Goal: Task Accomplishment & Management: Manage account settings

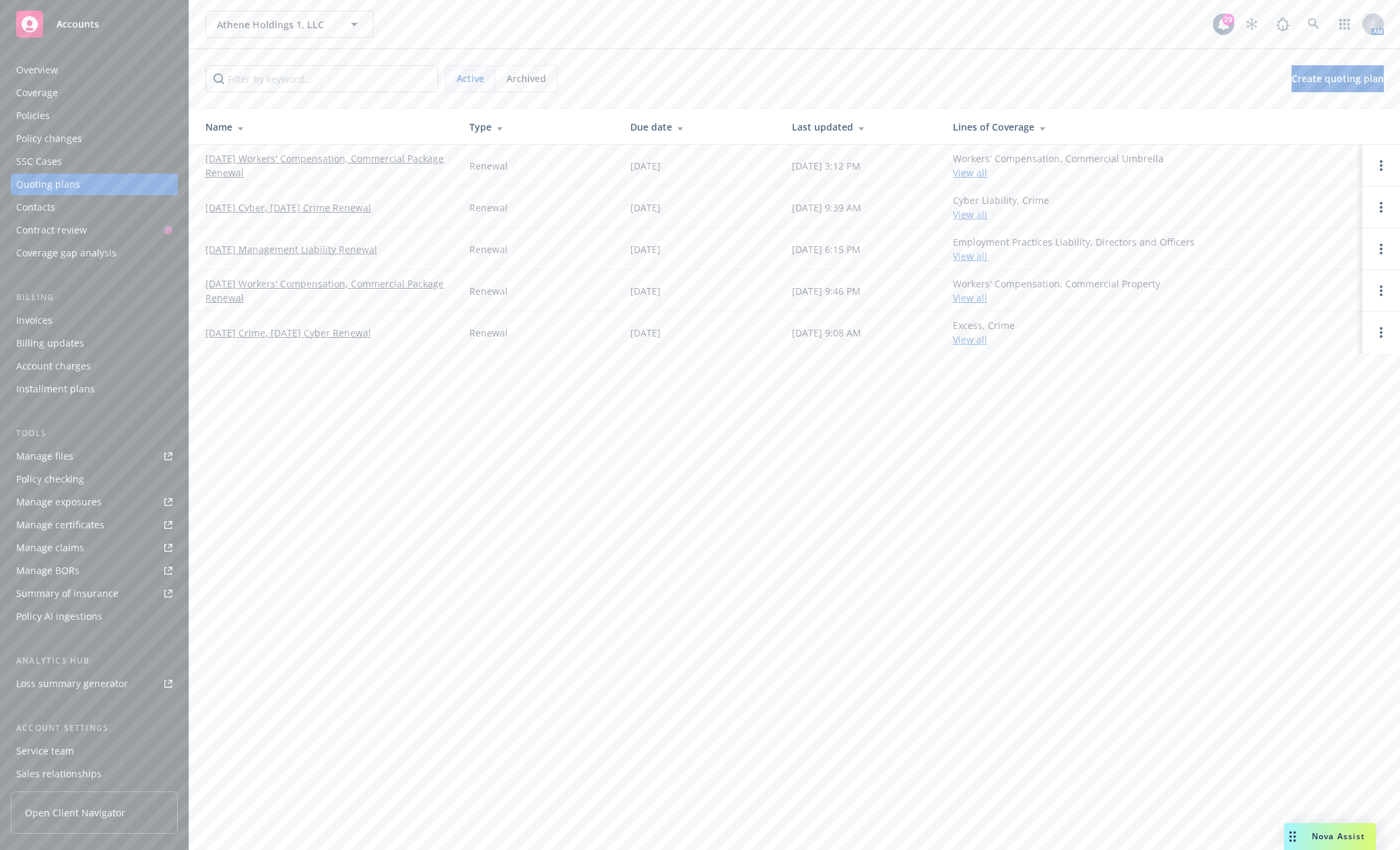
drag, startPoint x: 0, startPoint y: 0, endPoint x: 102, endPoint y: 24, distance: 104.8
click at [102, 24] on div "Accounts" at bounding box center [94, 24] width 156 height 27
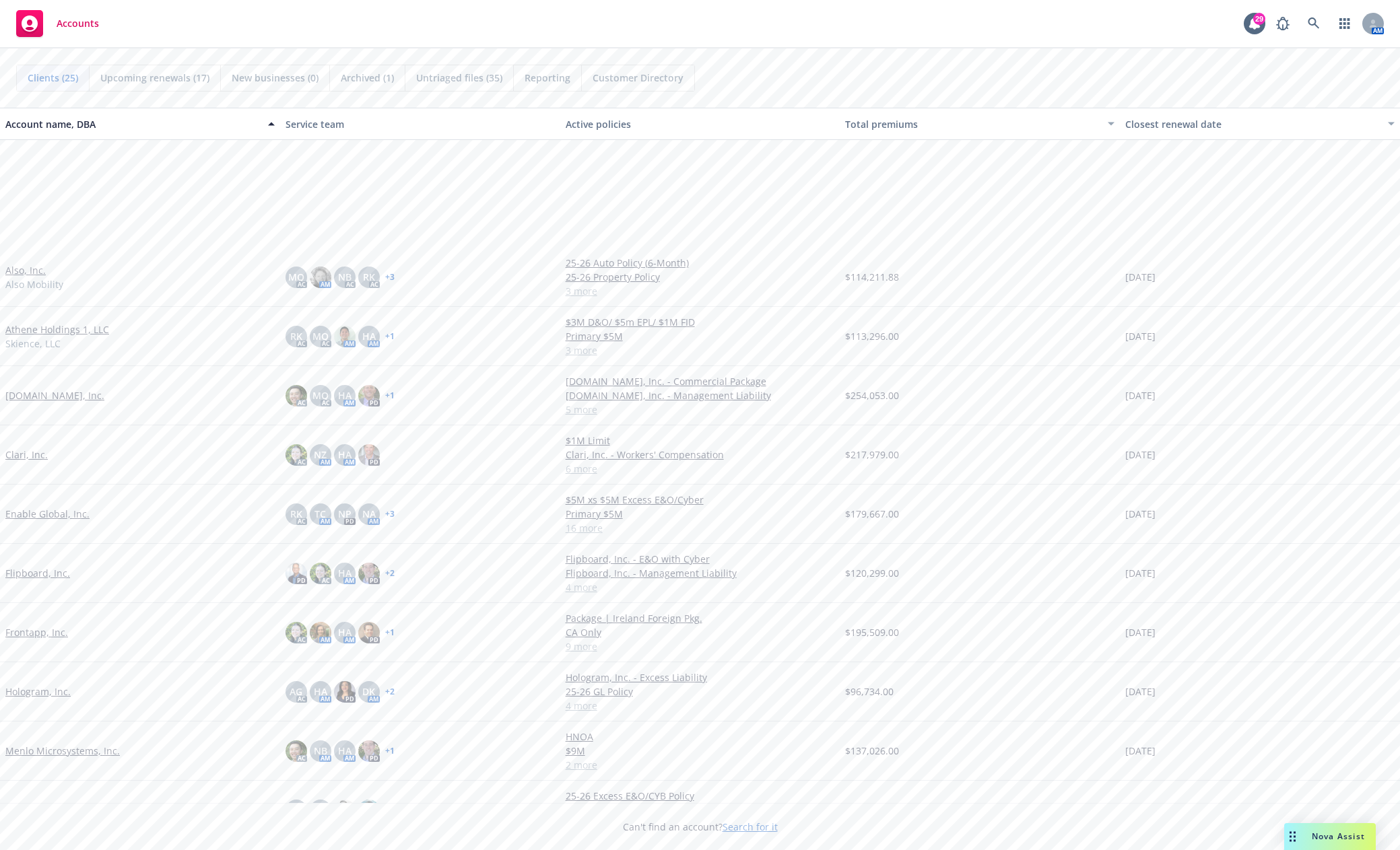
scroll to position [202, 0]
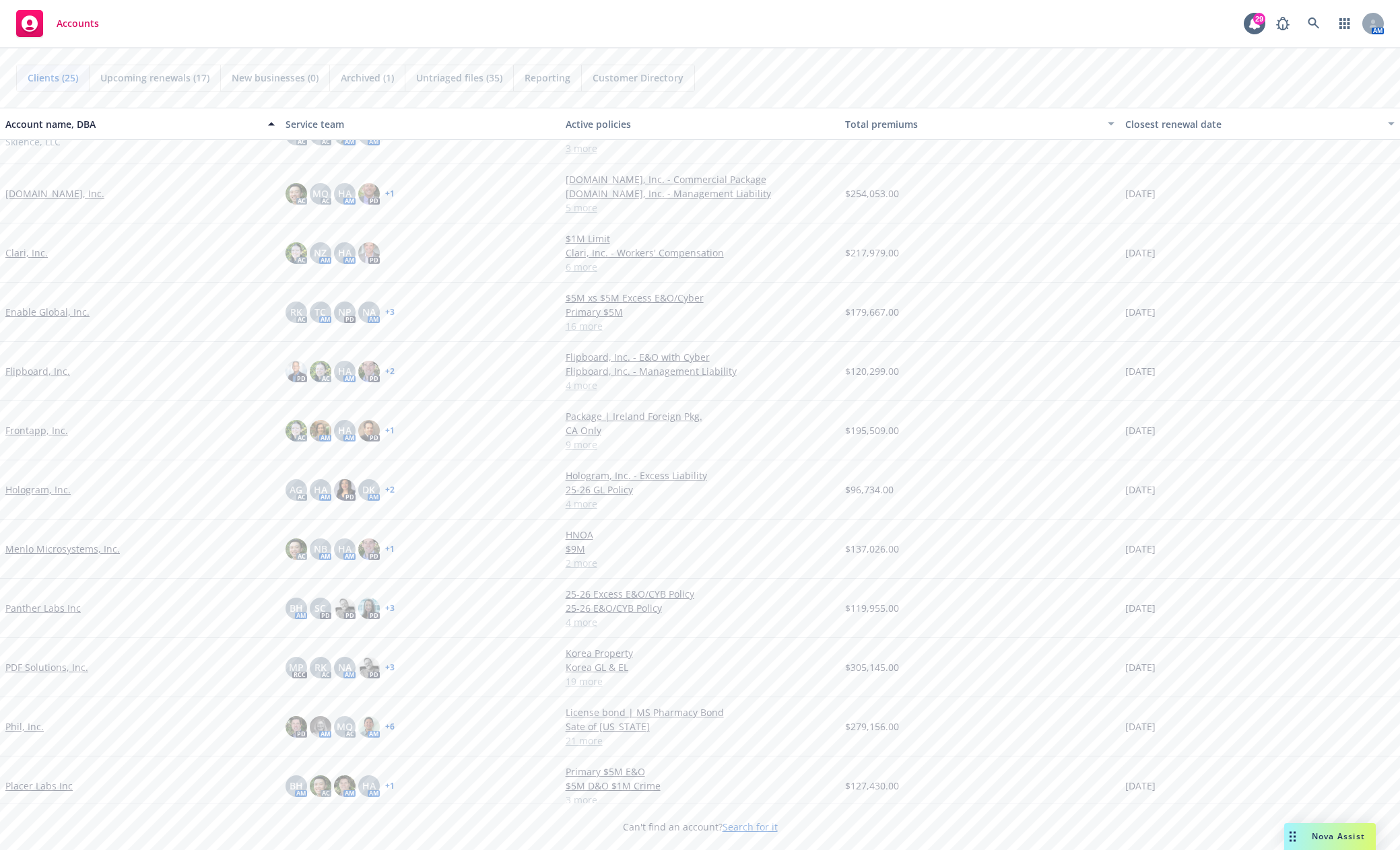
click at [59, 673] on link "PDF Solutions, Inc." at bounding box center [46, 667] width 82 height 14
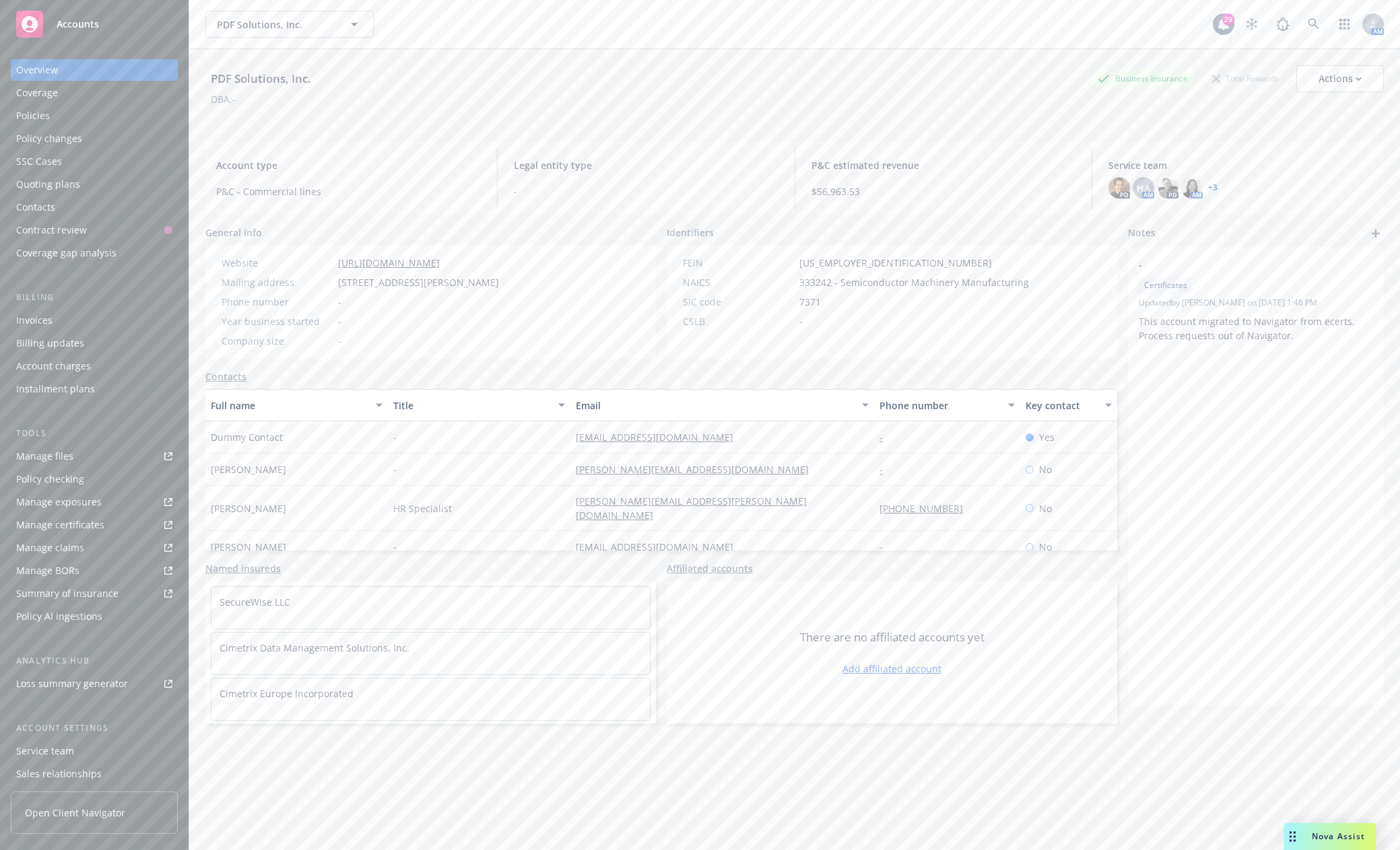
click at [52, 112] on div "Policies" at bounding box center [94, 116] width 156 height 21
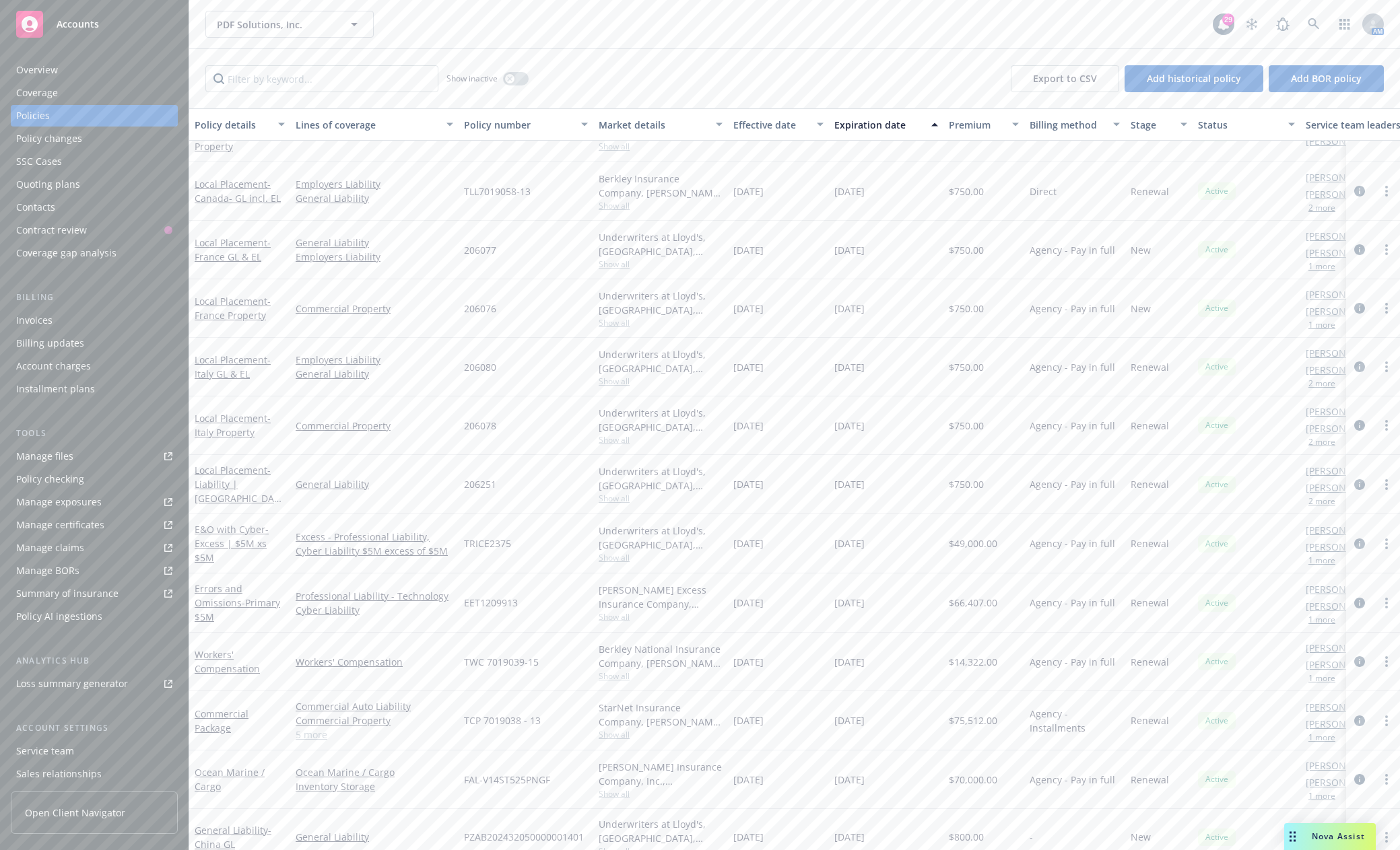
scroll to position [494, 0]
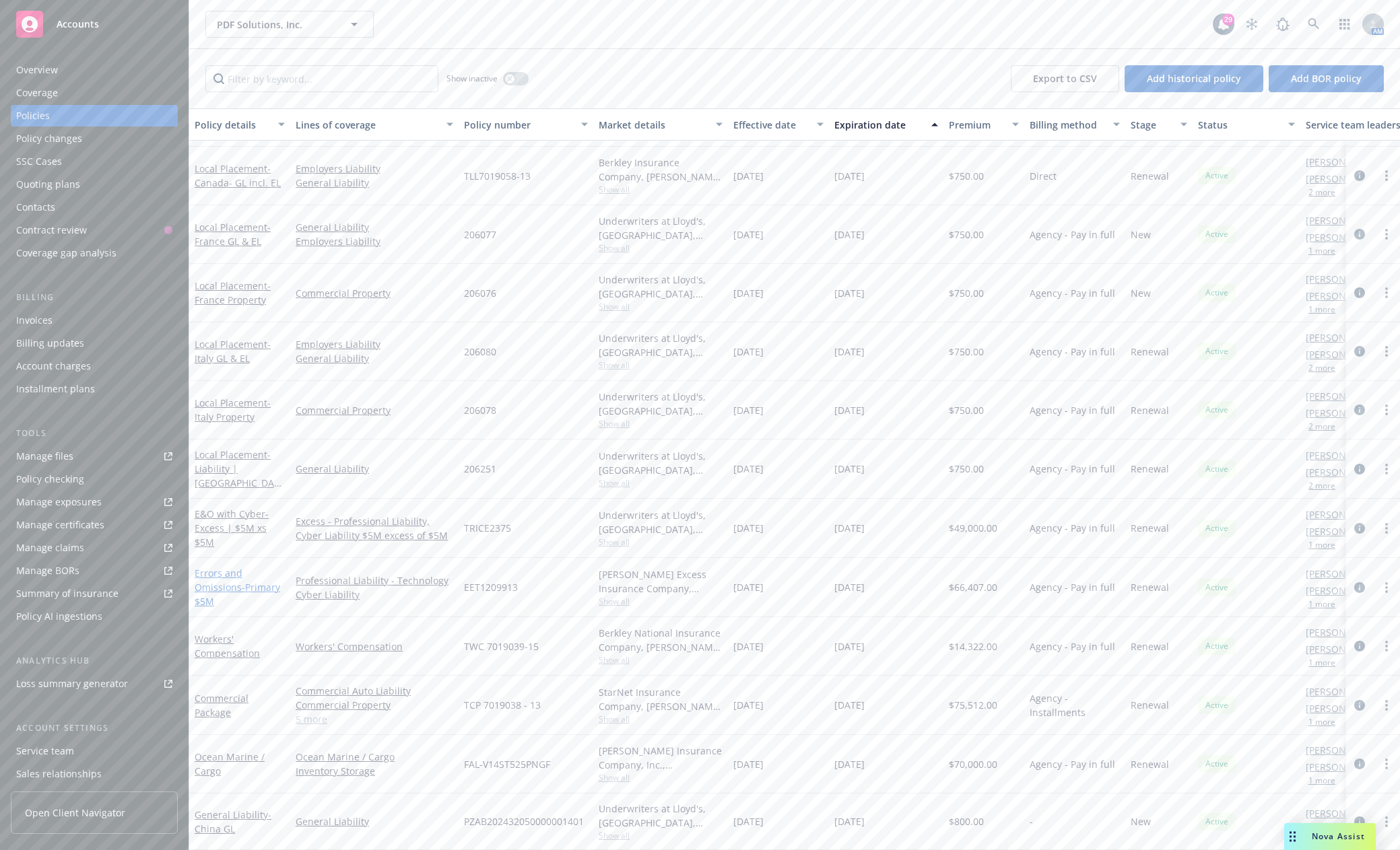
click at [252, 581] on span "- Primary $5M" at bounding box center [237, 594] width 85 height 27
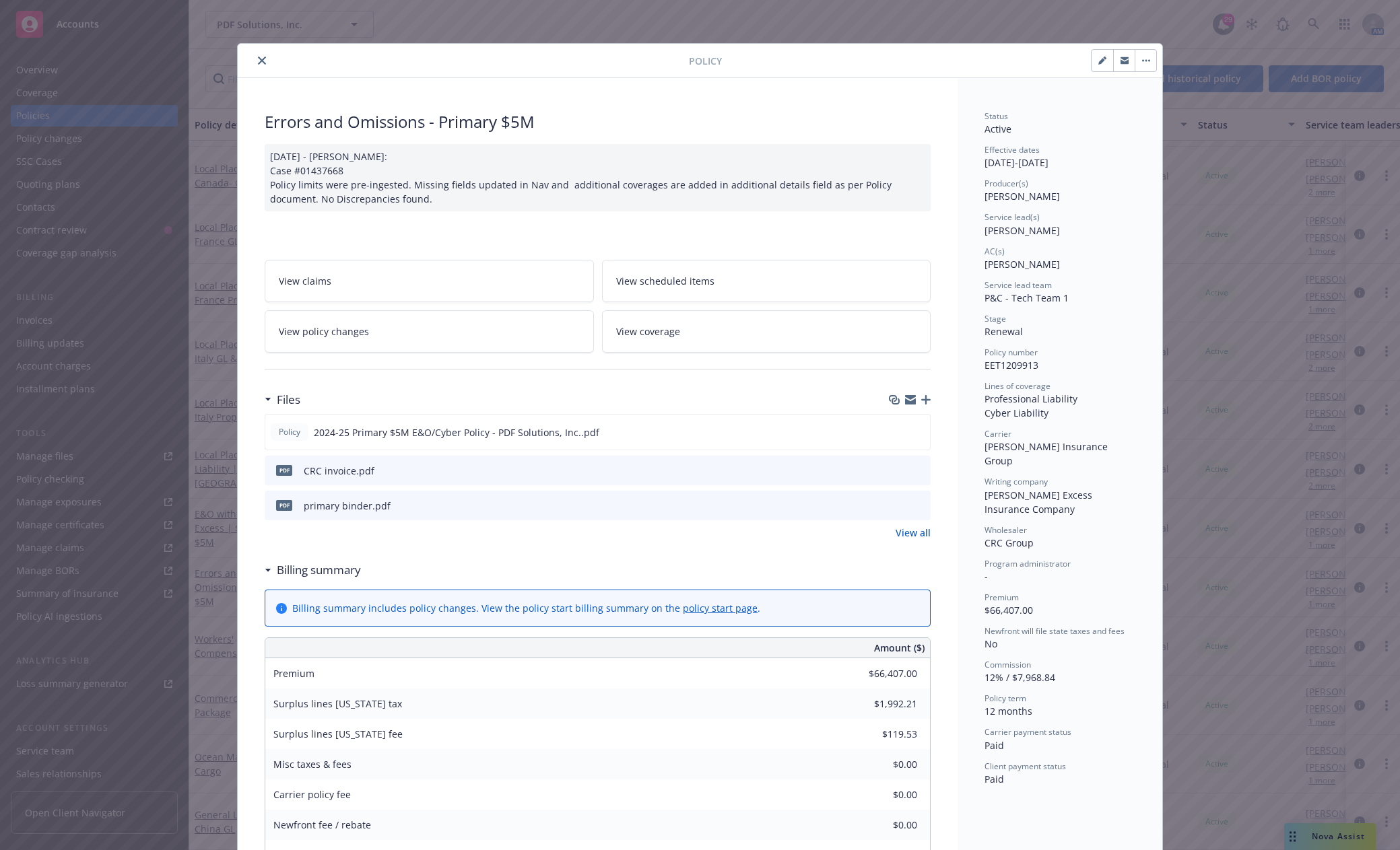
click at [344, 508] on div "primary binder.pdf" at bounding box center [347, 506] width 87 height 14
click at [259, 61] on icon "close" at bounding box center [262, 61] width 8 height 8
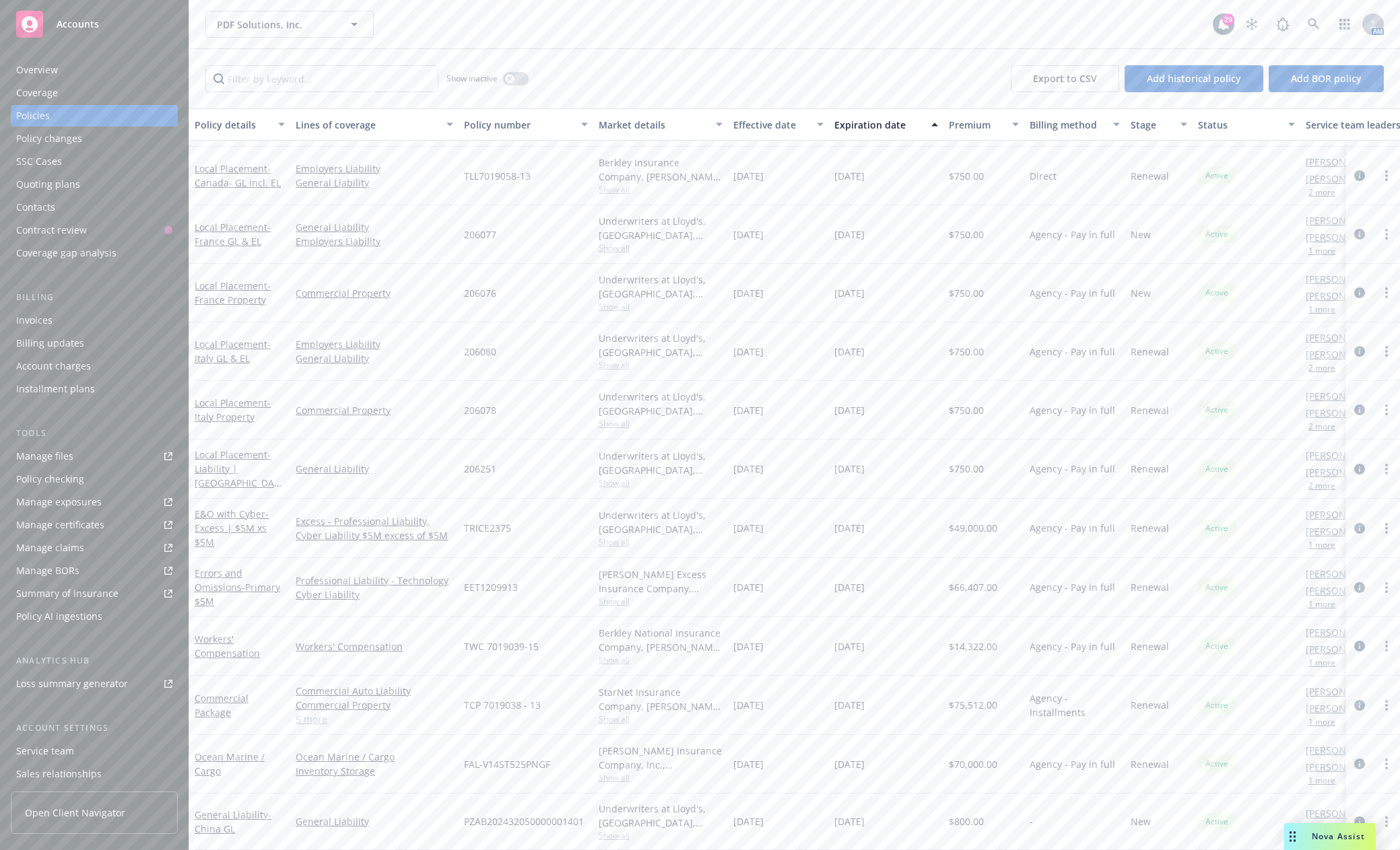
click at [94, 451] on link "Manage files" at bounding box center [94, 456] width 167 height 21
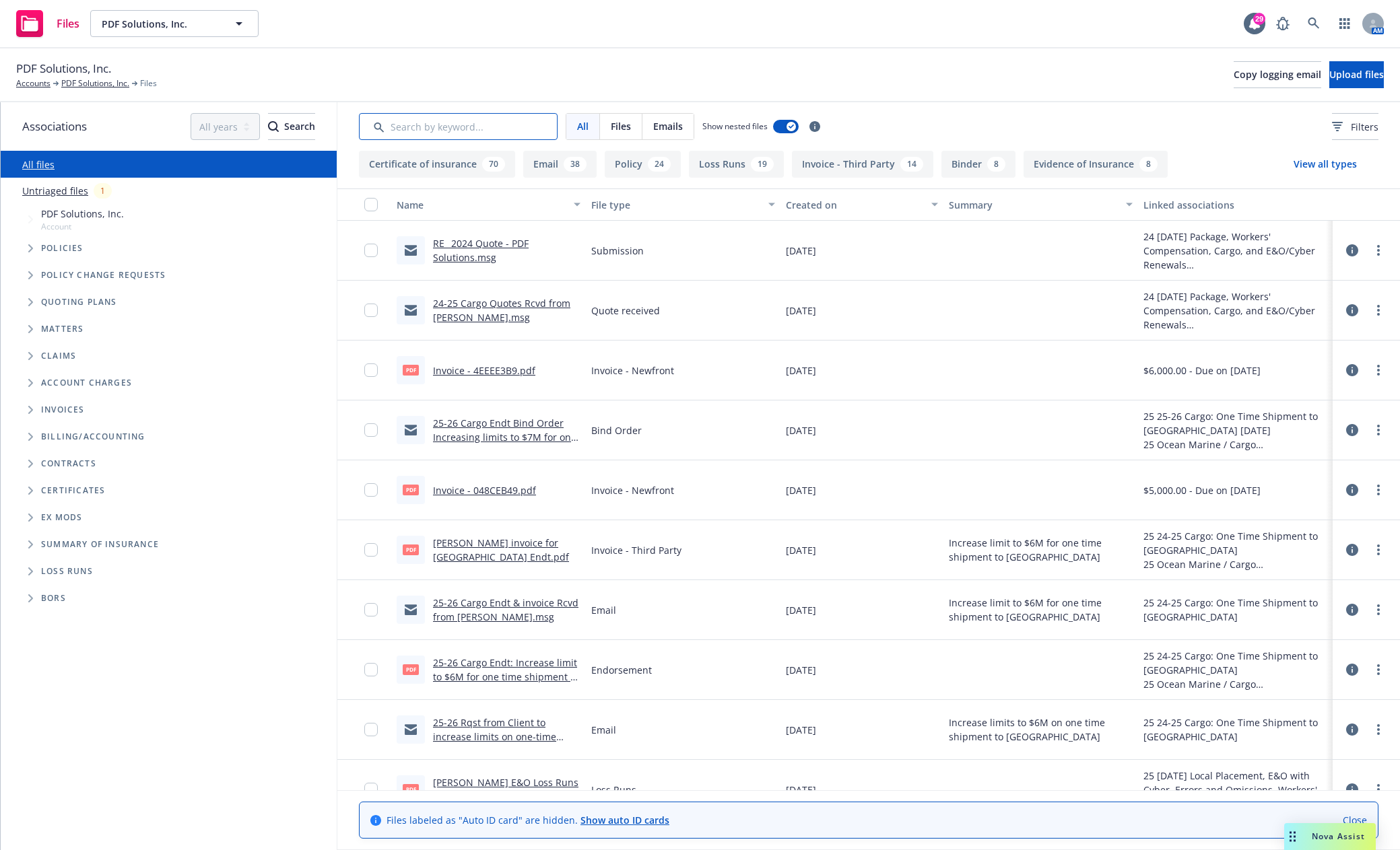
click at [499, 130] on input "Search by keyword..." at bounding box center [458, 126] width 199 height 27
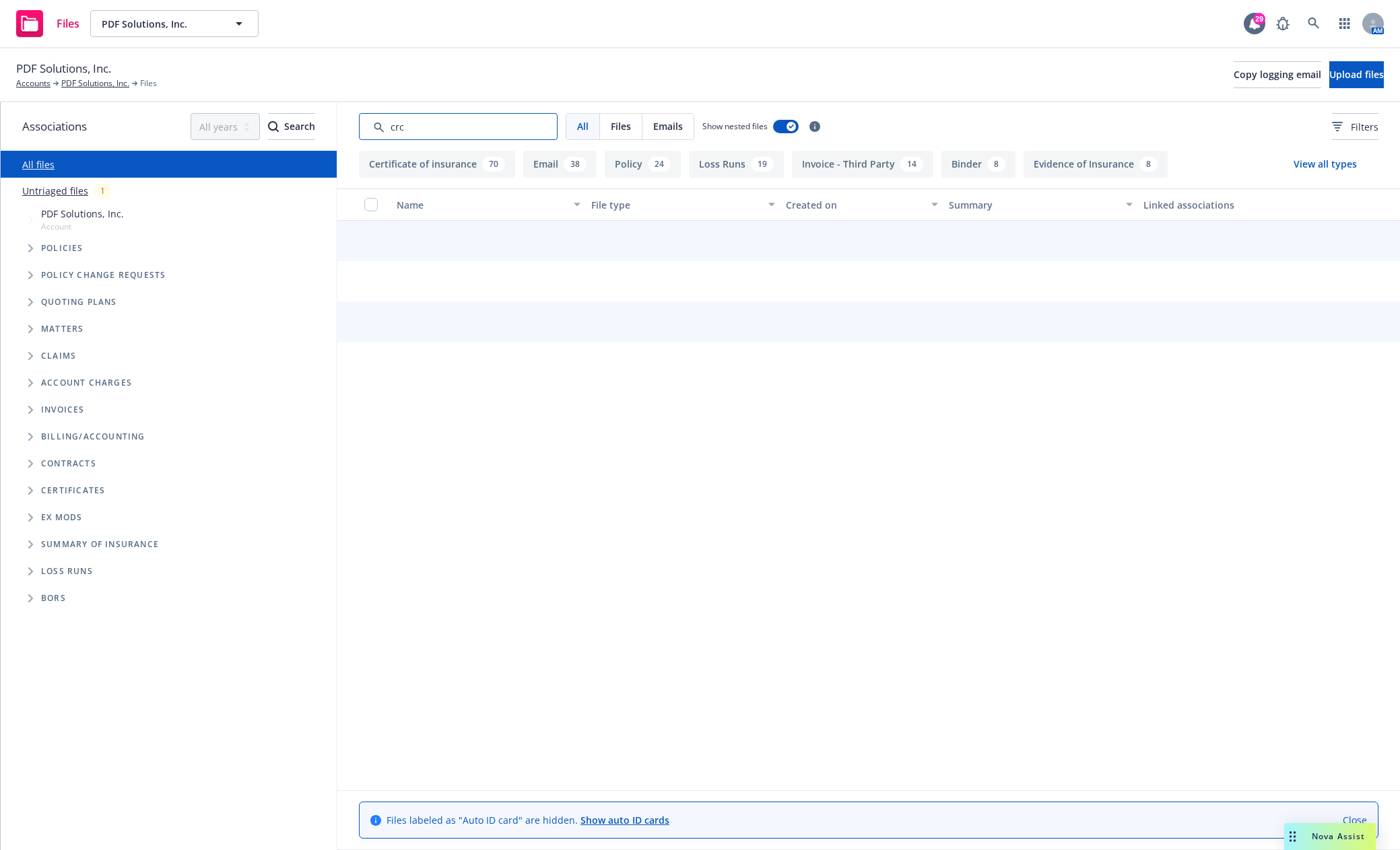
type input "crc"
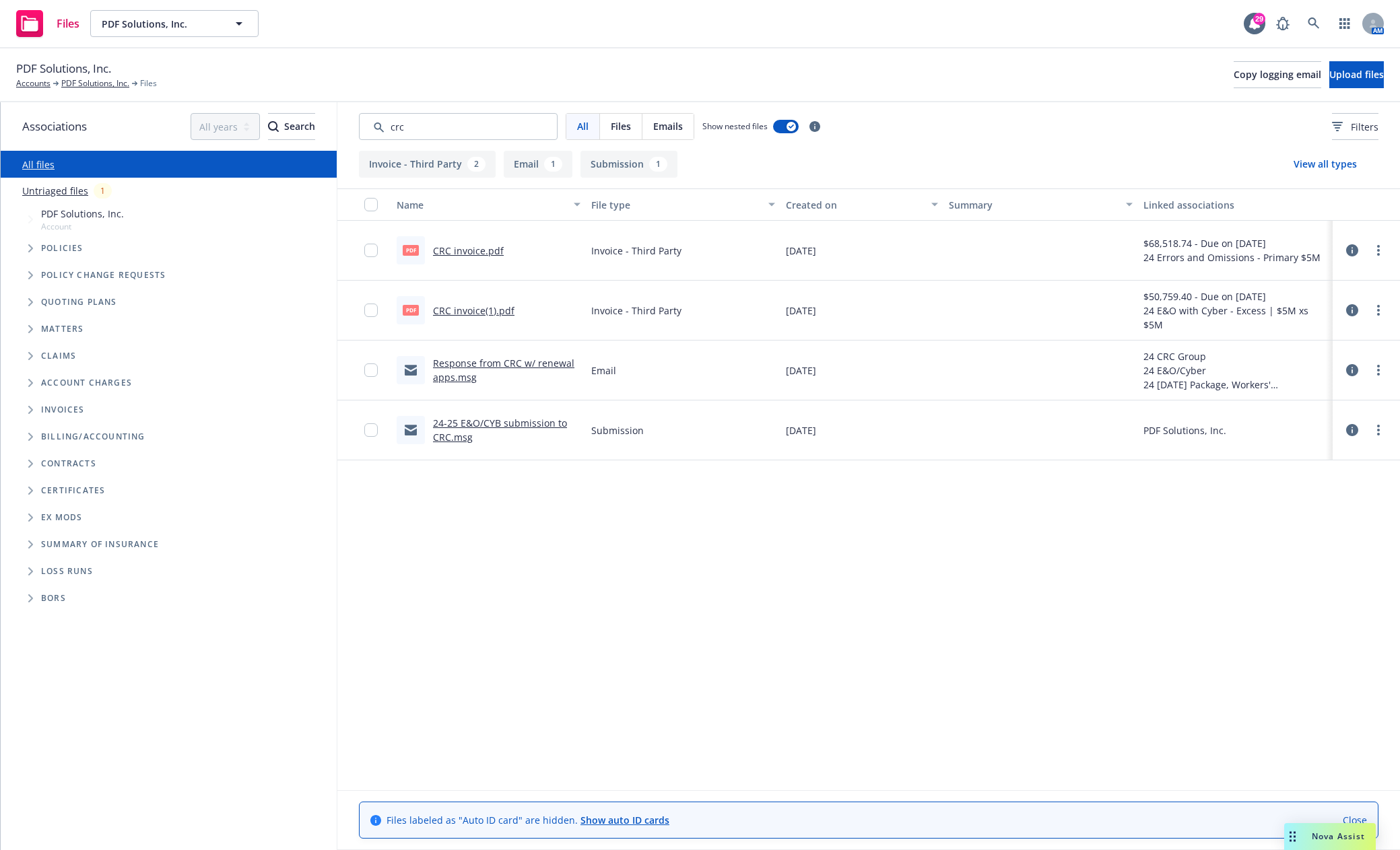
click at [554, 360] on link "Response from CRC w/ renewal apps.msg" at bounding box center [504, 370] width 141 height 27
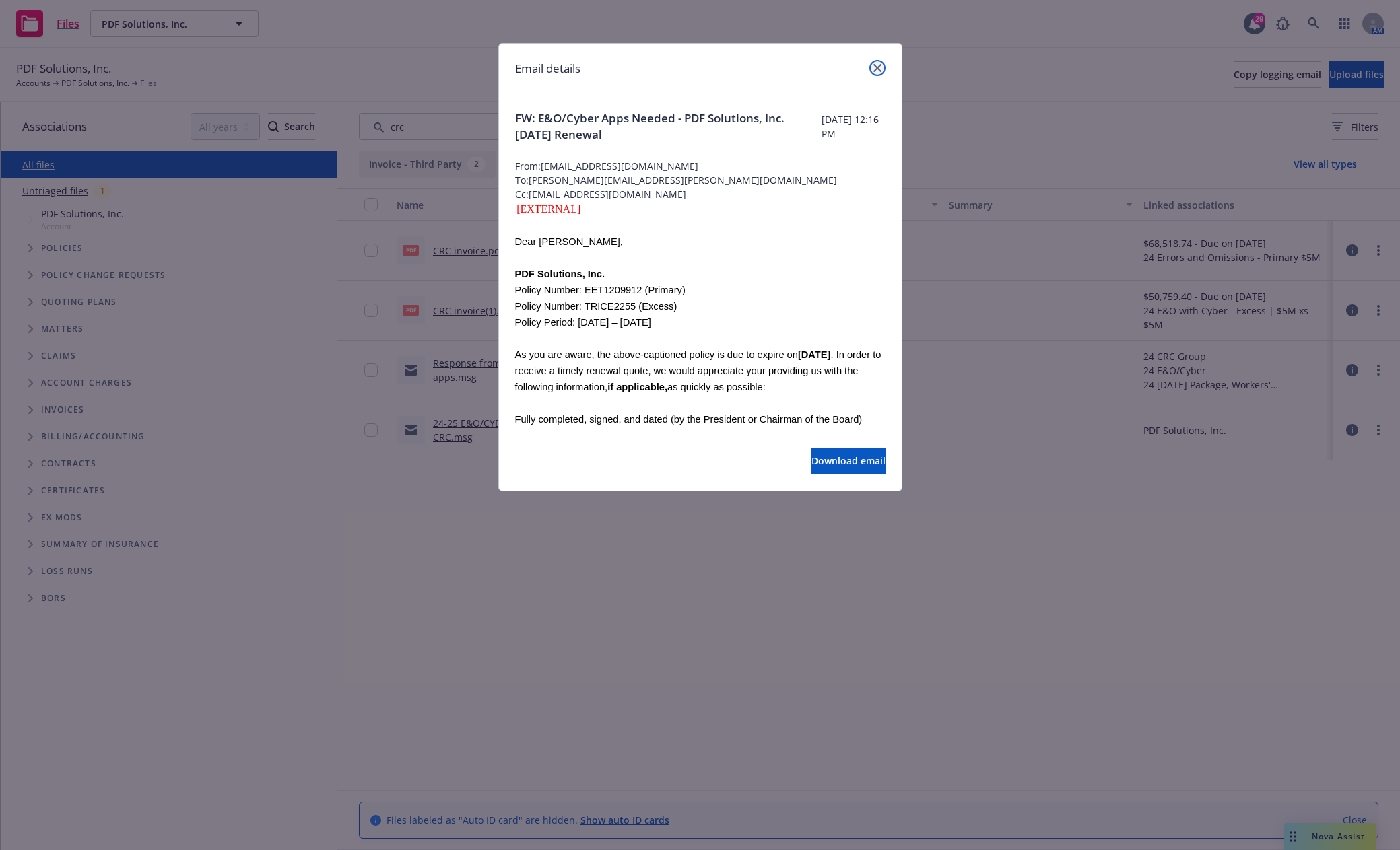
click at [874, 67] on icon "close" at bounding box center [877, 68] width 8 height 8
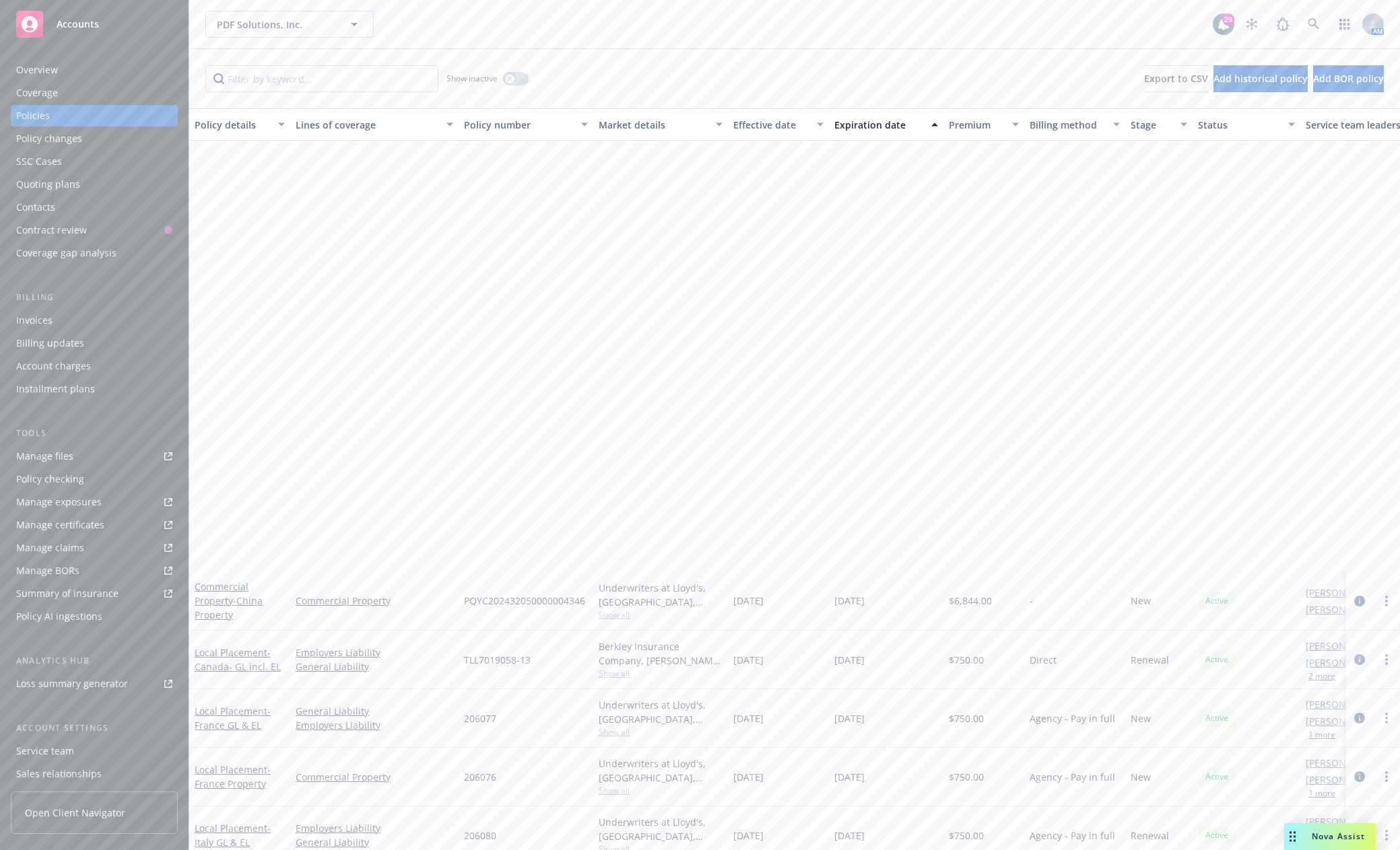
click at [60, 30] on div "Accounts" at bounding box center [94, 24] width 156 height 27
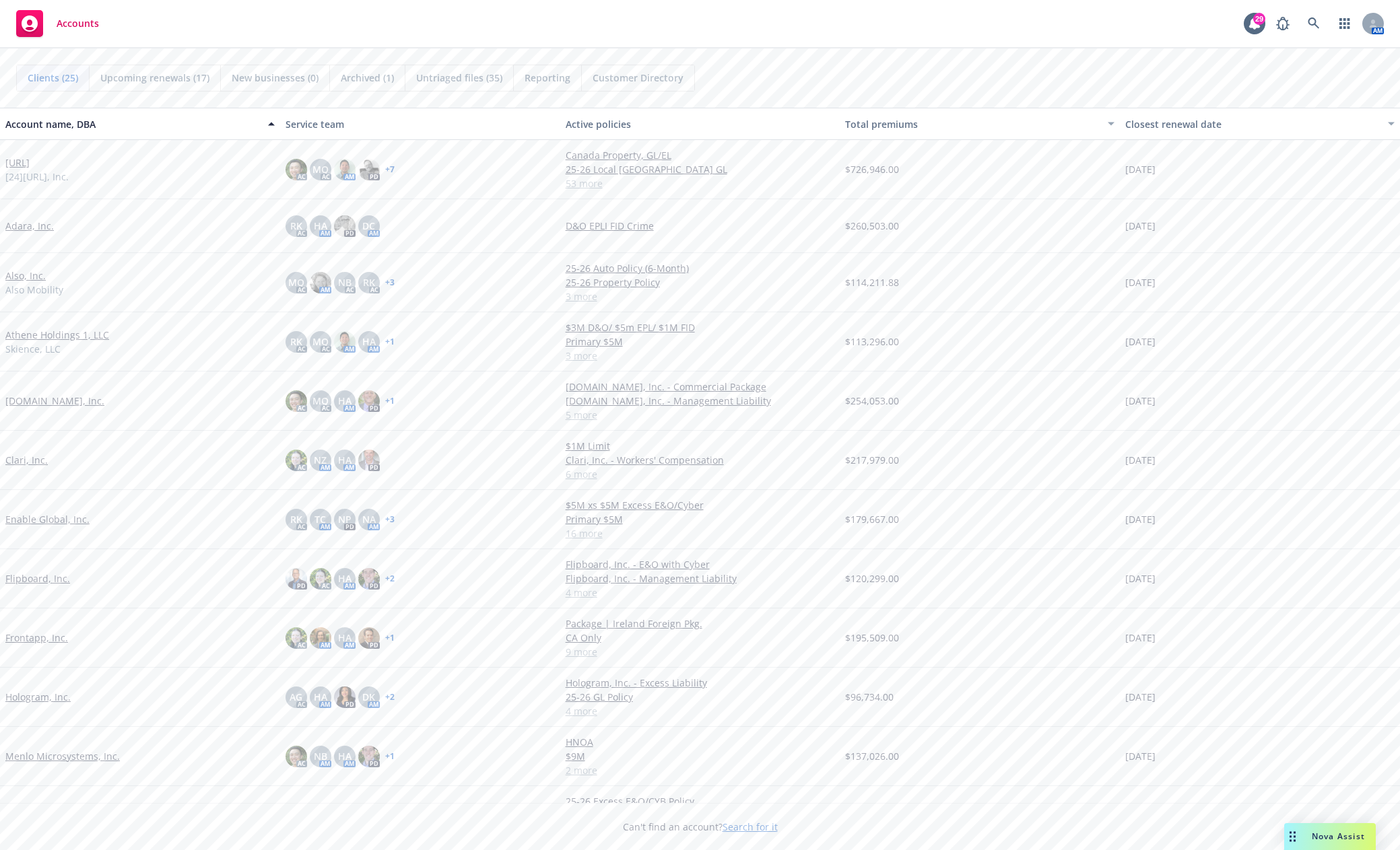
click at [77, 328] on link "Athene Holdings 1, LLC" at bounding box center [58, 335] width 104 height 14
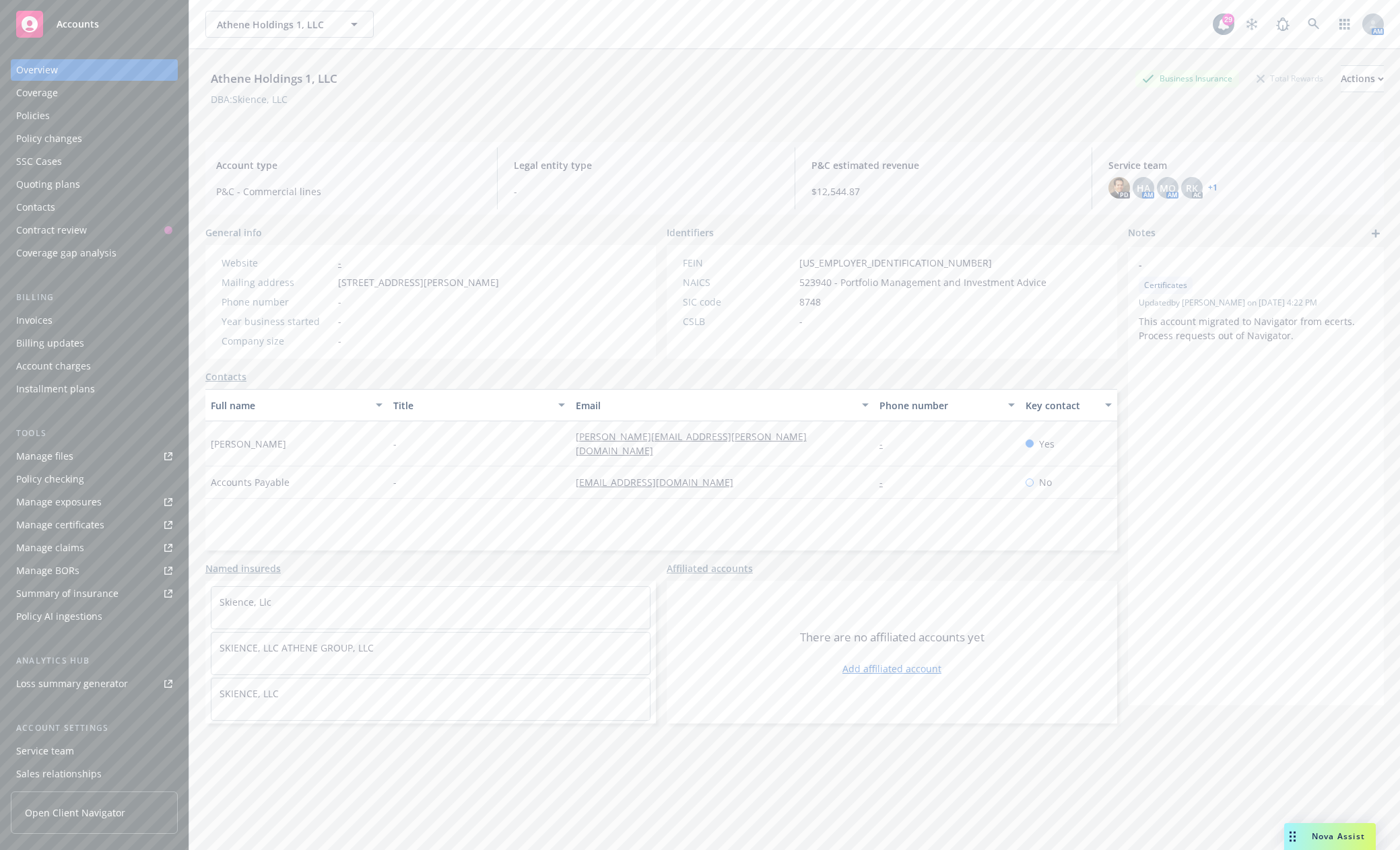
click at [81, 35] on div "Accounts" at bounding box center [94, 24] width 156 height 27
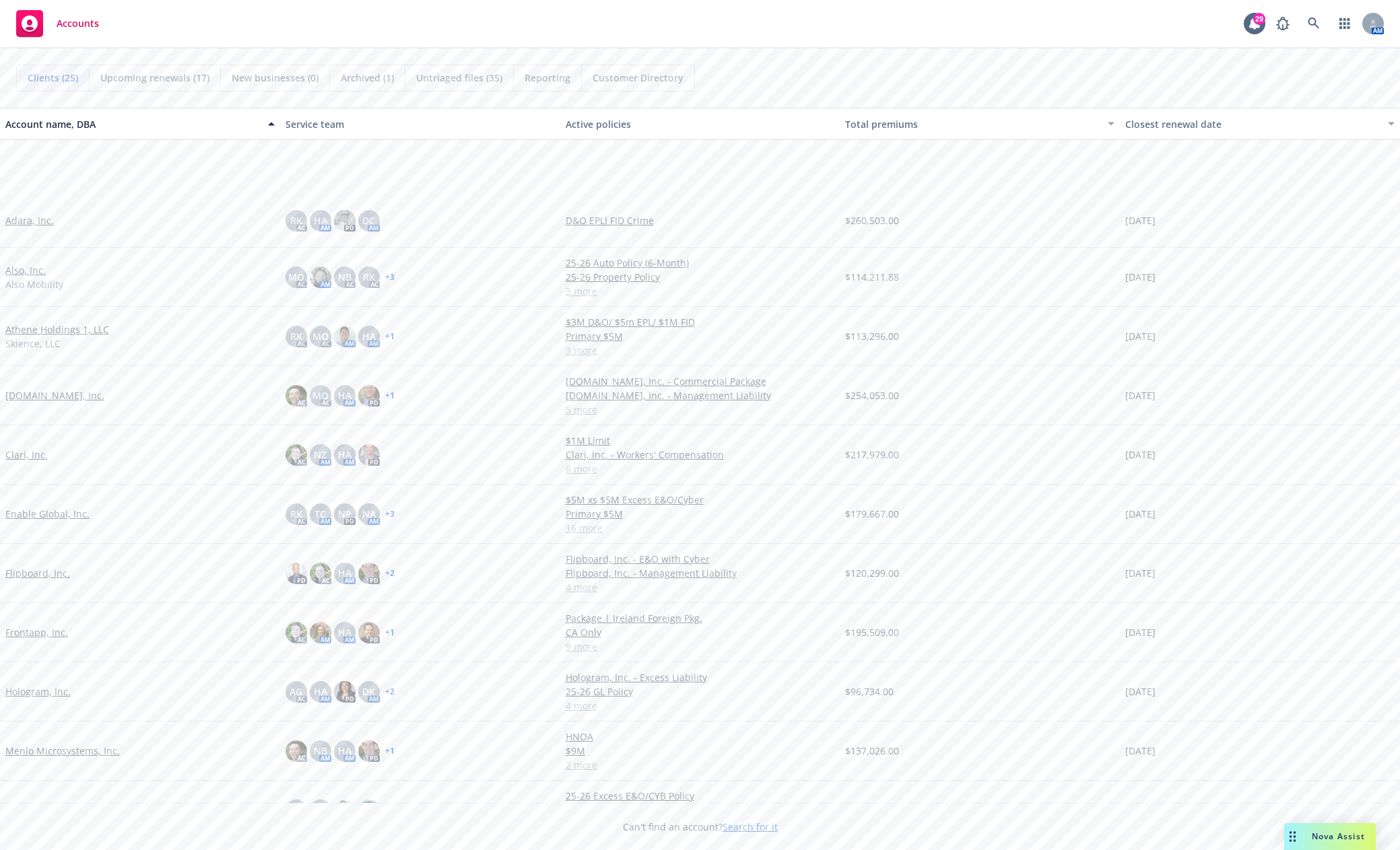
scroll to position [134, 0]
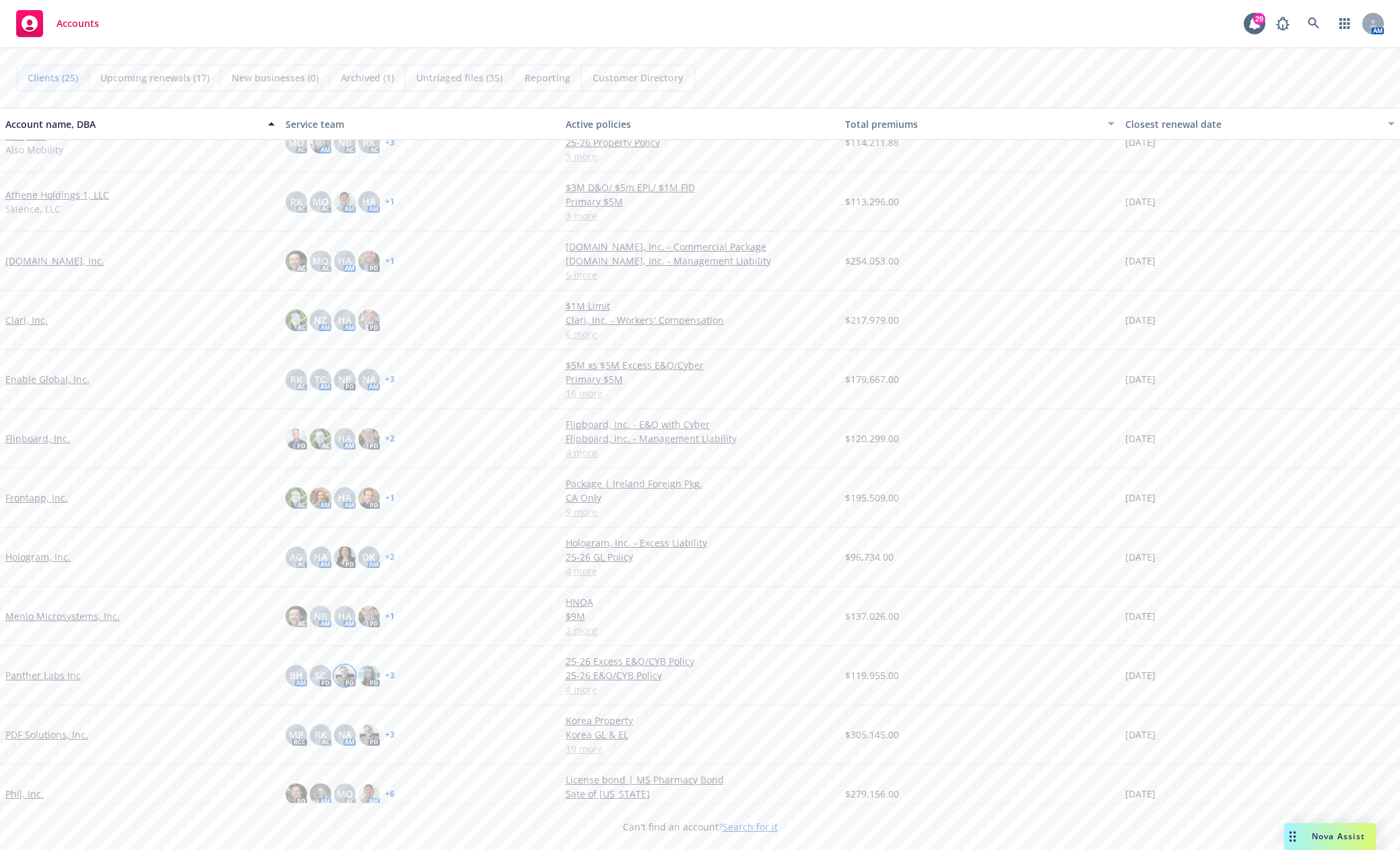
click at [343, 681] on img at bounding box center [344, 675] width 21 height 21
click at [517, 681] on div "BH AM SC PD PD PD + 3" at bounding box center [420, 675] width 280 height 59
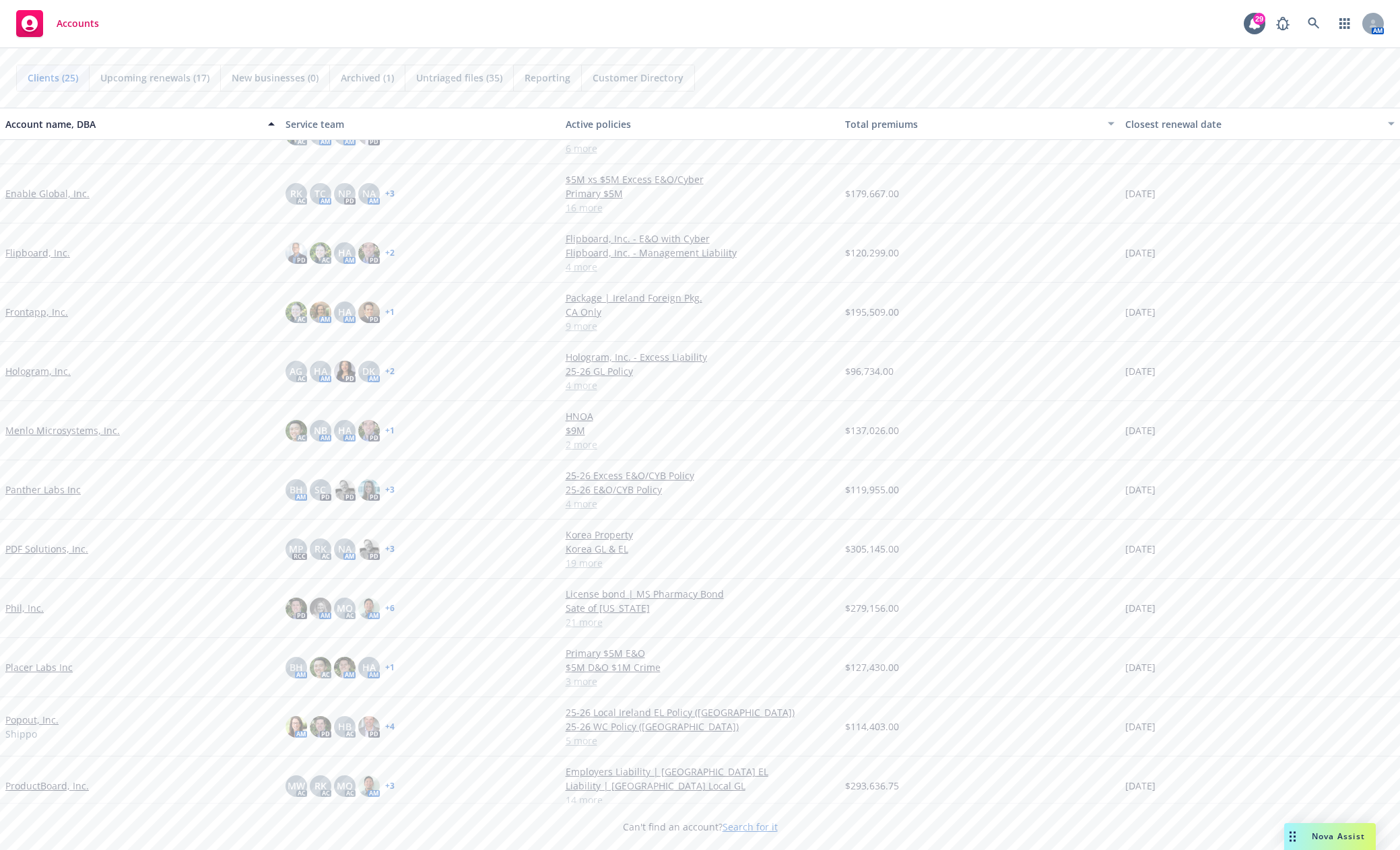
scroll to position [276, 0]
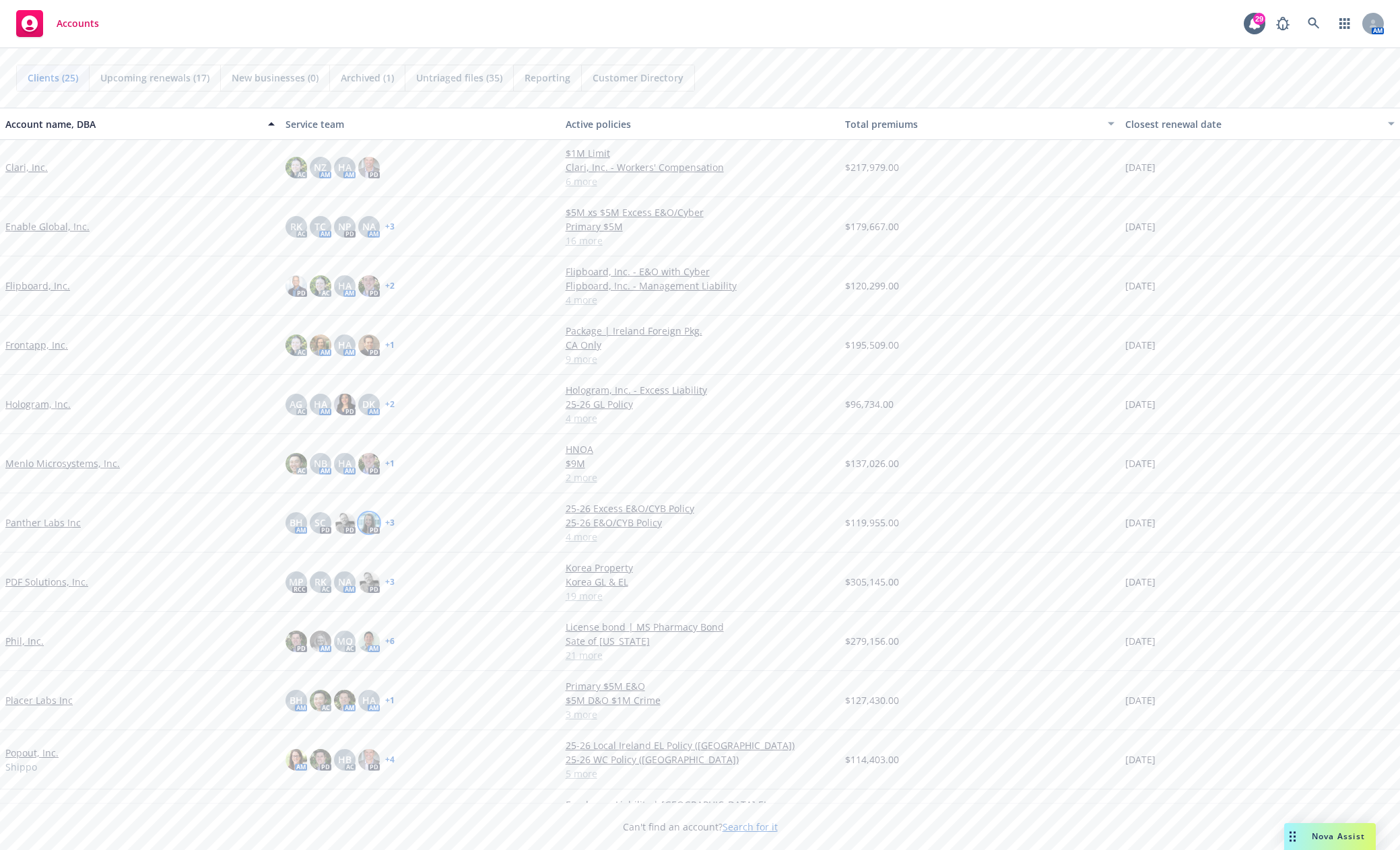
click at [363, 519] on img at bounding box center [369, 522] width 21 height 21
click at [362, 558] on icon "close" at bounding box center [358, 558] width 8 height 8
click at [385, 522] on link "+ 3" at bounding box center [390, 523] width 10 height 8
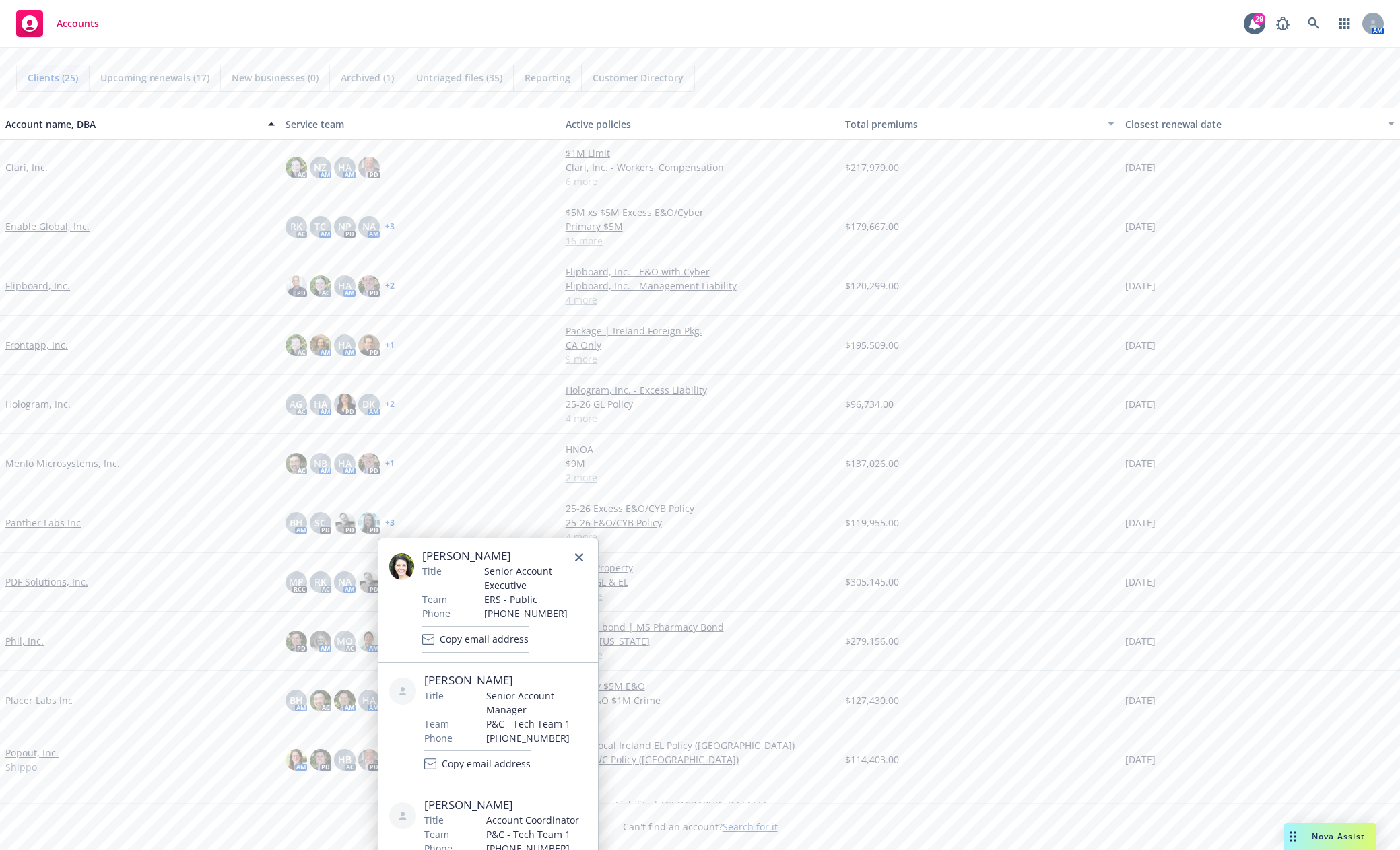
click at [216, 521] on div "Panther Labs Inc" at bounding box center [140, 522] width 270 height 14
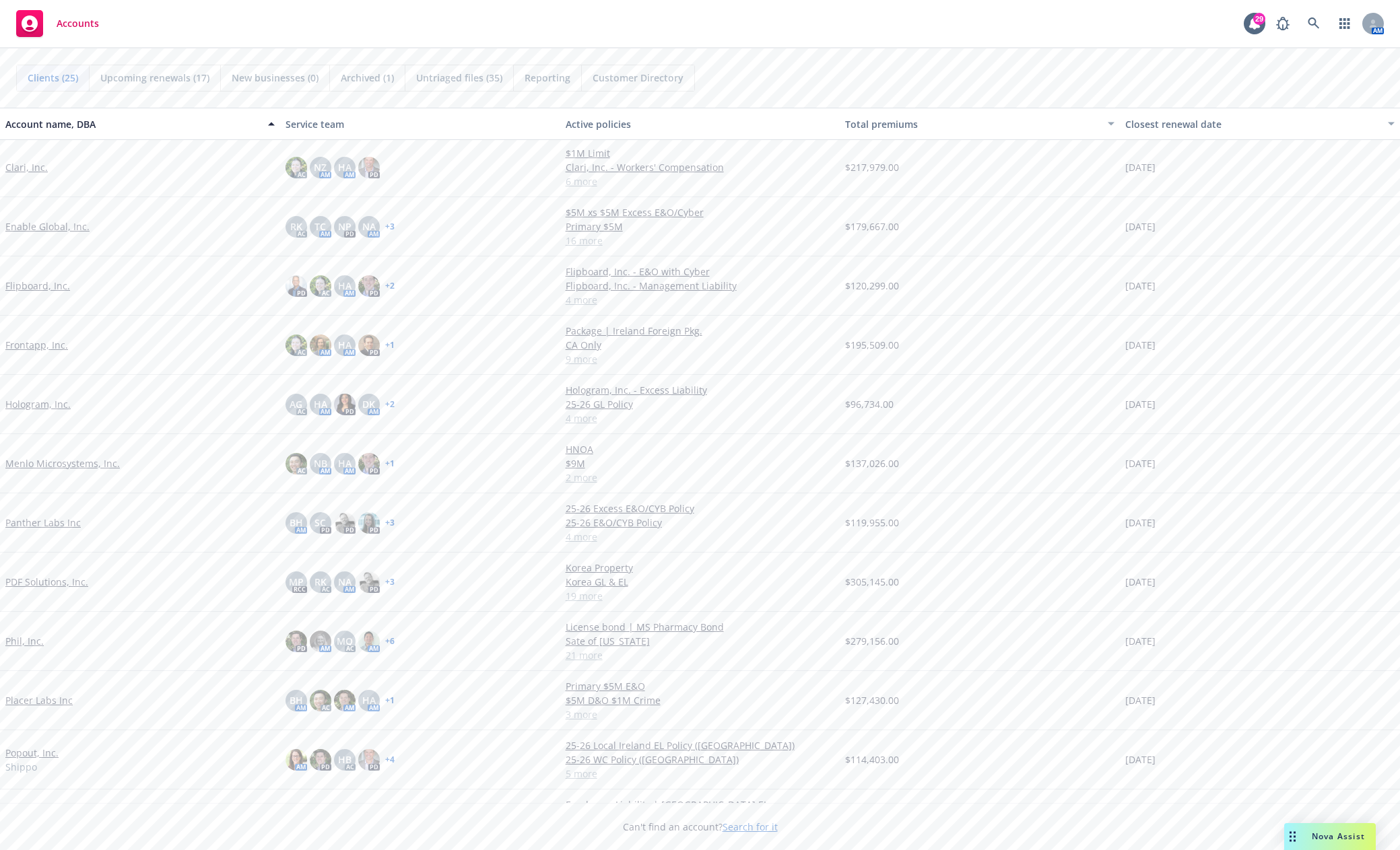
click at [55, 287] on link "Flipboard, Inc." at bounding box center [37, 285] width 64 height 14
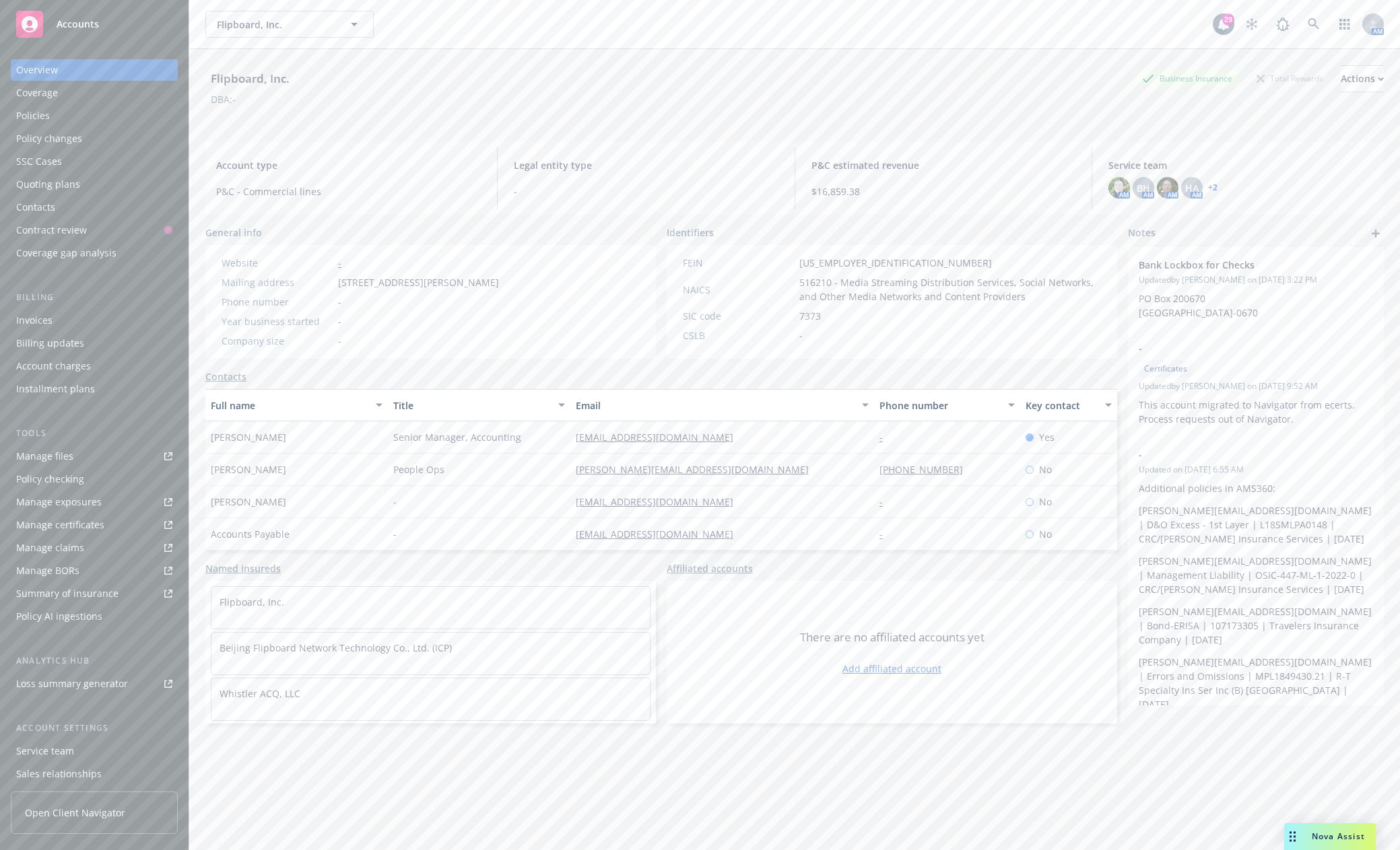
click at [70, 187] on div "Quoting plans" at bounding box center [48, 184] width 64 height 21
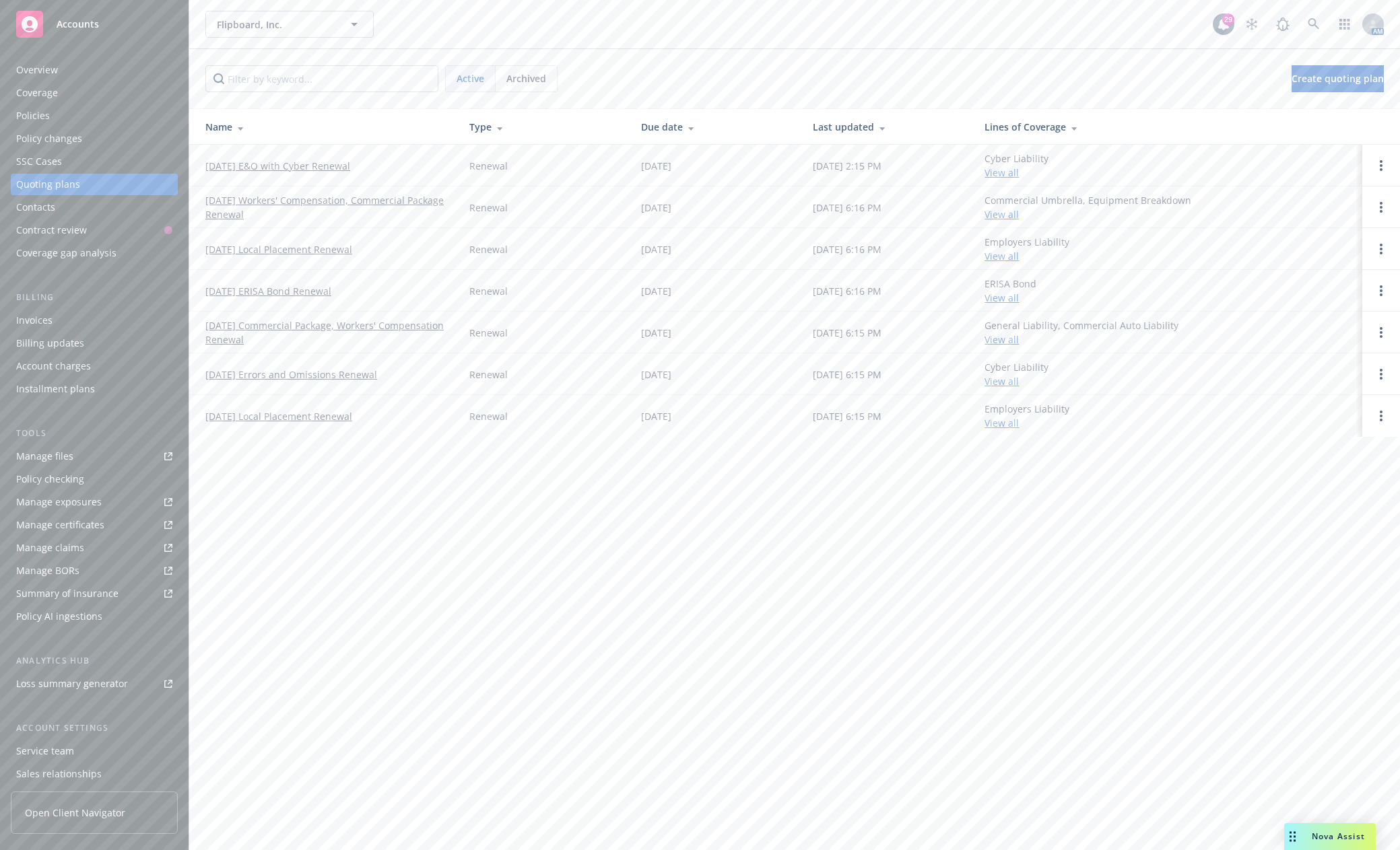
click at [334, 326] on link "[DATE] Commercial Package, Workers' Compensation Renewal" at bounding box center [326, 332] width 243 height 28
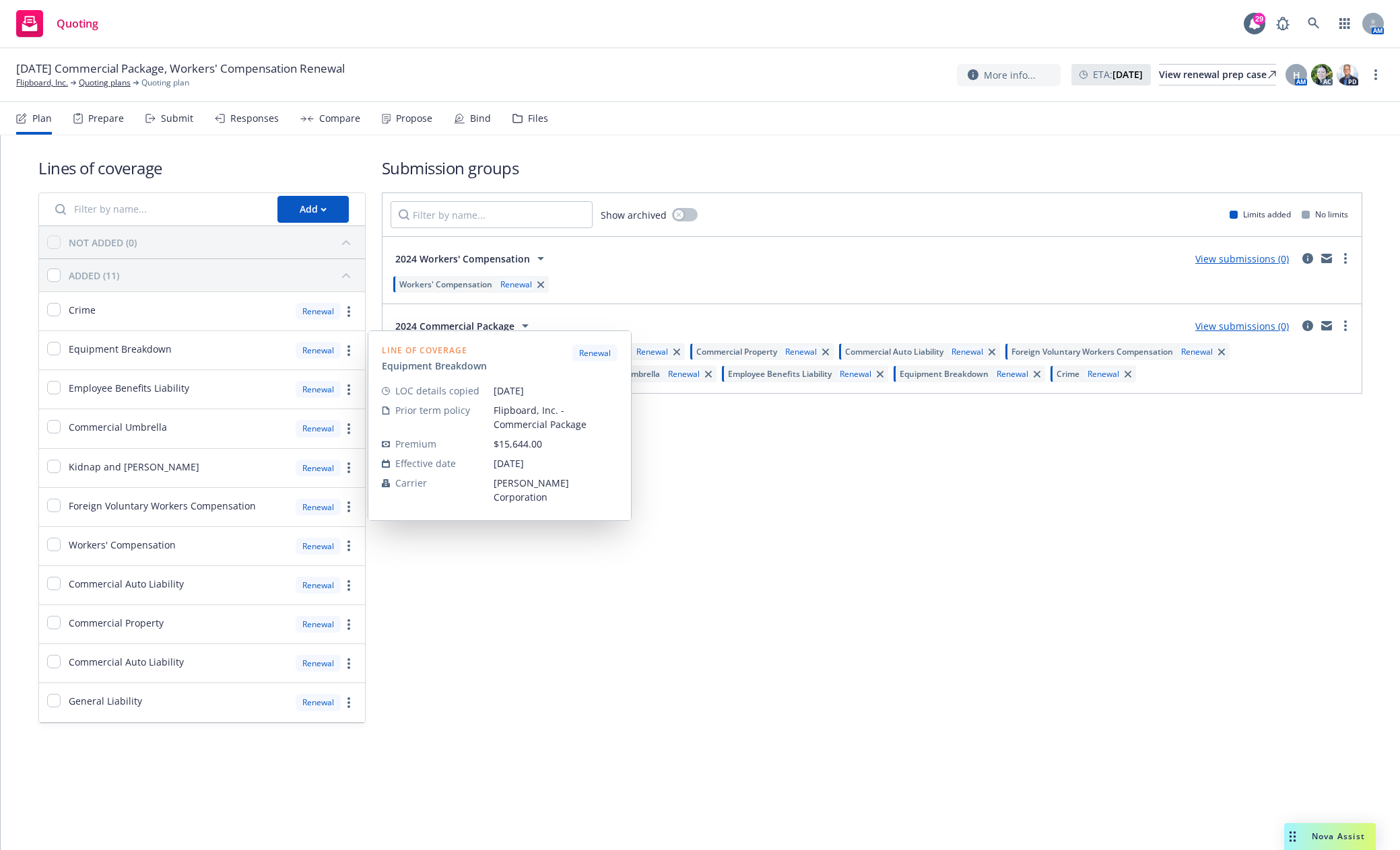
click at [937, 626] on div "Submission groups Show archived Limits added No limits 2024 Workers' Compensati…" at bounding box center [872, 440] width 981 height 567
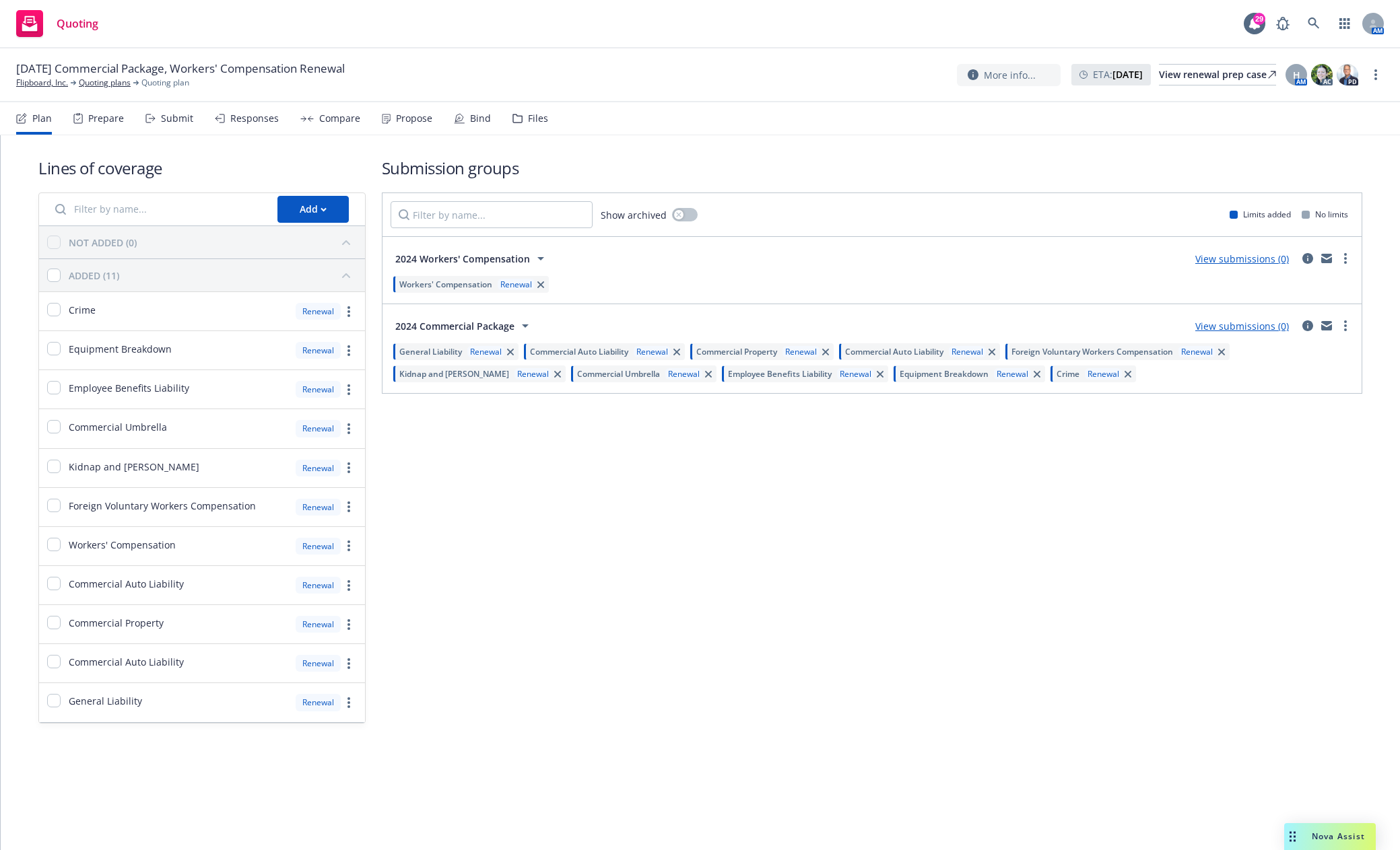
click at [573, 326] on div "2024 Commercial Package View submissions (0)" at bounding box center [872, 326] width 963 height 27
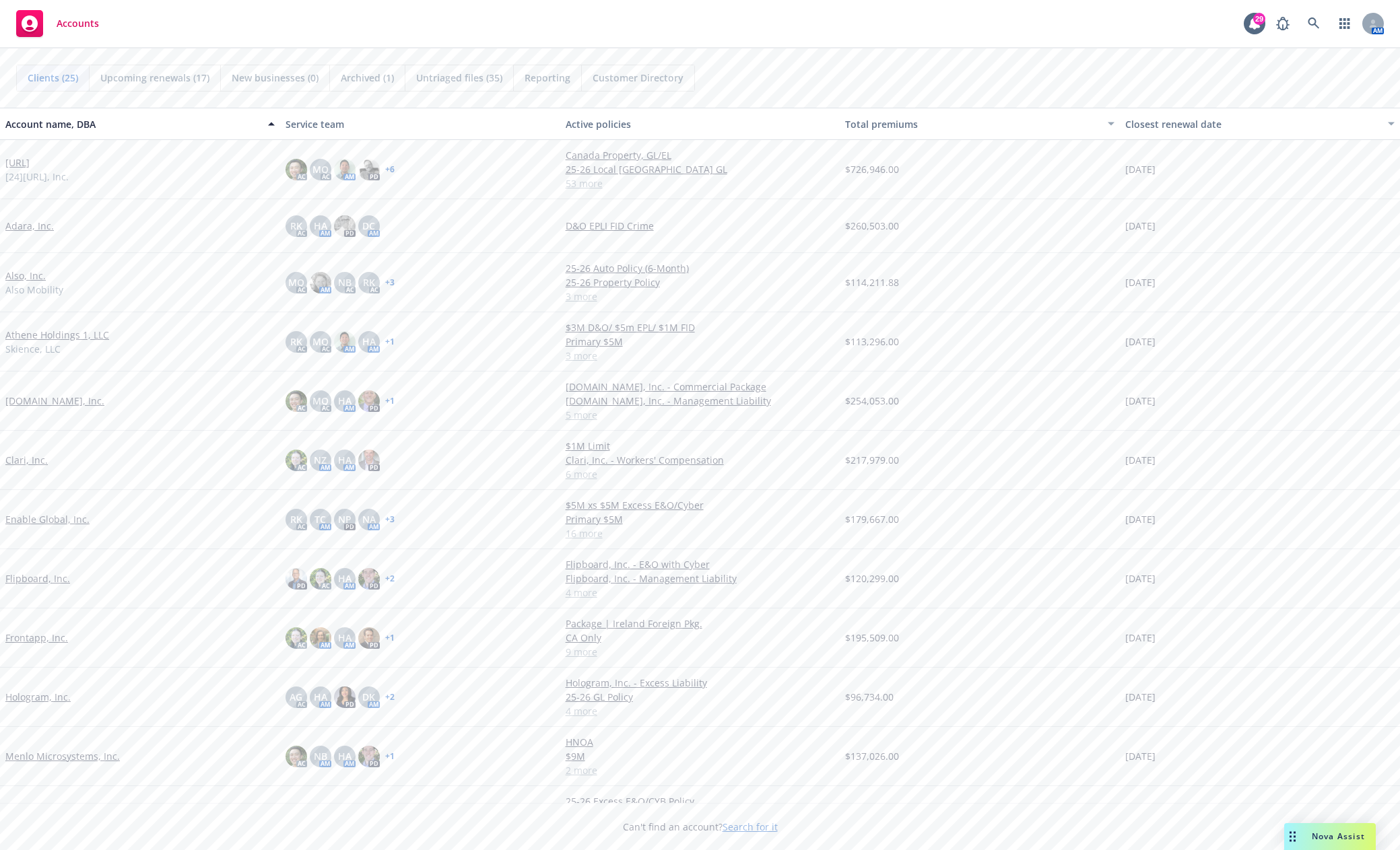
click at [35, 583] on link "Flipboard, Inc." at bounding box center [37, 578] width 64 height 14
click at [49, 580] on link "Flipboard, Inc." at bounding box center [37, 578] width 64 height 14
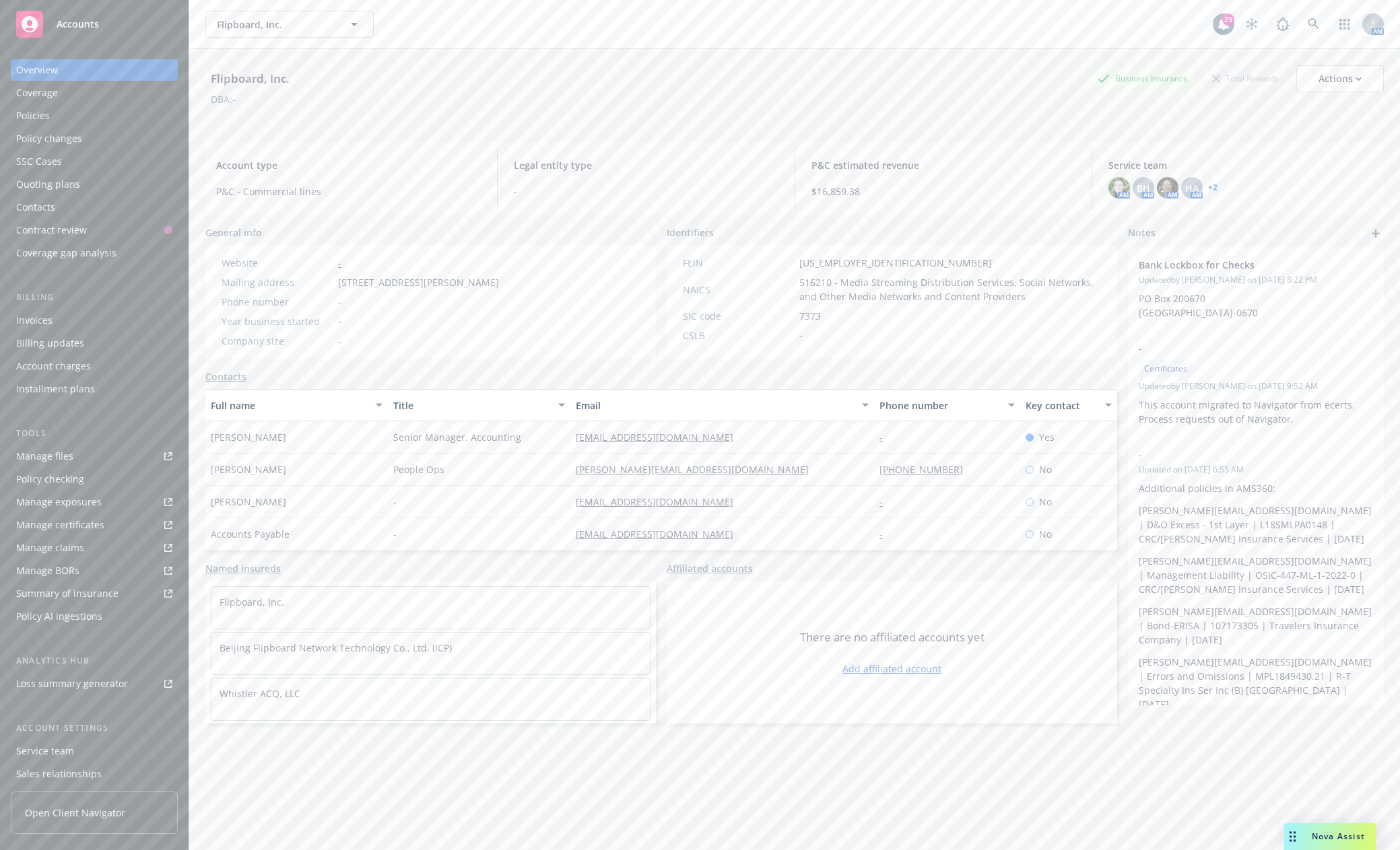
click at [94, 460] on link "Manage files" at bounding box center [94, 456] width 167 height 21
click at [59, 25] on span "Accounts" at bounding box center [78, 24] width 42 height 11
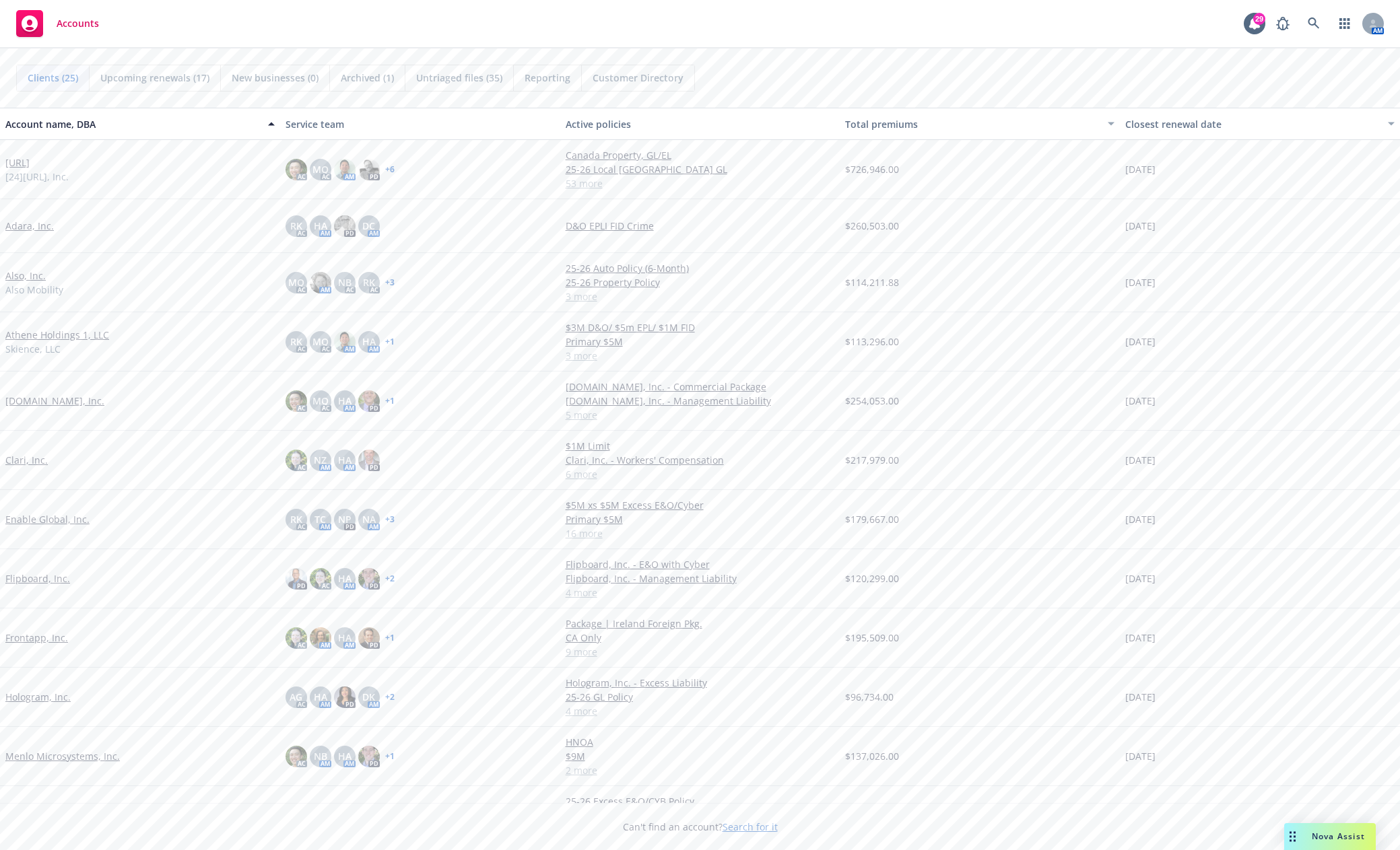
click at [37, 276] on link "Also, Inc." at bounding box center [26, 276] width 40 height 14
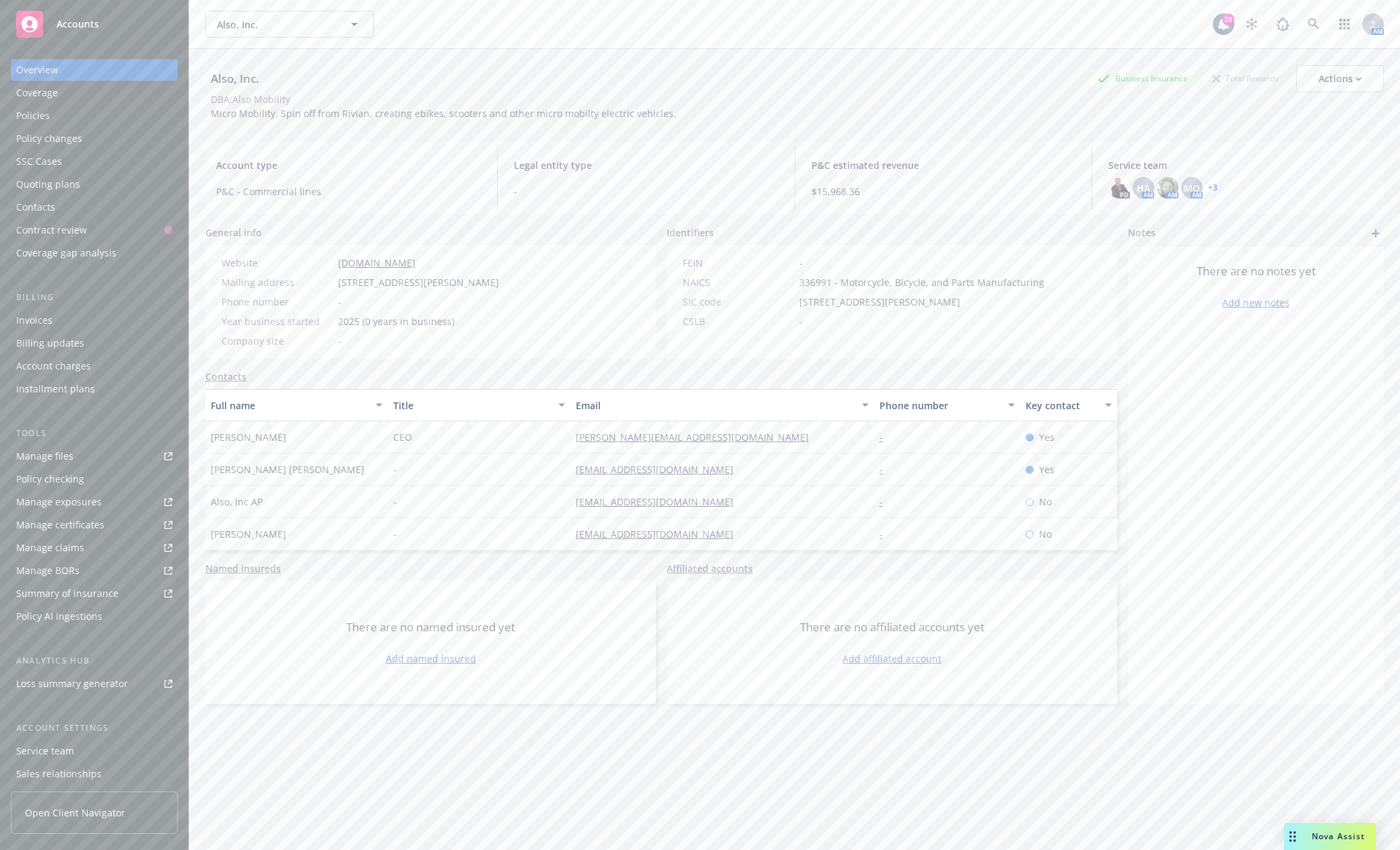
click at [15, 112] on link "Policies" at bounding box center [94, 116] width 167 height 21
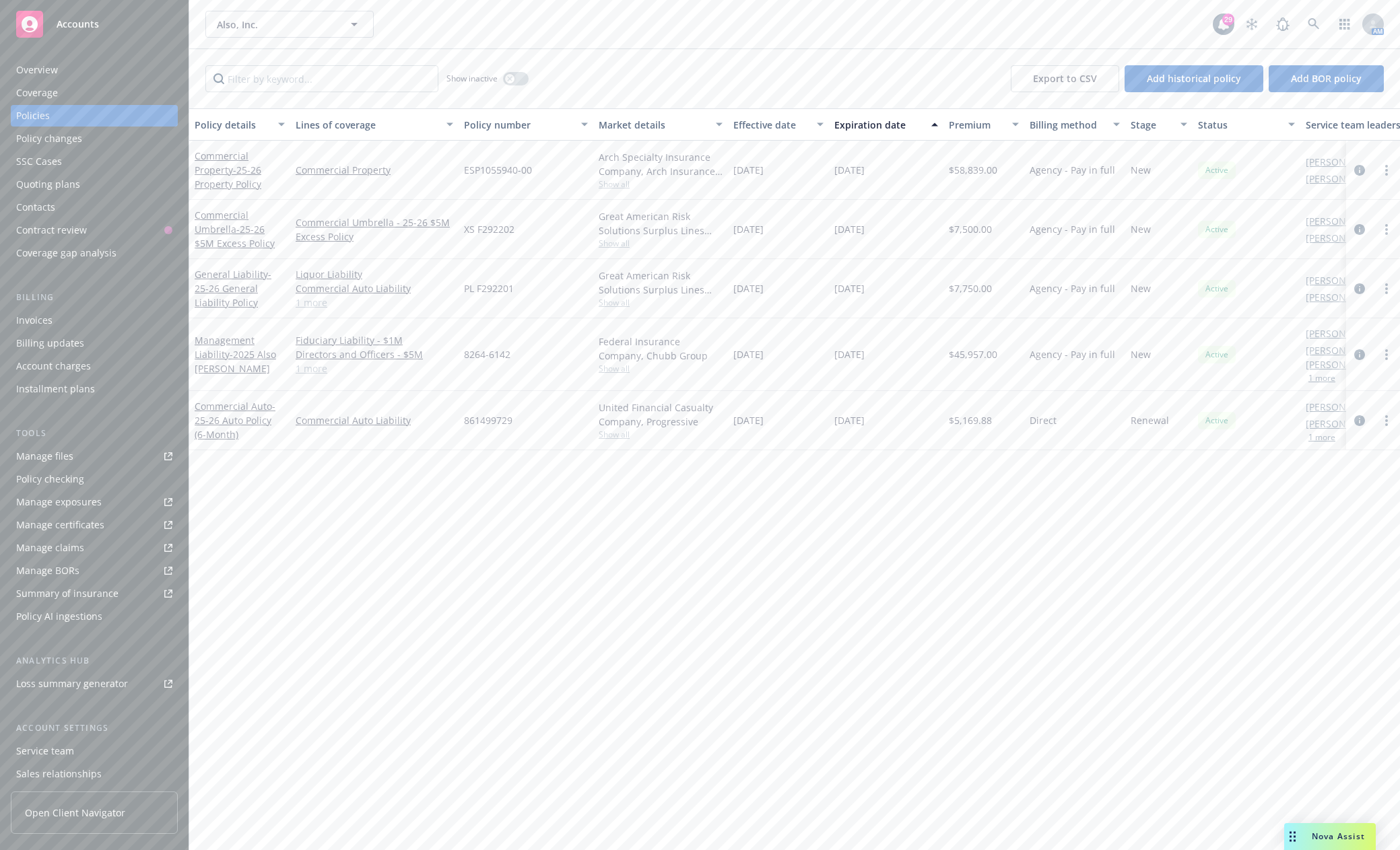
click at [389, 643] on div "Policy details Lines of coverage Policy number Market details Effective date Ex…" at bounding box center [794, 479] width 1211 height 742
click at [33, 449] on div "Manage files" at bounding box center [44, 456] width 58 height 21
click at [59, 452] on div "Manage files" at bounding box center [44, 456] width 58 height 21
click at [72, 20] on span "Accounts" at bounding box center [78, 24] width 42 height 11
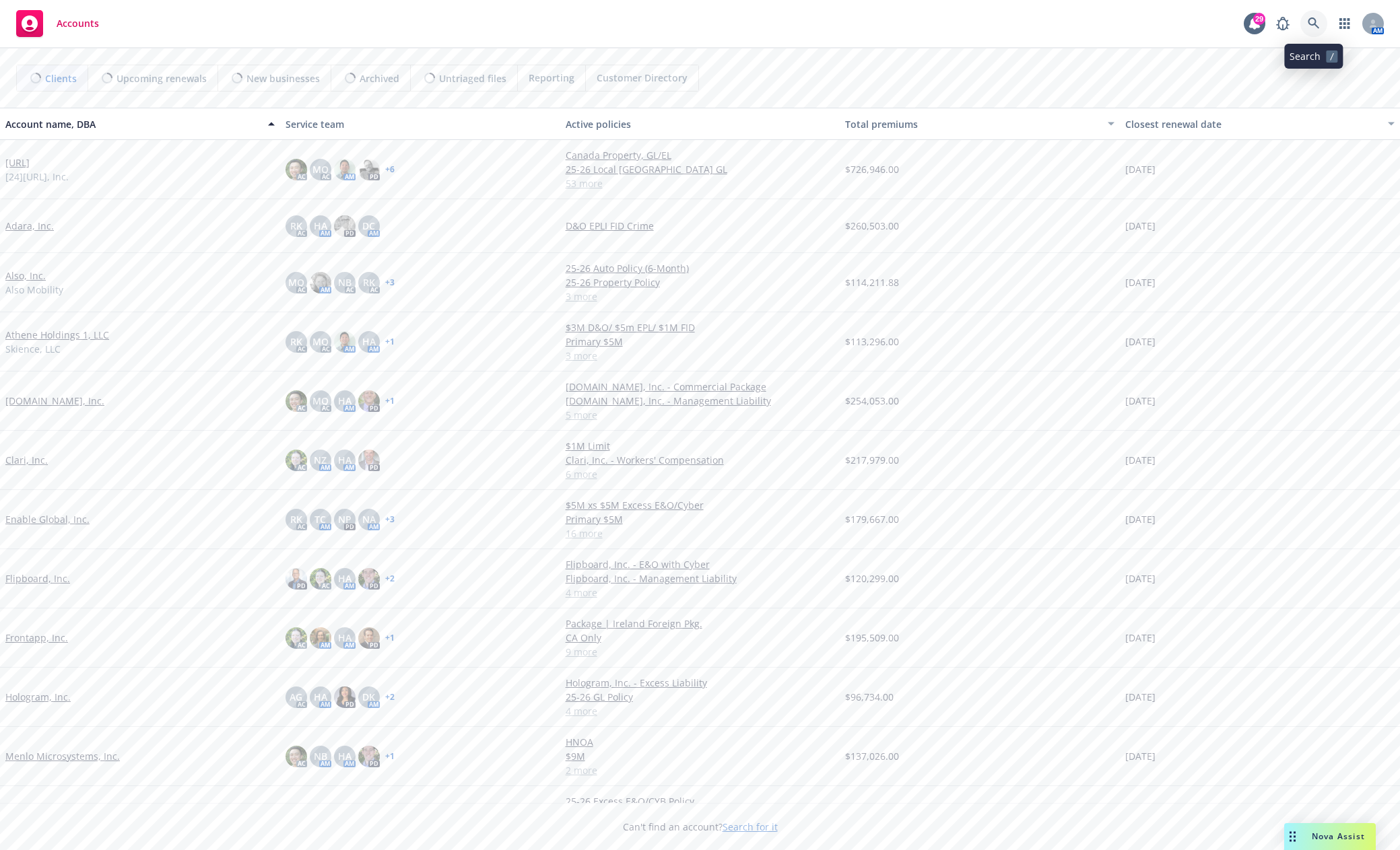
click at [1315, 21] on icon at bounding box center [1313, 23] width 12 height 12
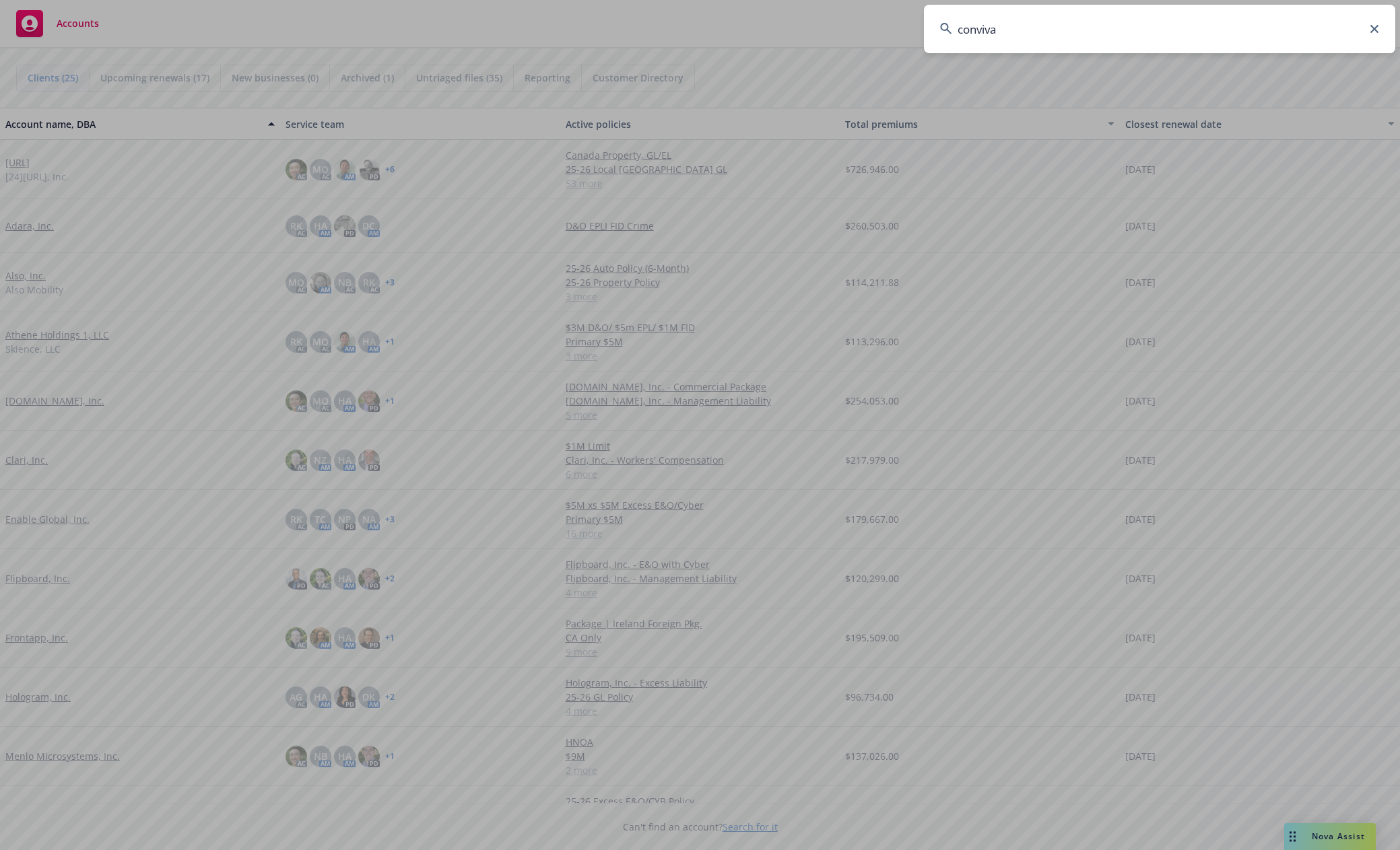
type input "conviva"
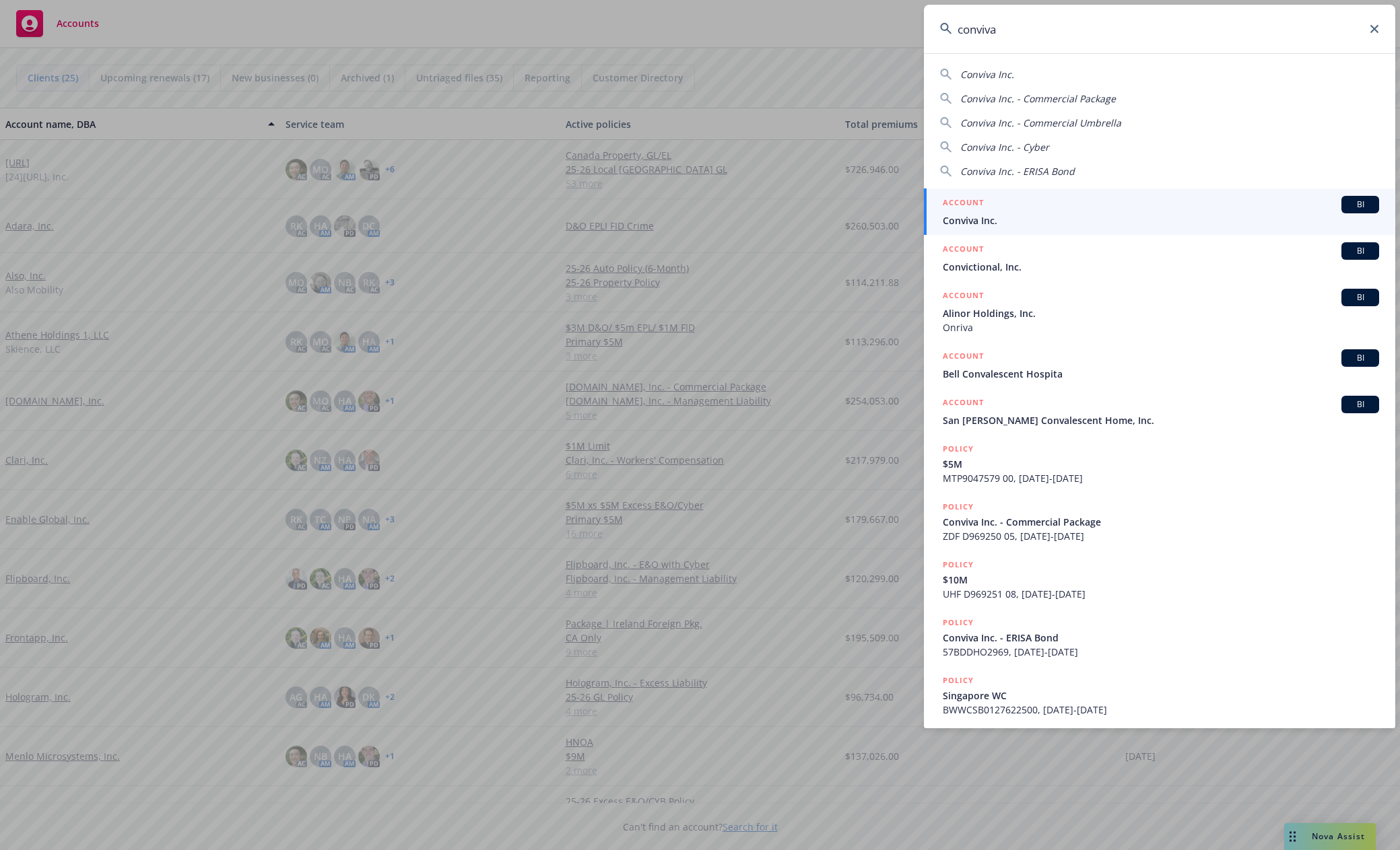
click at [993, 211] on div "ACCOUNT BI" at bounding box center [1160, 204] width 436 height 17
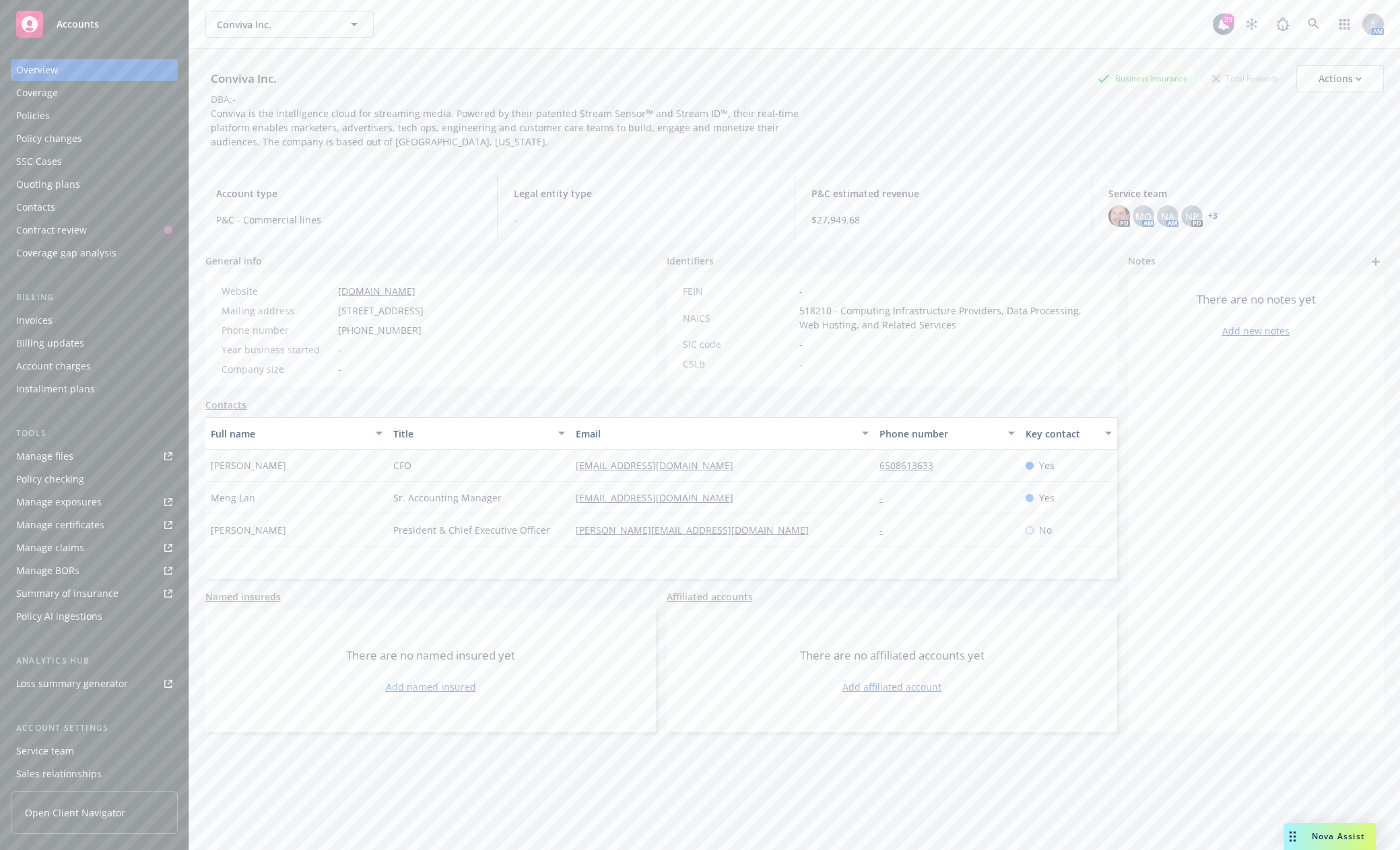
click at [1208, 216] on link "+ 3" at bounding box center [1213, 216] width 10 height 8
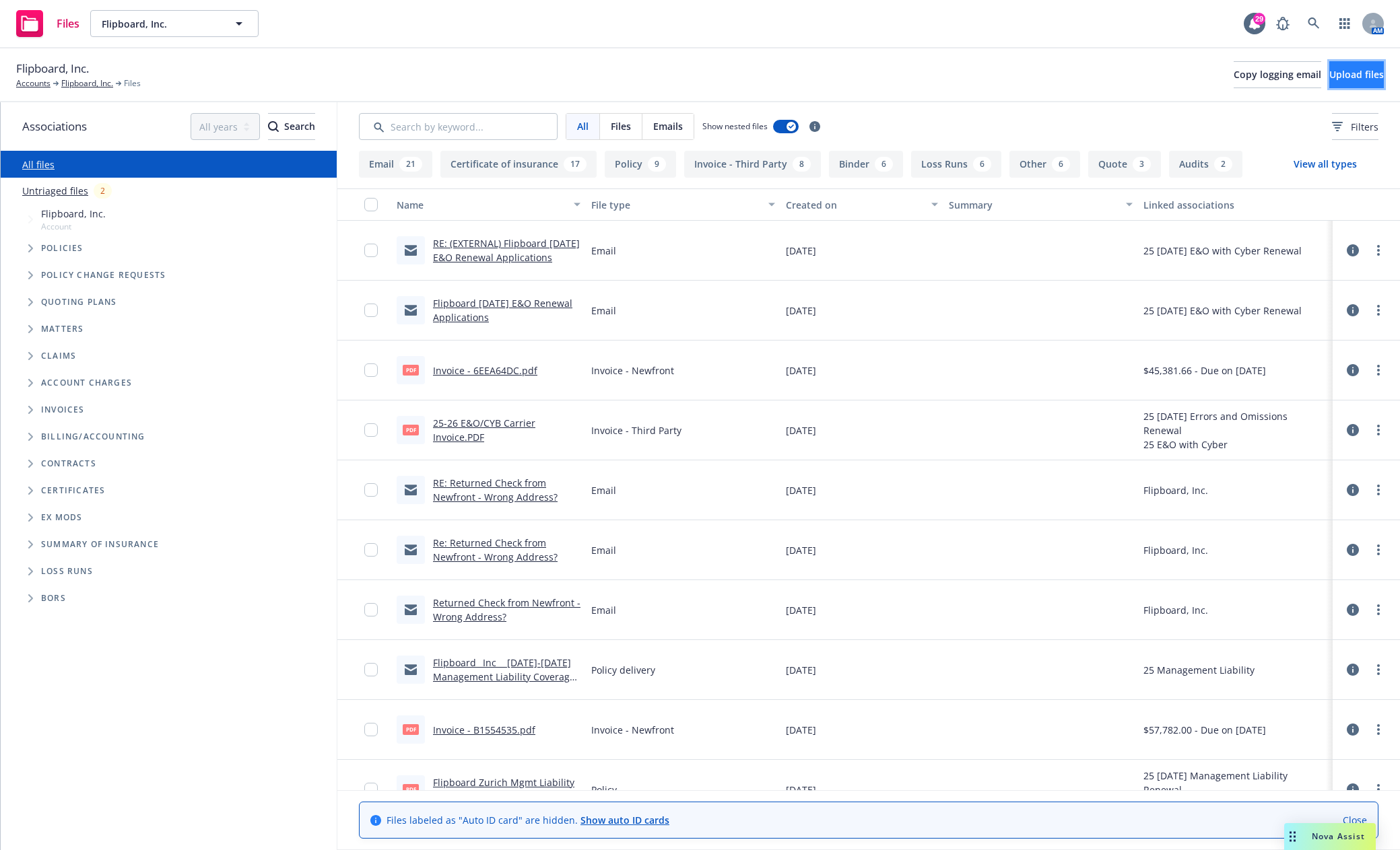
click at [1339, 71] on span "Upload files" at bounding box center [1356, 74] width 55 height 12
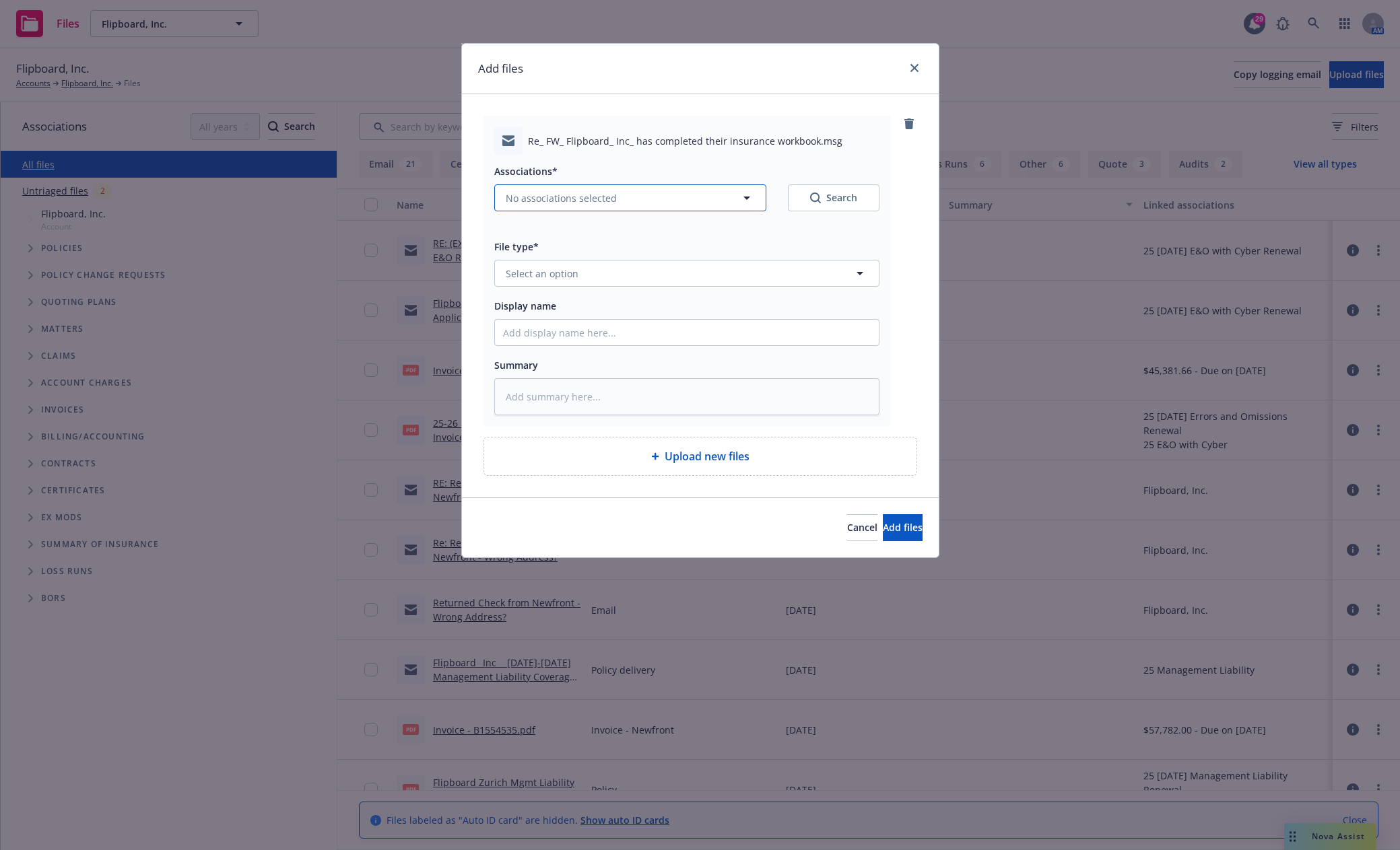
click at [585, 202] on span "No associations selected" at bounding box center [561, 198] width 111 height 14
type textarea "x"
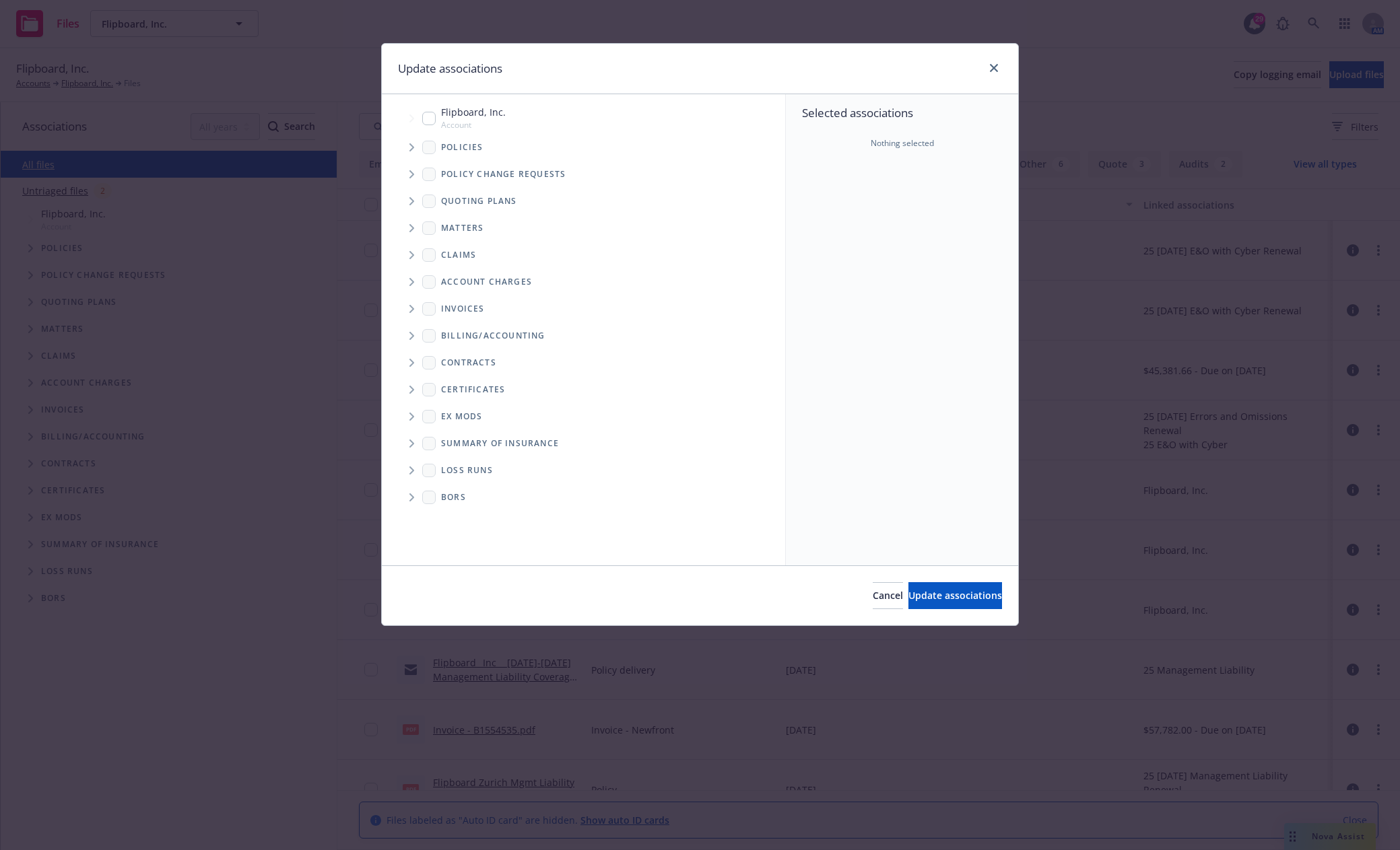
click at [412, 196] on span "Tree Example" at bounding box center [411, 201] width 21 height 21
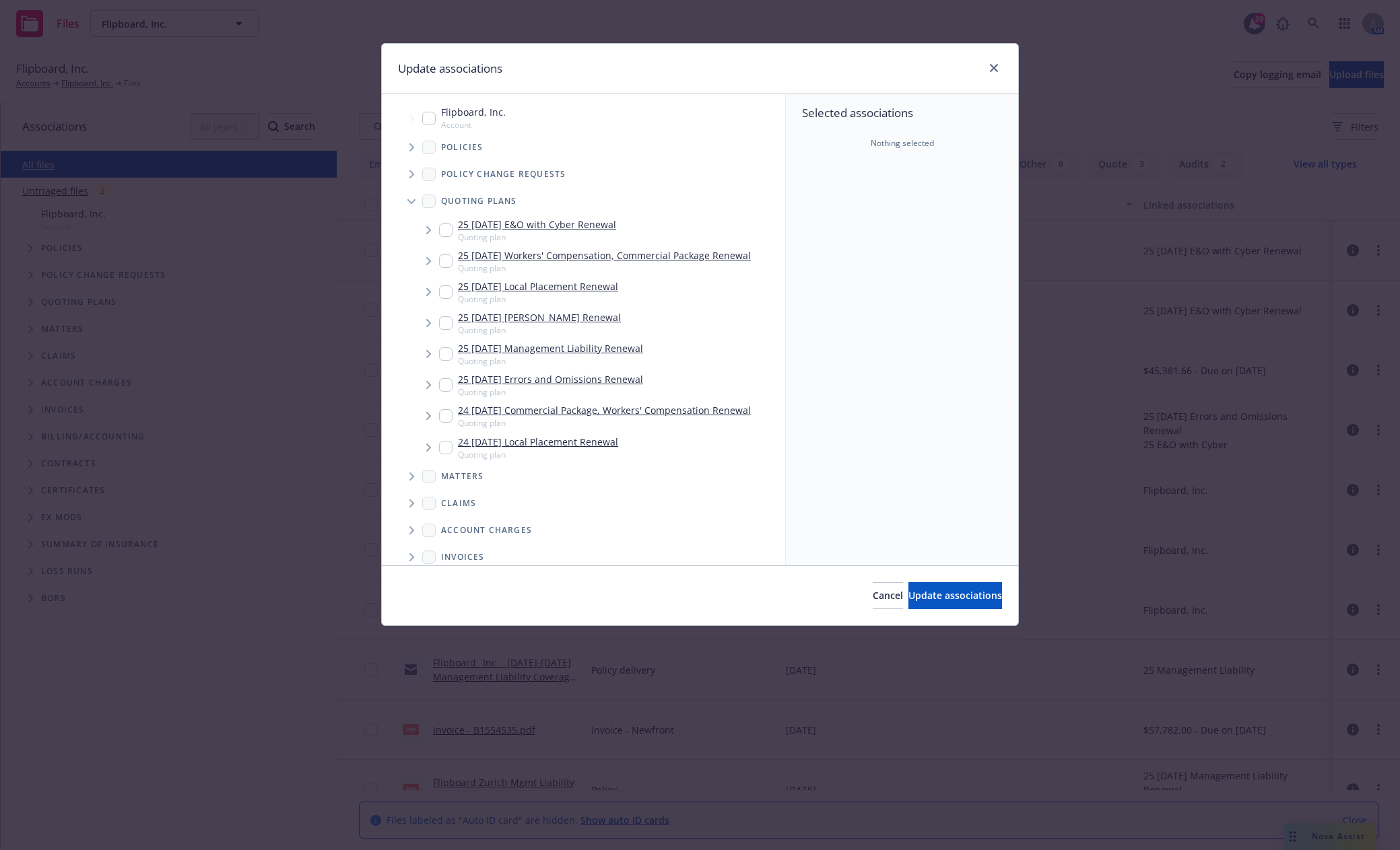
click at [446, 415] on input "Tree Example" at bounding box center [445, 416] width 13 height 13
checkbox input "true"
click at [931, 600] on span "Update associations" at bounding box center [954, 595] width 94 height 12
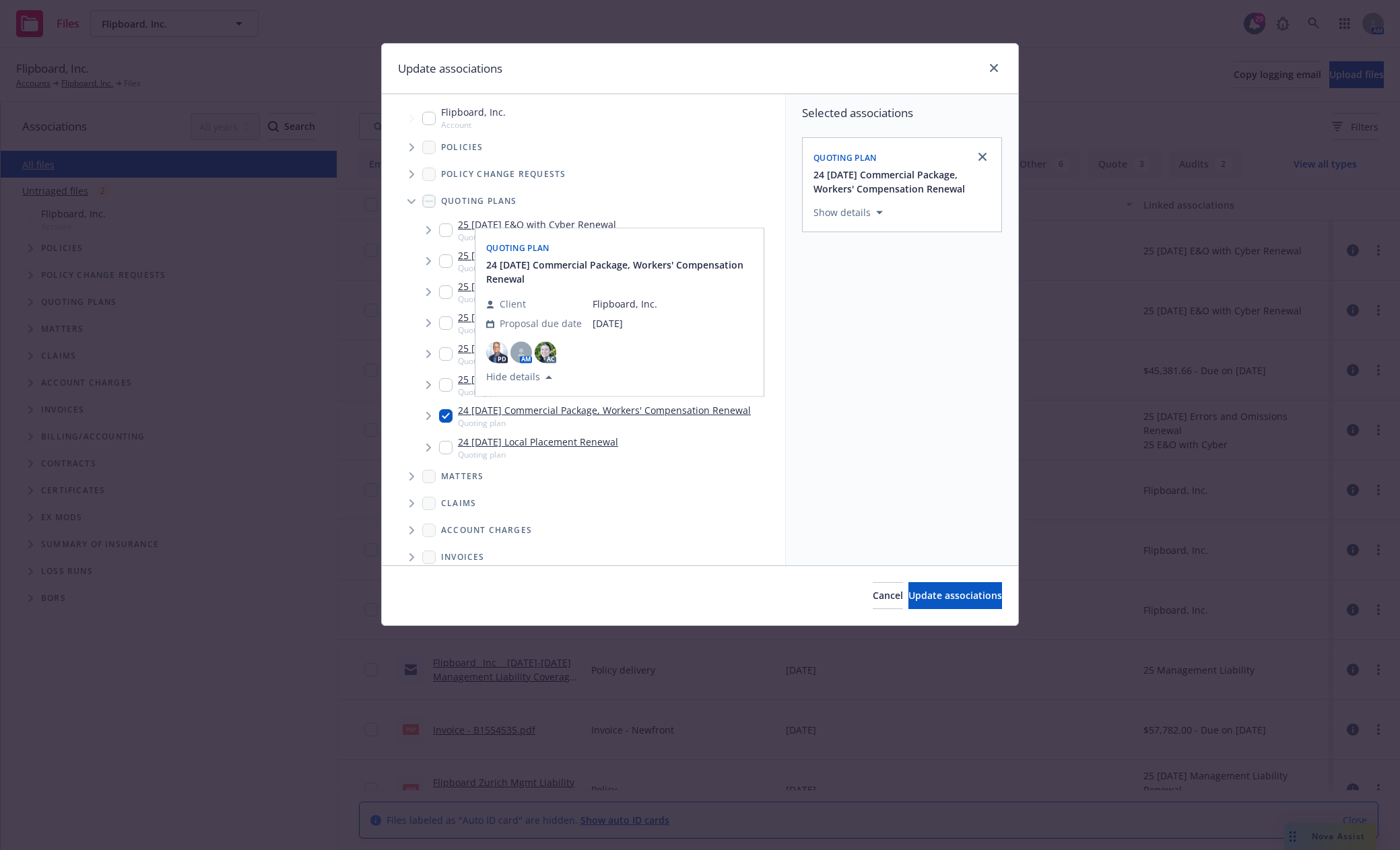
type textarea "x"
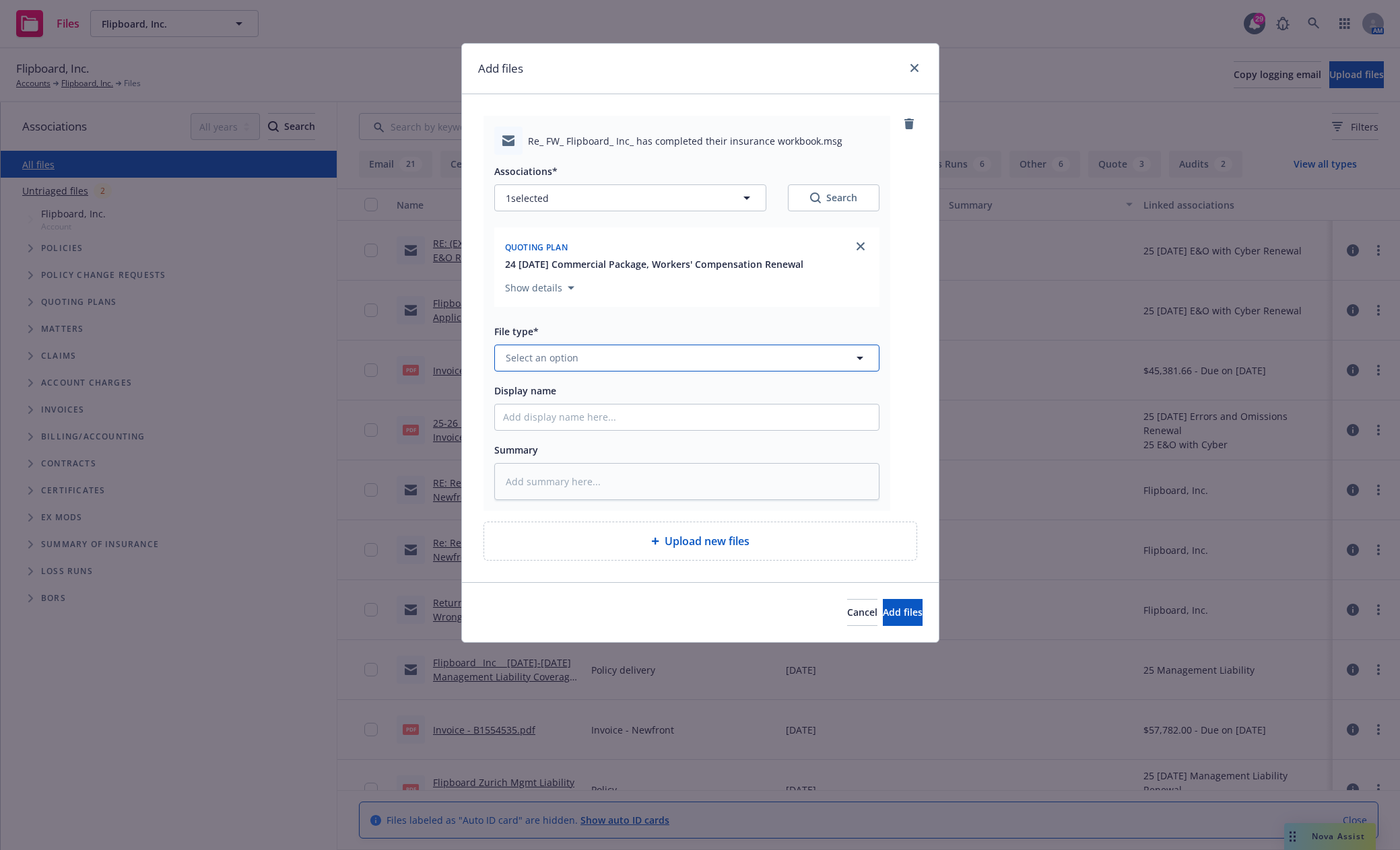
click at [617, 348] on button "Select an option" at bounding box center [687, 357] width 385 height 27
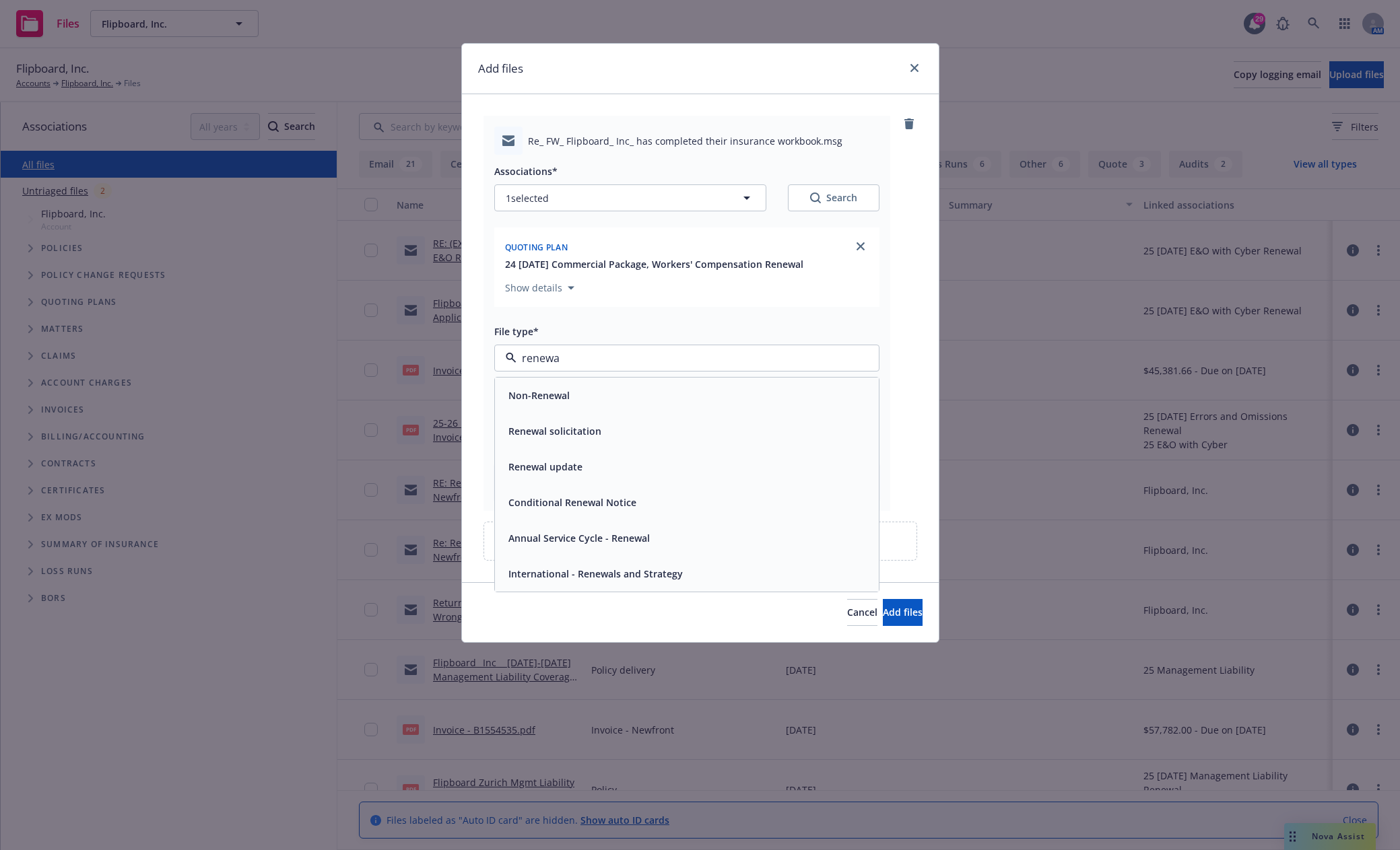
type input "renewal"
click at [613, 422] on div "Renewal solicitation" at bounding box center [687, 431] width 367 height 19
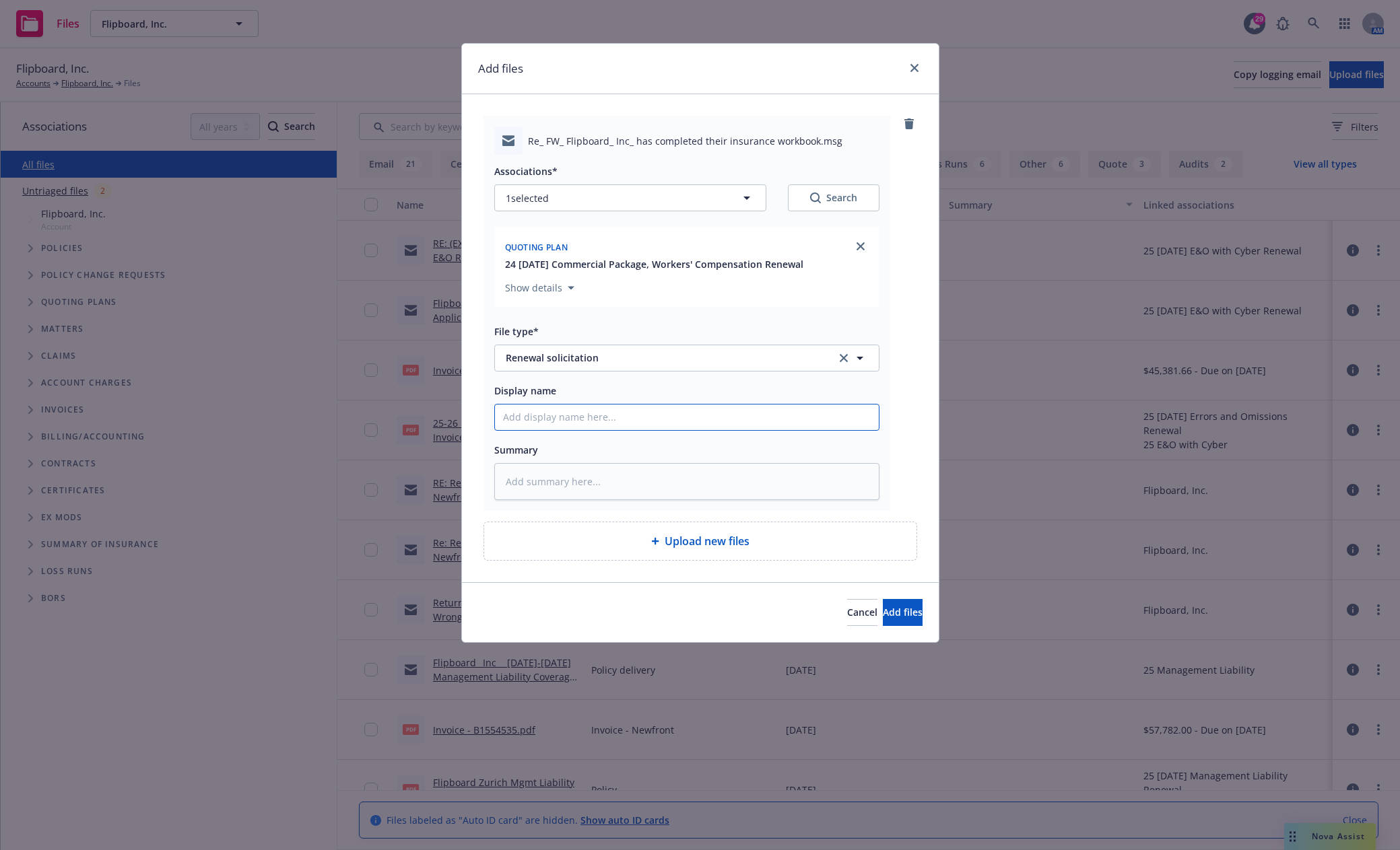
click at [593, 425] on input "Display name" at bounding box center [687, 417] width 384 height 26
type textarea "x"
type input "2"
type textarea "x"
type input "24"
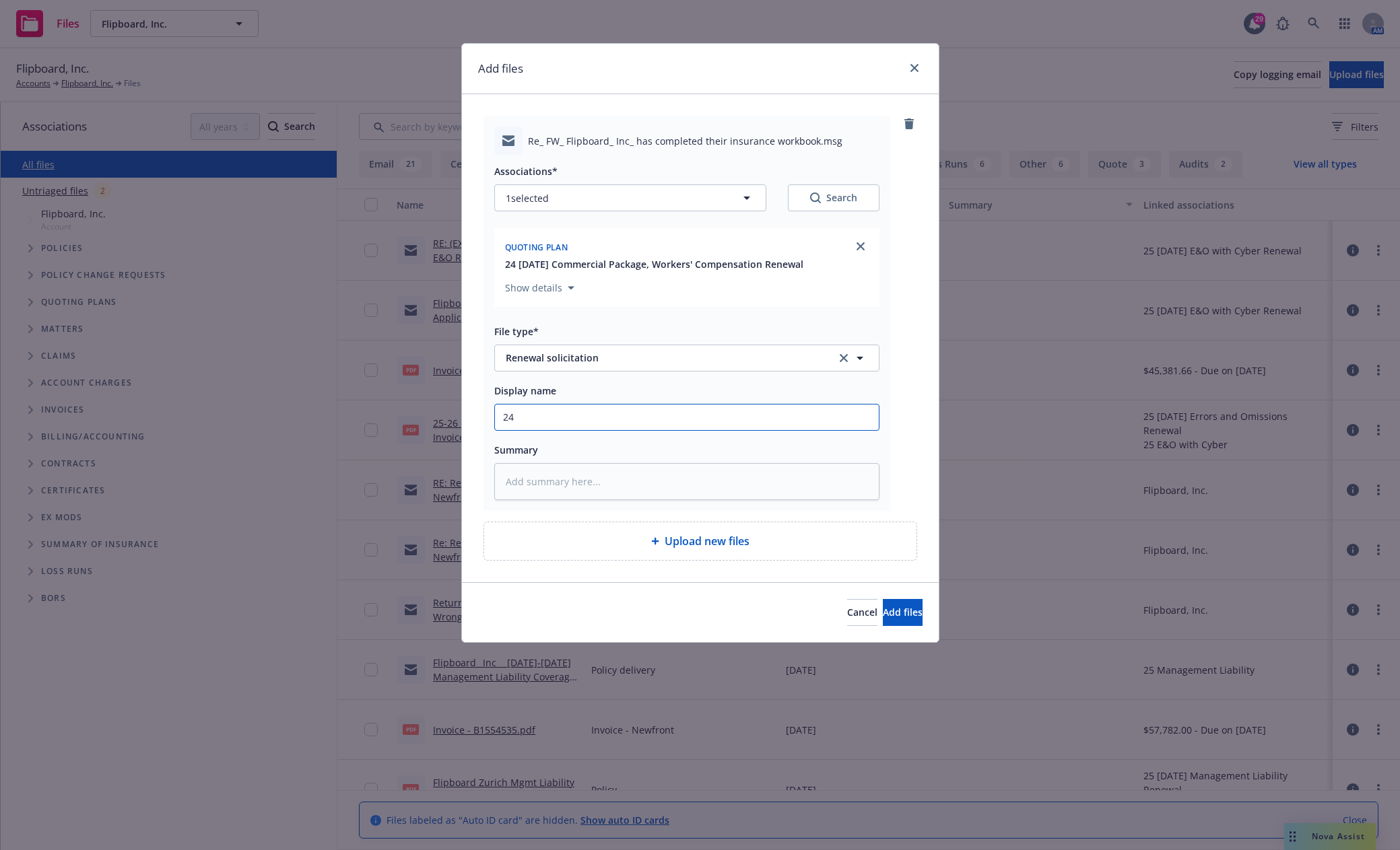
type textarea "x"
type input "24-"
type textarea "x"
type input "24-2"
type textarea "x"
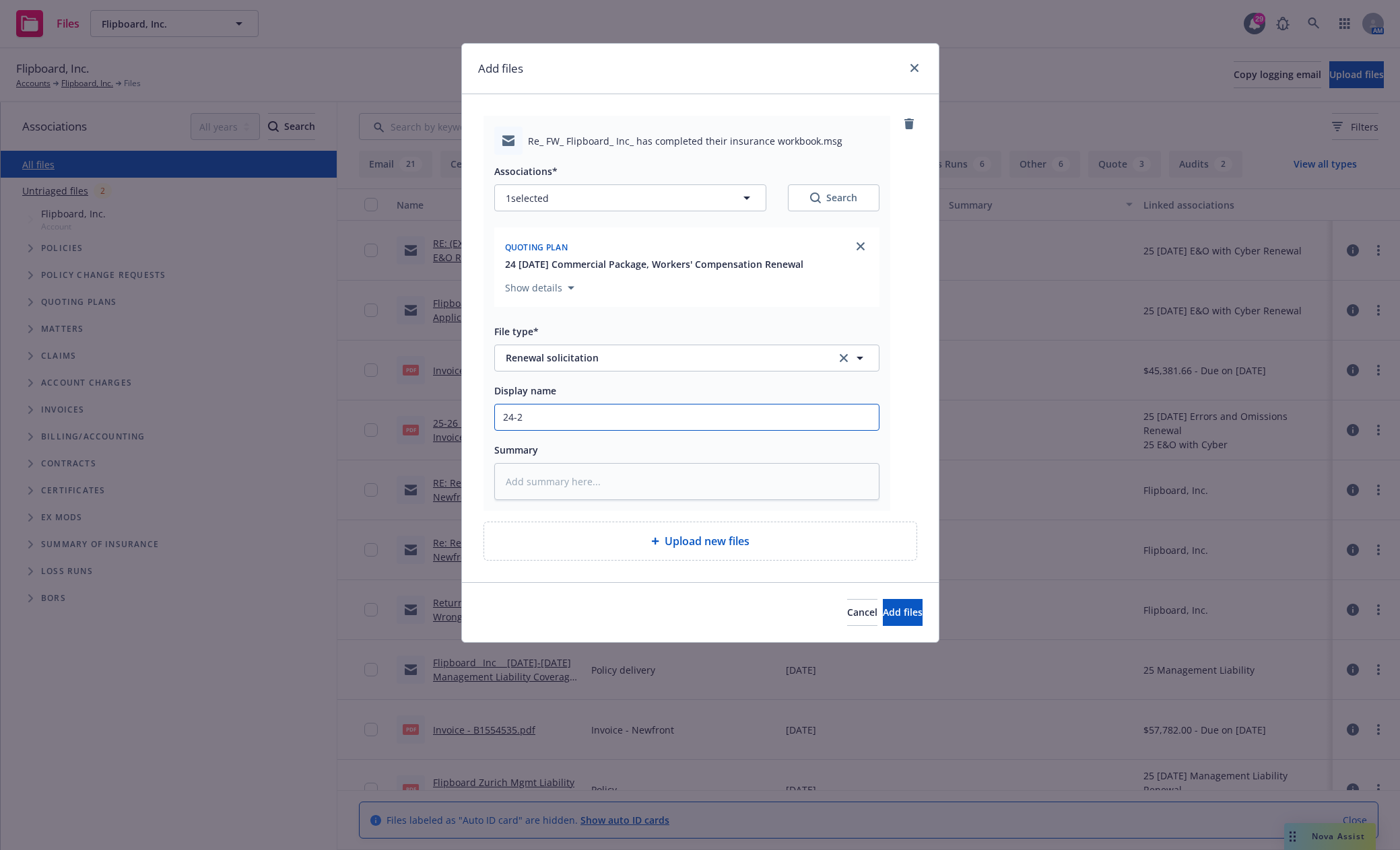
type input "24-25"
type textarea "x"
type input "24-25"
type textarea "x"
type input "24-25"
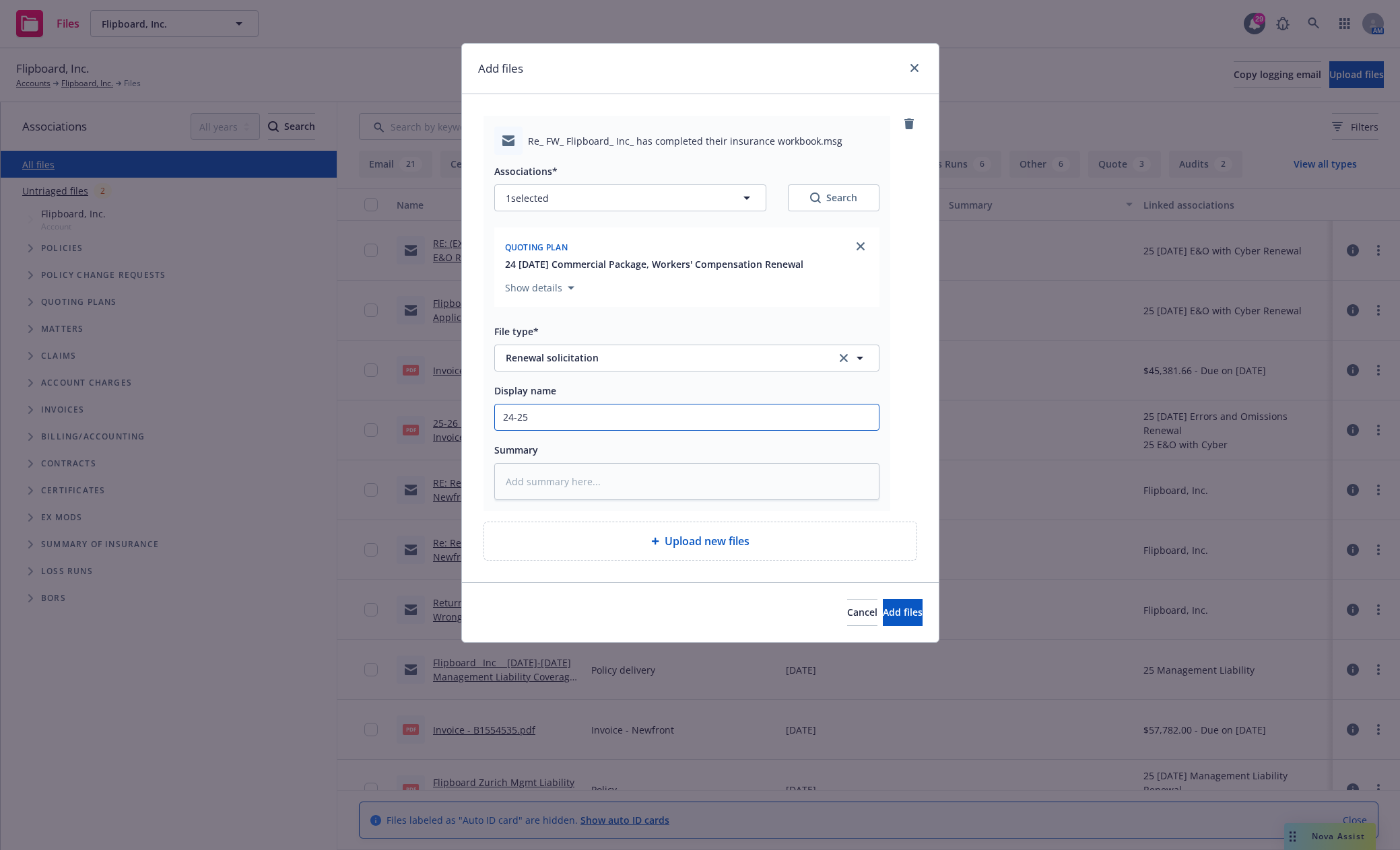
type textarea "x"
type input "24-2"
type textarea "x"
type input "24-"
type textarea "x"
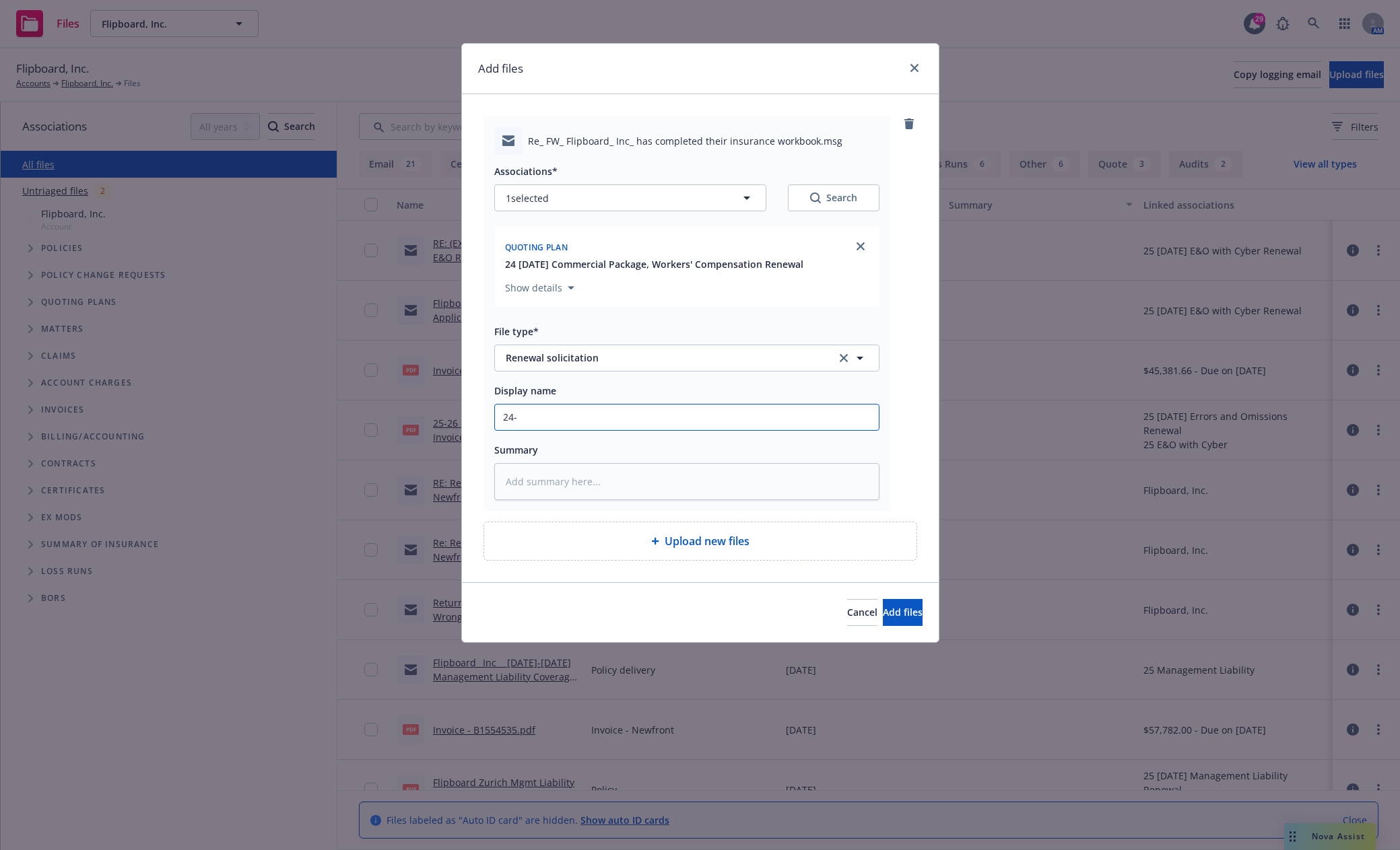
type input "24"
type textarea "x"
type input "2"
type textarea "x"
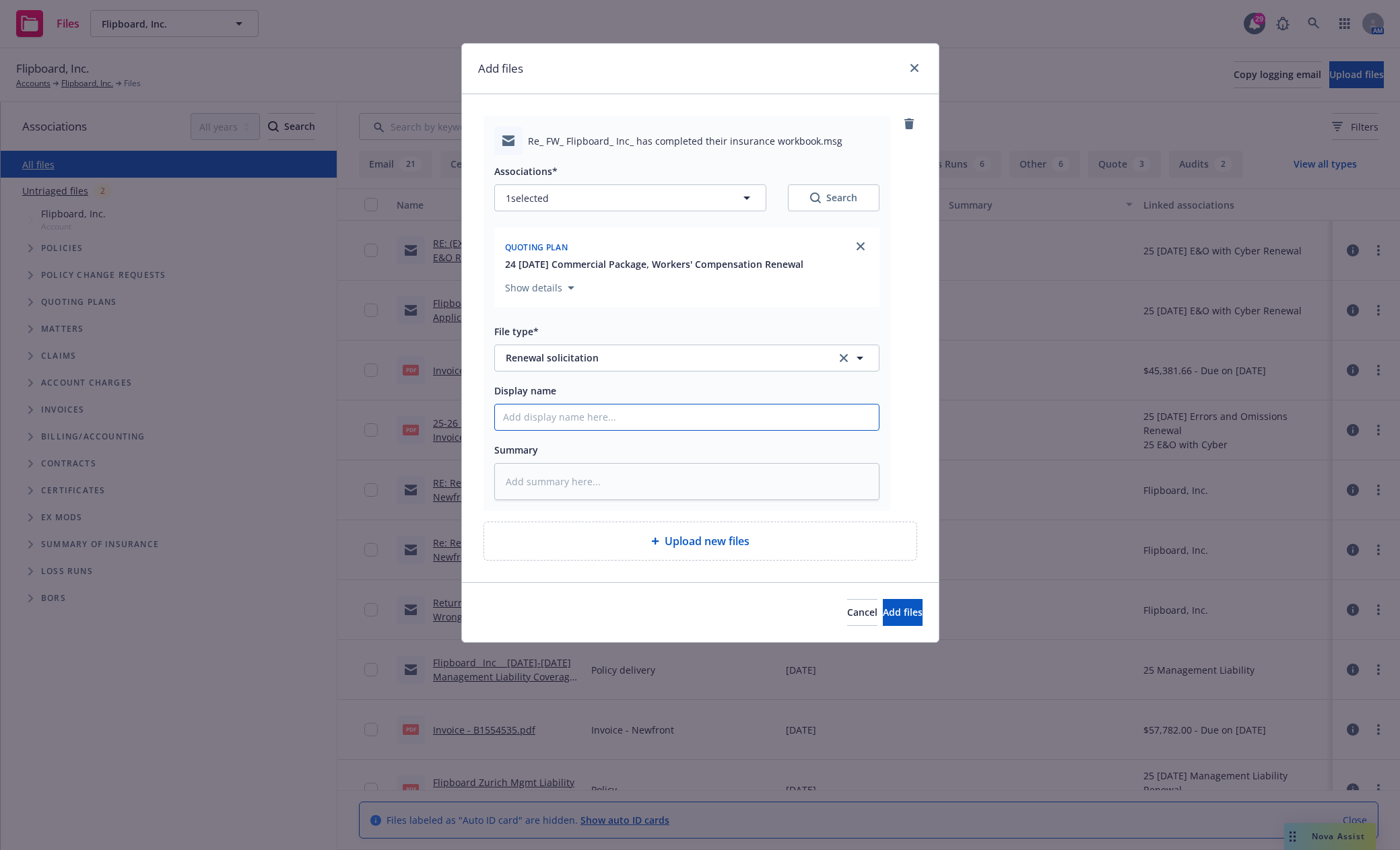
type input "P"
type textarea "x"
type input "Pr"
type textarea "x"
type input "Pro"
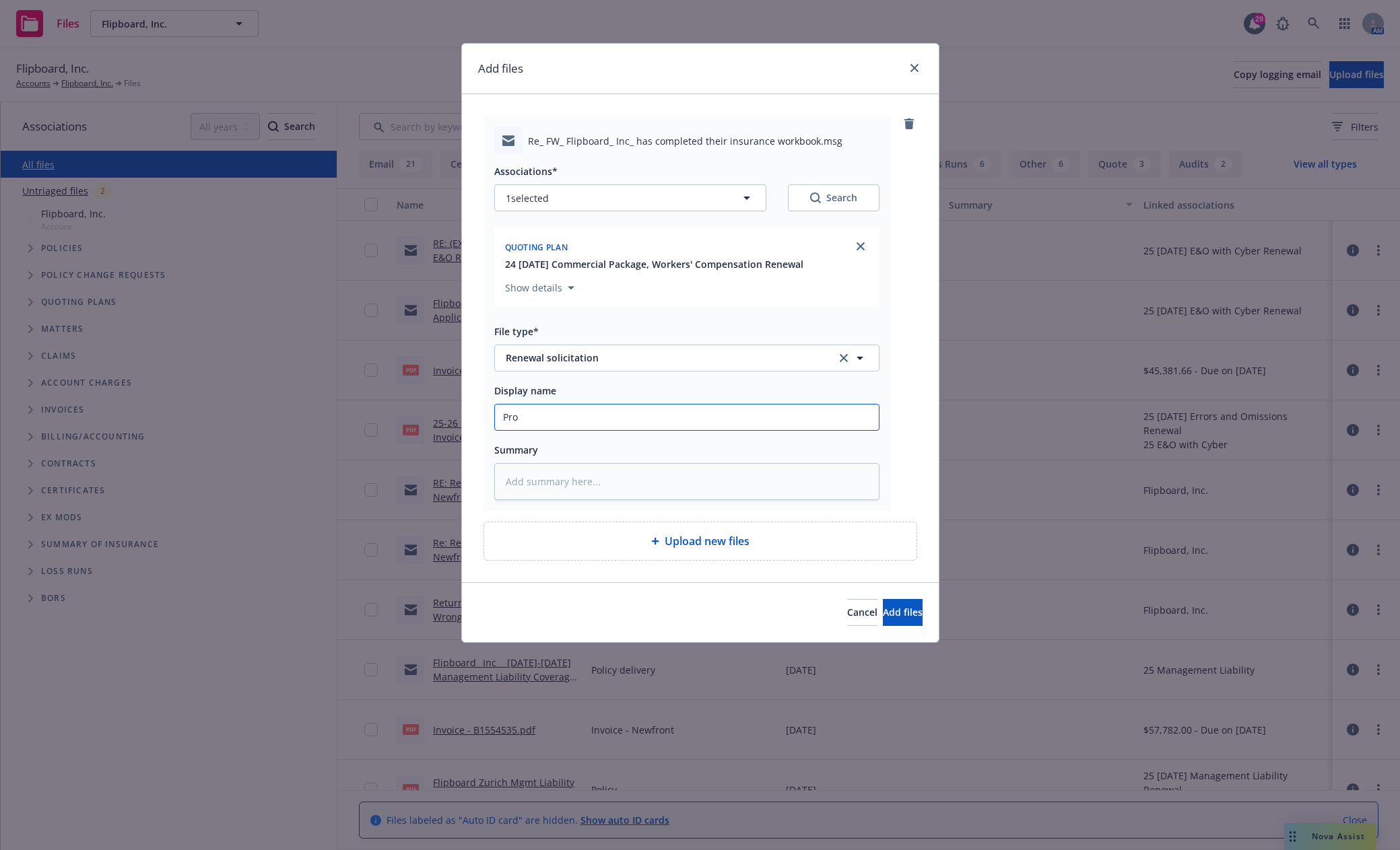
type textarea "x"
type input "Prop"
type textarea "x"
type input "Prope"
type textarea "x"
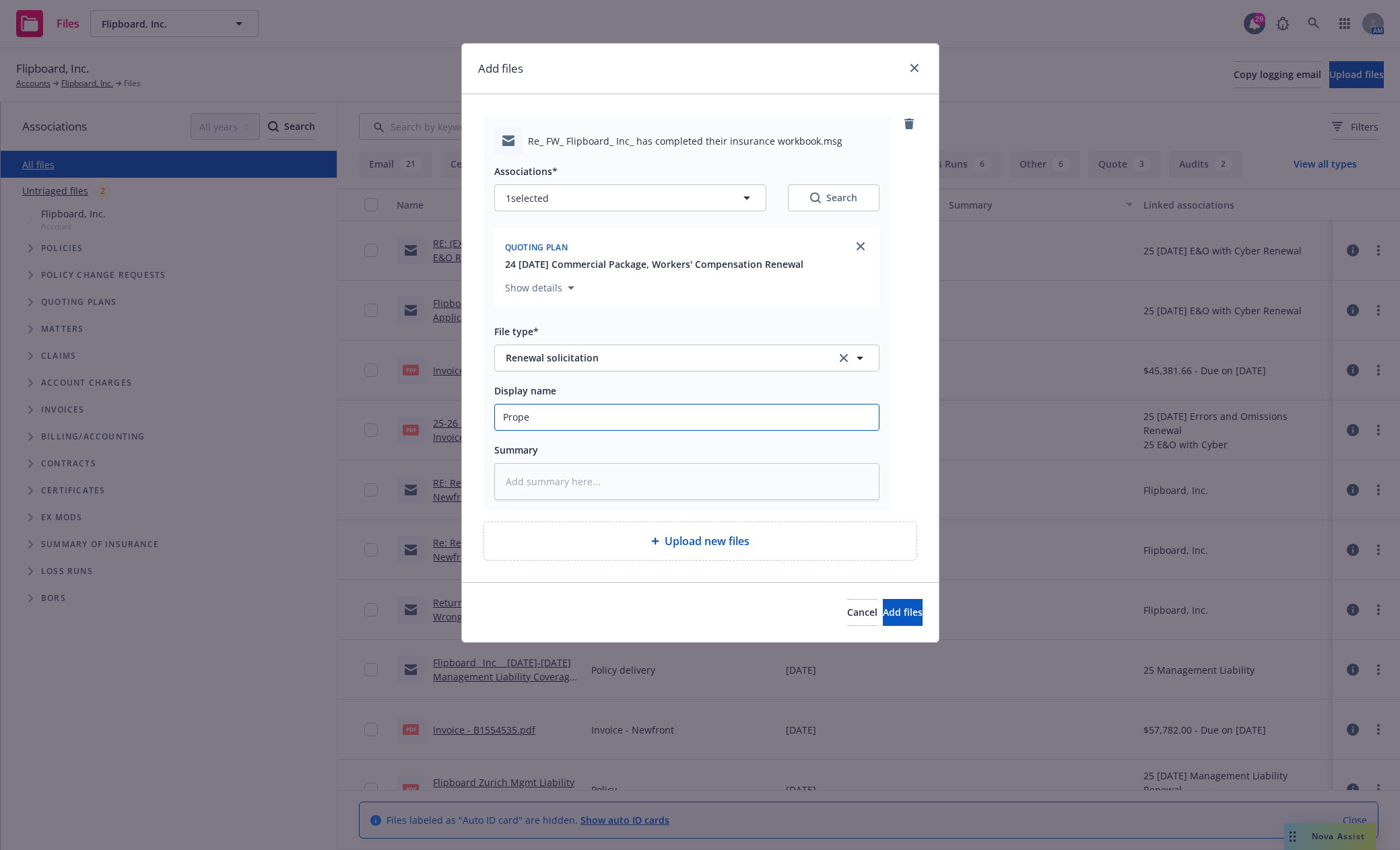
type input "Proper"
type textarea "x"
type input "Propert"
type textarea "x"
type input "Property"
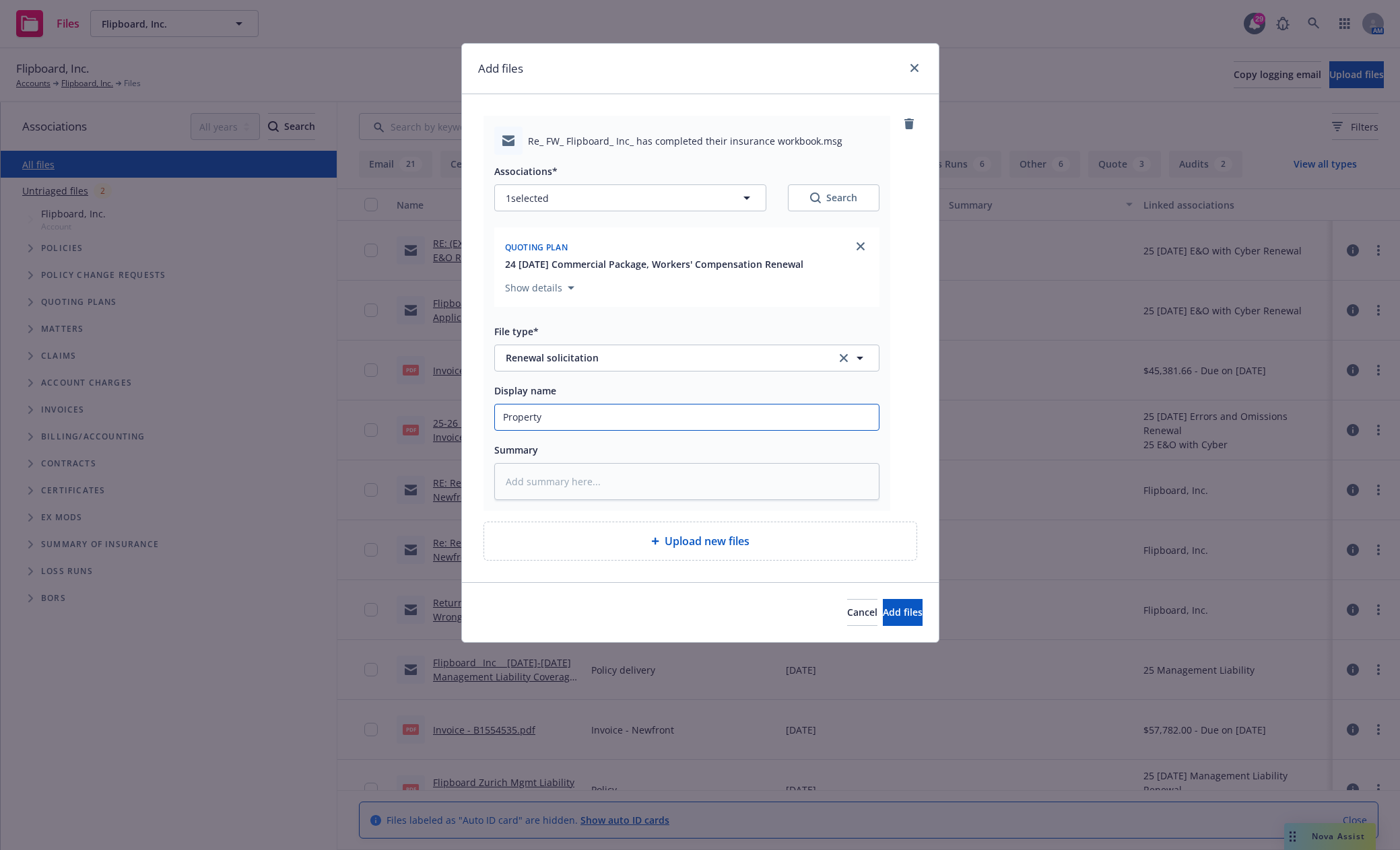
type textarea "x"
type input "Property"
type textarea "x"
type input "Property d"
type textarea "x"
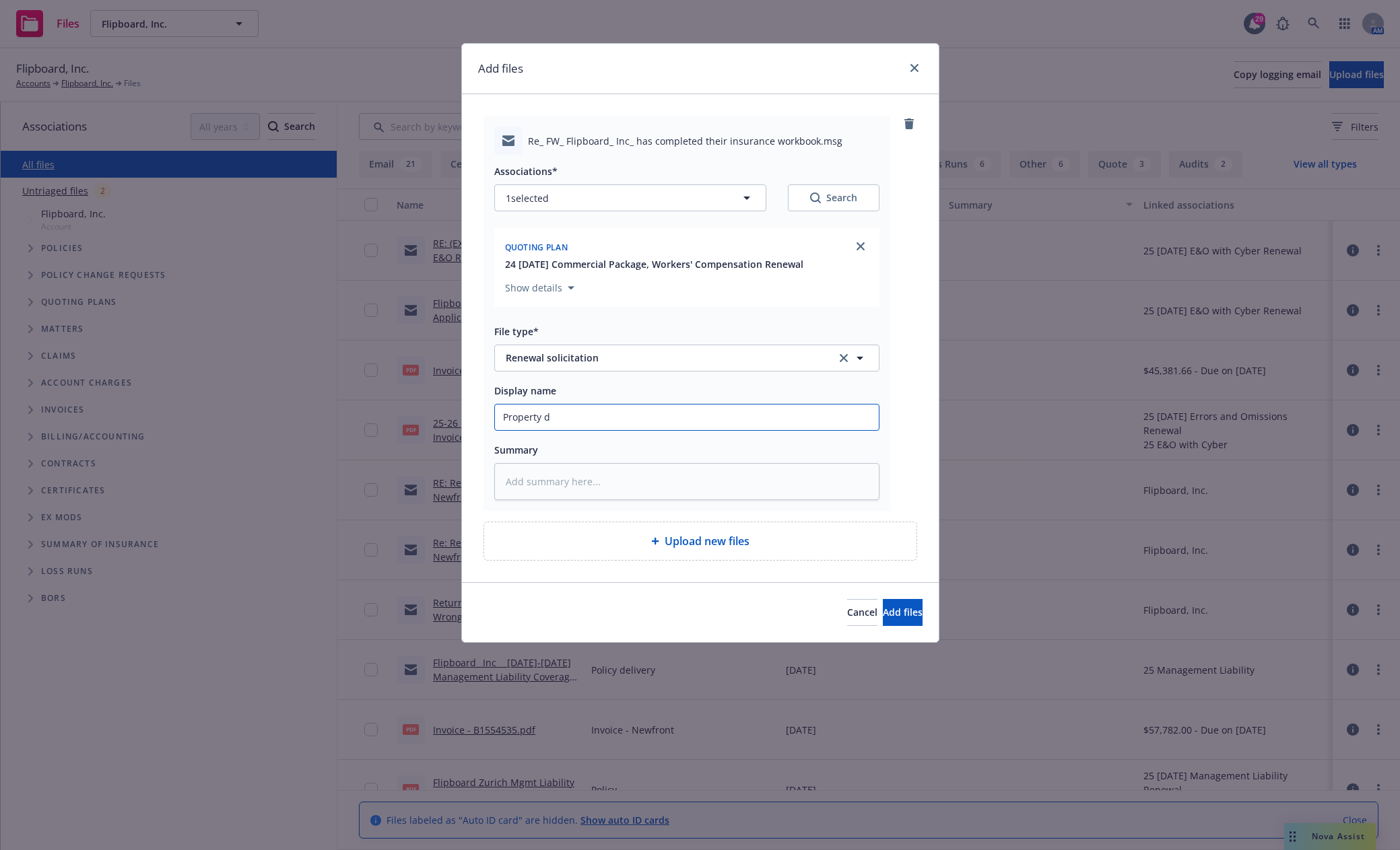
type input "Property de"
type textarea "x"
type input "Property det"
type textarea "x"
type input "Property deta"
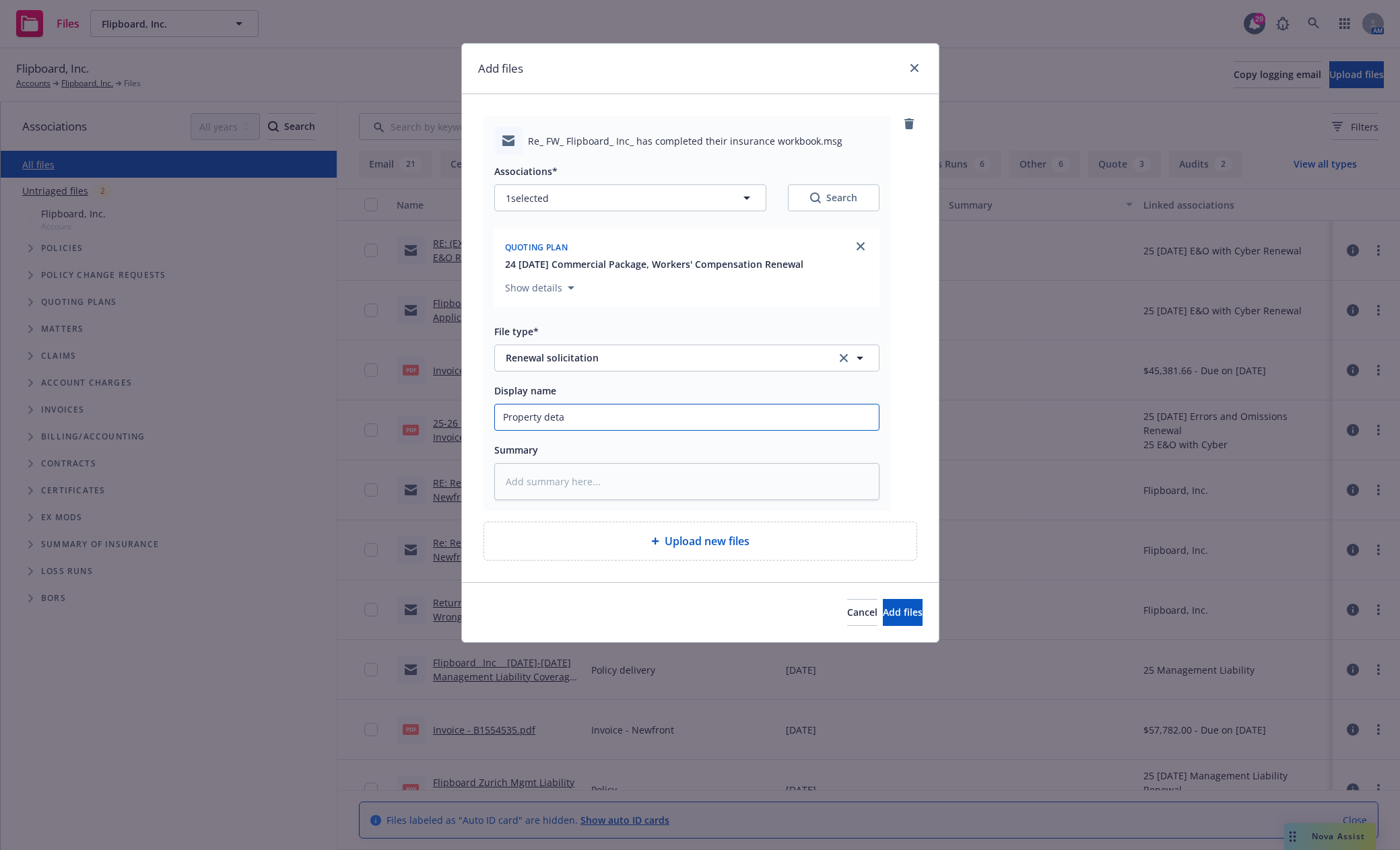
type textarea "x"
type input "Property detai"
type textarea "x"
type input "Property detail"
type textarea "x"
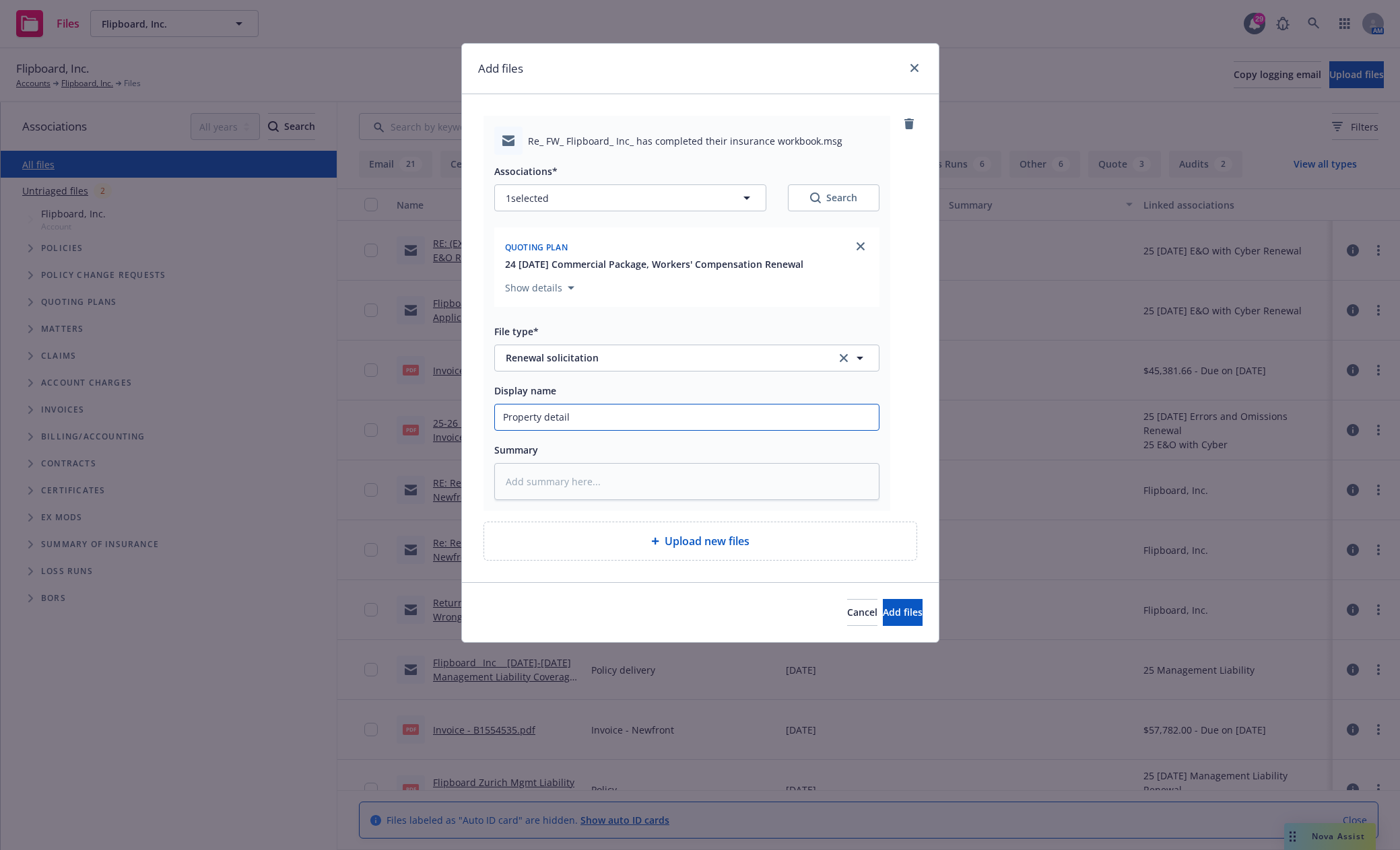
type input "Property details"
type textarea "x"
type input "Property details"
type textarea "x"
type input "Property details r"
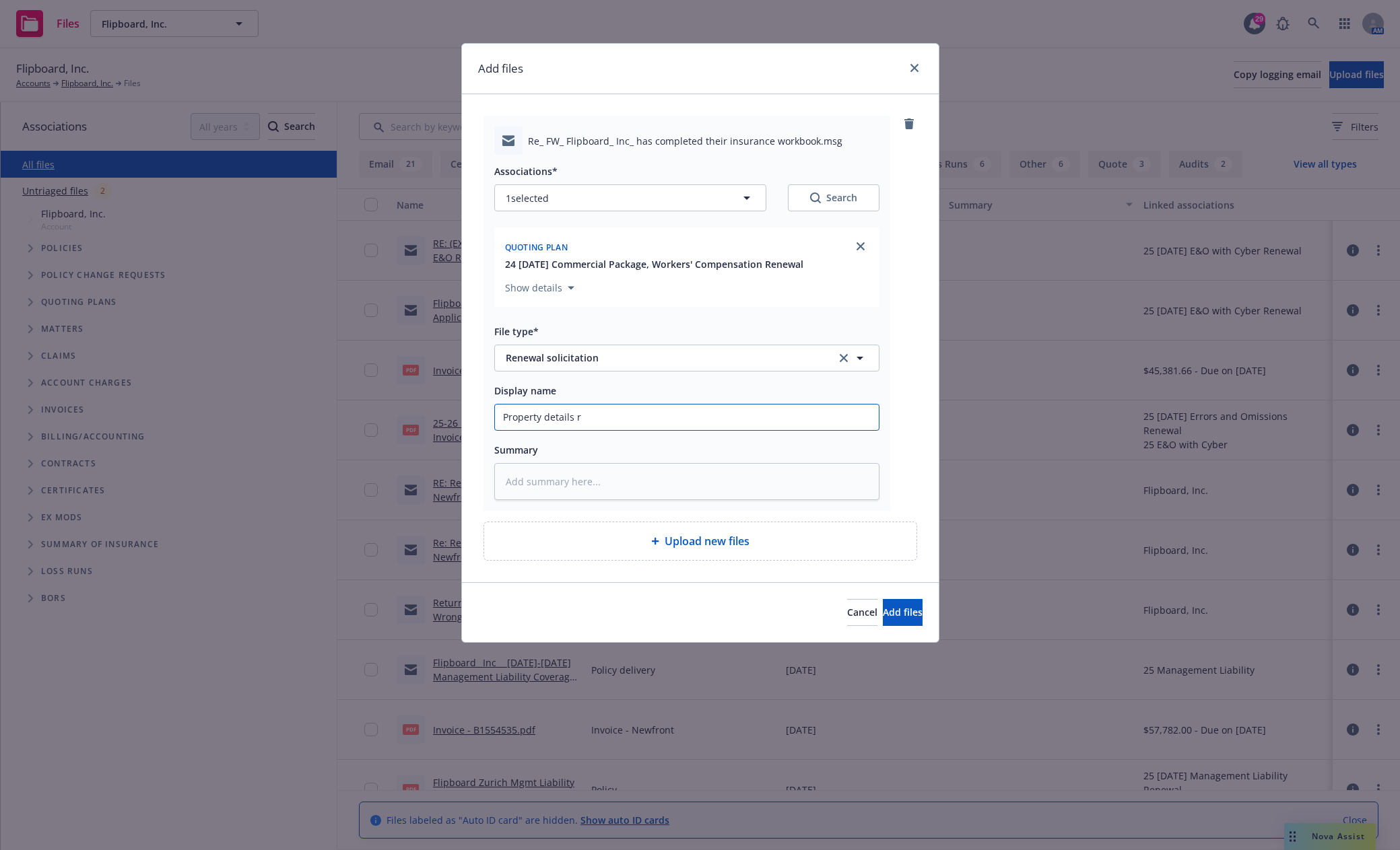
type textarea "x"
type input "Property details rc"
type textarea "x"
type input "Property details rcv"
type textarea "x"
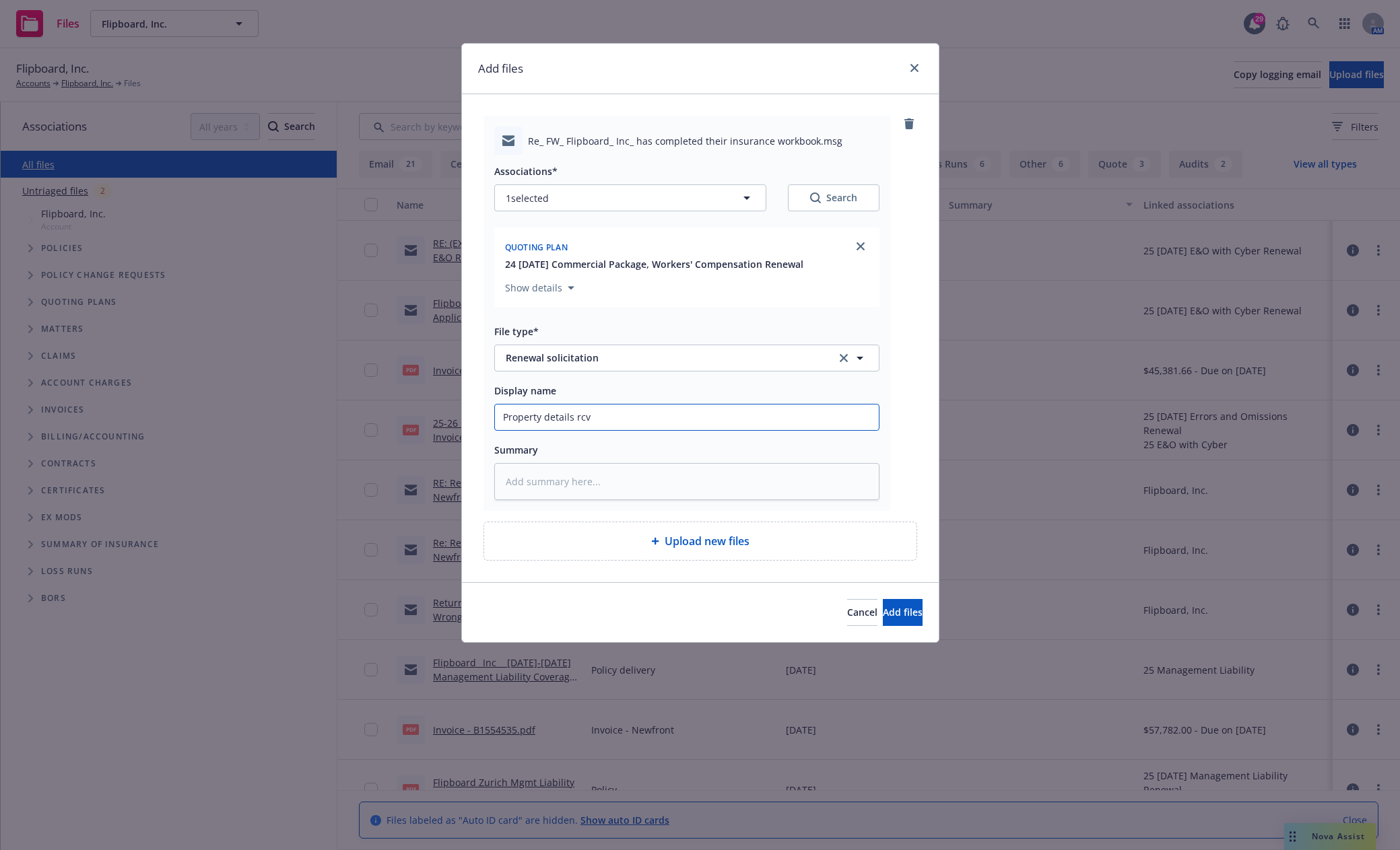
type input "Property details rcvd"
type textarea "x"
type input "Property details rcvd"
type textarea "x"
type input "Property details rcvd f"
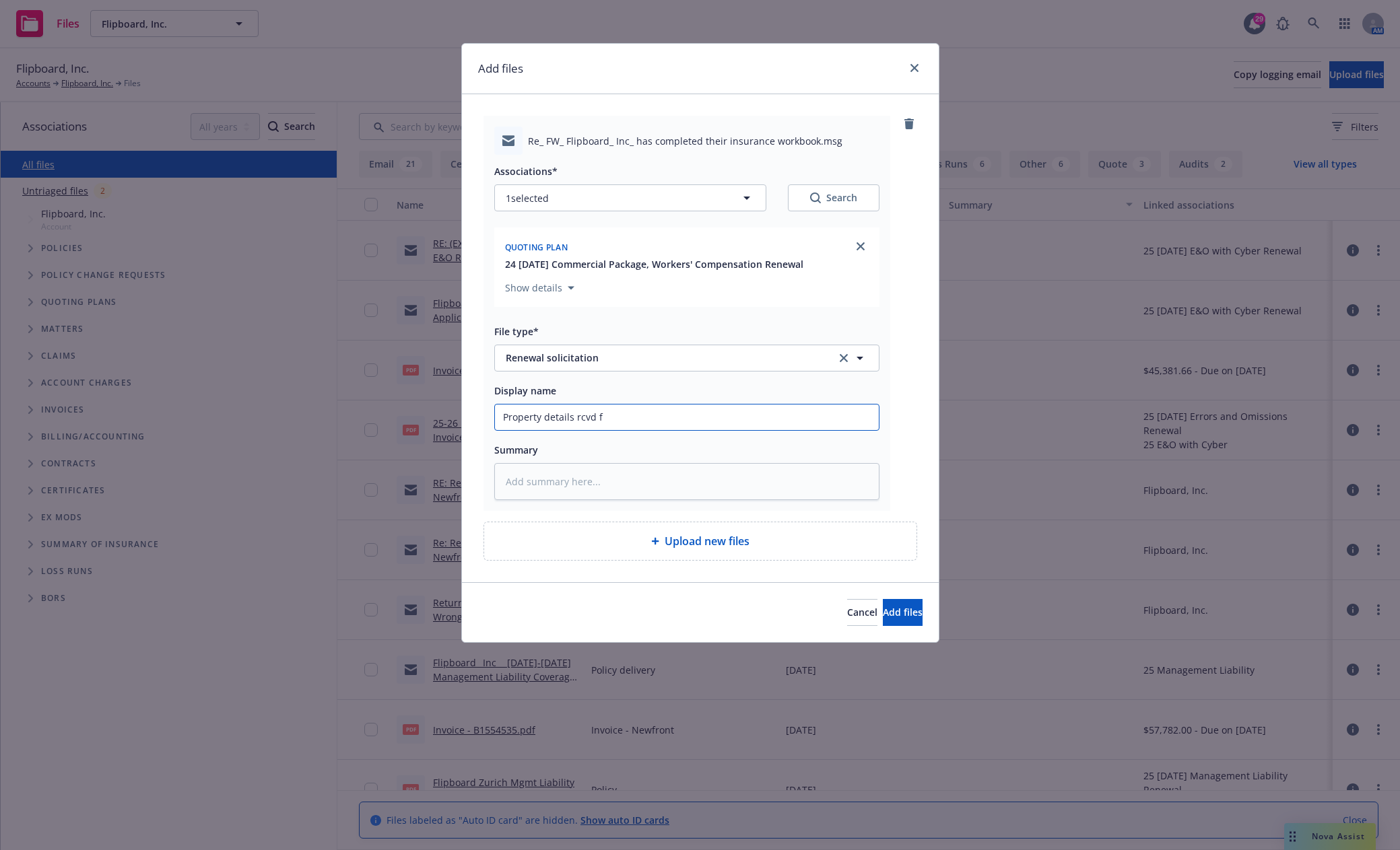
type textarea "x"
type input "Property details rcvd fr"
type textarea "x"
type input "Property details rcvd fro"
type textarea "x"
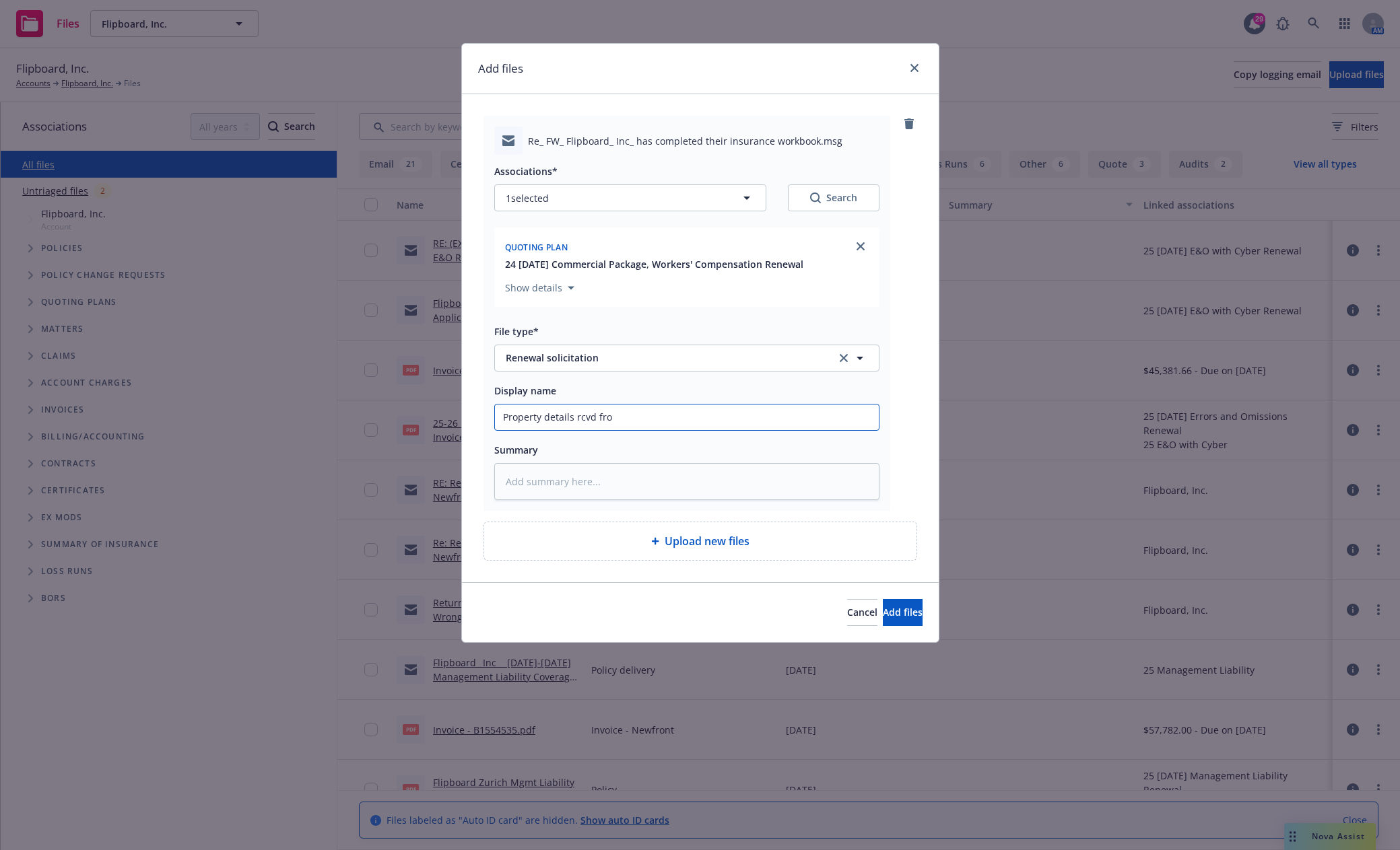
type input "Property details rcvd from"
type textarea "x"
type input "Property details rcvd from"
type textarea "x"
type input "Property details rcvd from c"
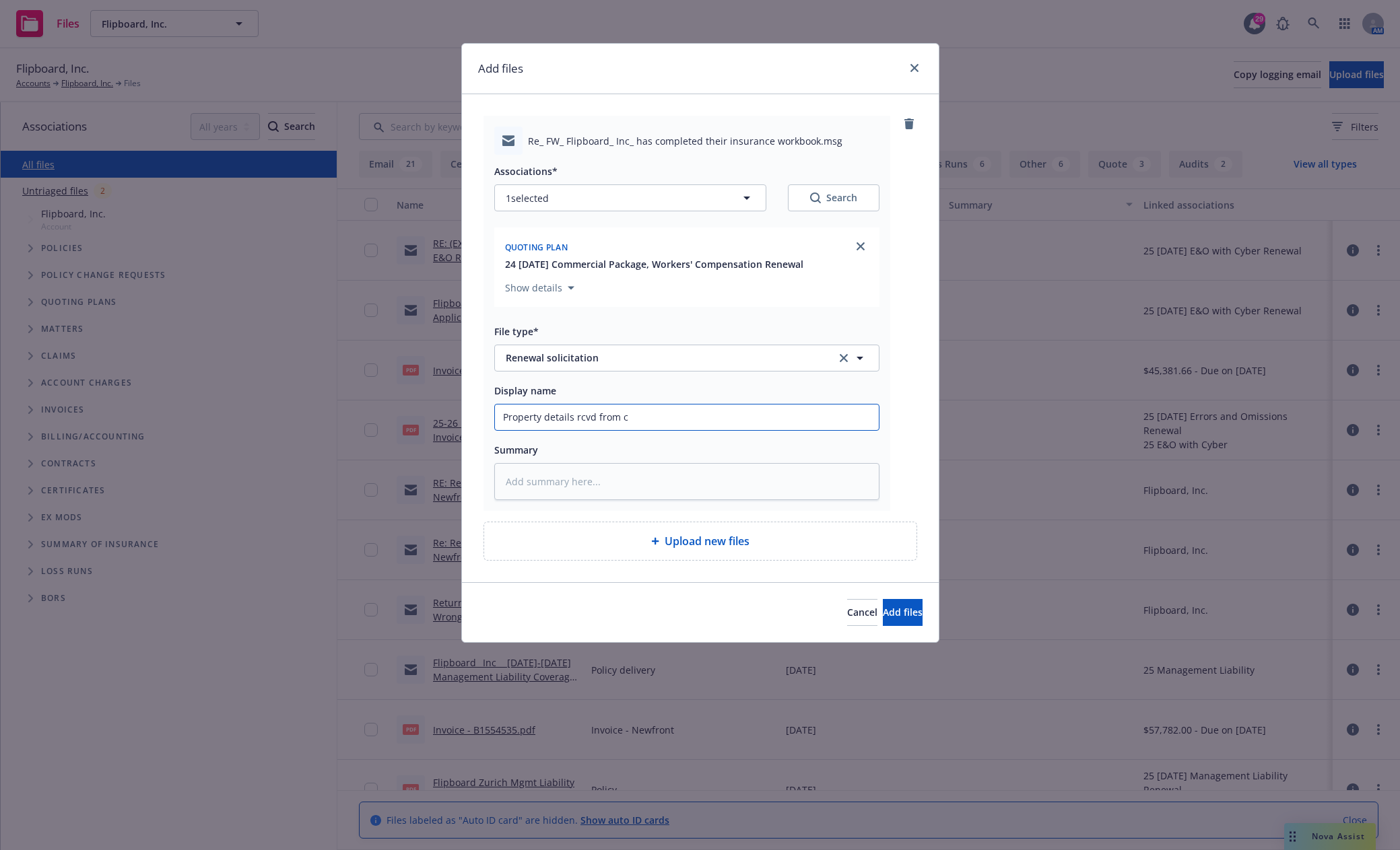
type textarea "x"
type input "Property details rcvd from cl"
type textarea "x"
type input "Property details rcvd from cli"
type textarea "x"
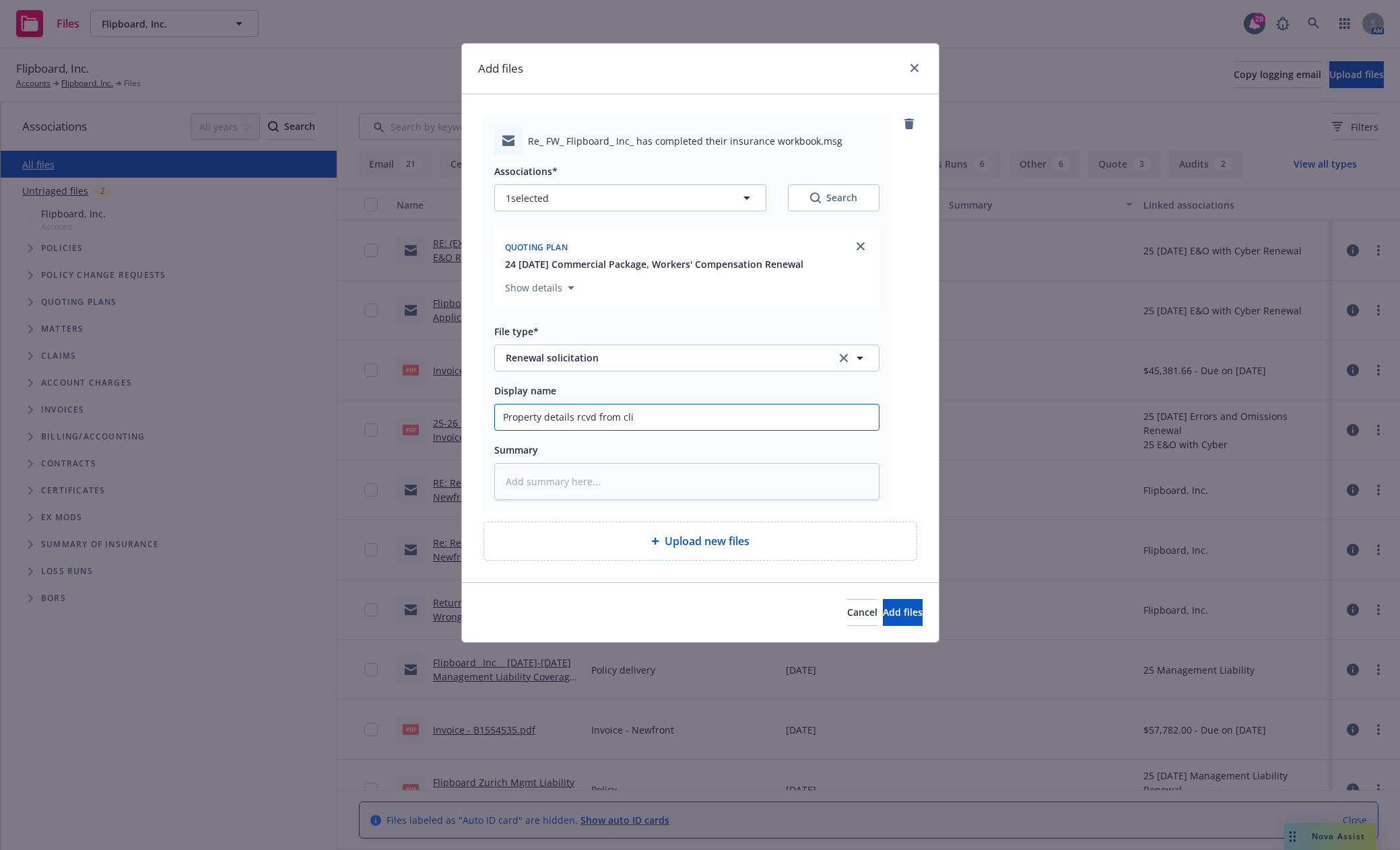
type input "Property details rcvd from clie"
type textarea "x"
type input "Property details rcvd from [GEOGRAPHIC_DATA]"
type textarea "x"
type input "Property details rcvd from client"
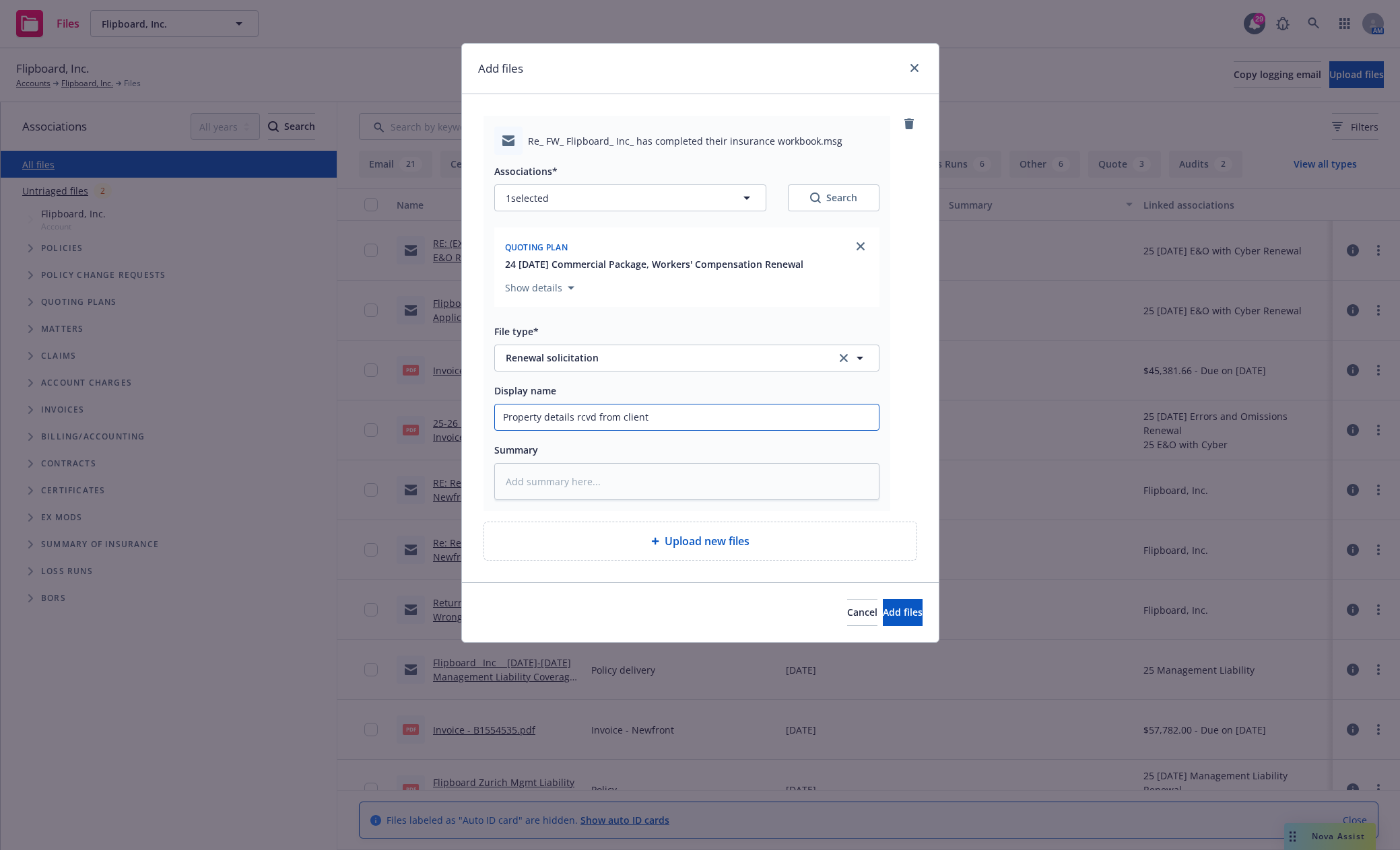
click at [569, 419] on input "Property details rcvd from client" at bounding box center [687, 417] width 384 height 26
type textarea "x"
type input "Property detail rcvd from client"
type textarea "x"
type input "Property detai rcvd from client"
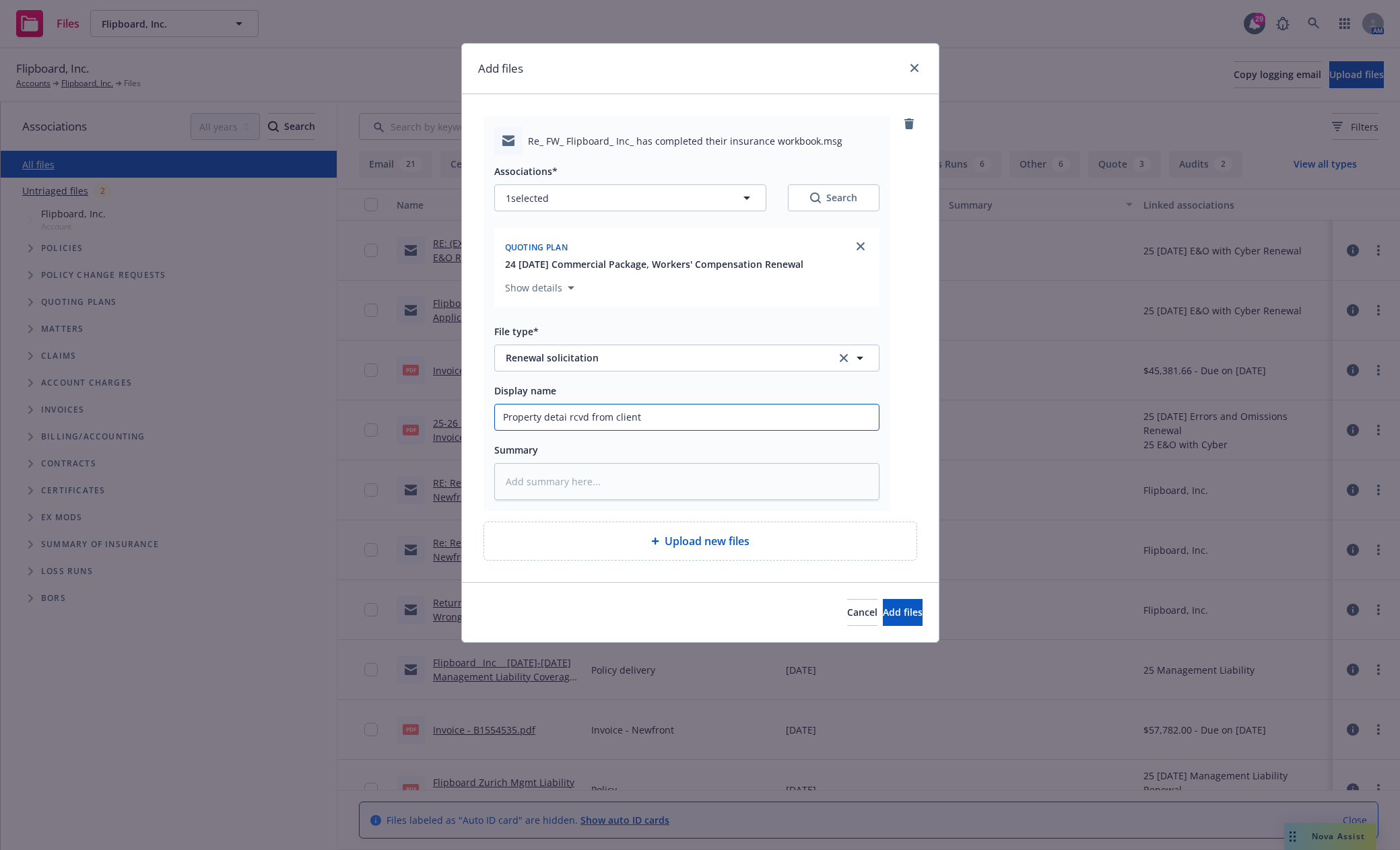
type textarea "x"
type input "Property deta rcvd from client"
type textarea "x"
type input "Property det rcvd from client"
type textarea "x"
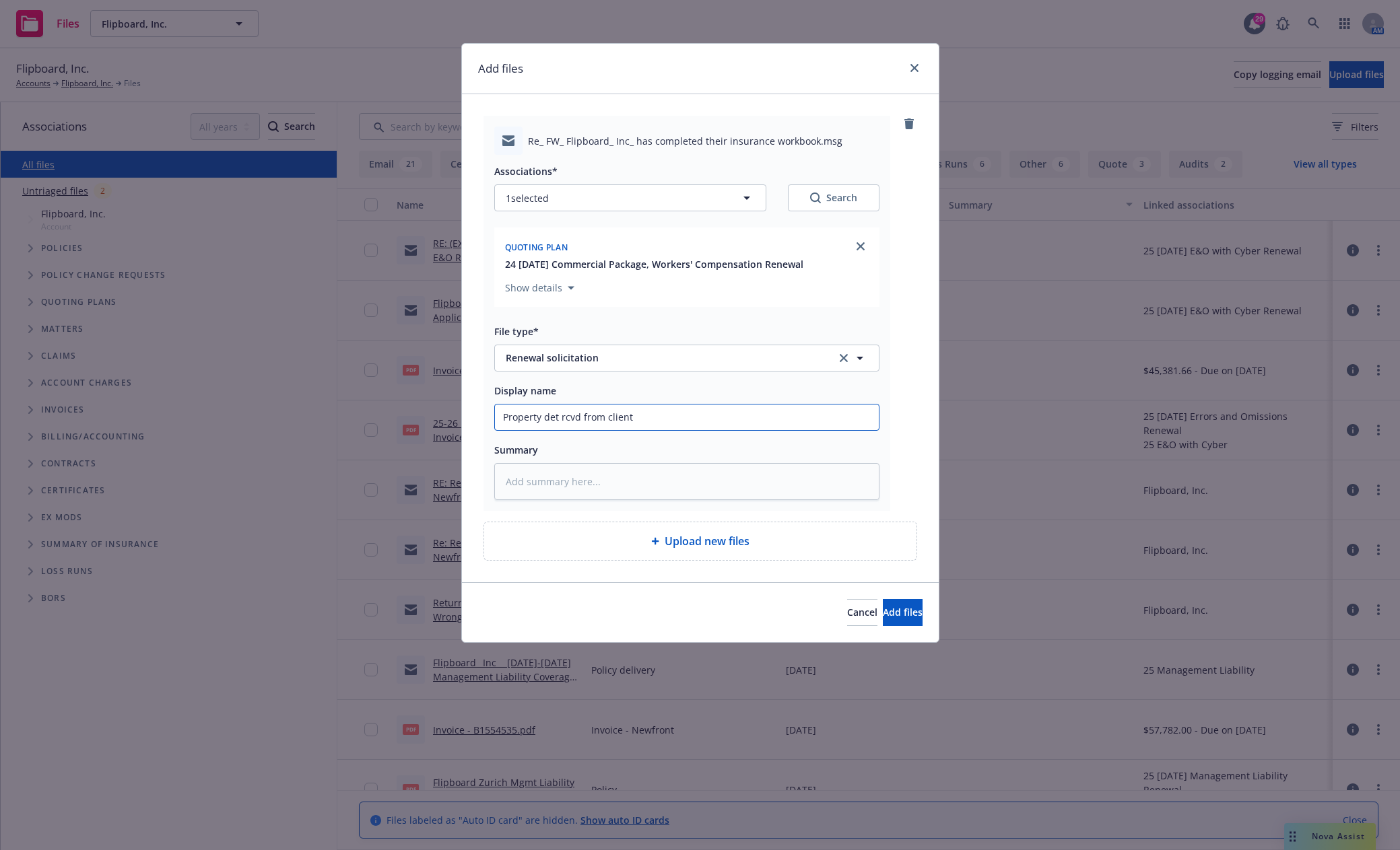
type input "Property de rcvd from client"
type textarea "x"
type input "Property d rcvd from client"
type textarea "x"
type input "Property rcvd from client"
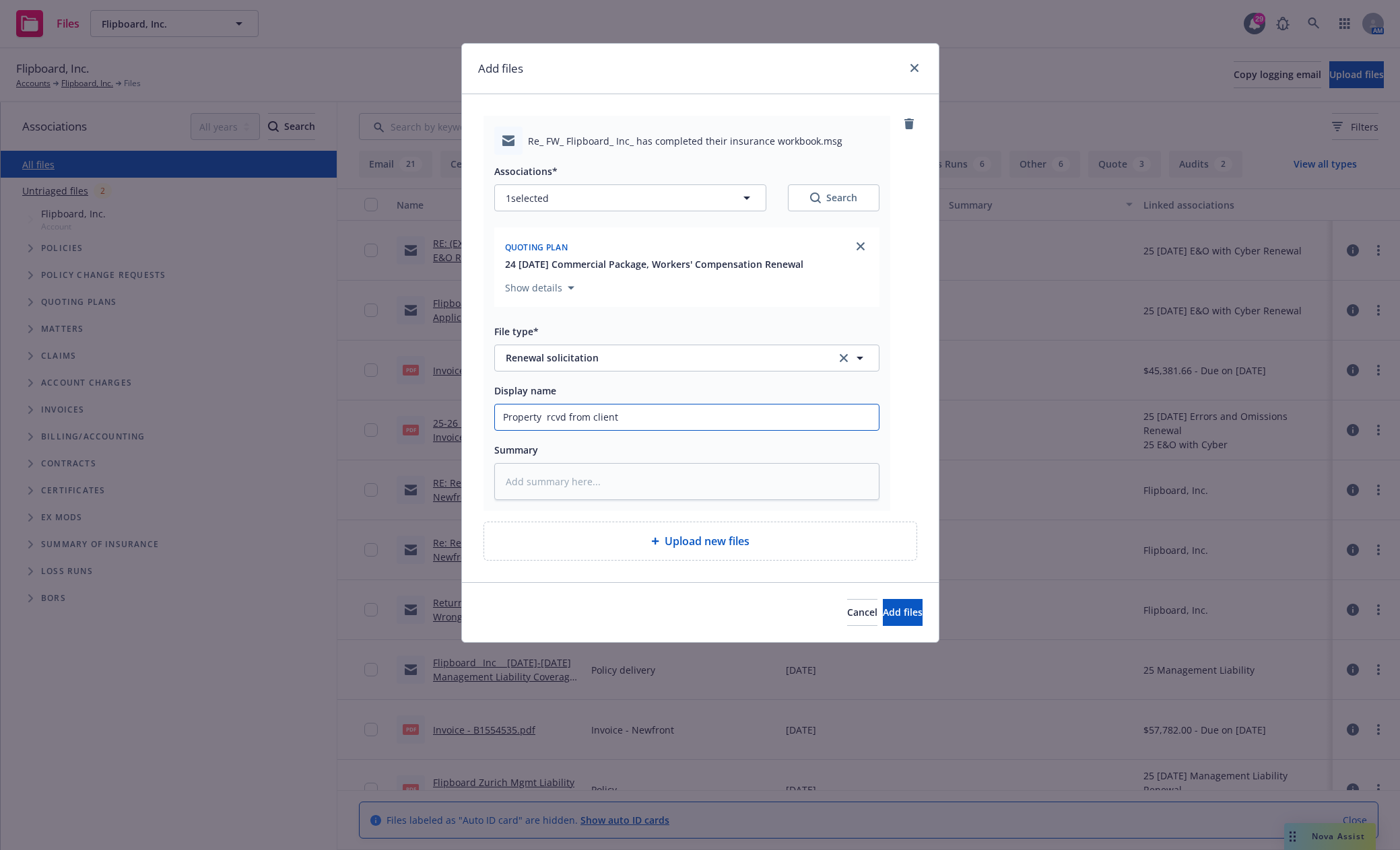
type textarea "x"
type input "Property u rcvd from client"
type textarea "x"
type input "Property up rcvd from client"
type textarea "x"
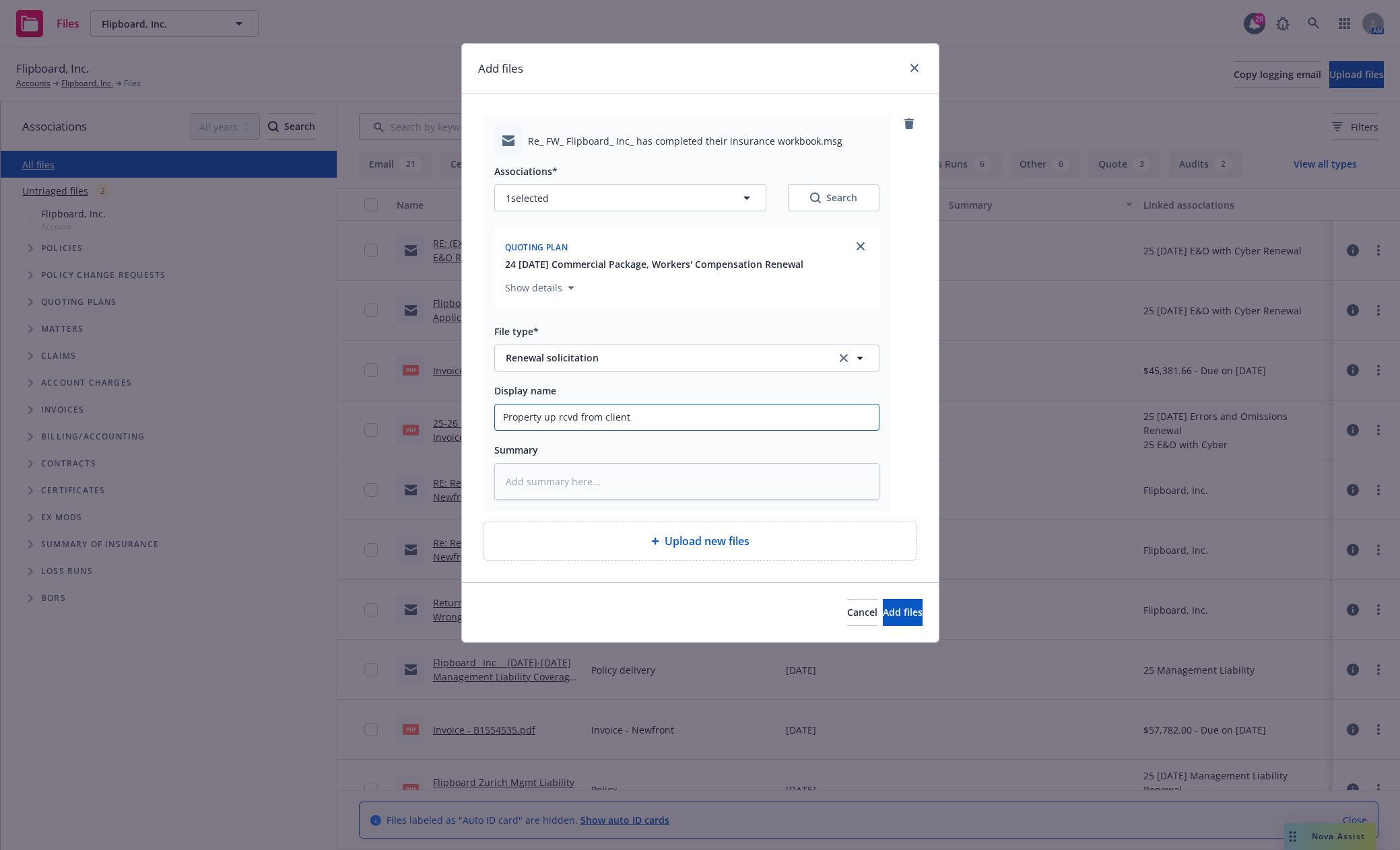
type input "Property upd rcvd from client"
type textarea "x"
type input "Property upda rcvd from client"
type textarea "x"
type input "Property updat rcvd from client"
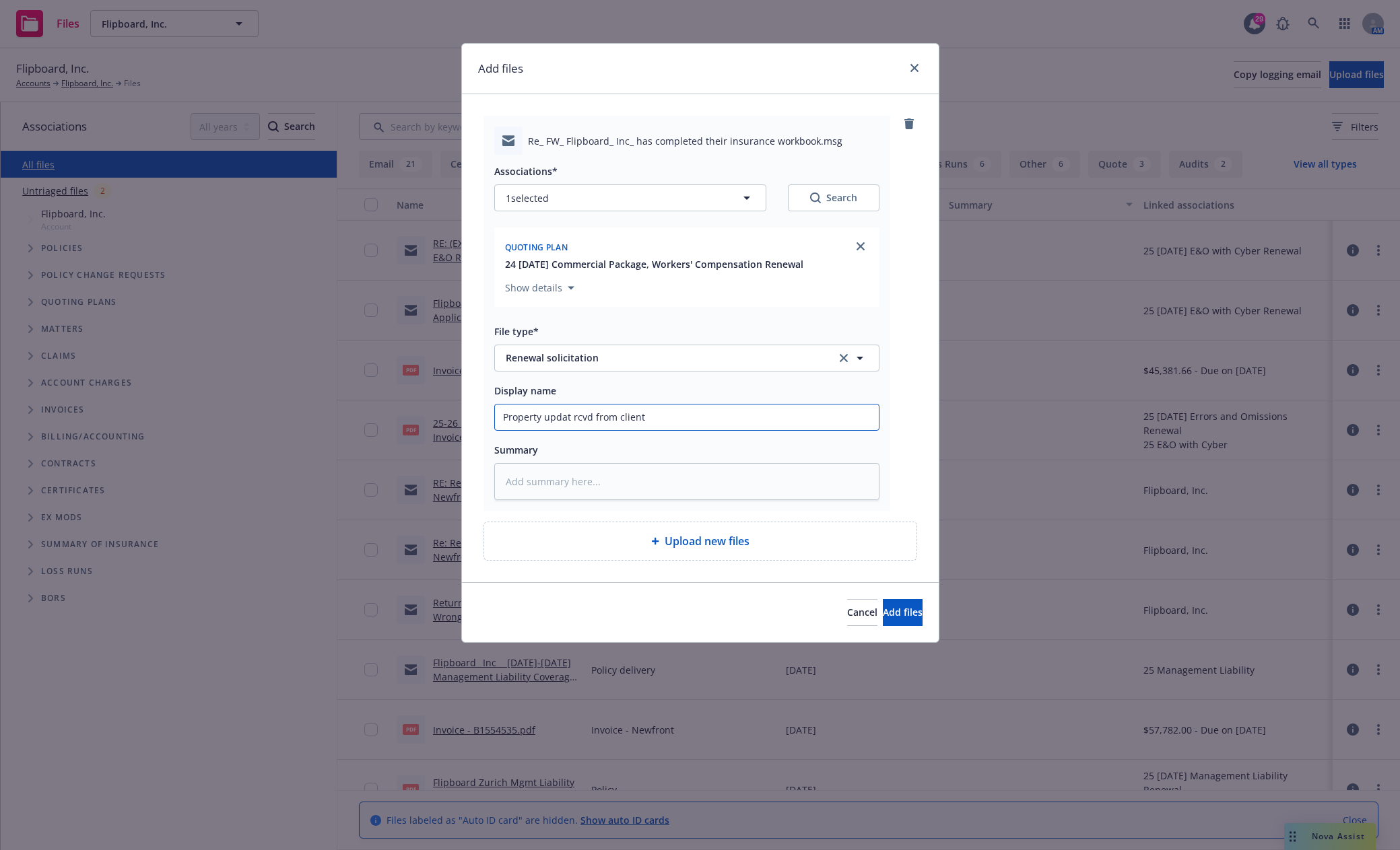
type textarea "x"
type input "Property update rcvd from client"
type textarea "x"
type input "Property updates rcvd from client"
click at [904, 616] on button "Add files" at bounding box center [902, 612] width 40 height 27
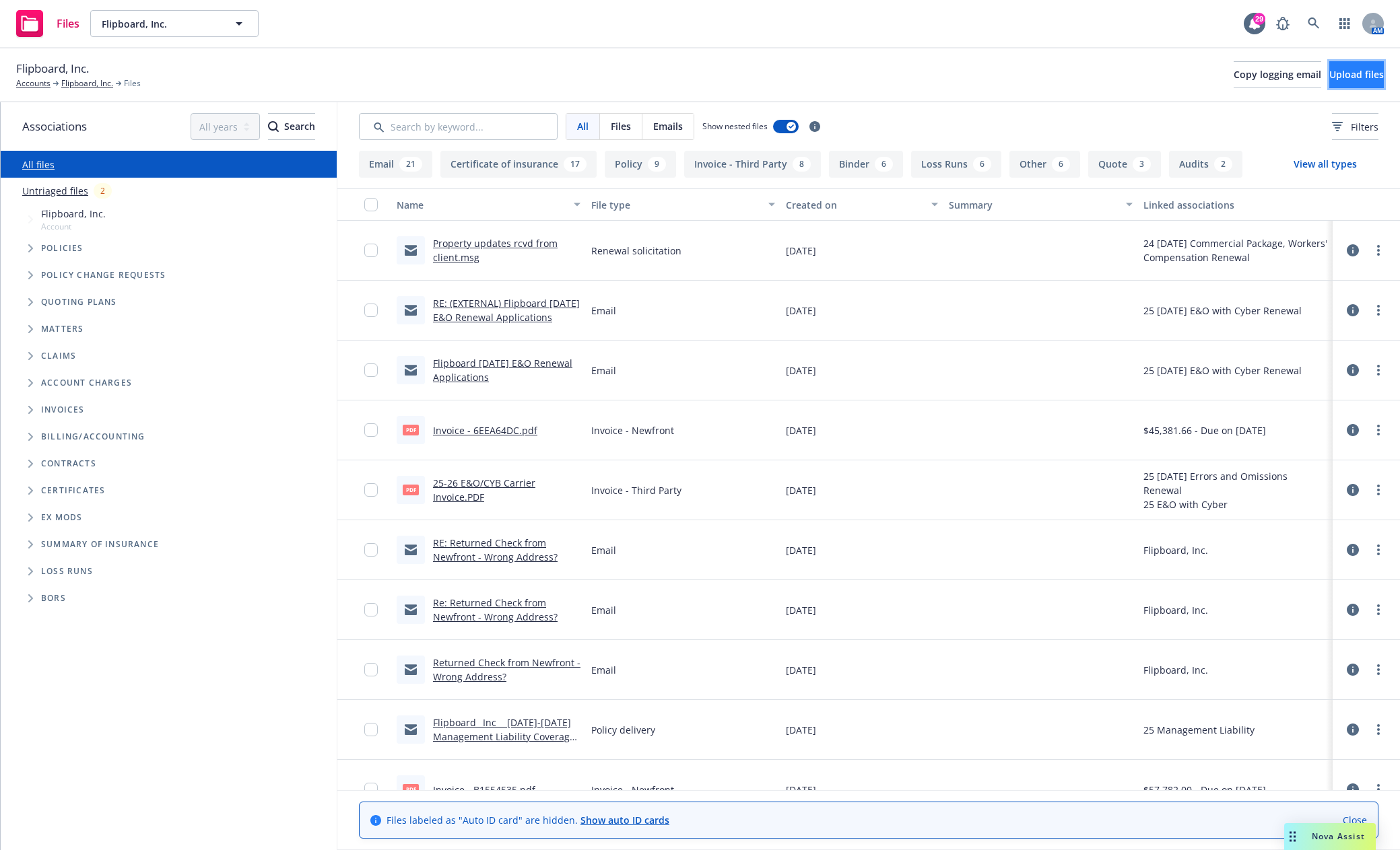
click at [1332, 69] on span "Upload files" at bounding box center [1356, 74] width 55 height 12
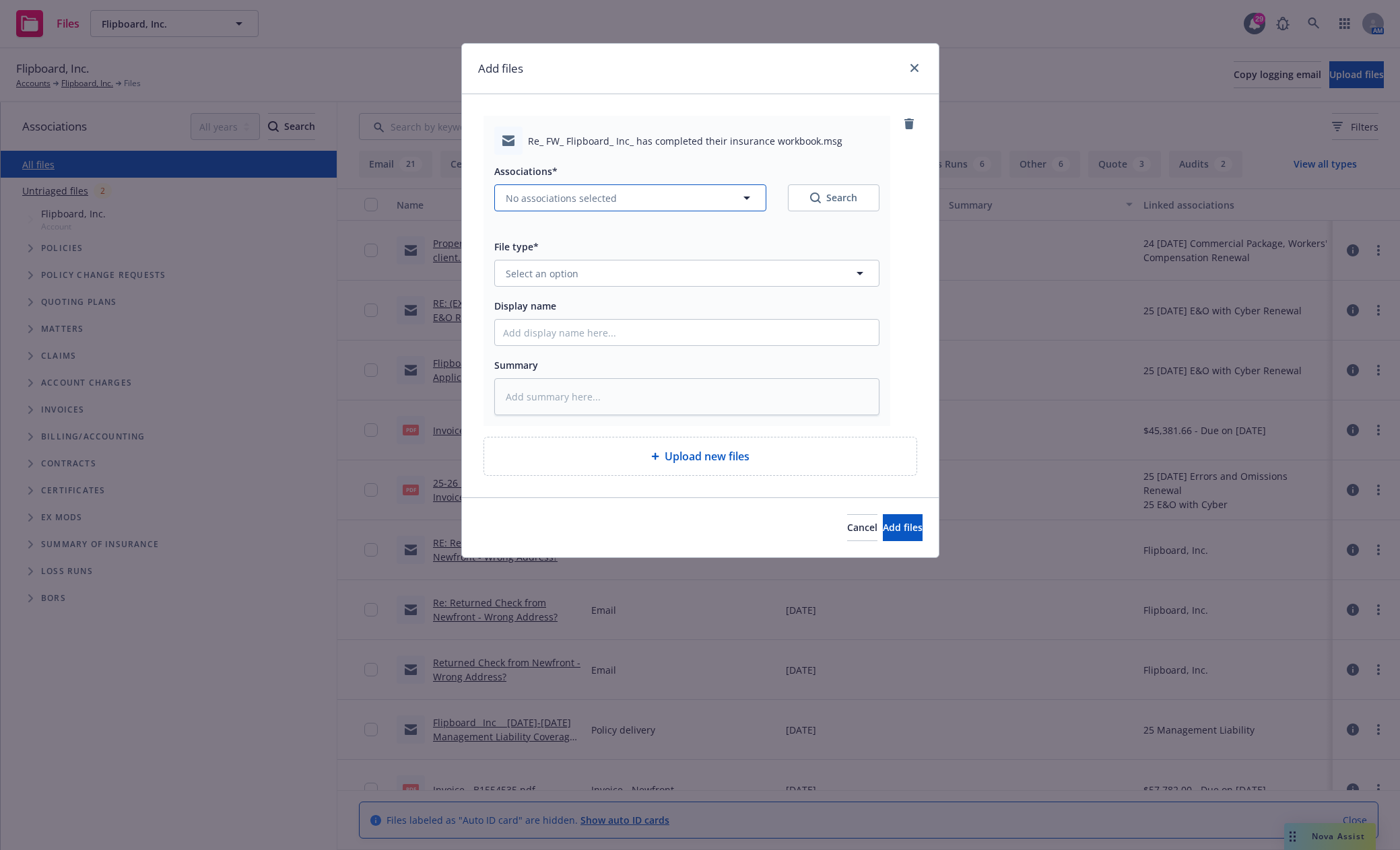
click at [569, 193] on span "No associations selected" at bounding box center [561, 198] width 111 height 14
type textarea "x"
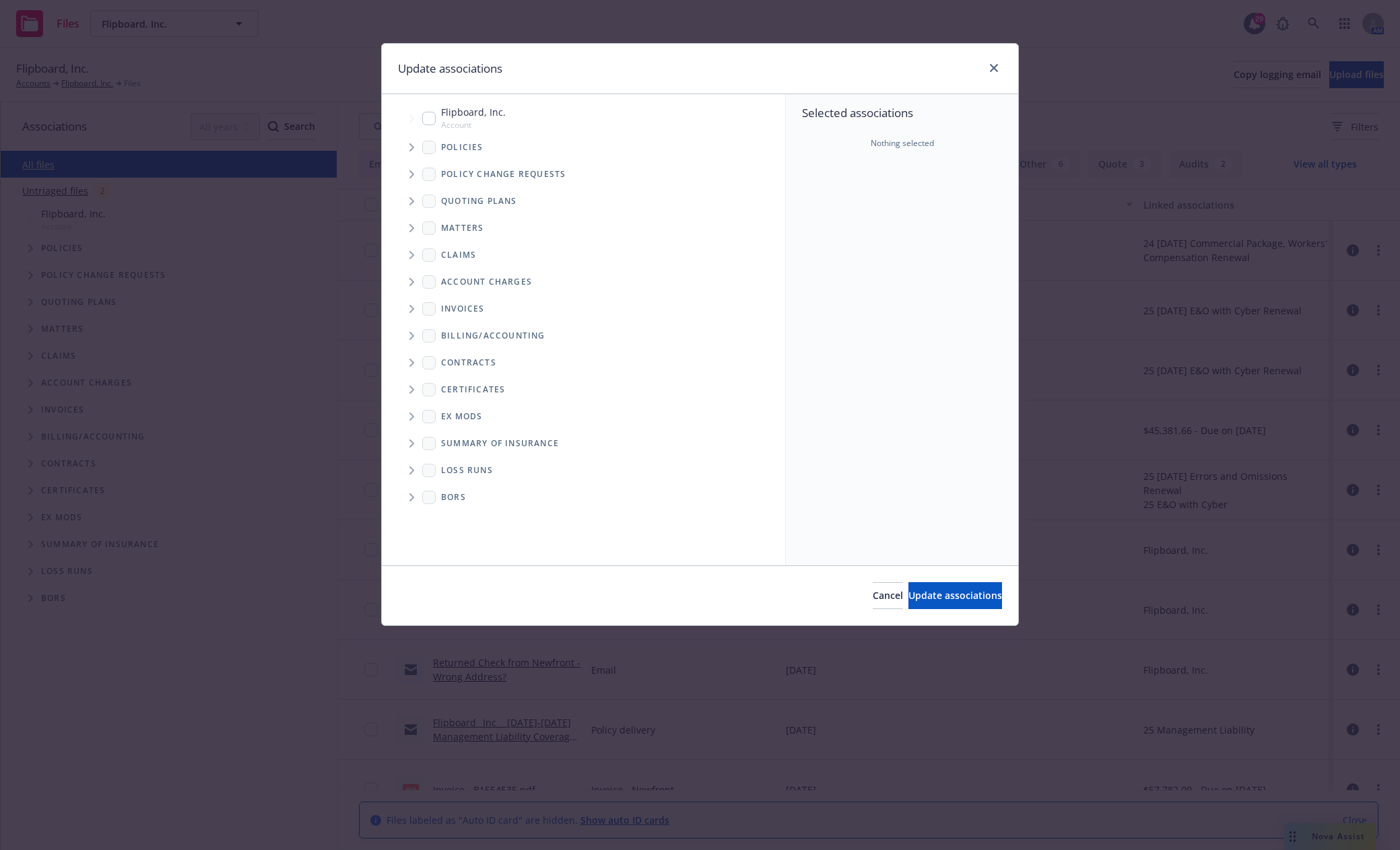
click at [412, 199] on icon "Tree Example" at bounding box center [412, 202] width 6 height 8
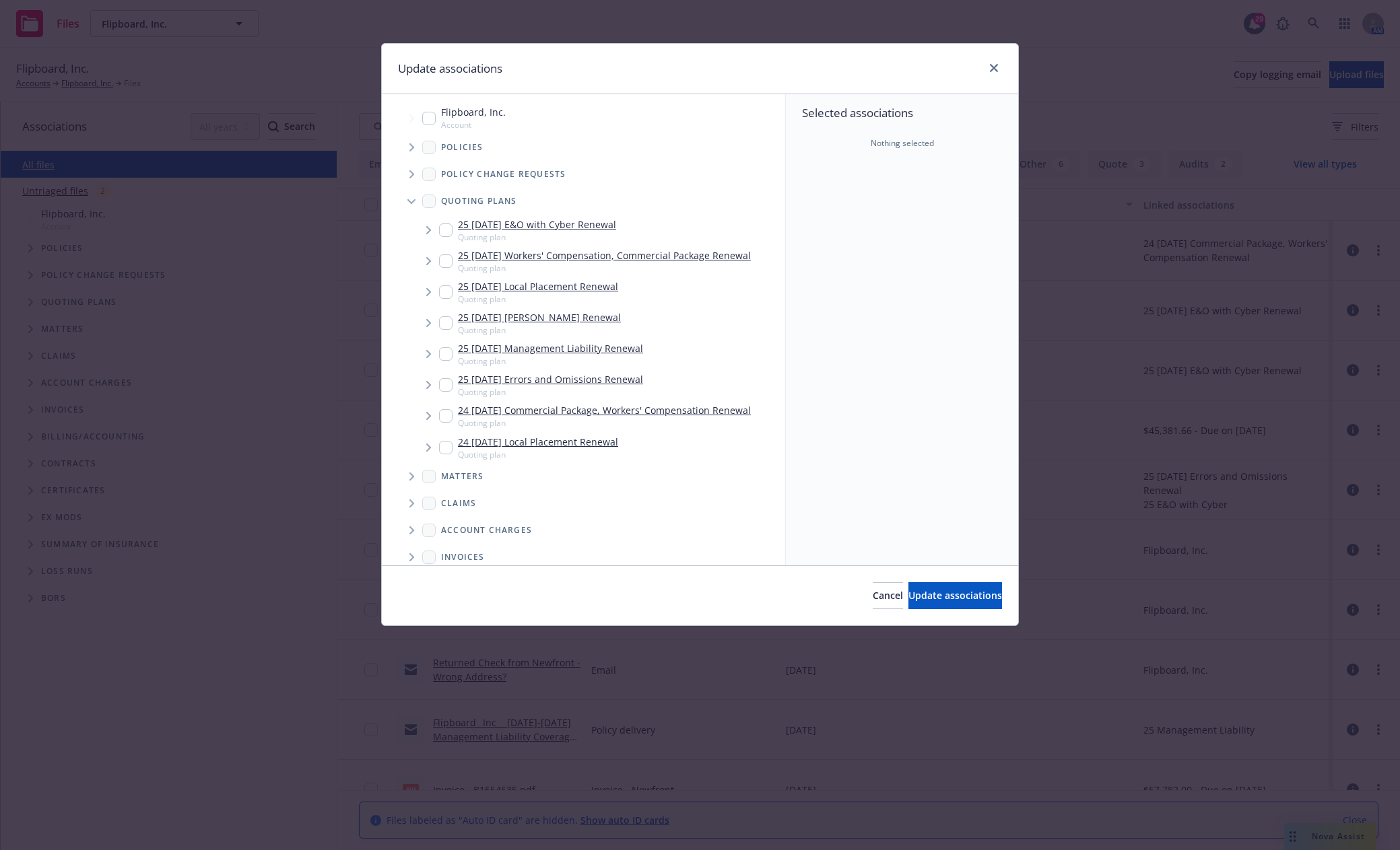
click at [445, 418] on input "Tree Example" at bounding box center [445, 416] width 13 height 13
checkbox input "true"
click at [943, 603] on button "Update associations" at bounding box center [954, 595] width 94 height 27
type textarea "x"
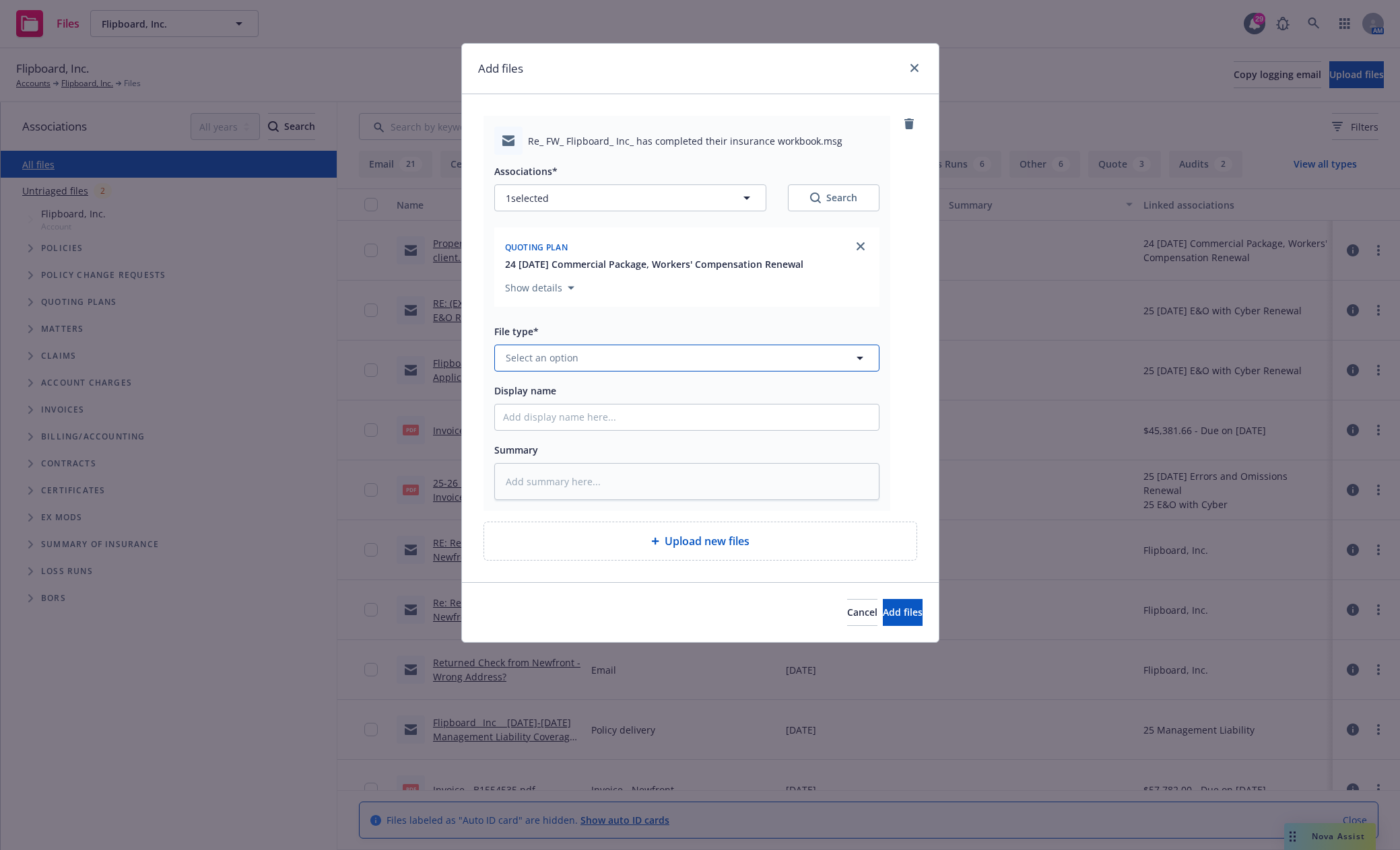
click at [603, 355] on button "Select an option" at bounding box center [687, 357] width 385 height 27
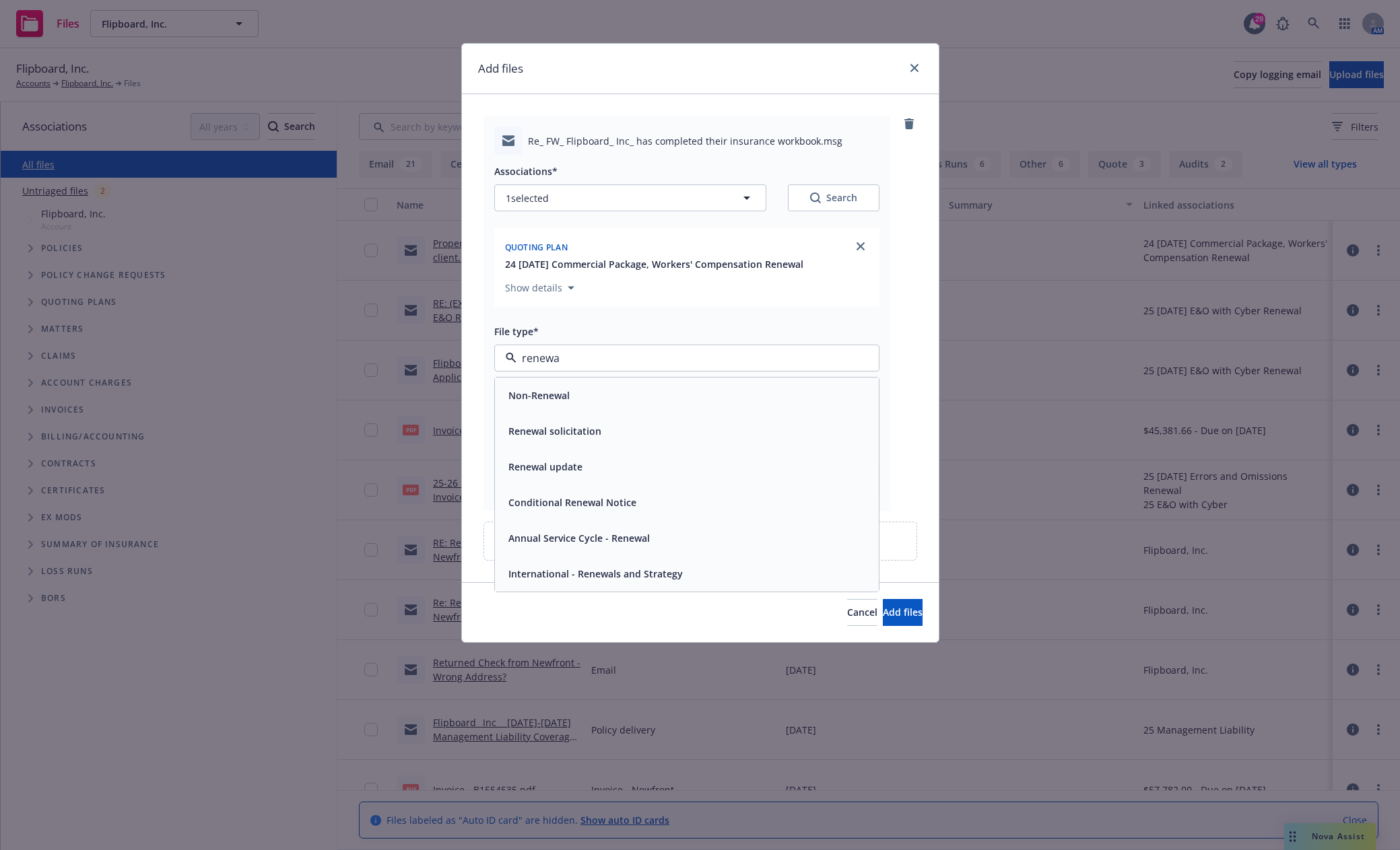
type input "renewal"
click at [569, 424] on span "Renewal solicitation" at bounding box center [554, 431] width 93 height 14
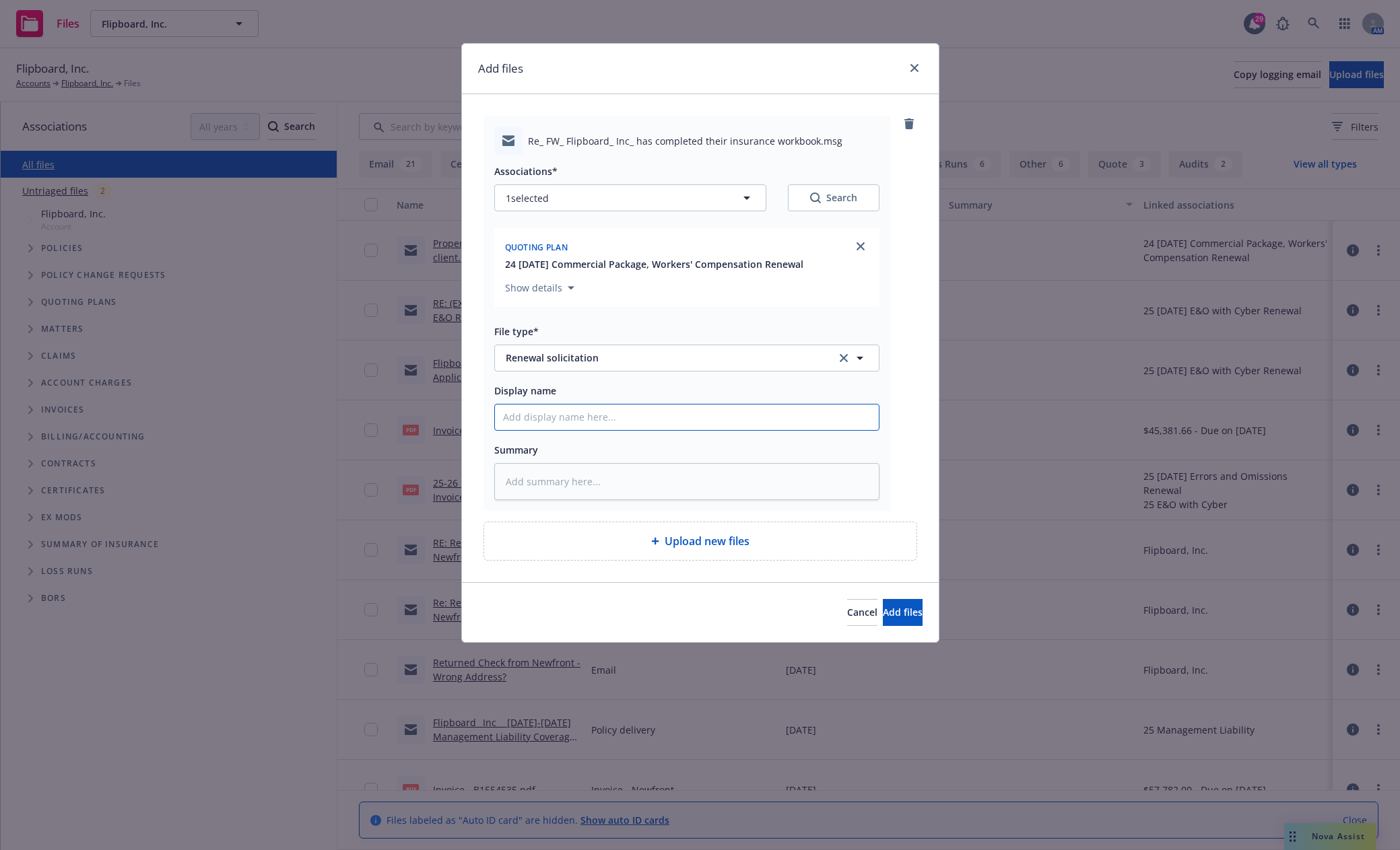
click at [572, 416] on input "Display name" at bounding box center [687, 417] width 384 height 26
type textarea "x"
type input "2"
type textarea "x"
type input "24"
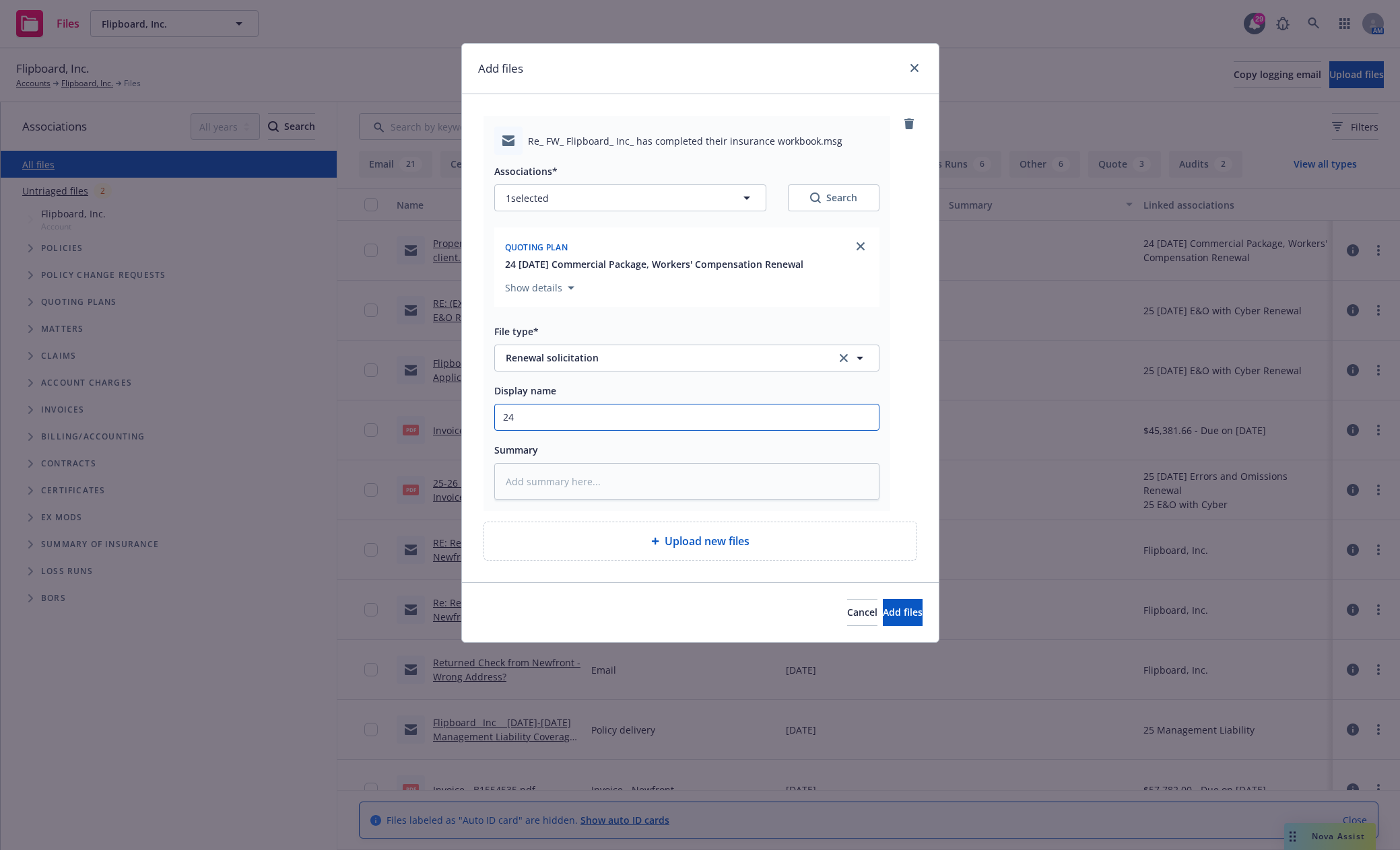
type textarea "x"
type input "24-"
type textarea "x"
type input "24-2"
type textarea "x"
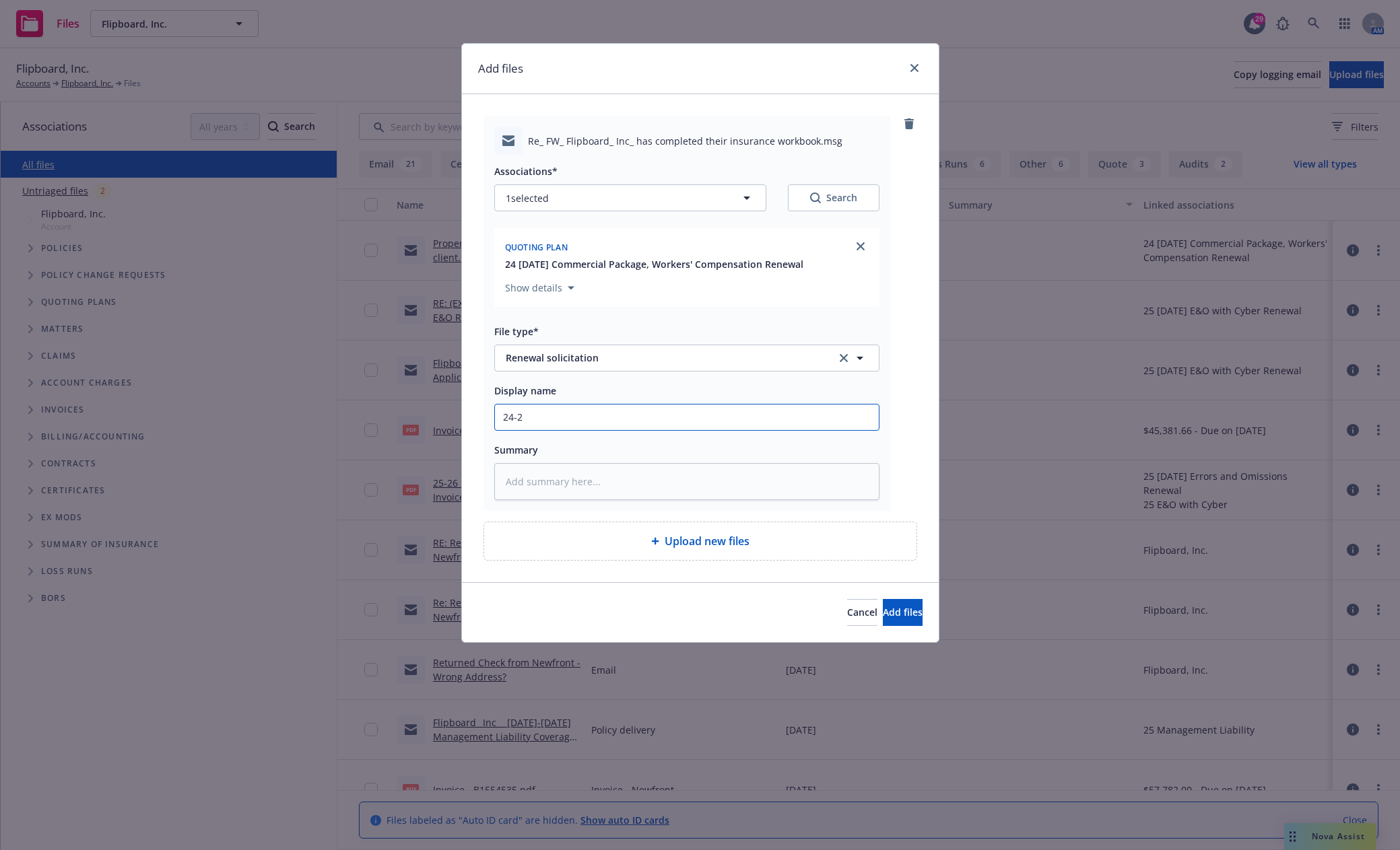
type input "24-25"
type textarea "x"
type input "24-25"
type textarea "x"
type input "24-25"
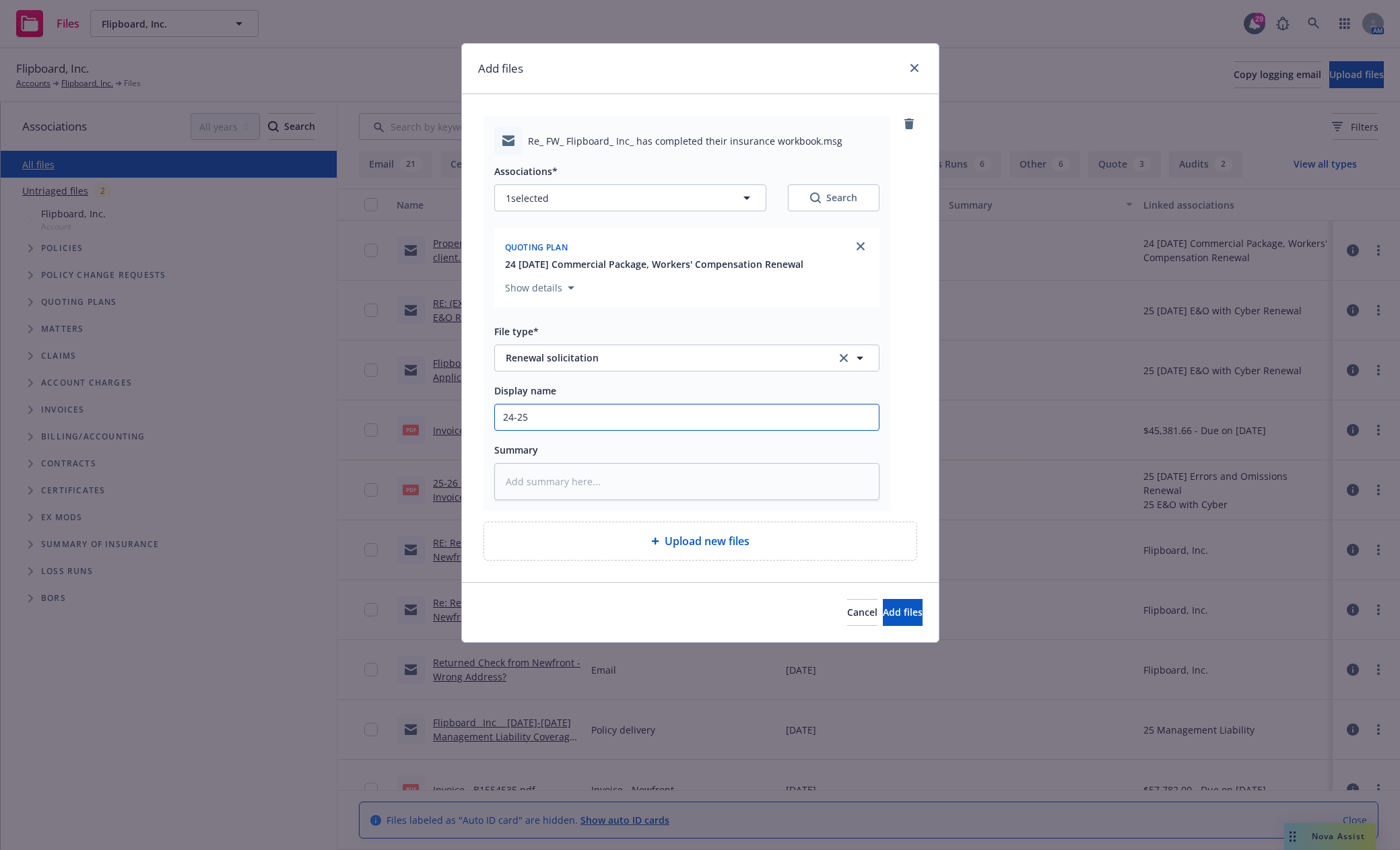
type textarea "x"
type input "24-2"
type textarea "x"
type input "24-"
type textarea "x"
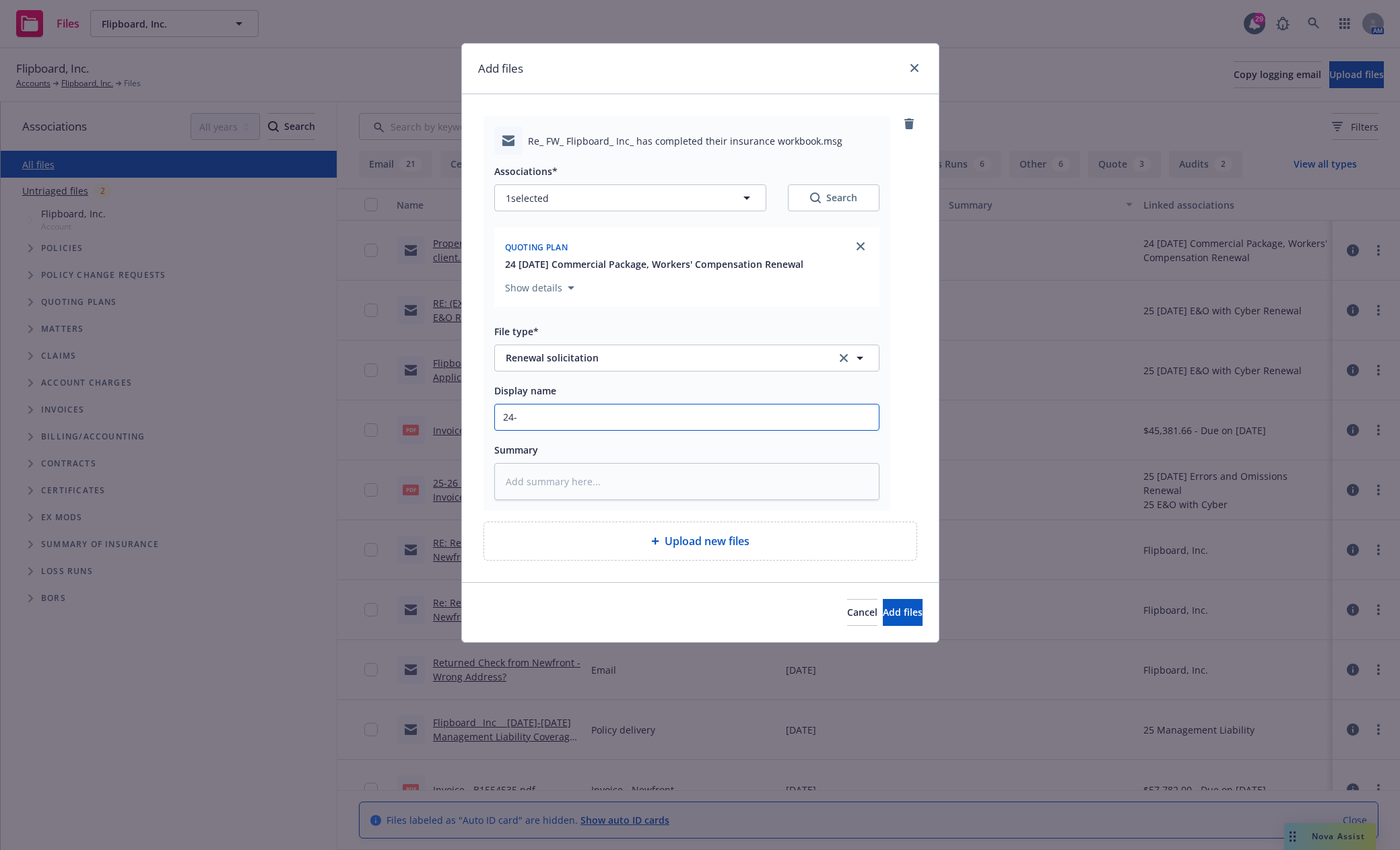
type input "24"
type textarea "x"
type input "2"
type textarea "x"
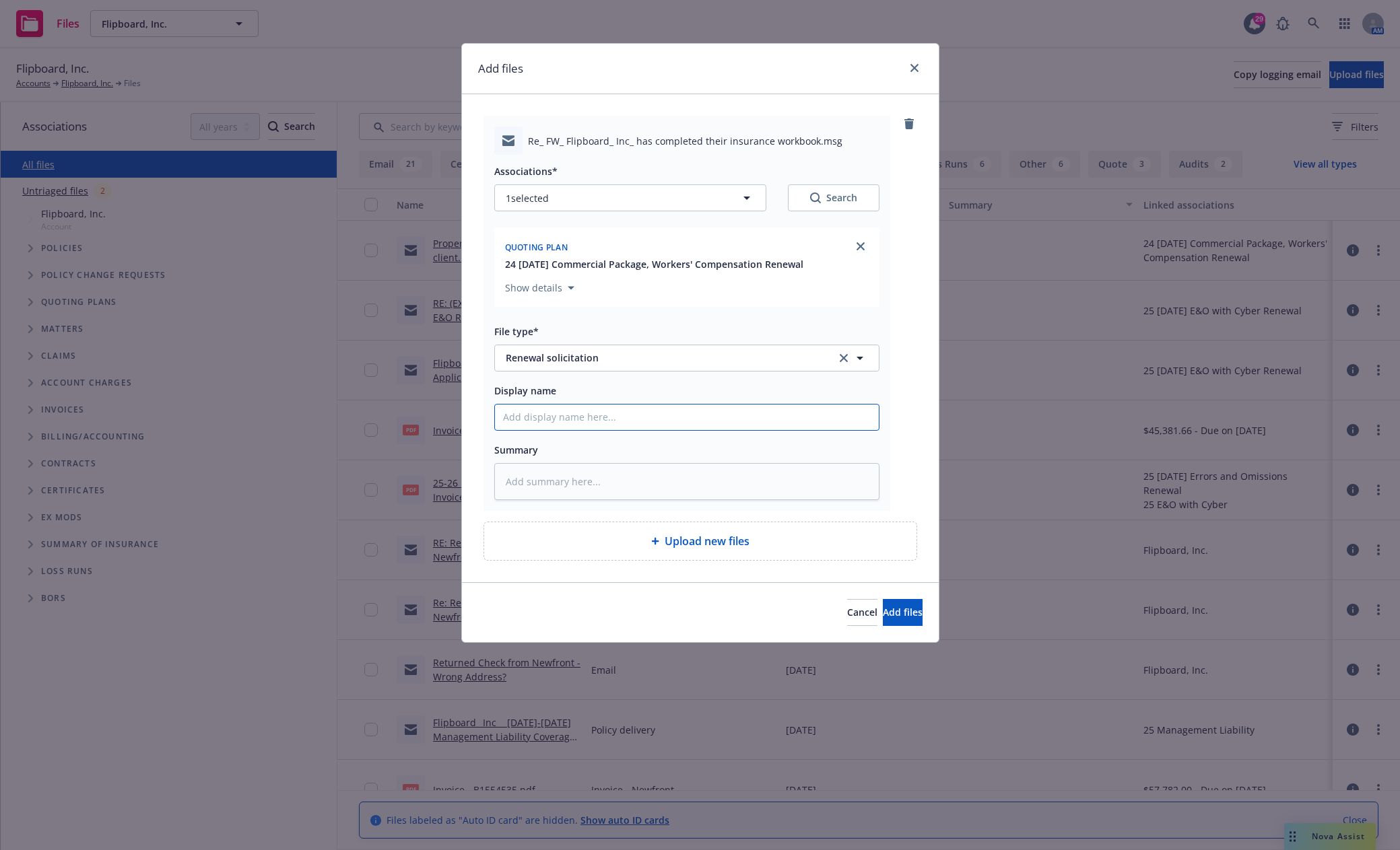
type input "C"
type textarea "x"
type input "Cl"
type textarea "x"
type input "Cli"
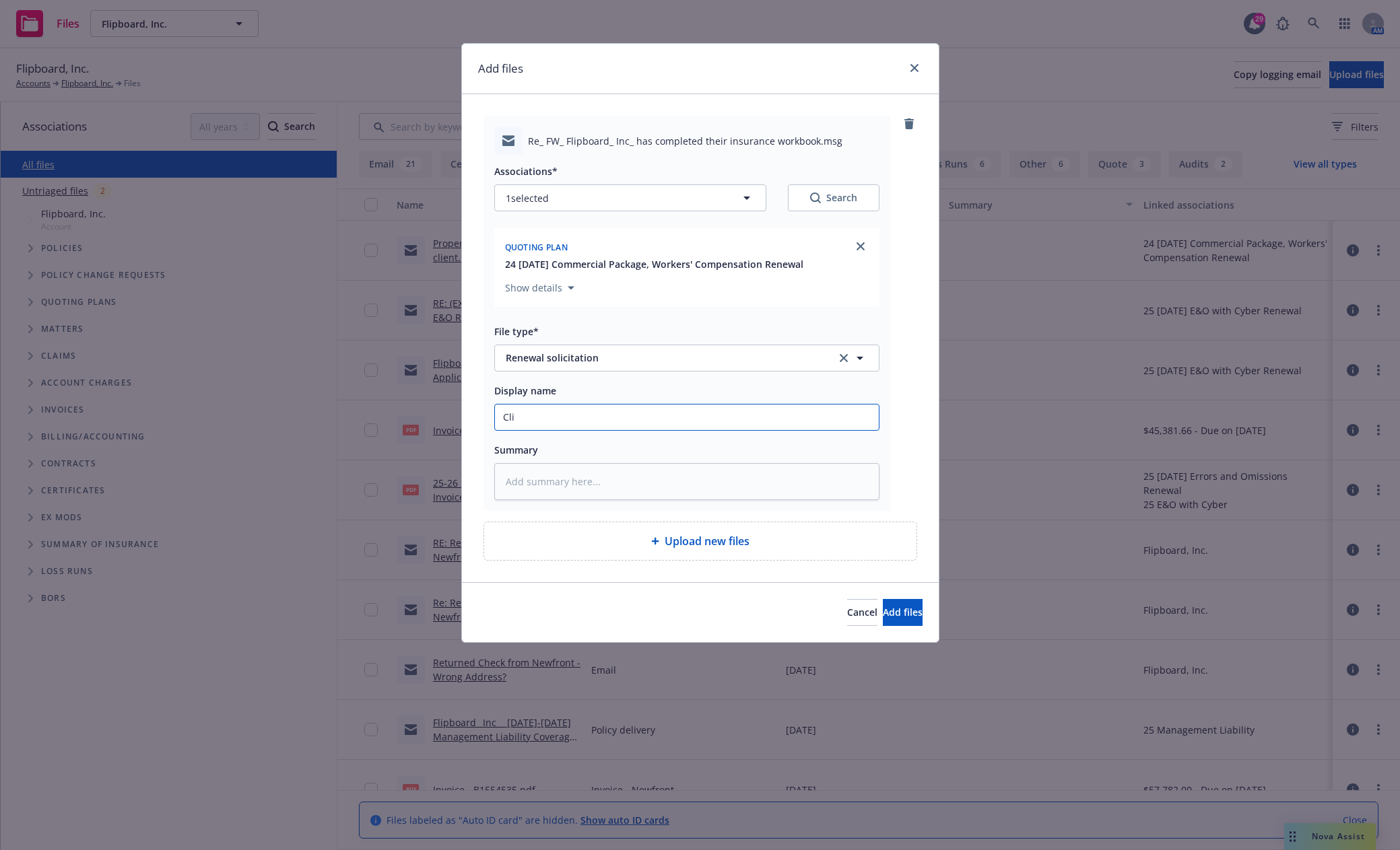
type textarea "x"
type input "Clie"
type textarea "x"
type input "Clien"
type textarea "x"
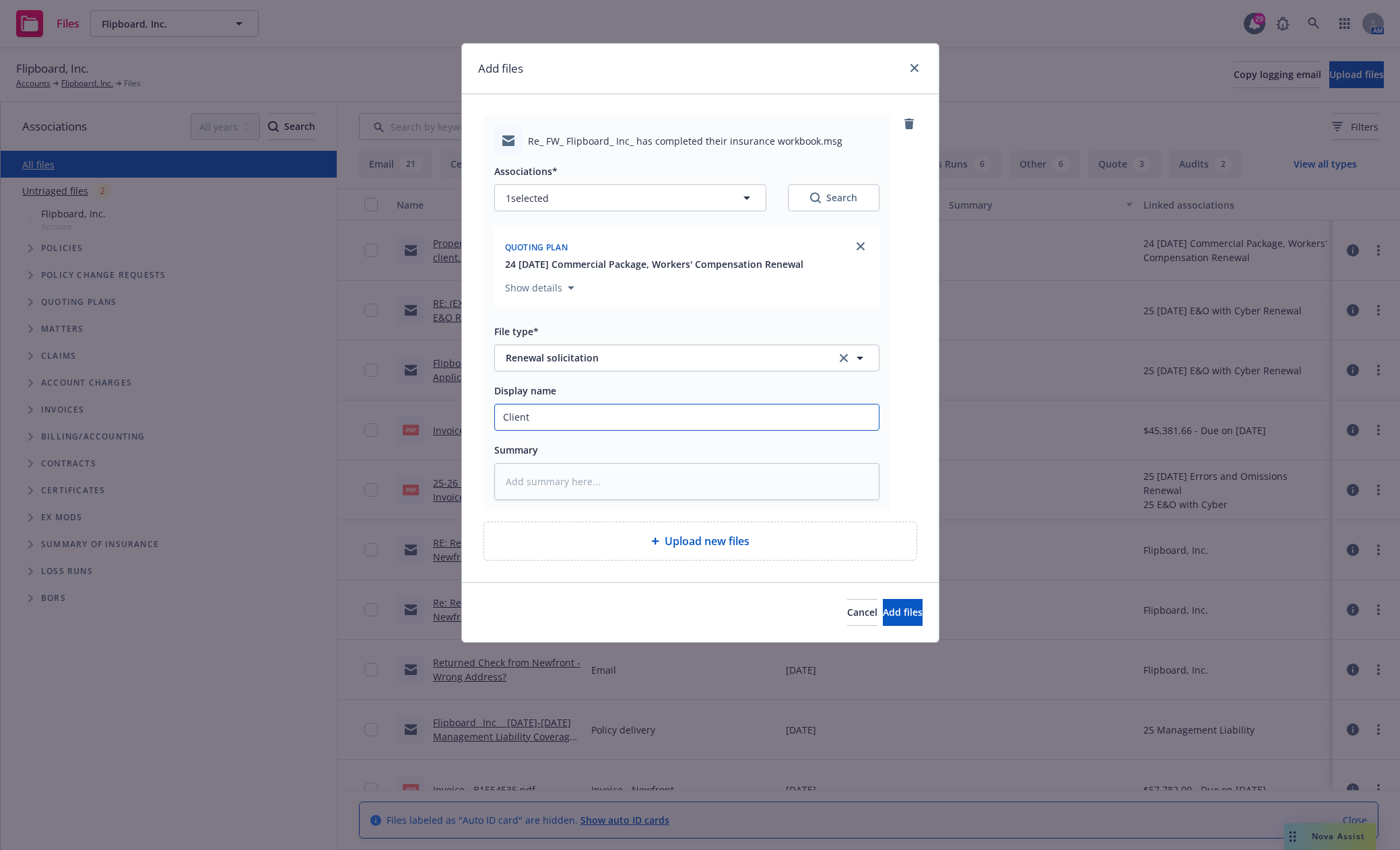
type input "Client"
type textarea "x"
type input "Client"
type textarea "x"
type input "Clien"
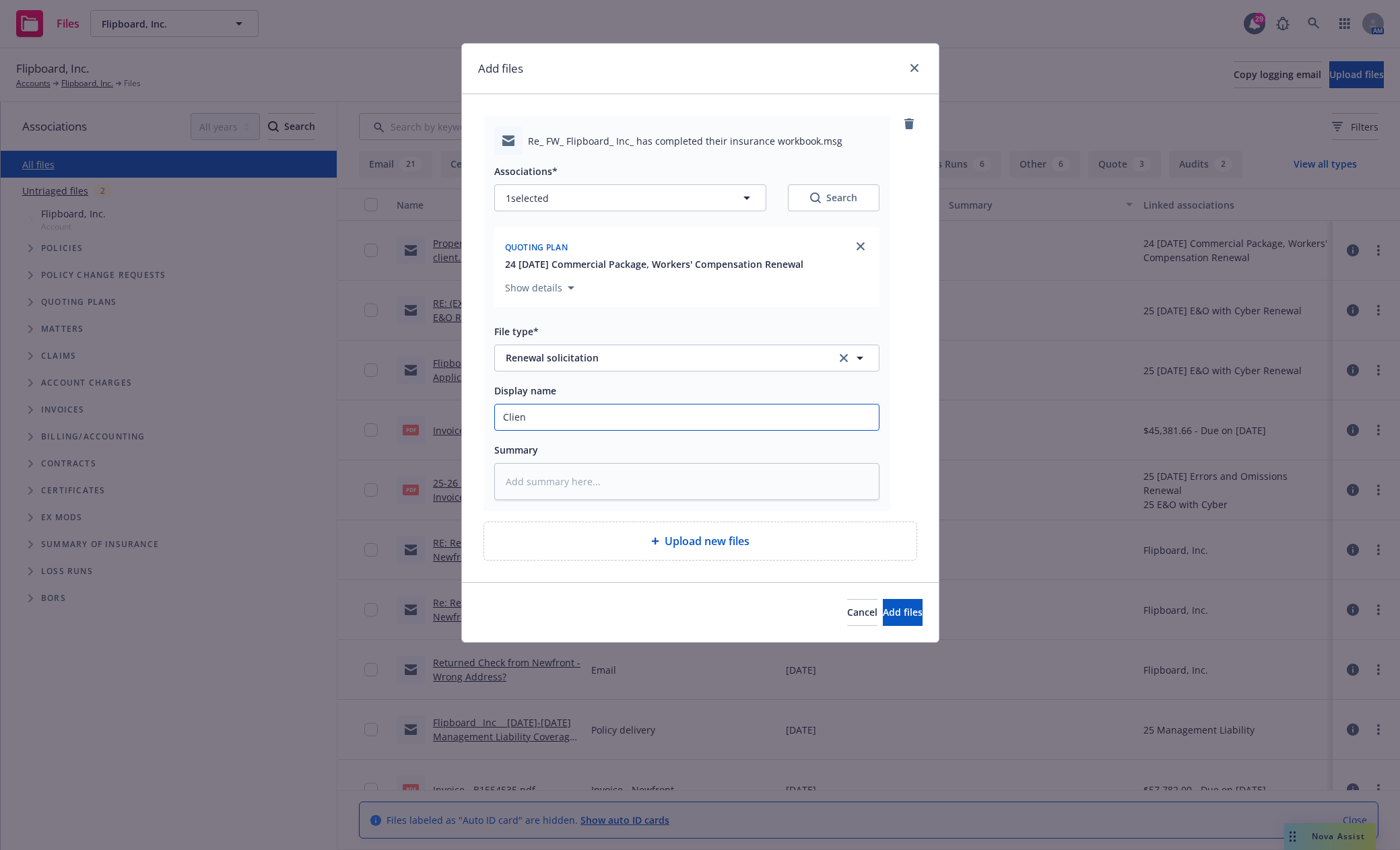
type textarea "x"
type input "Clie"
type textarea "x"
type input "Cli"
type textarea "x"
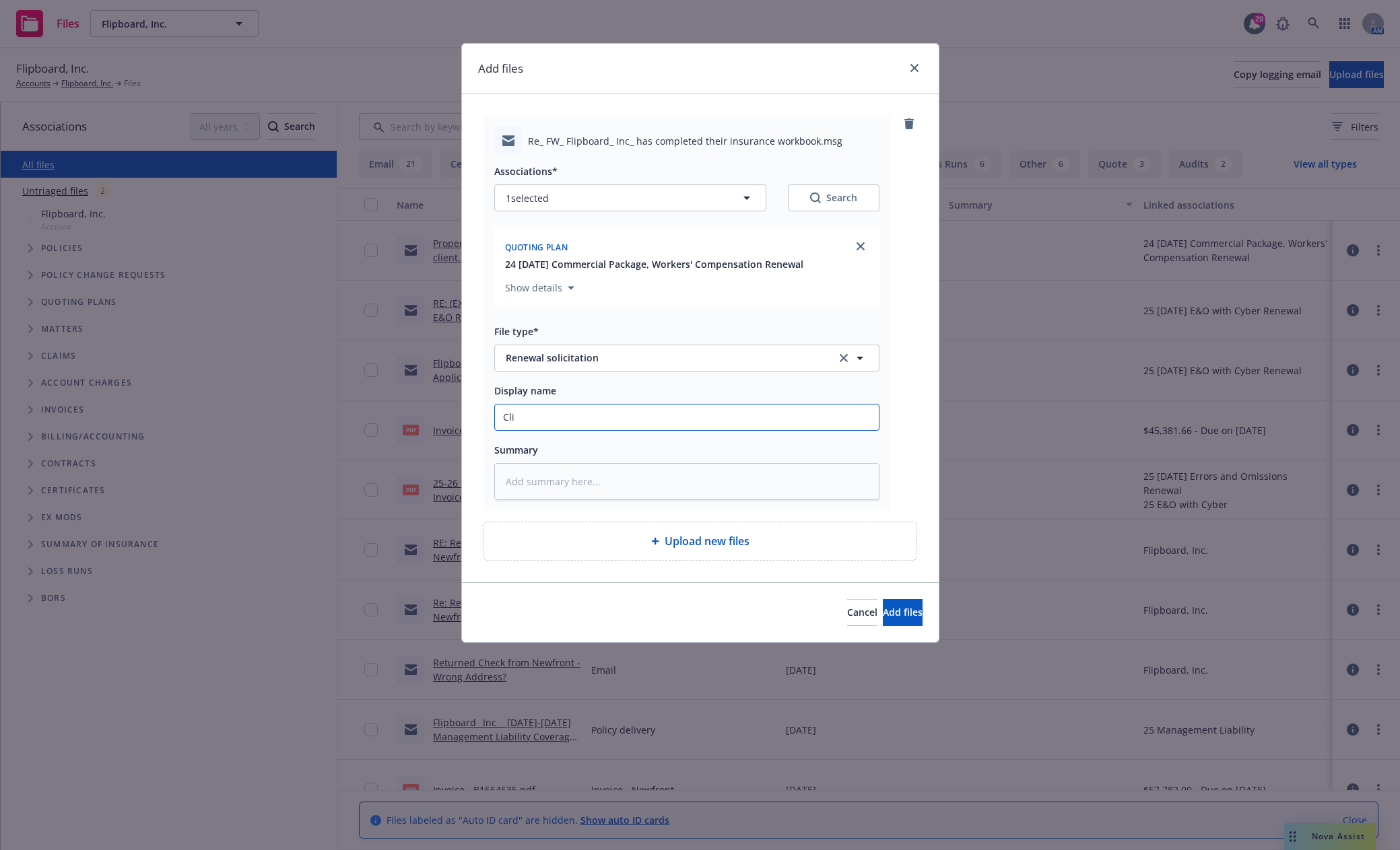
type input "Cl"
type textarea "x"
type input "C"
type textarea "x"
click at [599, 417] on input "Display name" at bounding box center [687, 417] width 384 height 26
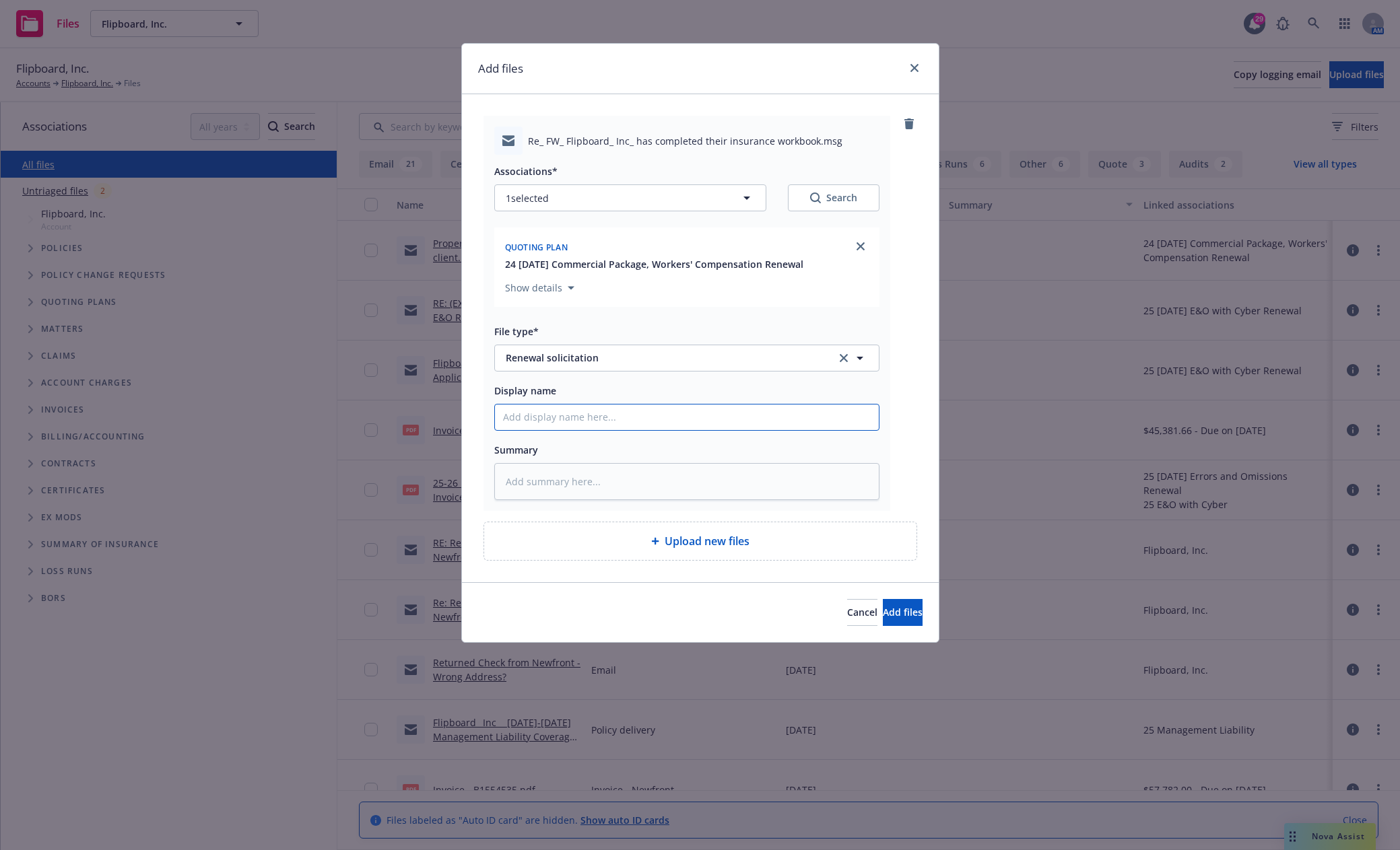
type textarea "x"
type input "U"
type textarea "x"
type input "Up"
type textarea "x"
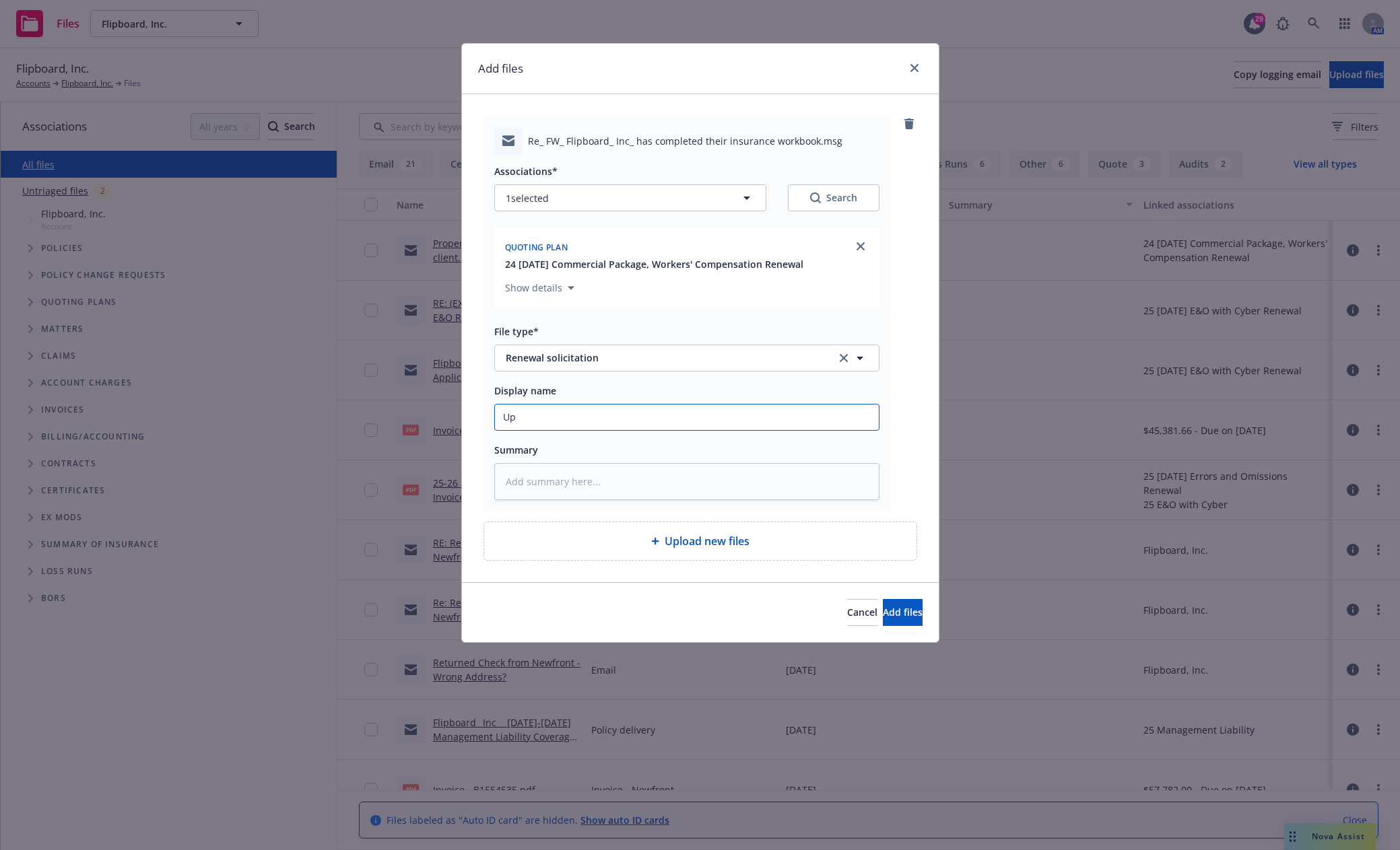
type input "Upd"
type textarea "x"
type input "Upda"
type textarea "x"
type input "Updat"
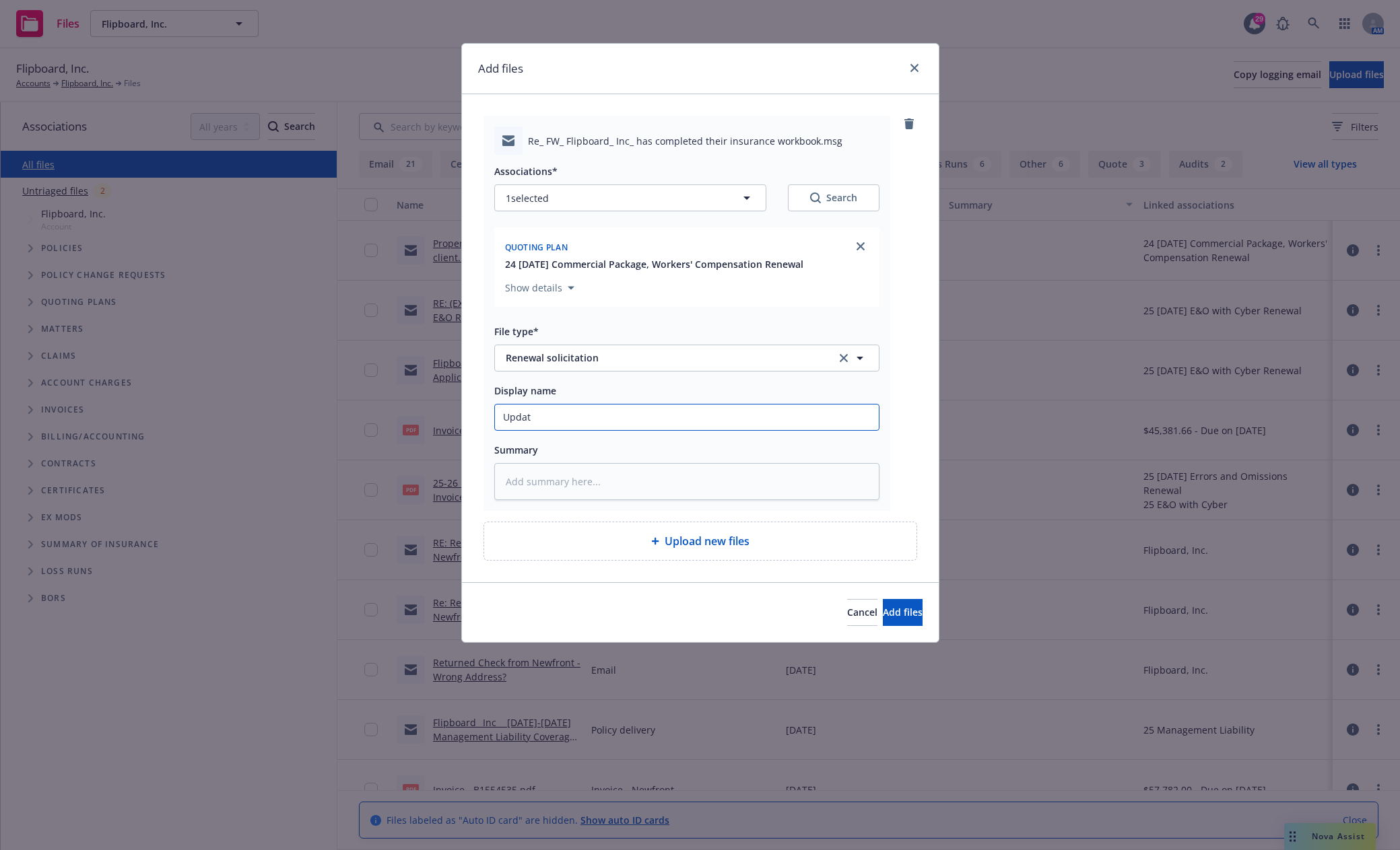
type textarea "x"
type input "Update"
type textarea "x"
type input "Updates"
type textarea "x"
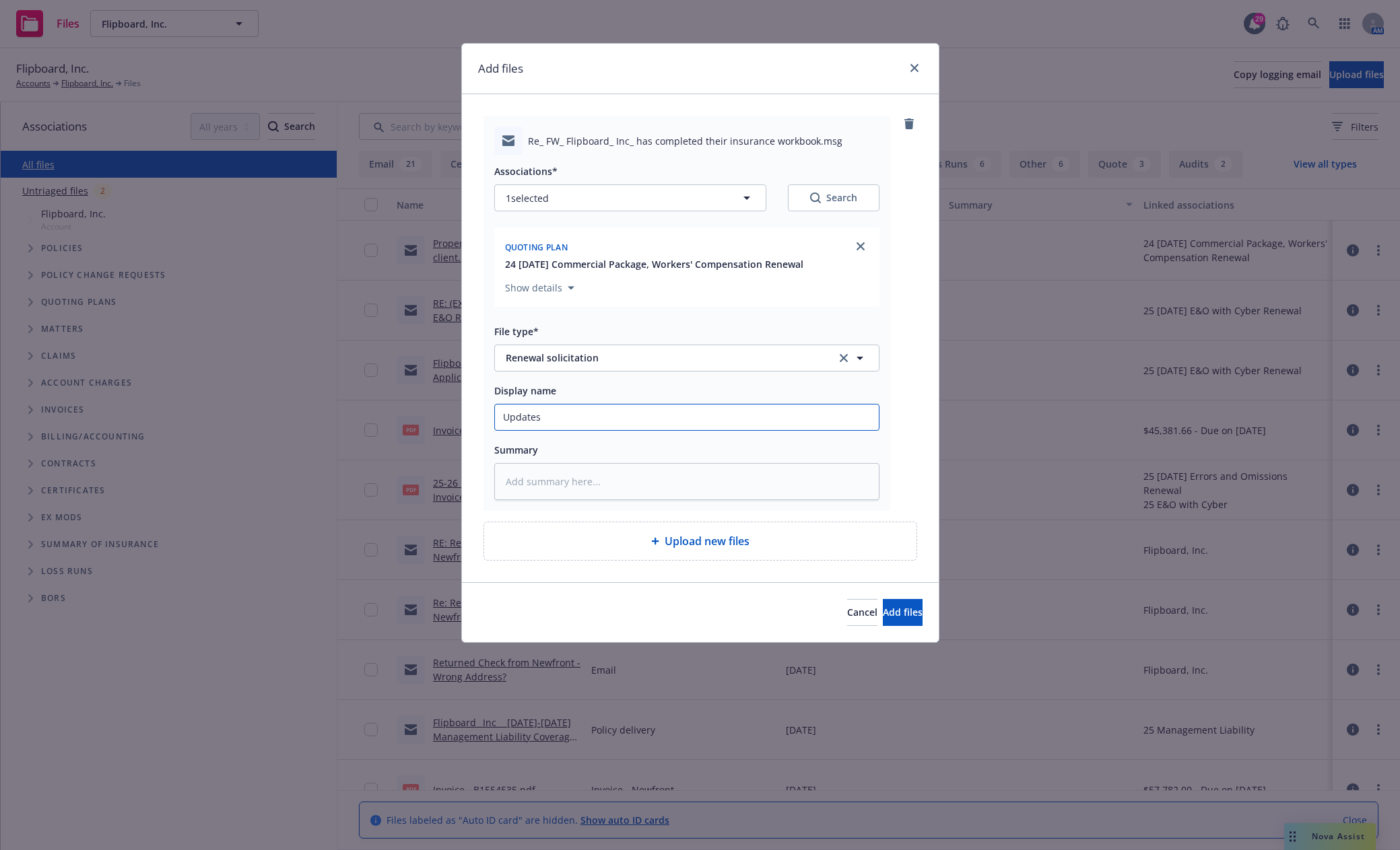
type input "Updates"
type textarea "x"
type input "Updates o"
type textarea "x"
type input "Updates on"
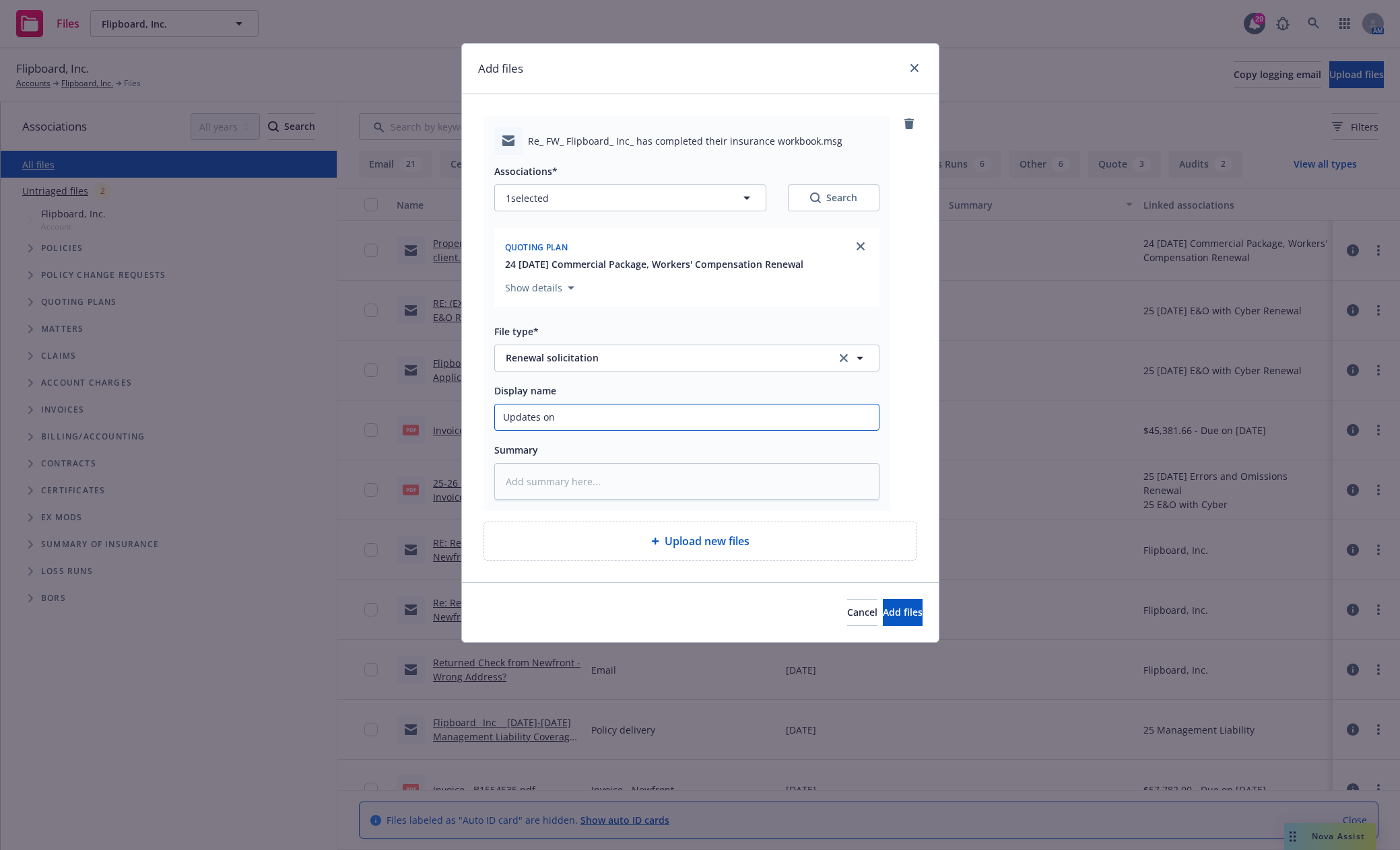
type textarea "x"
type input "Updates on"
type textarea "x"
type input "Updates on o"
click at [883, 599] on button "Add files" at bounding box center [902, 612] width 40 height 27
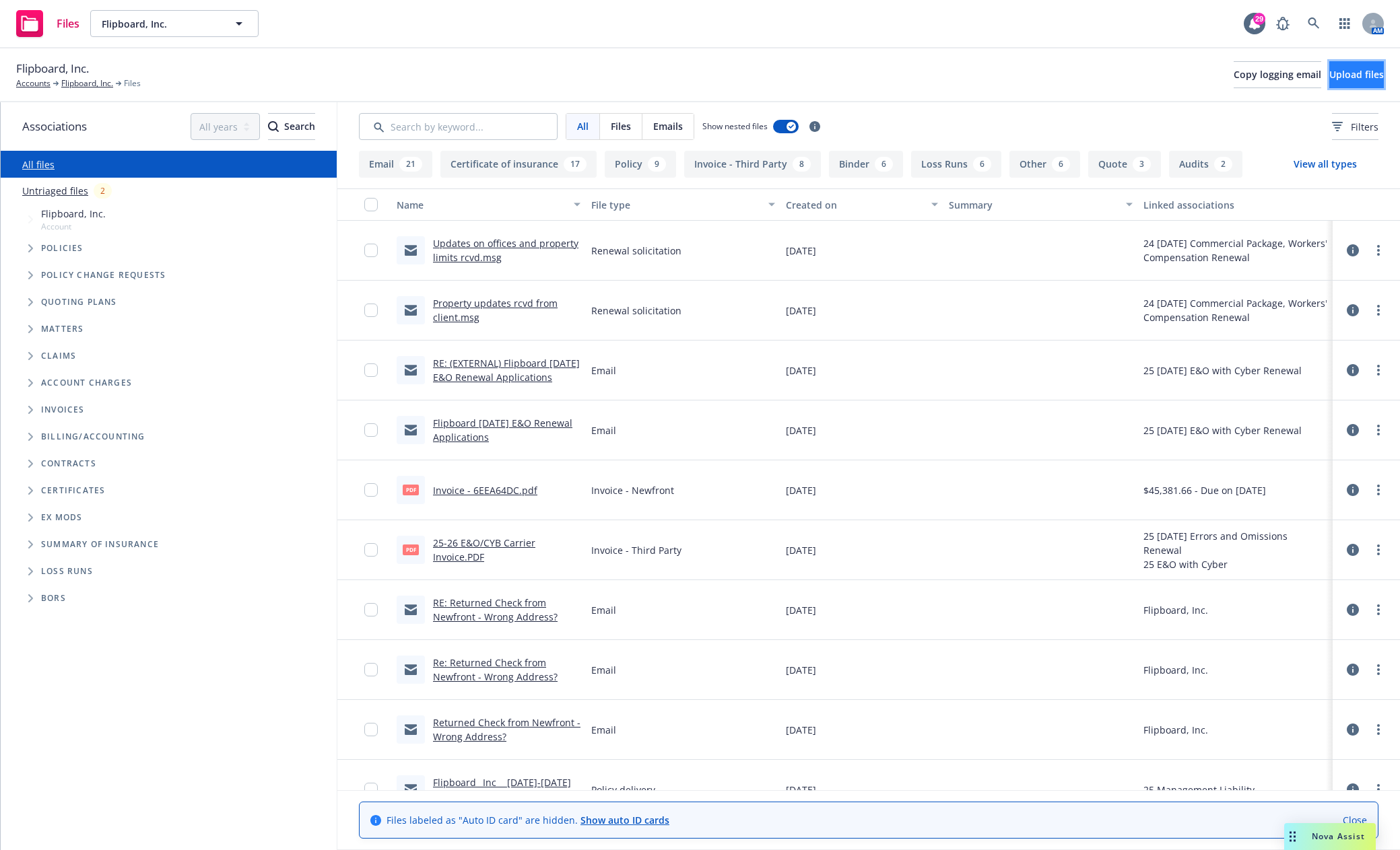
click at [1334, 80] on span "Upload files" at bounding box center [1356, 74] width 55 height 12
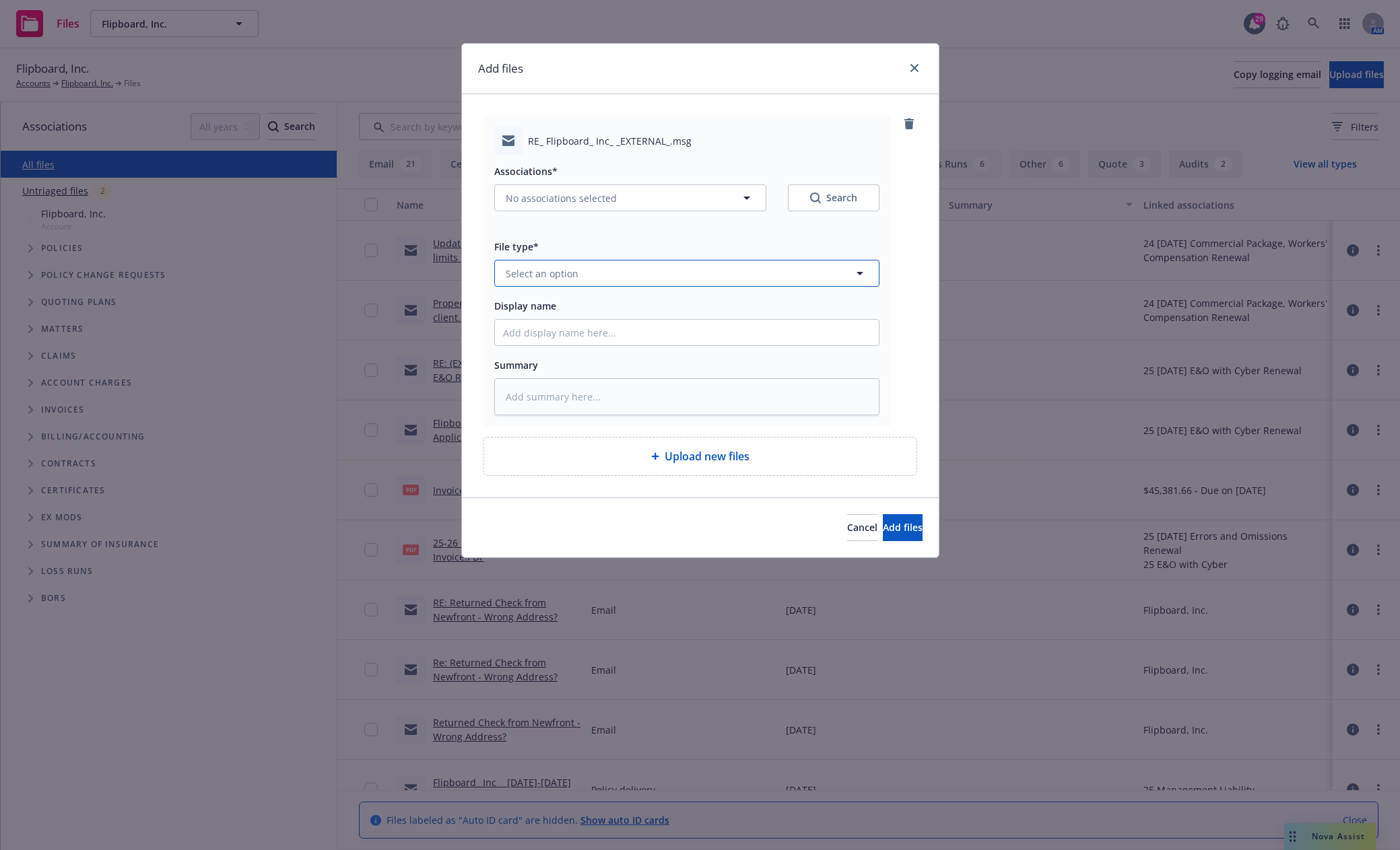
click at [660, 271] on button "Select an option" at bounding box center [687, 273] width 385 height 27
click at [574, 352] on span "Renewal solicitation" at bounding box center [554, 346] width 93 height 14
click at [644, 339] on input "Display name" at bounding box center [687, 332] width 384 height 26
click at [627, 330] on input "Display name" at bounding box center [687, 332] width 384 height 26
click at [883, 531] on span "Add files" at bounding box center [902, 527] width 40 height 12
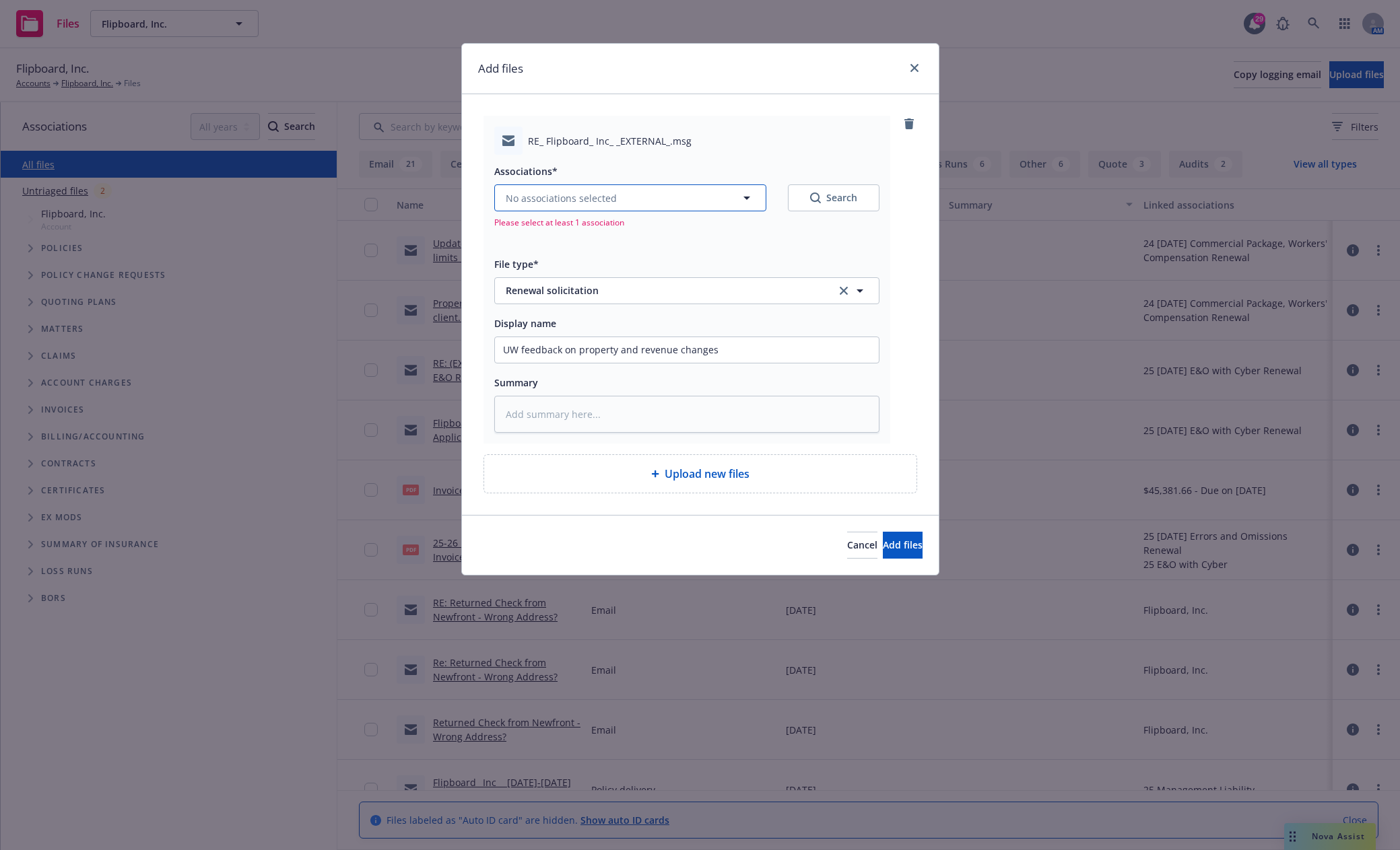
click at [686, 200] on button "No associations selected" at bounding box center [630, 197] width 272 height 27
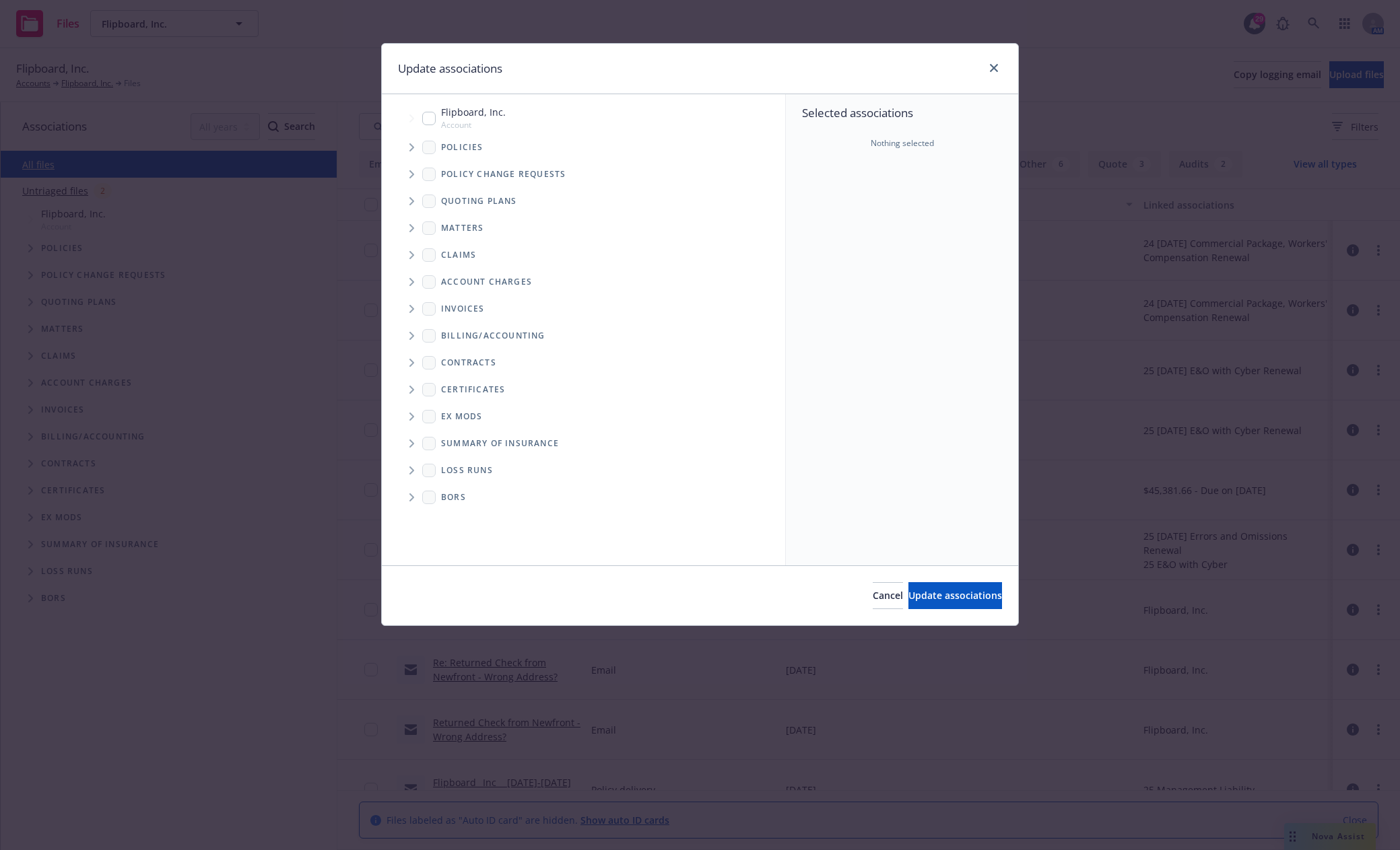
click at [412, 202] on icon "Tree Example" at bounding box center [412, 202] width 5 height 8
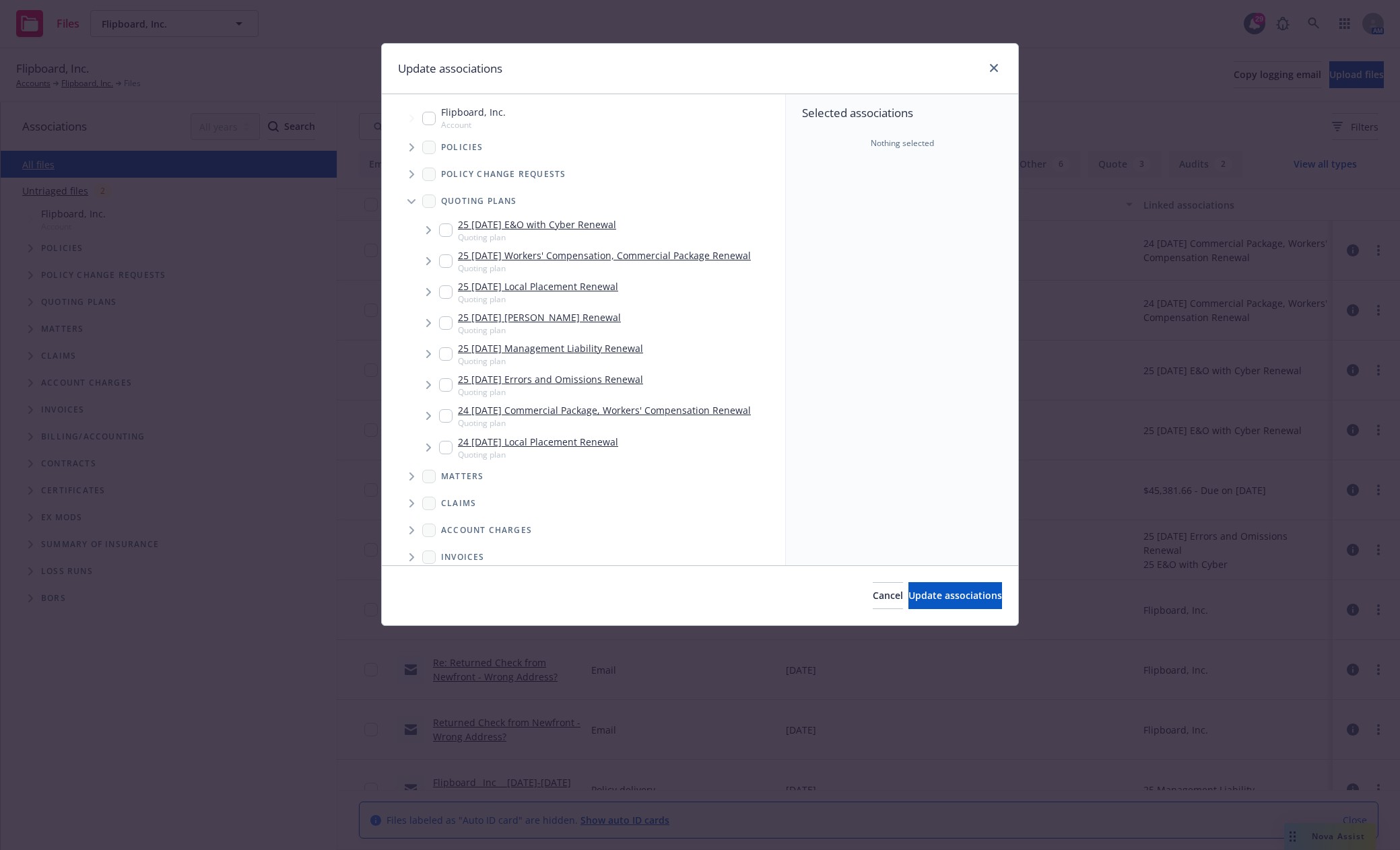
click at [444, 416] on input "Tree Example" at bounding box center [445, 416] width 13 height 13
click at [431, 416] on icon "Tree Example" at bounding box center [428, 416] width 5 height 8
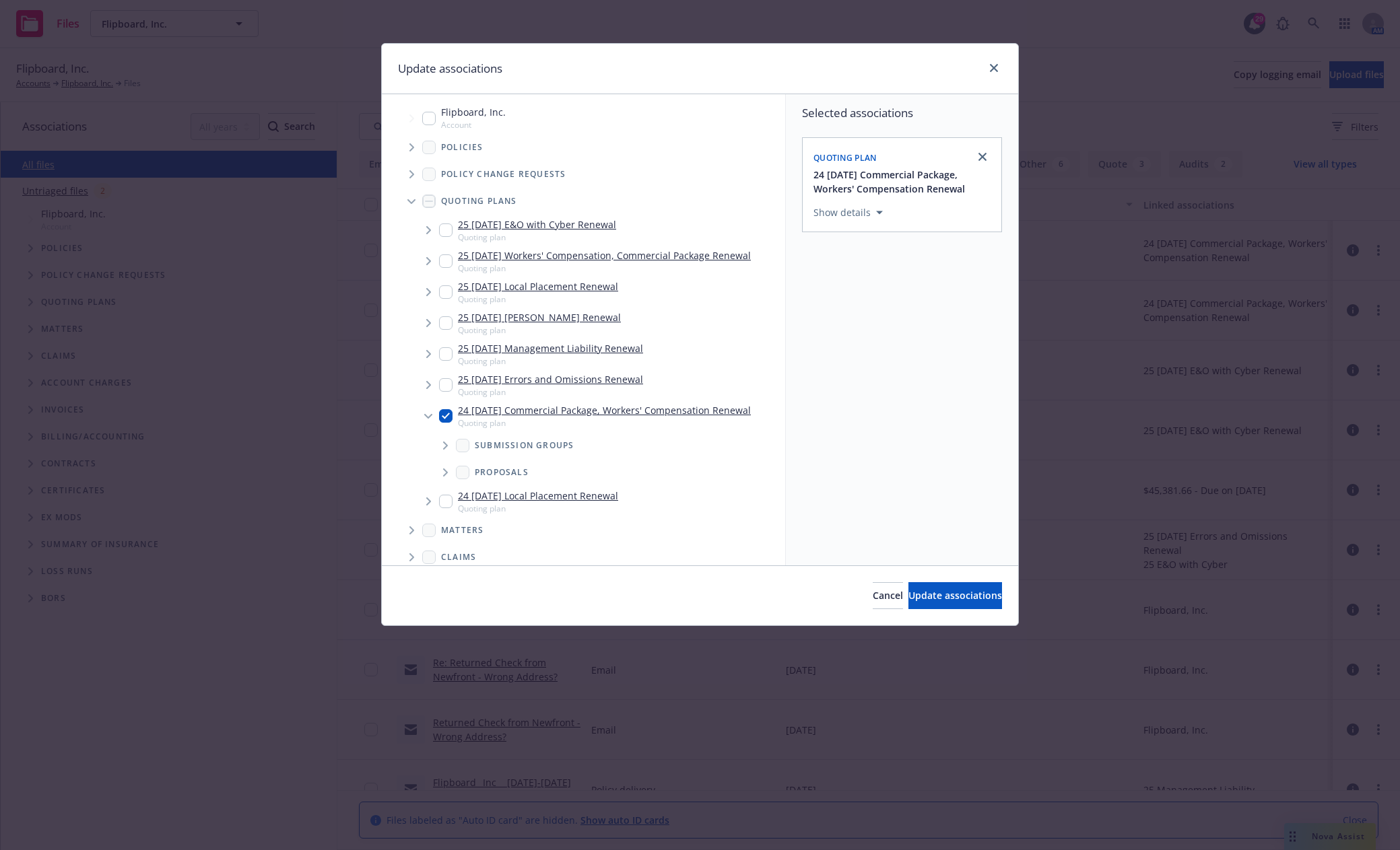
click at [446, 445] on icon "Tree Example" at bounding box center [446, 445] width 6 height 8
click at [478, 523] on input "Tree Example" at bounding box center [479, 522] width 13 height 13
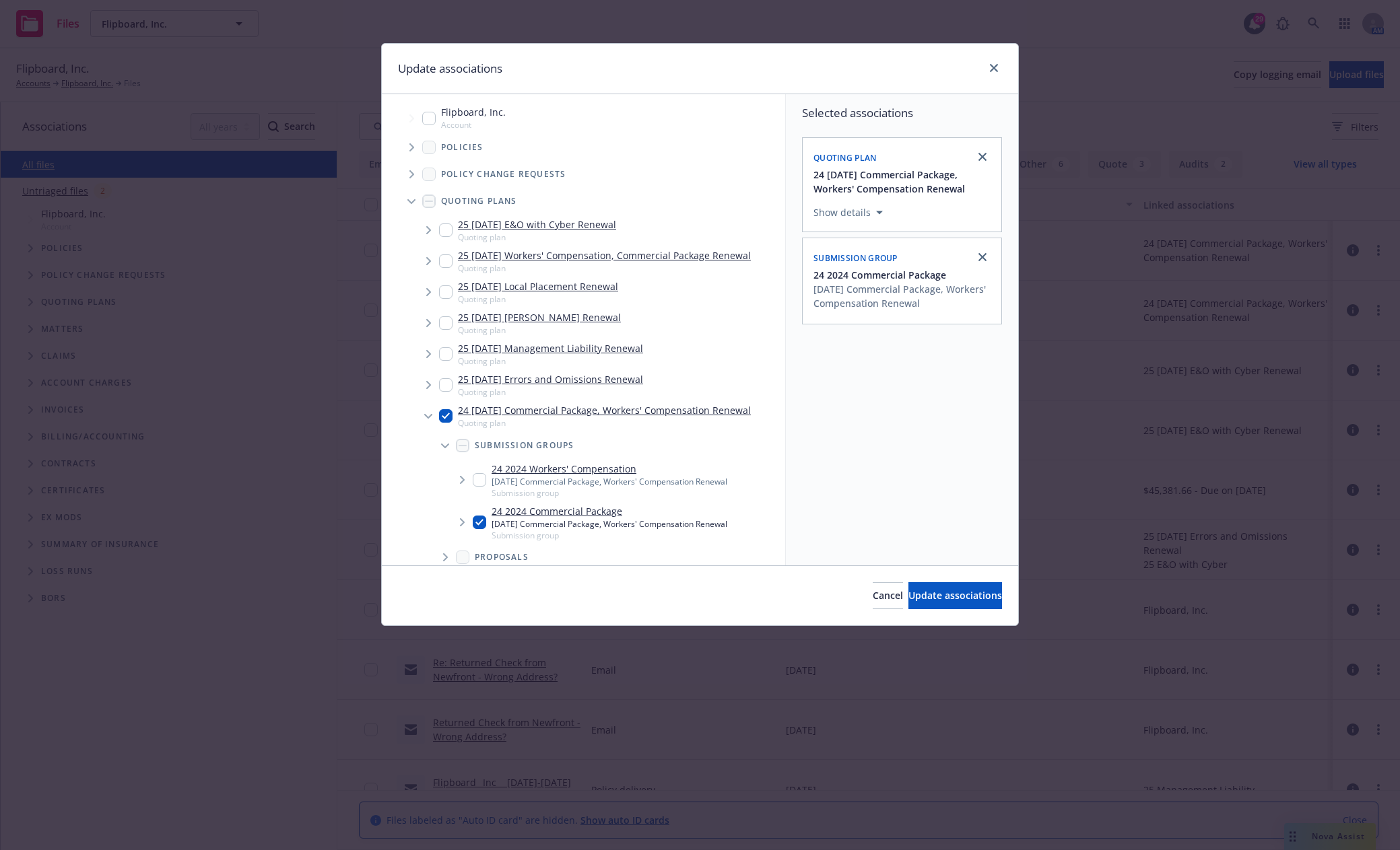
click at [463, 523] on icon "Tree Example" at bounding box center [462, 522] width 5 height 8
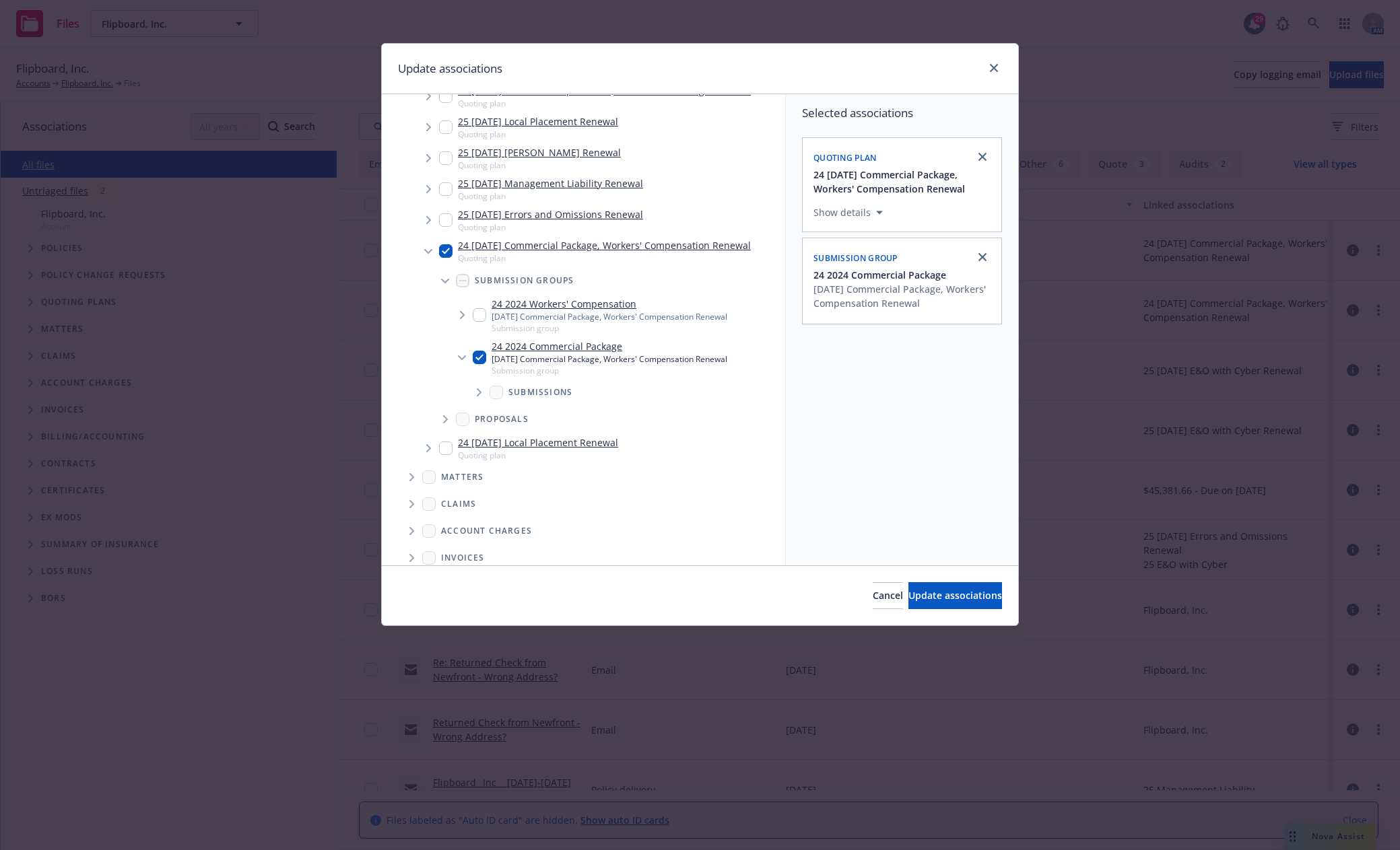
scroll to position [202, 0]
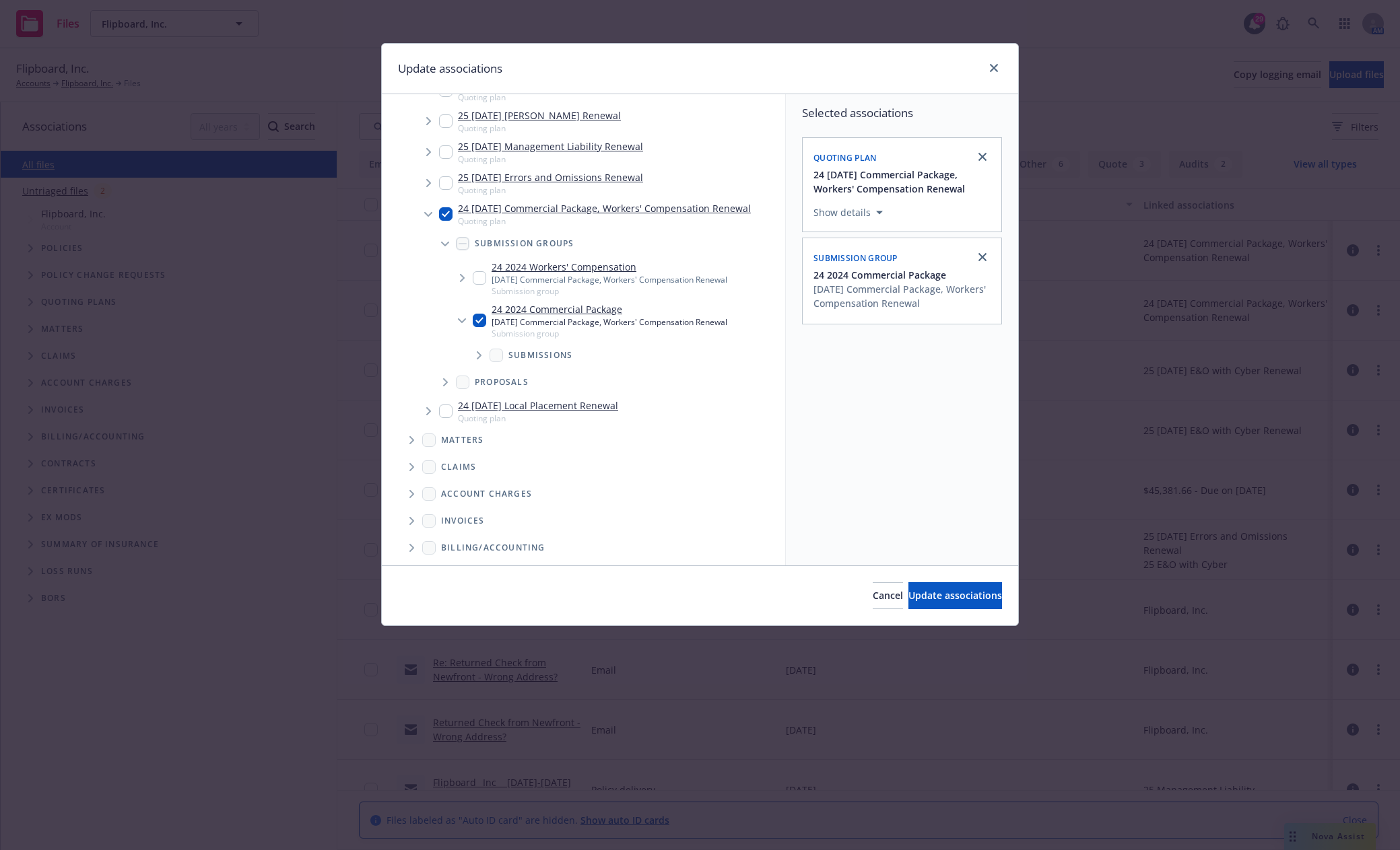
click at [478, 360] on span "Tree Example" at bounding box center [478, 355] width 21 height 21
click at [920, 602] on button "Update associations" at bounding box center [954, 595] width 94 height 27
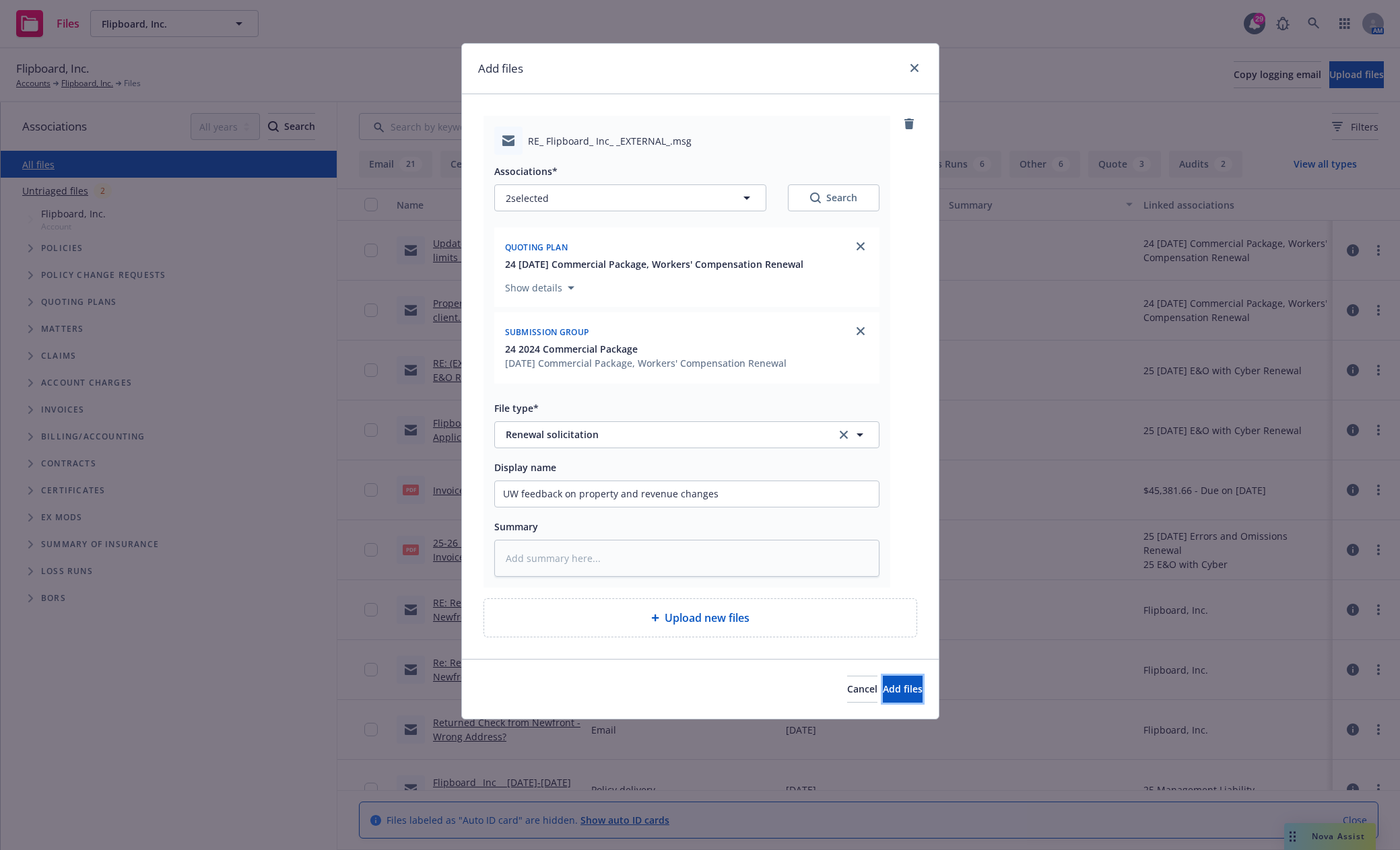
click at [896, 685] on span "Add files" at bounding box center [902, 689] width 40 height 12
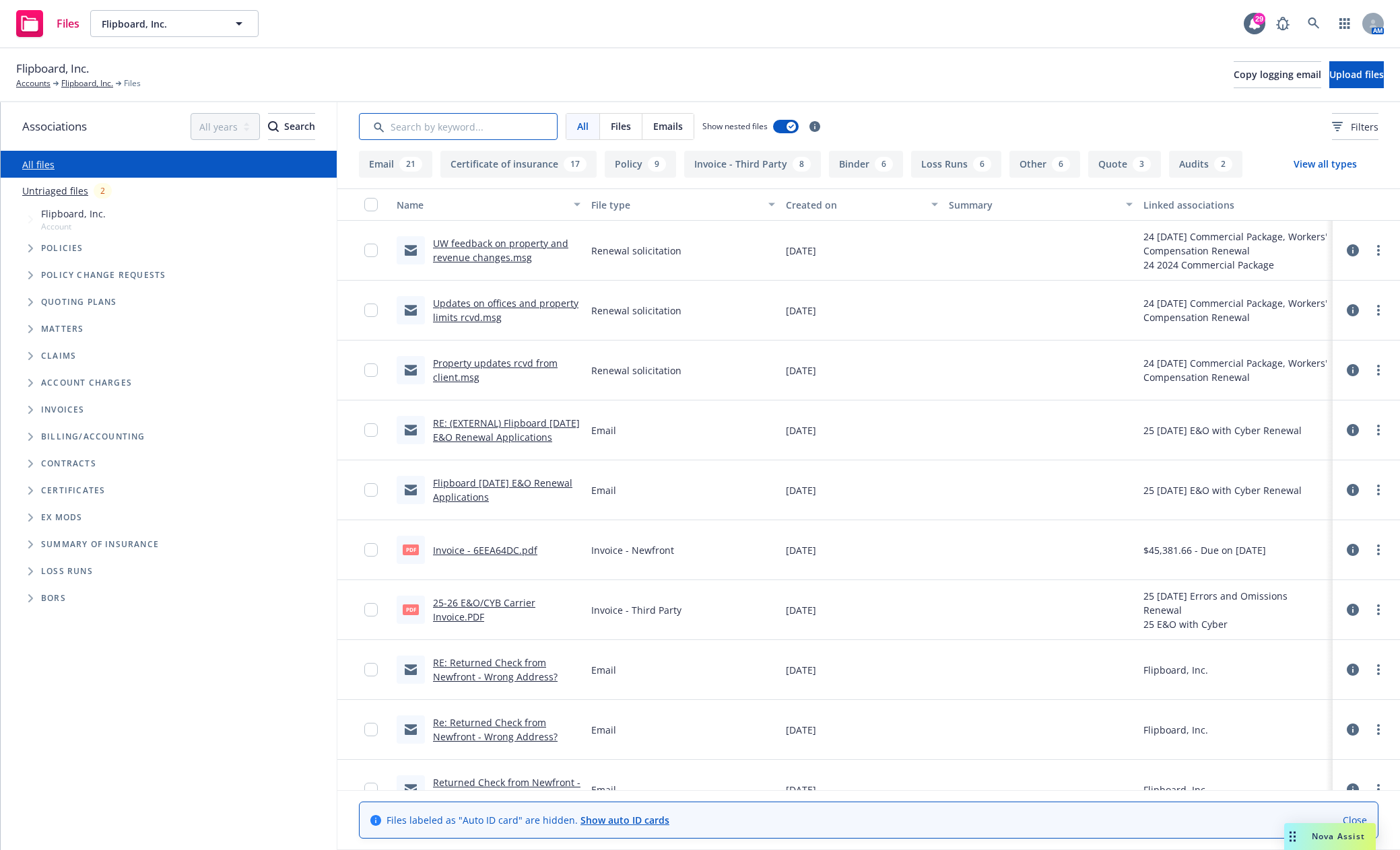
click at [480, 134] on input "Search by keyword..." at bounding box center [458, 126] width 199 height 27
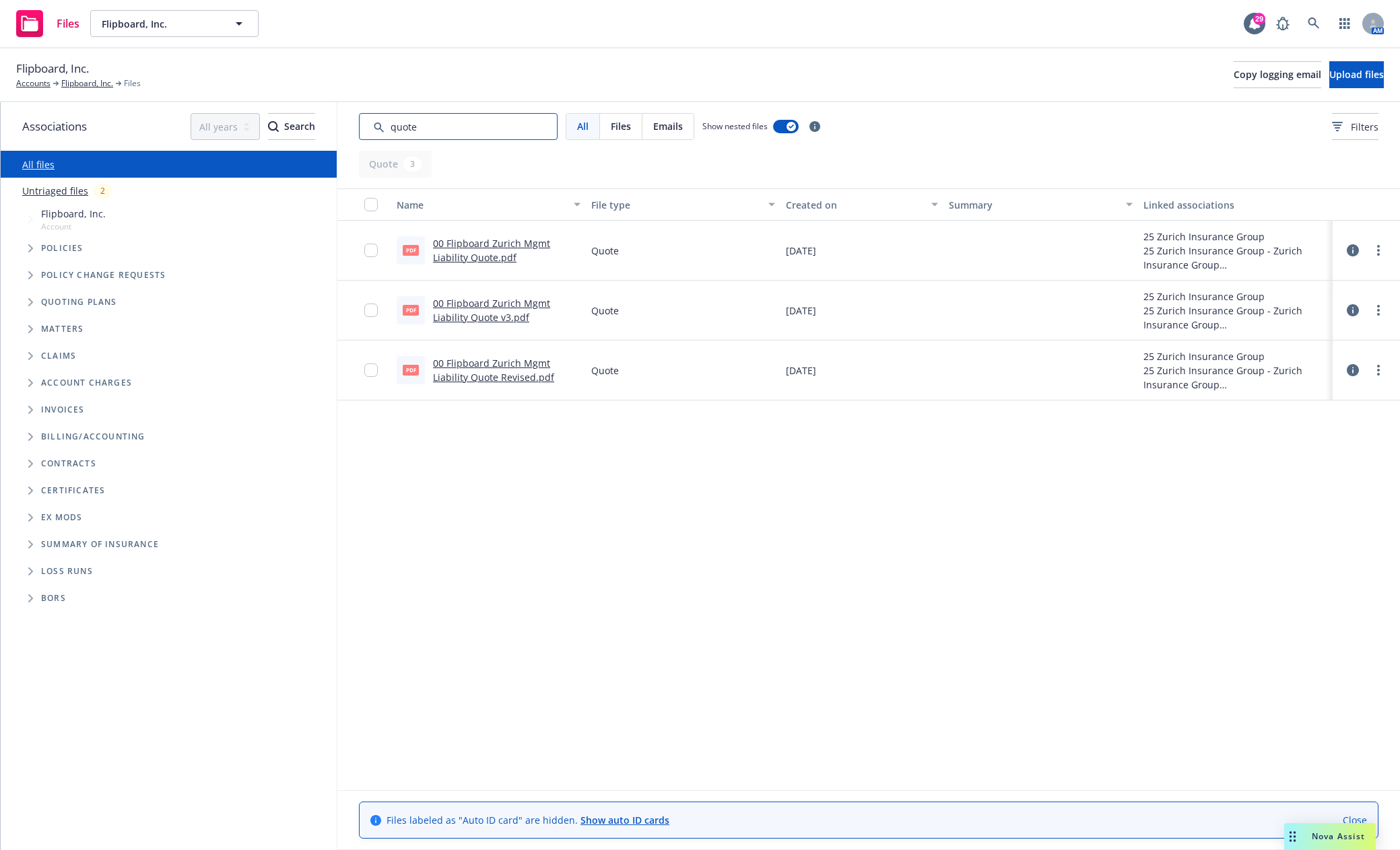
click at [510, 130] on input "Search by keyword..." at bounding box center [458, 126] width 199 height 27
click at [1329, 76] on span "Upload files" at bounding box center [1356, 74] width 55 height 12
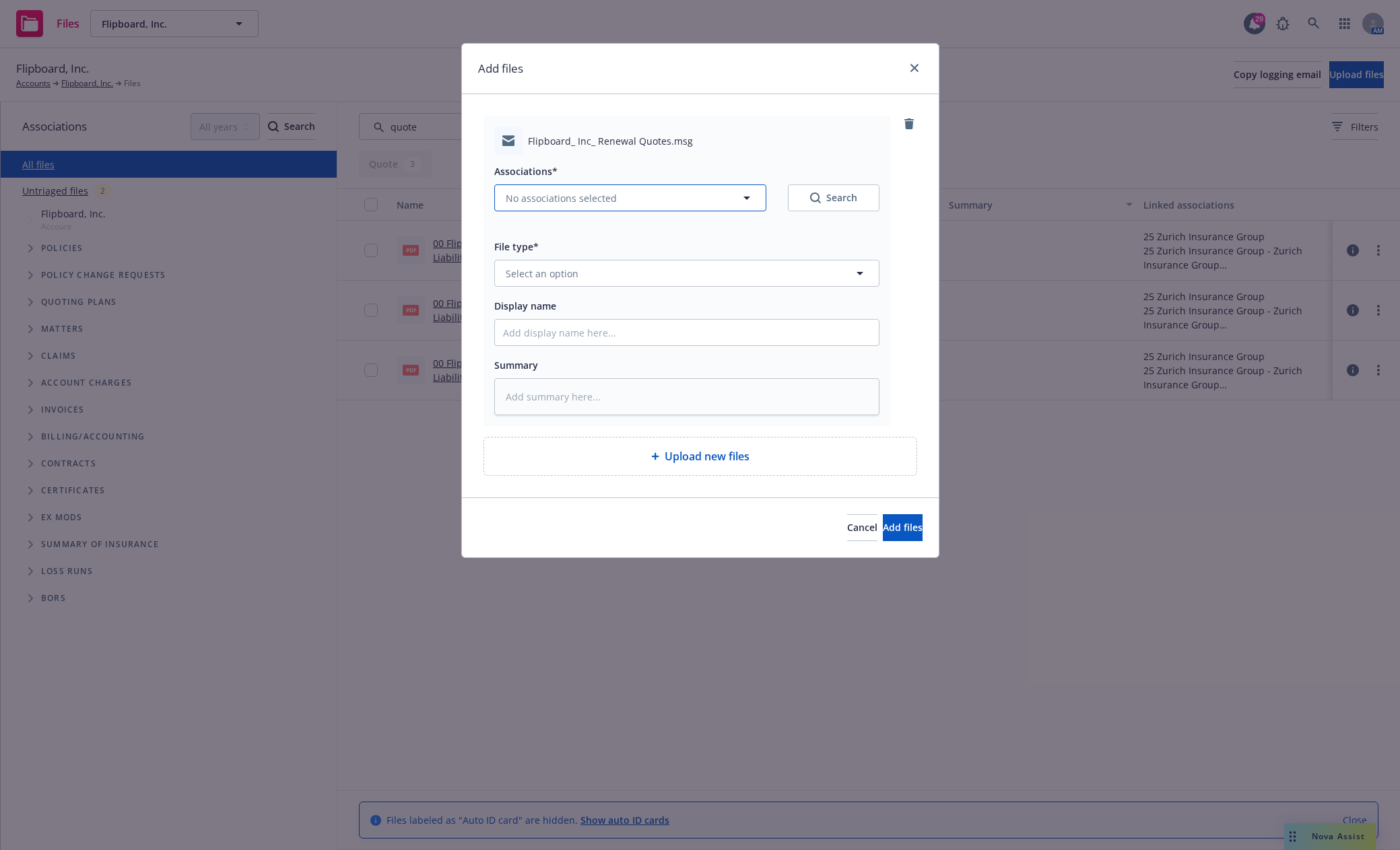
click at [559, 194] on span "No associations selected" at bounding box center [561, 198] width 111 height 14
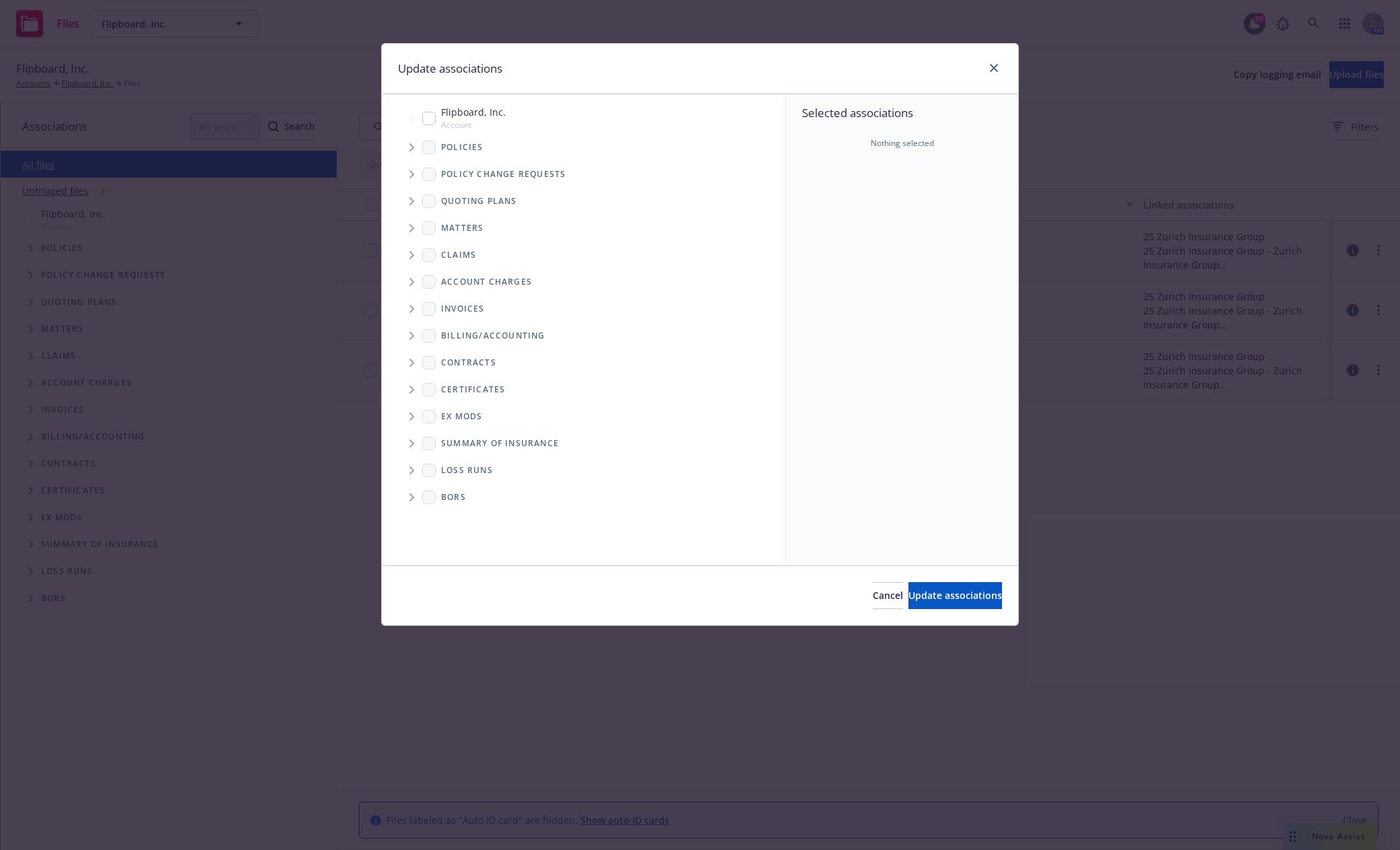
click at [408, 202] on span "Tree Example" at bounding box center [411, 201] width 21 height 21
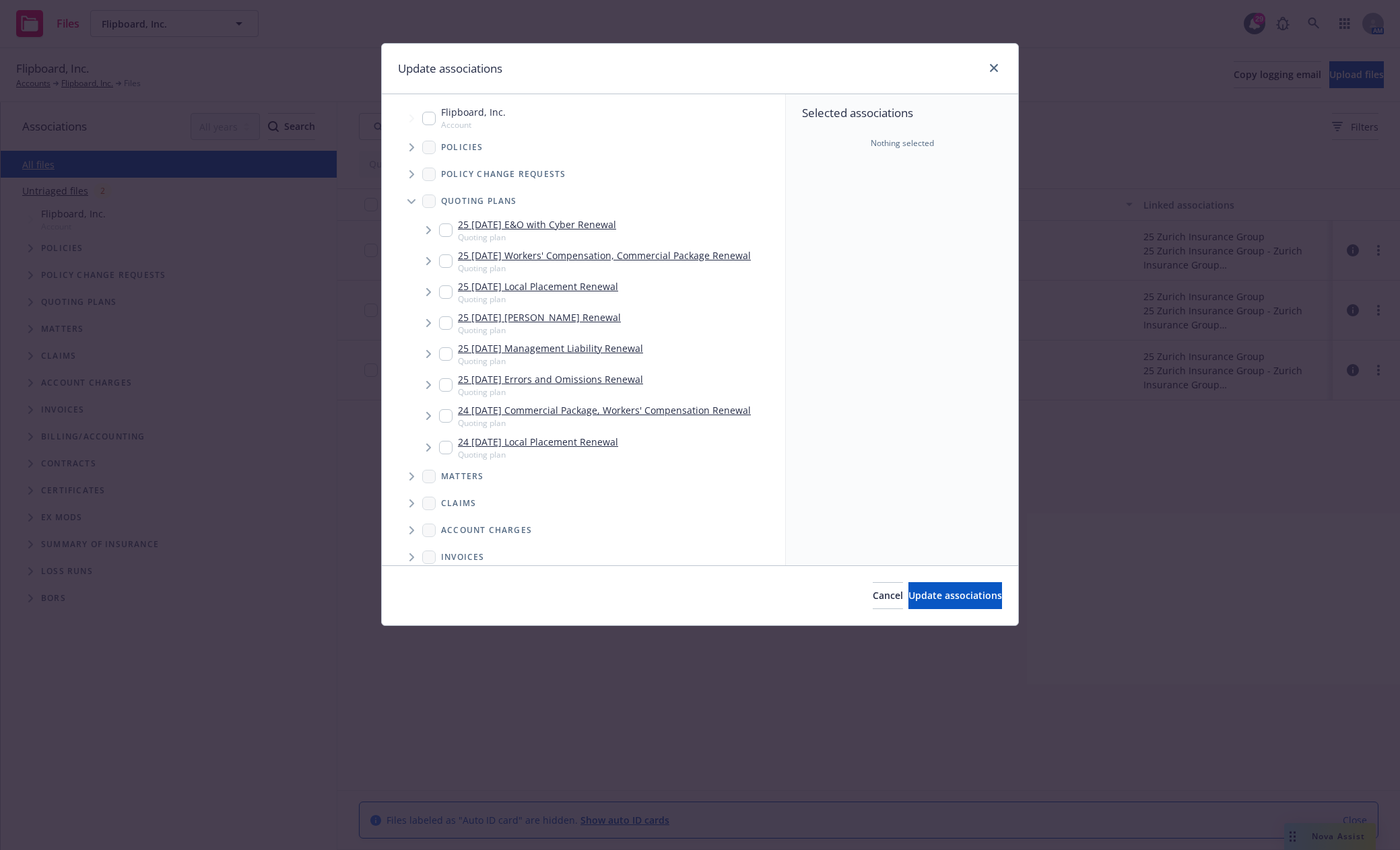
click at [428, 417] on icon "Tree Example" at bounding box center [429, 416] width 6 height 8
click at [446, 445] on icon "Tree Example" at bounding box center [445, 445] width 5 height 8
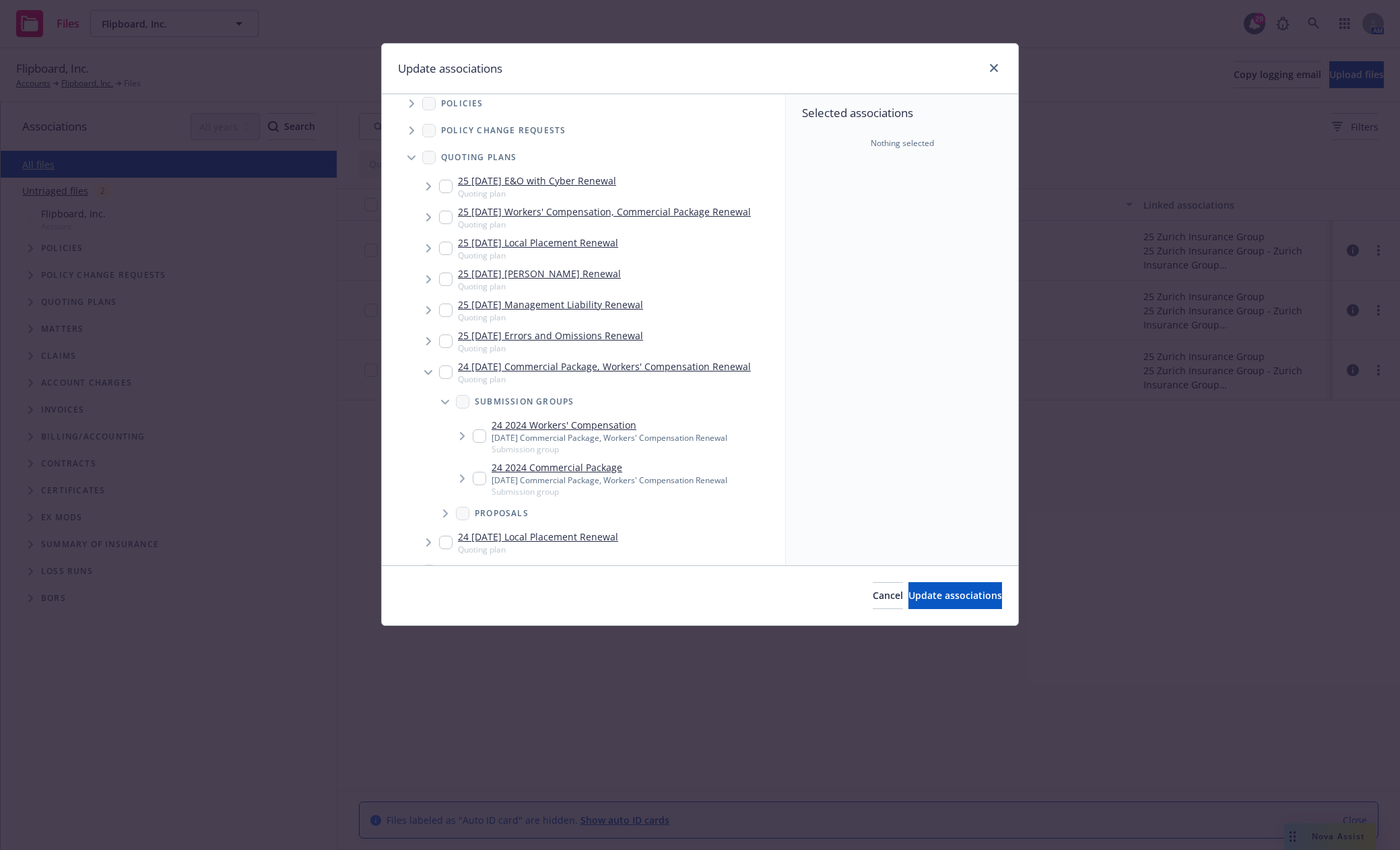
scroll to position [67, 0]
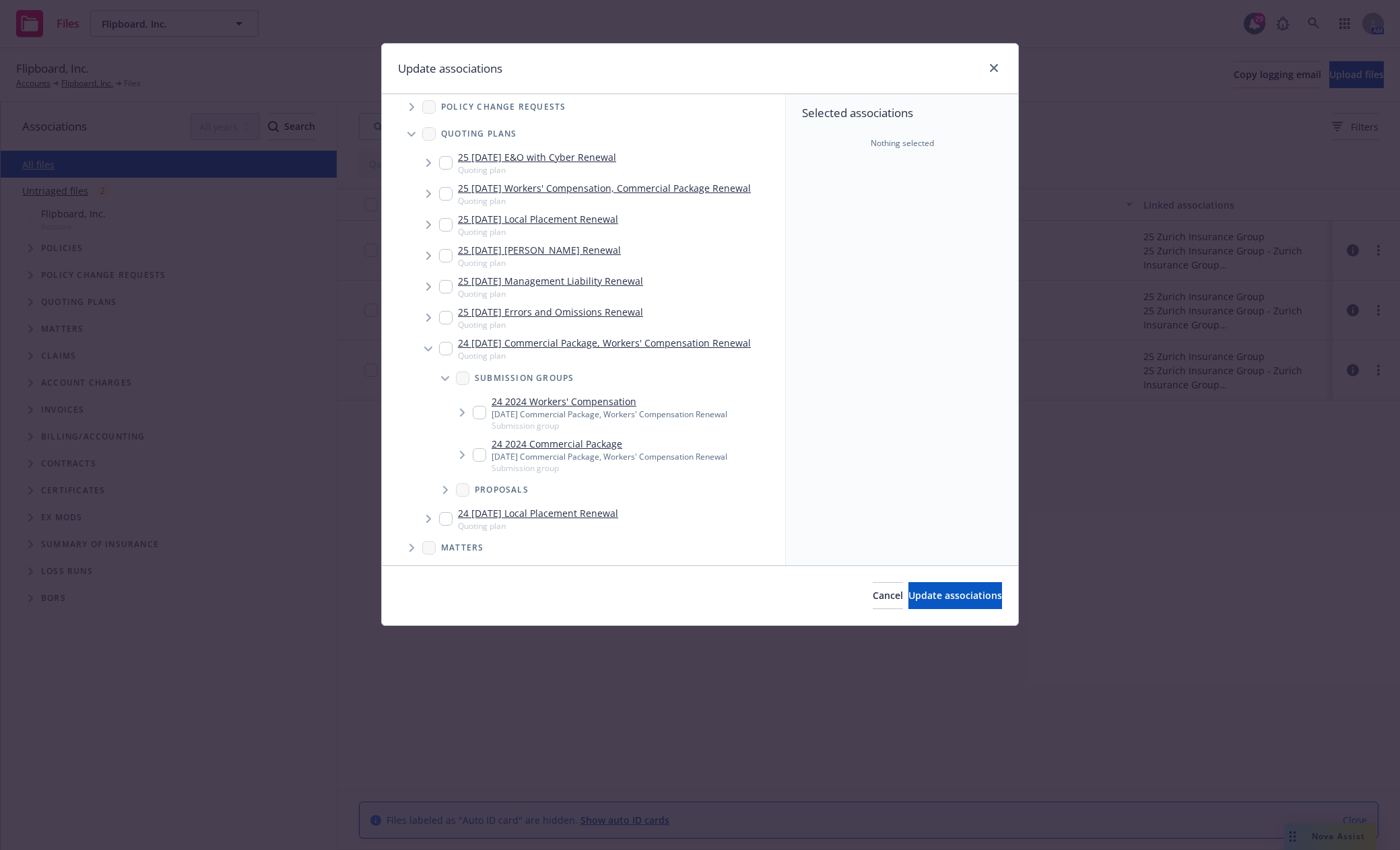
click at [481, 459] on input "Tree Example" at bounding box center [479, 454] width 13 height 13
click at [977, 599] on span "Update associations" at bounding box center [954, 595] width 94 height 12
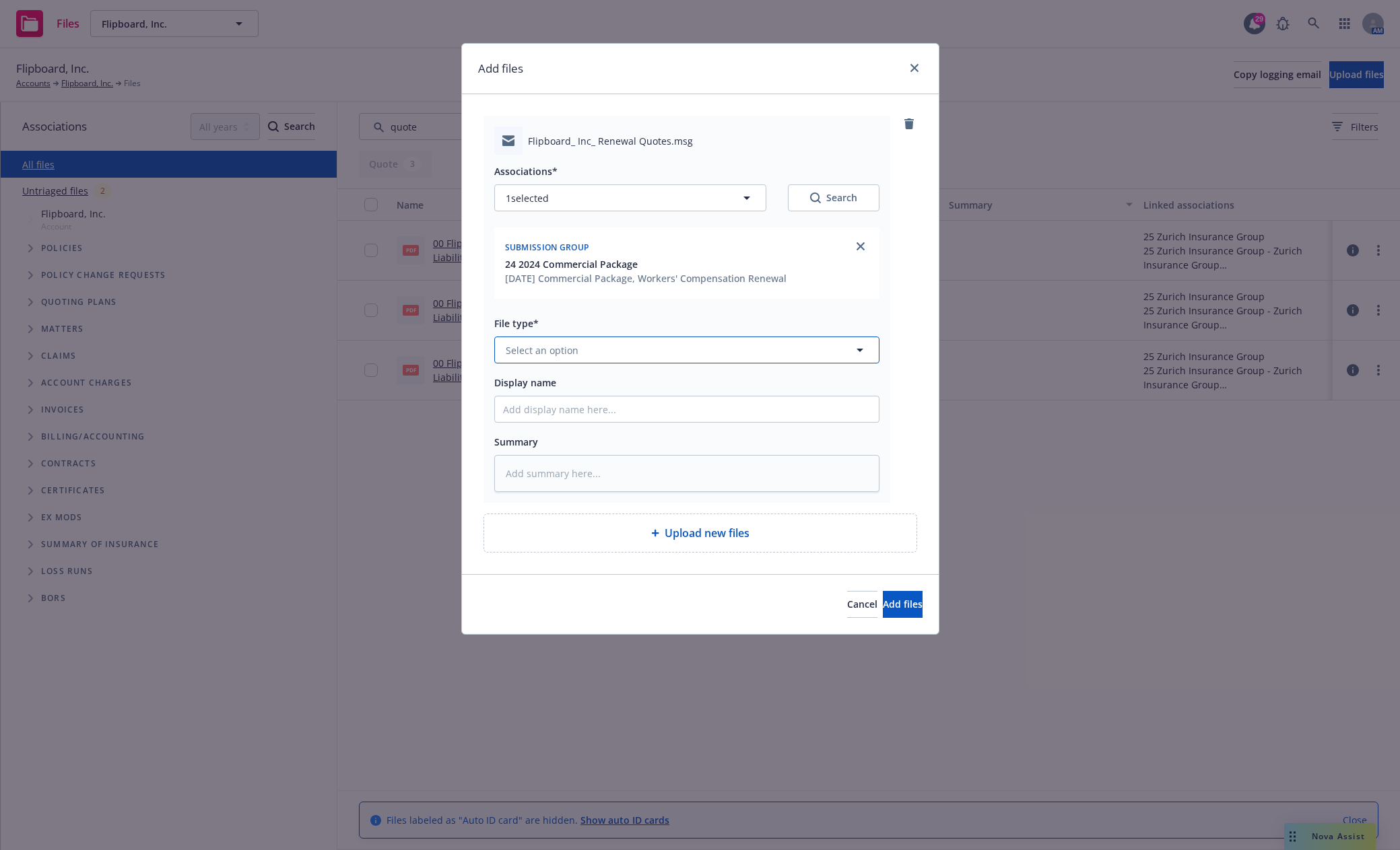
click at [563, 358] on button "Select an option" at bounding box center [687, 350] width 385 height 27
click at [558, 421] on span "Quote received" at bounding box center [543, 423] width 70 height 14
click at [566, 398] on input "Display name" at bounding box center [687, 409] width 384 height 26
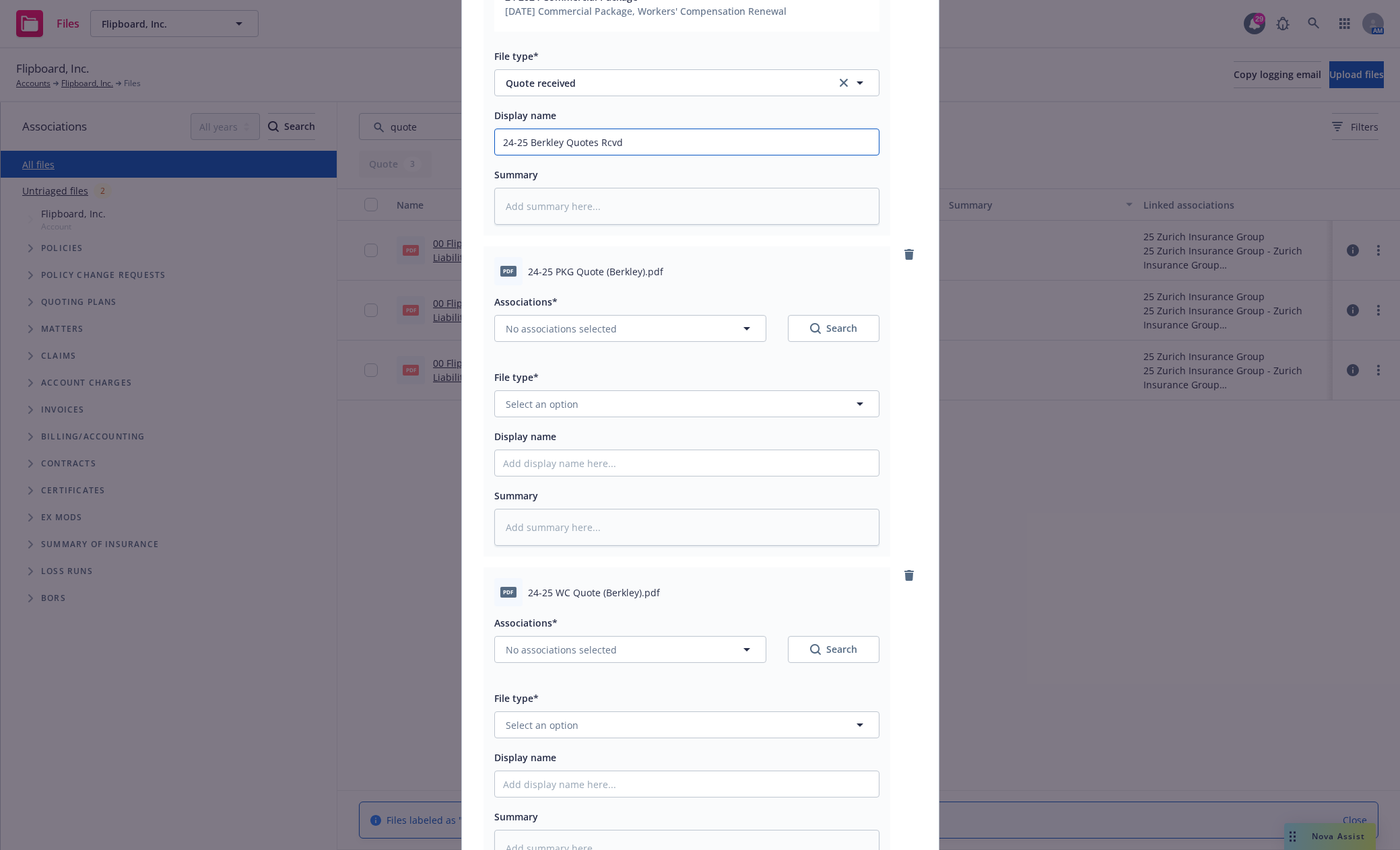
scroll to position [269, 0]
click at [620, 326] on button "No associations selected" at bounding box center [630, 326] width 272 height 27
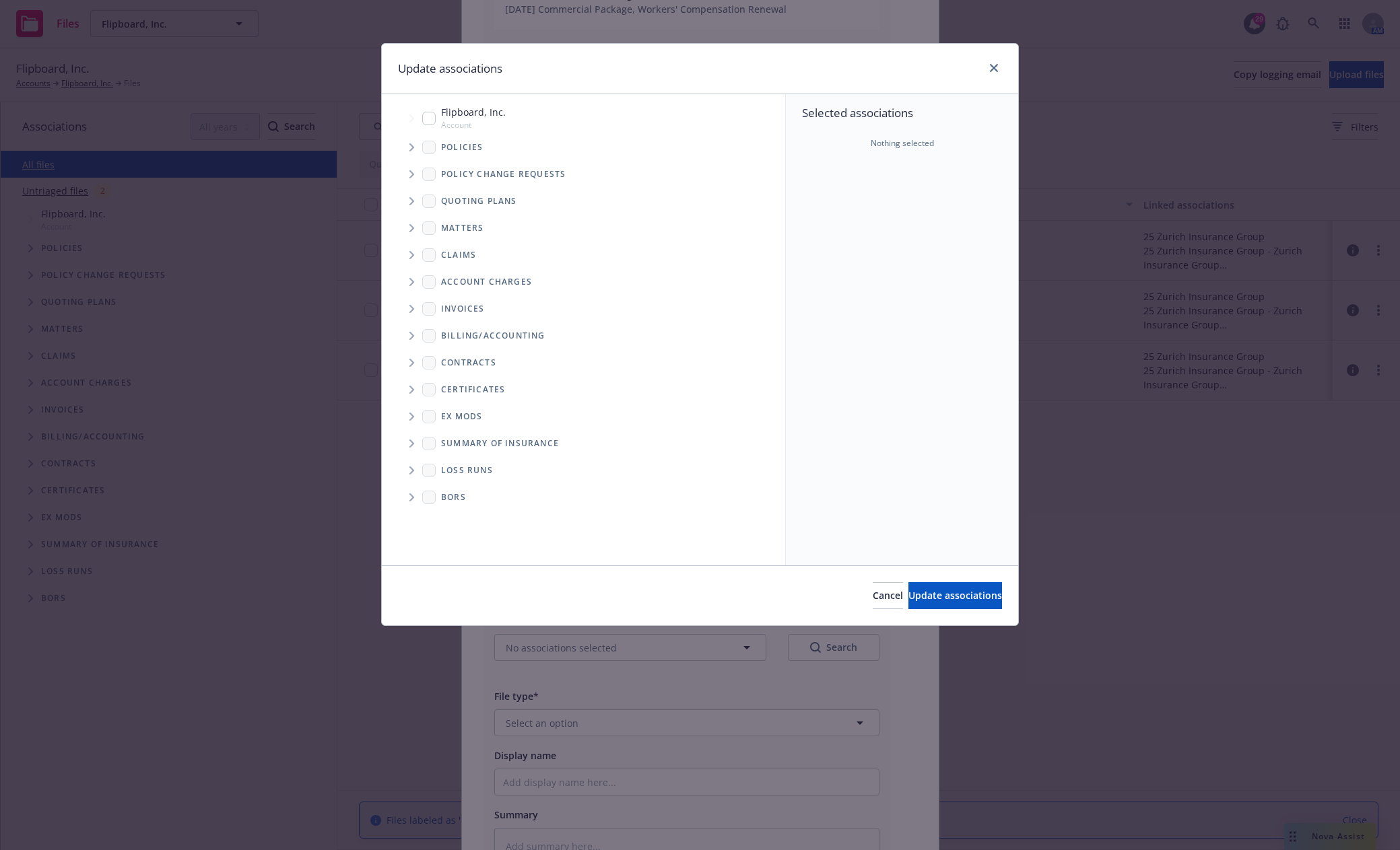
click at [412, 200] on icon "Tree Example" at bounding box center [412, 202] width 5 height 8
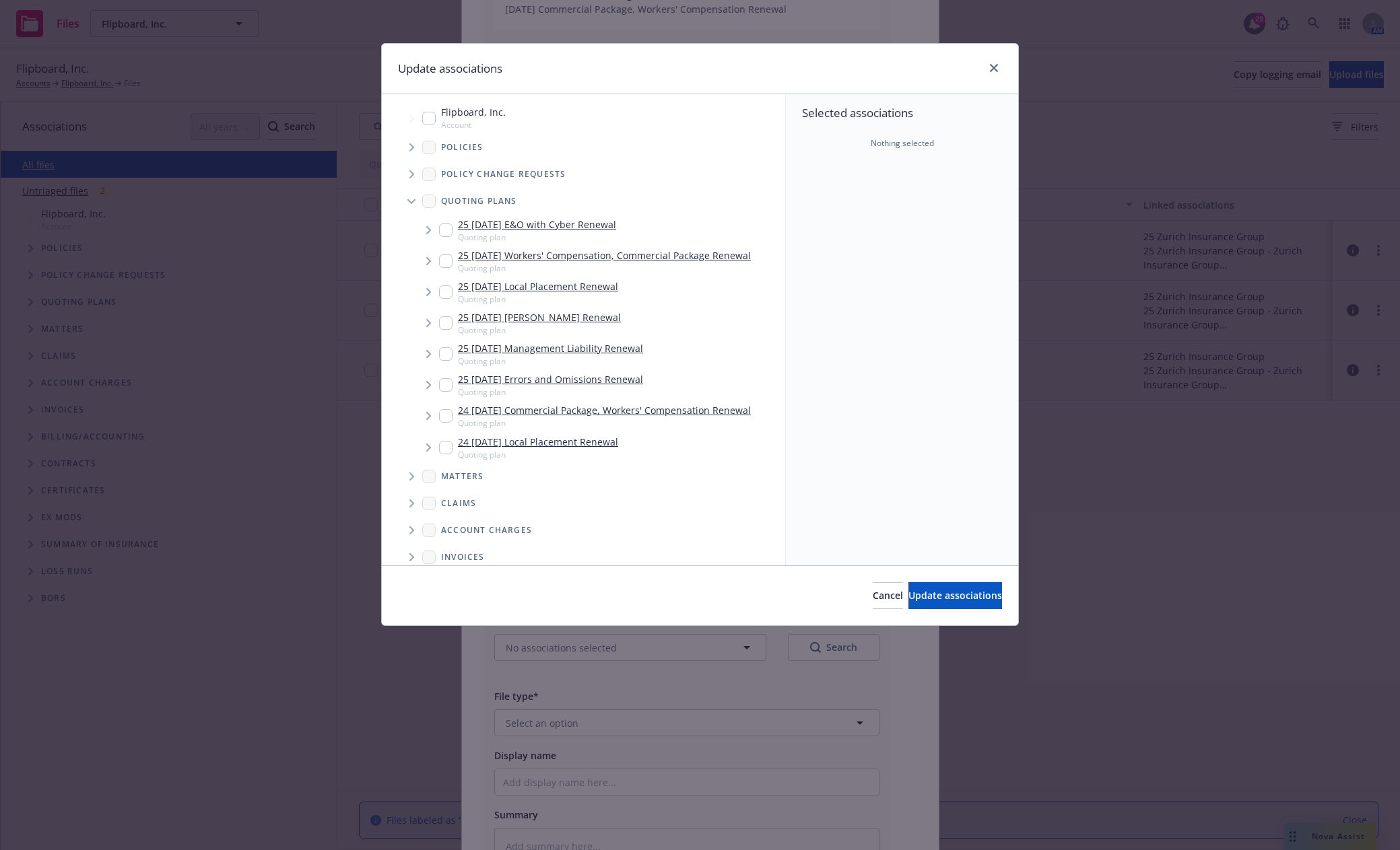
click at [430, 416] on icon "Tree Example" at bounding box center [428, 416] width 5 height 8
click at [444, 441] on icon "Tree Example" at bounding box center [446, 445] width 6 height 8
click at [462, 523] on icon "Tree Example" at bounding box center [462, 522] width 5 height 8
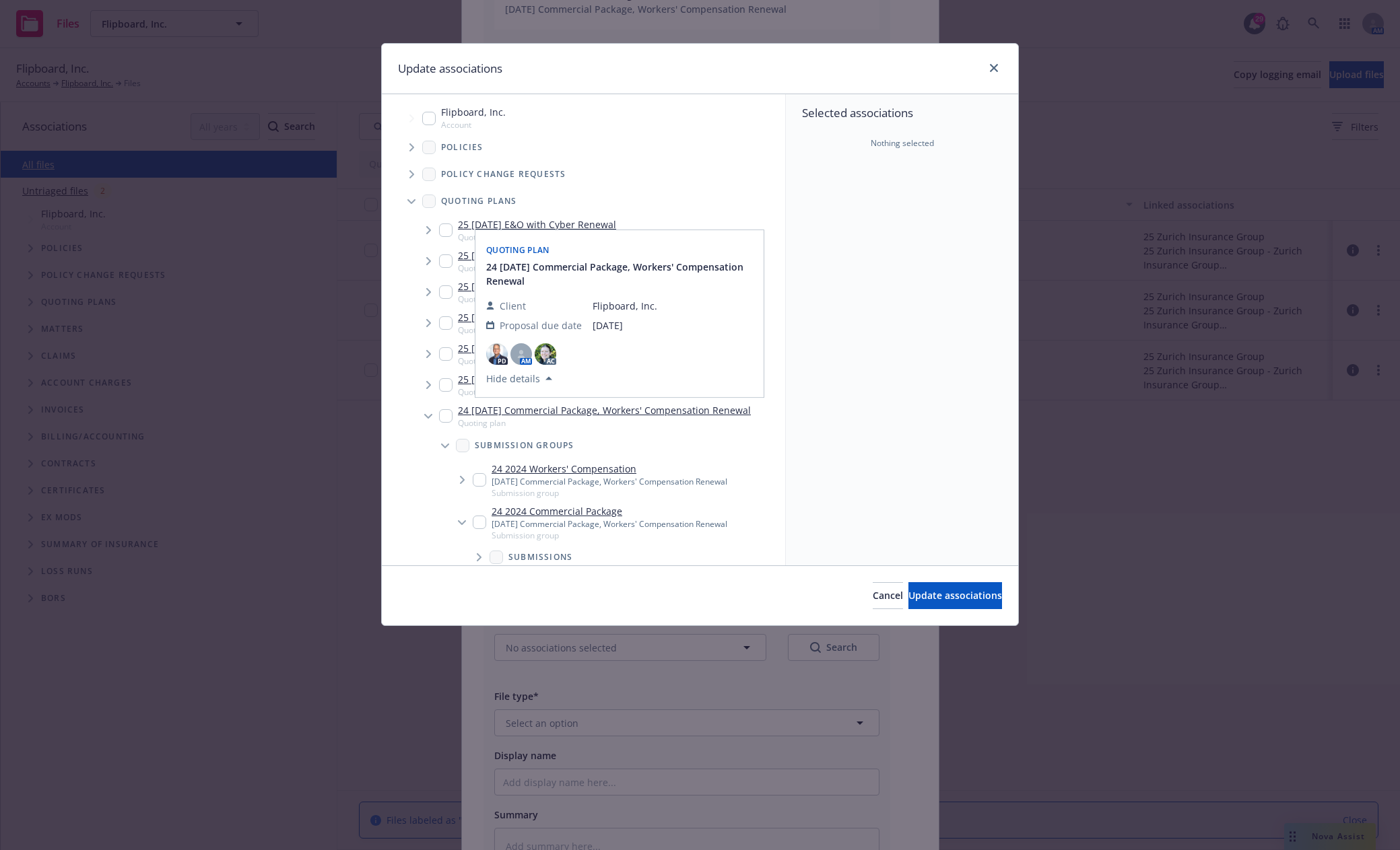
scroll to position [134, 0]
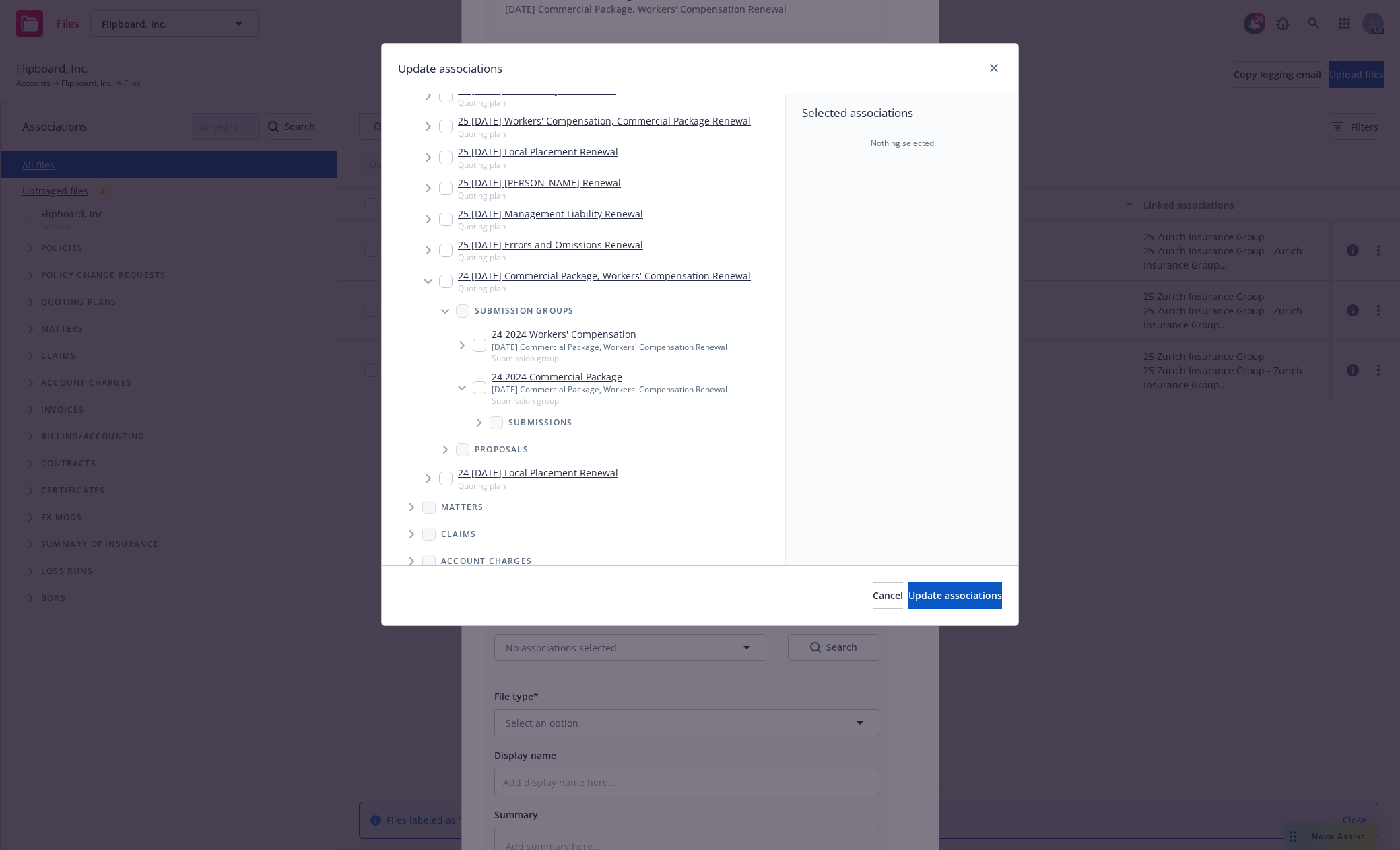
click at [483, 391] on input "Tree Example" at bounding box center [479, 387] width 13 height 13
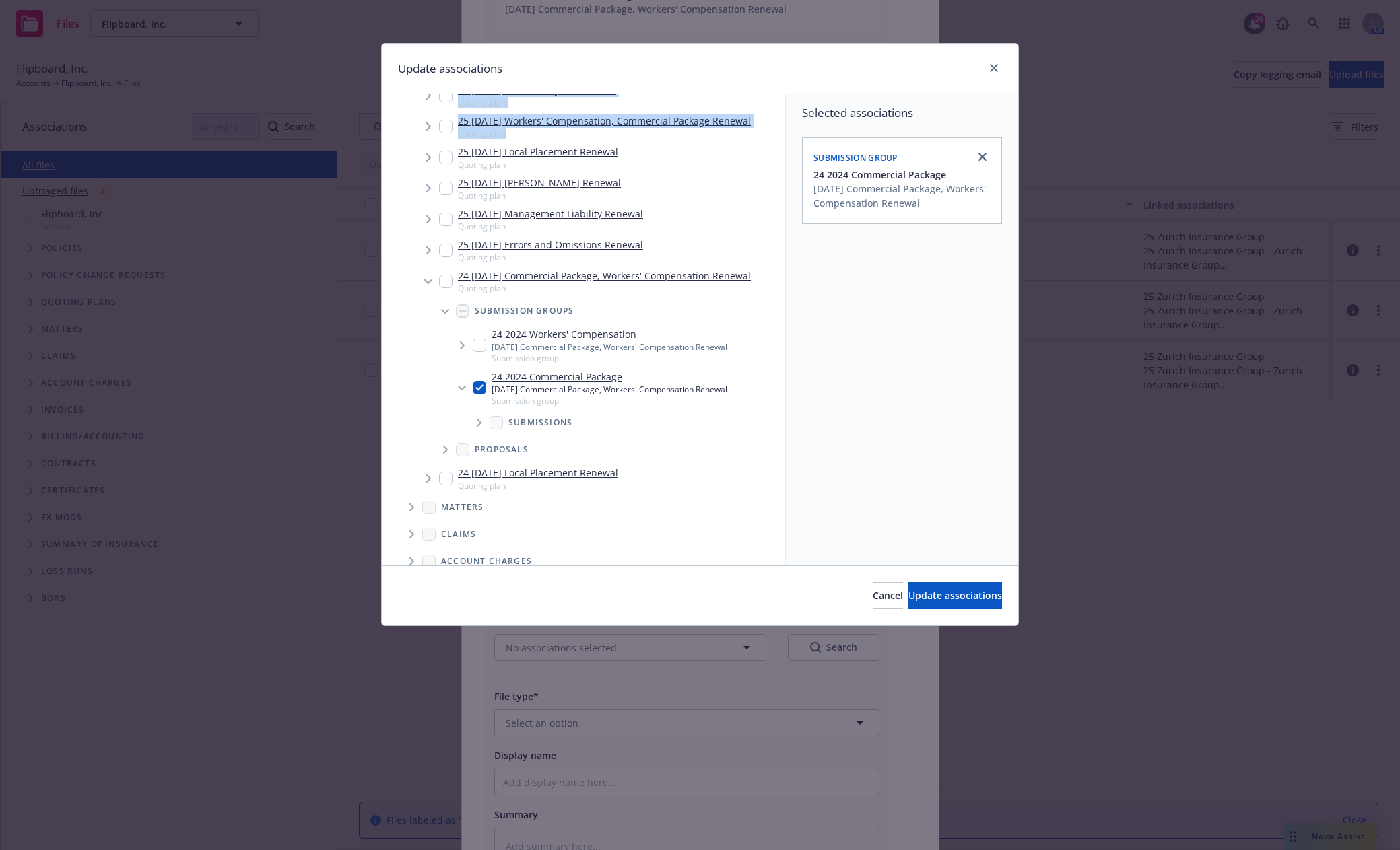
drag, startPoint x: 753, startPoint y: 59, endPoint x: 119, endPoint y: 167, distance: 643.1
click at [119, 167] on div "Update associations Accessibility guide for tree Tree Example. Navigate the tre…" at bounding box center [700, 425] width 1400 height 850
click at [948, 597] on span "Update associations" at bounding box center [954, 595] width 94 height 12
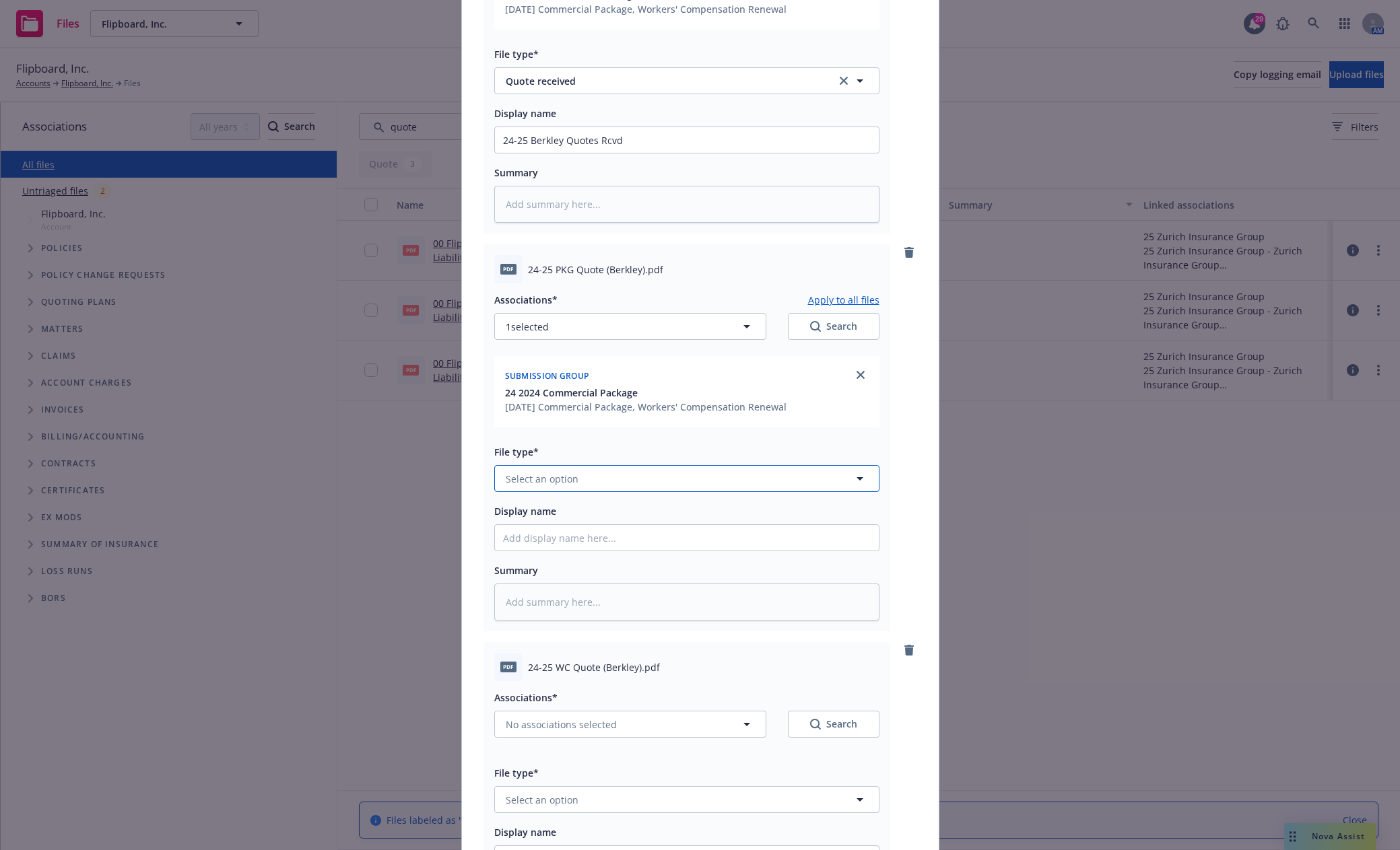
click at [649, 477] on button "Select an option" at bounding box center [687, 478] width 385 height 27
click at [593, 508] on div "Quote" at bounding box center [687, 516] width 367 height 19
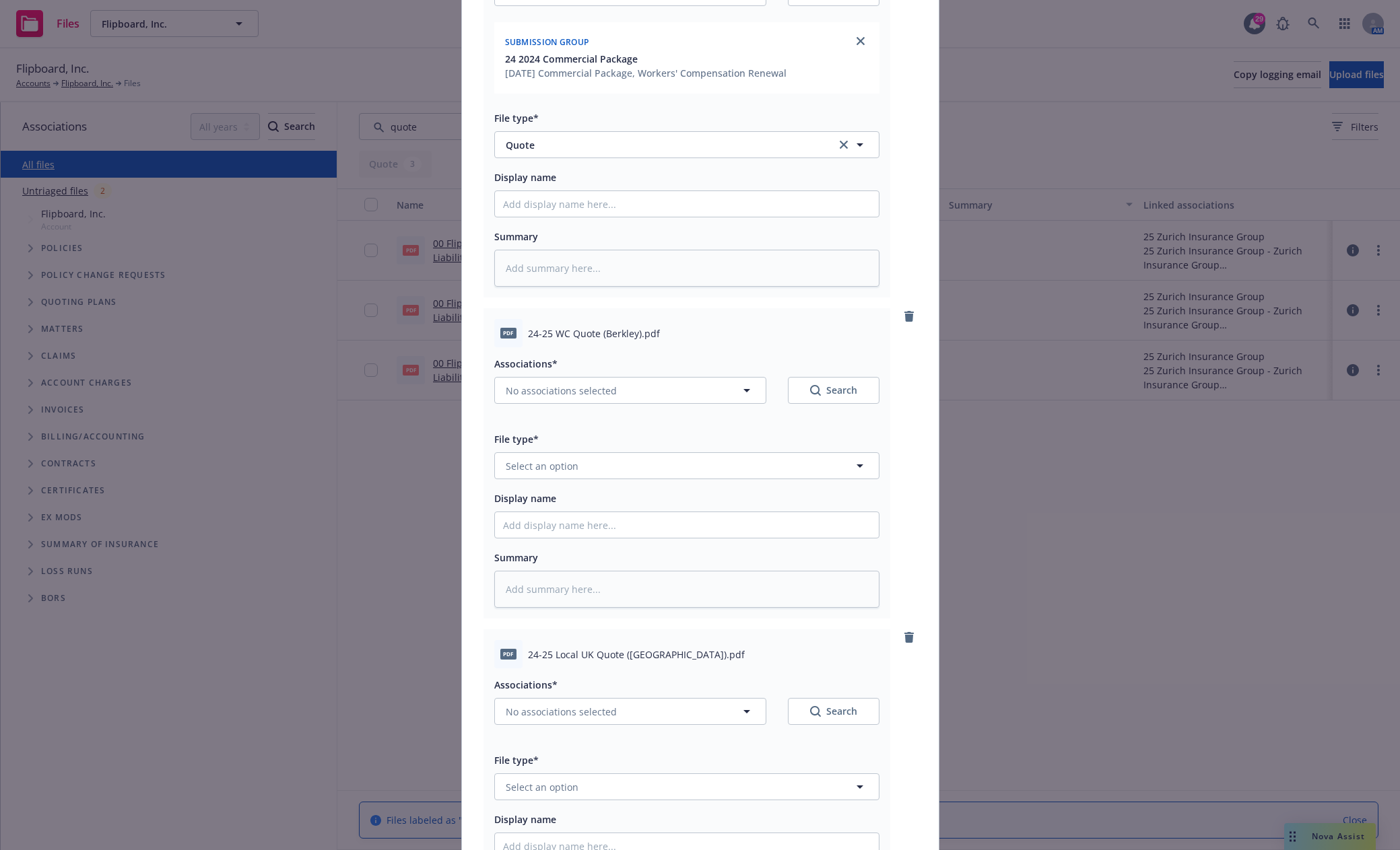
scroll to position [605, 0]
click at [641, 388] on button "No associations selected" at bounding box center [630, 387] width 272 height 27
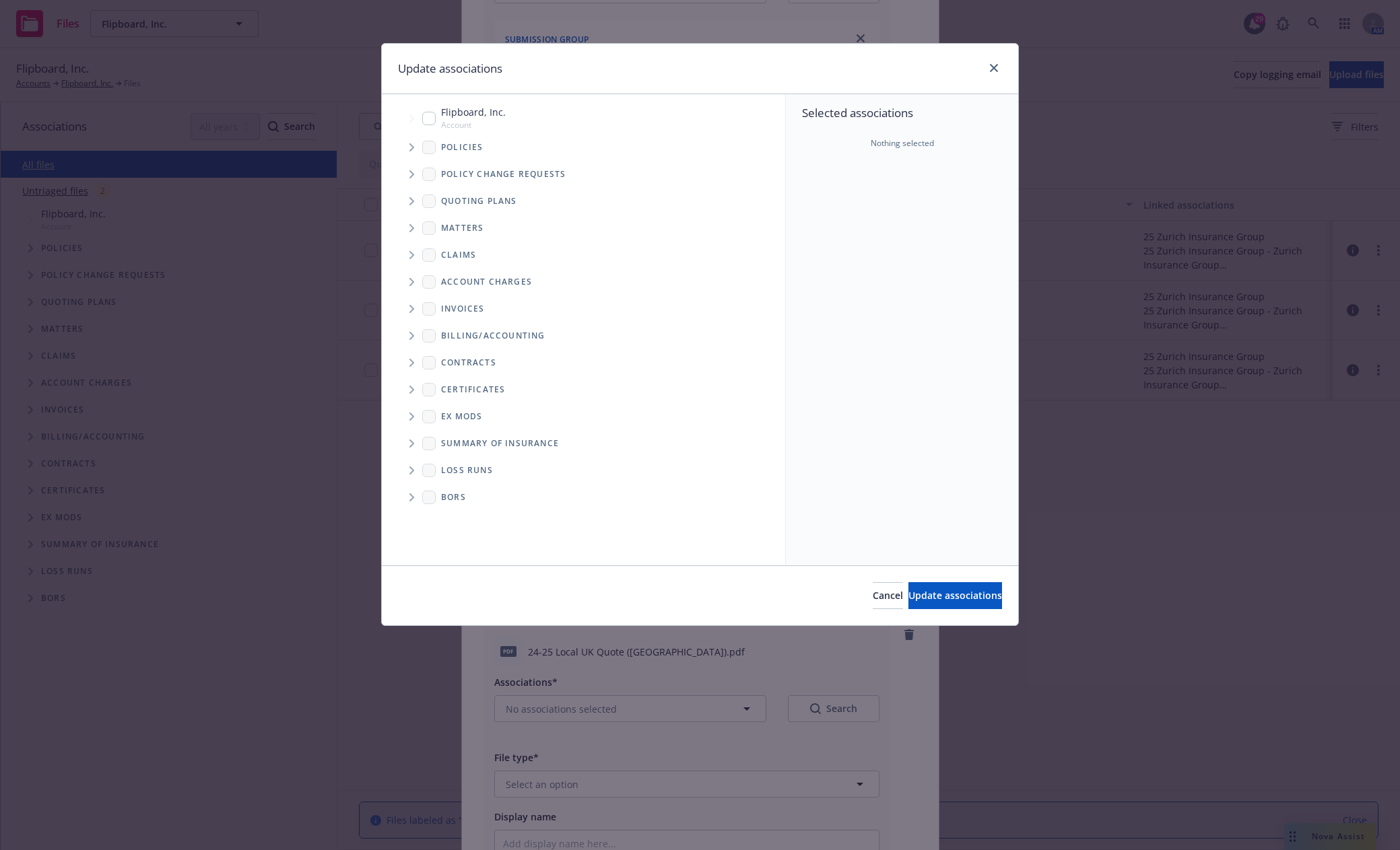
click at [408, 200] on span "Tree Example" at bounding box center [411, 201] width 21 height 21
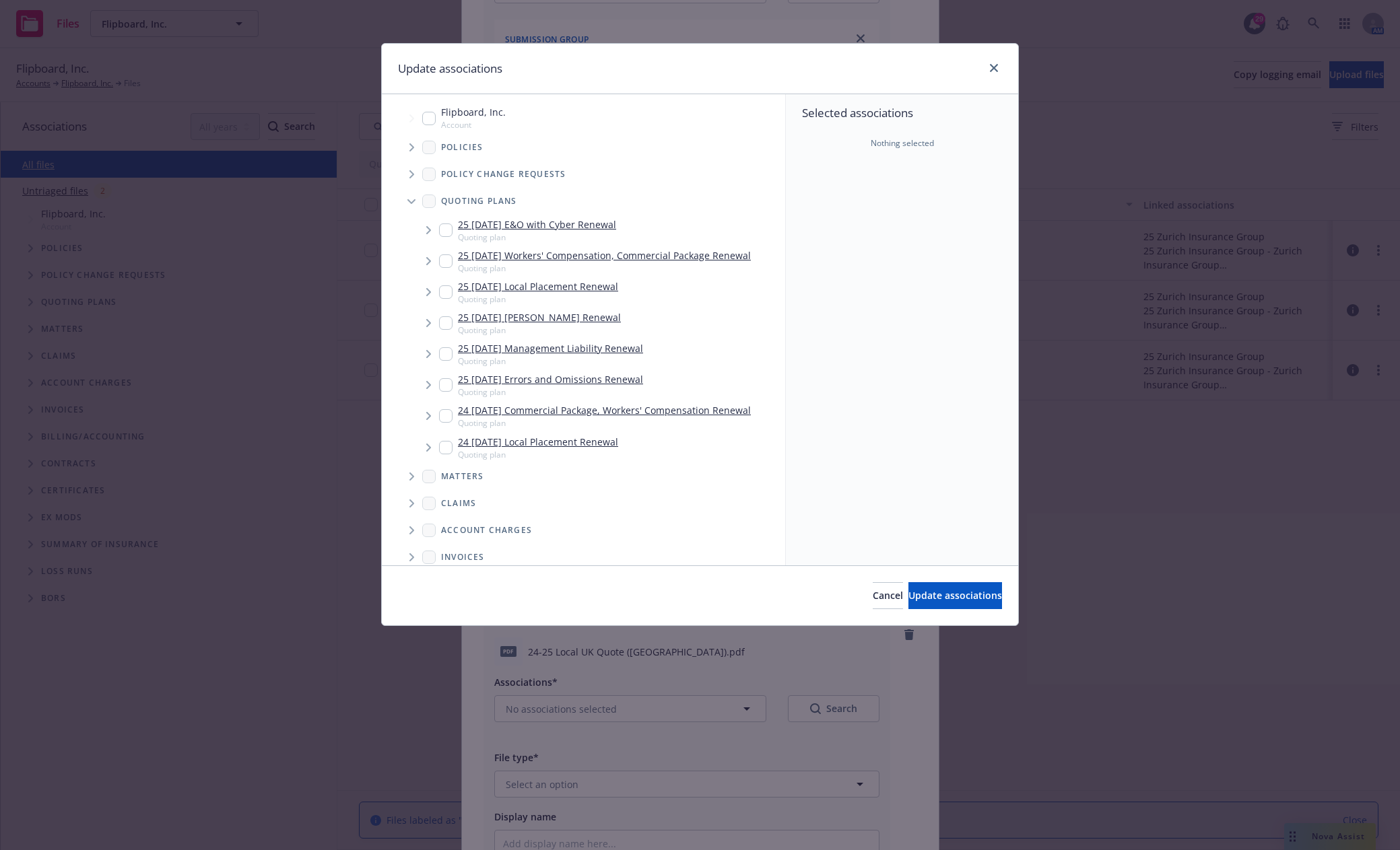
click at [423, 416] on span "Tree Example" at bounding box center [428, 416] width 21 height 21
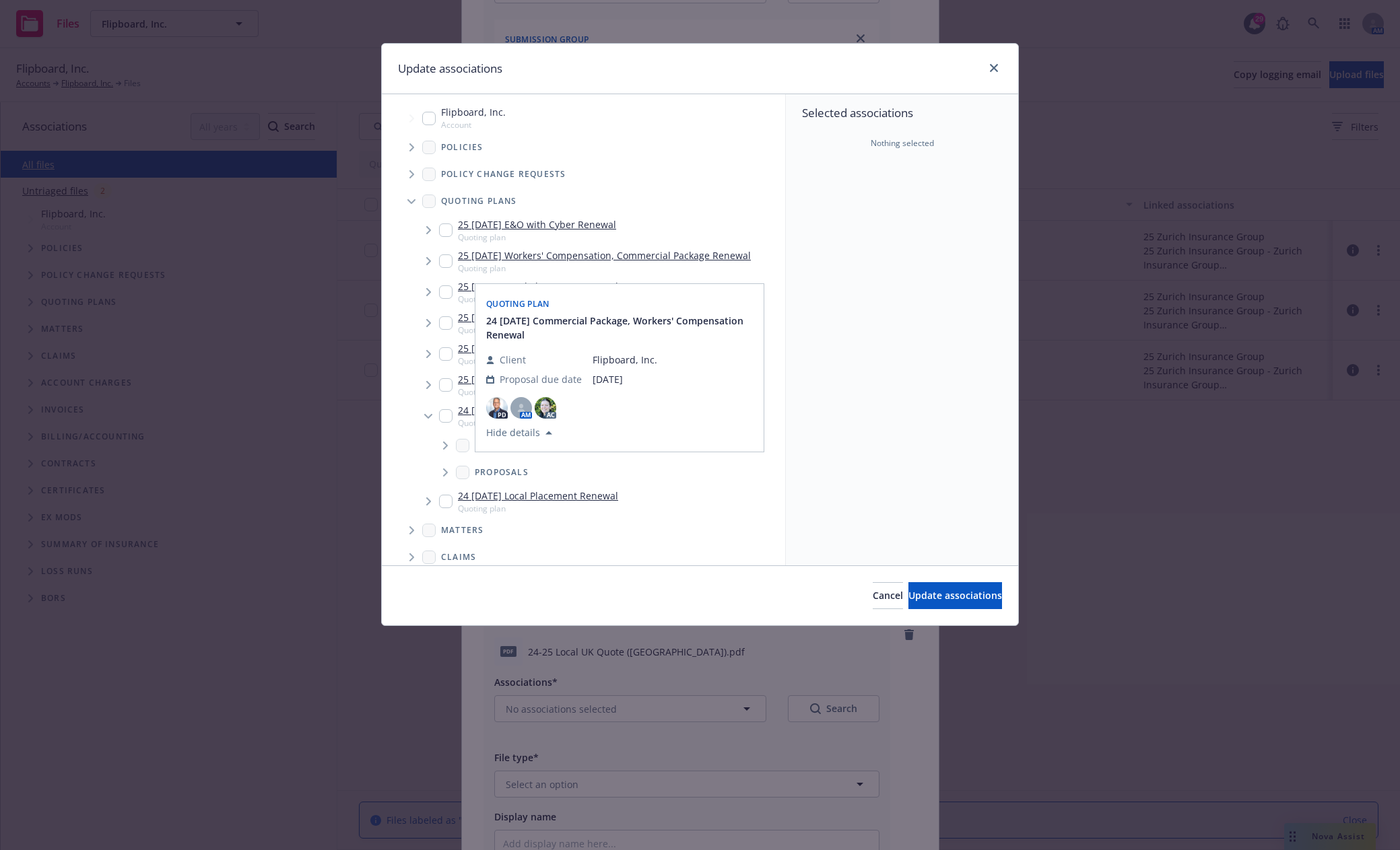
click at [444, 445] on icon "Tree Example" at bounding box center [446, 445] width 6 height 8
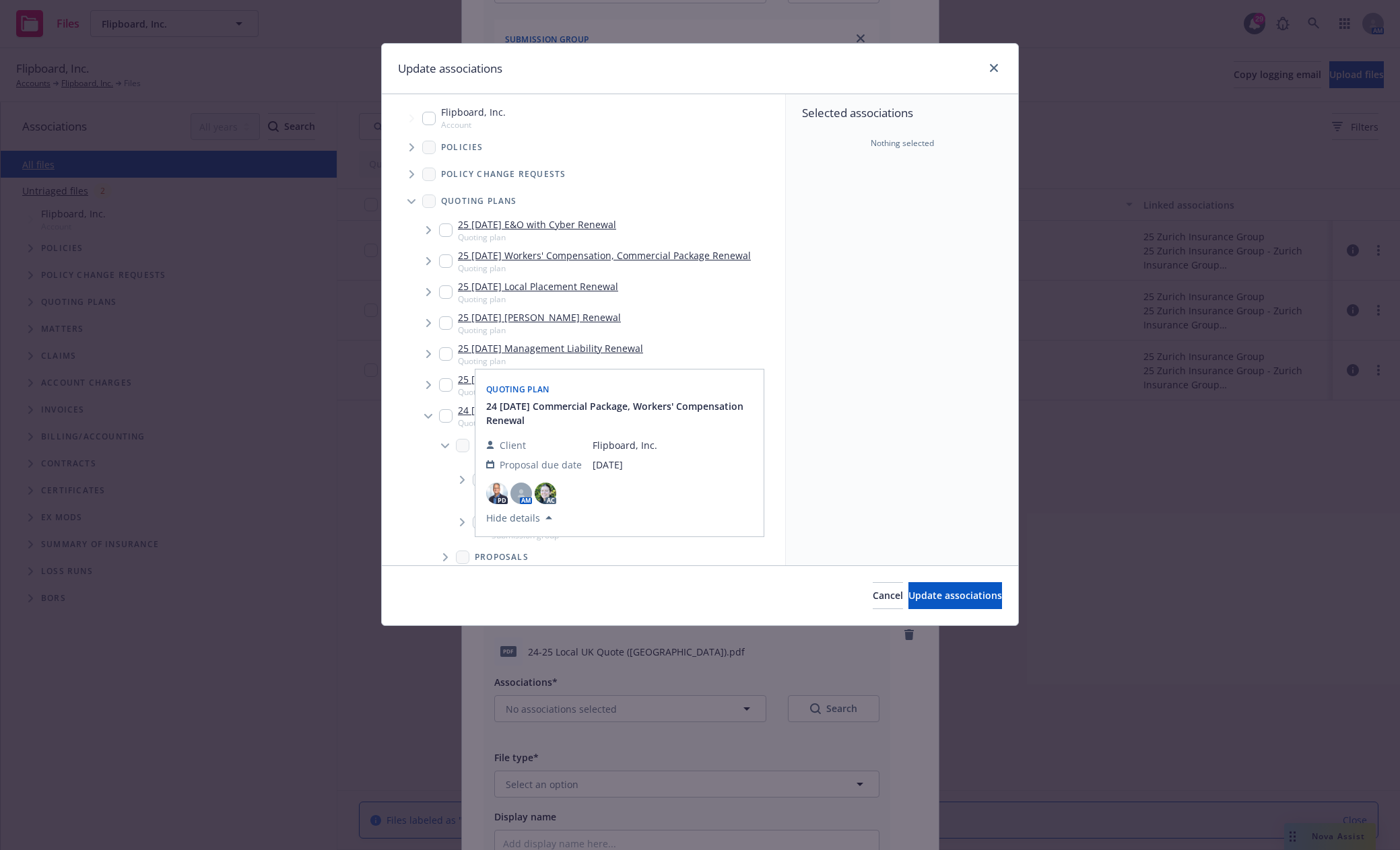
click at [877, 353] on div "Selected associations Nothing selected" at bounding box center [902, 330] width 232 height 471
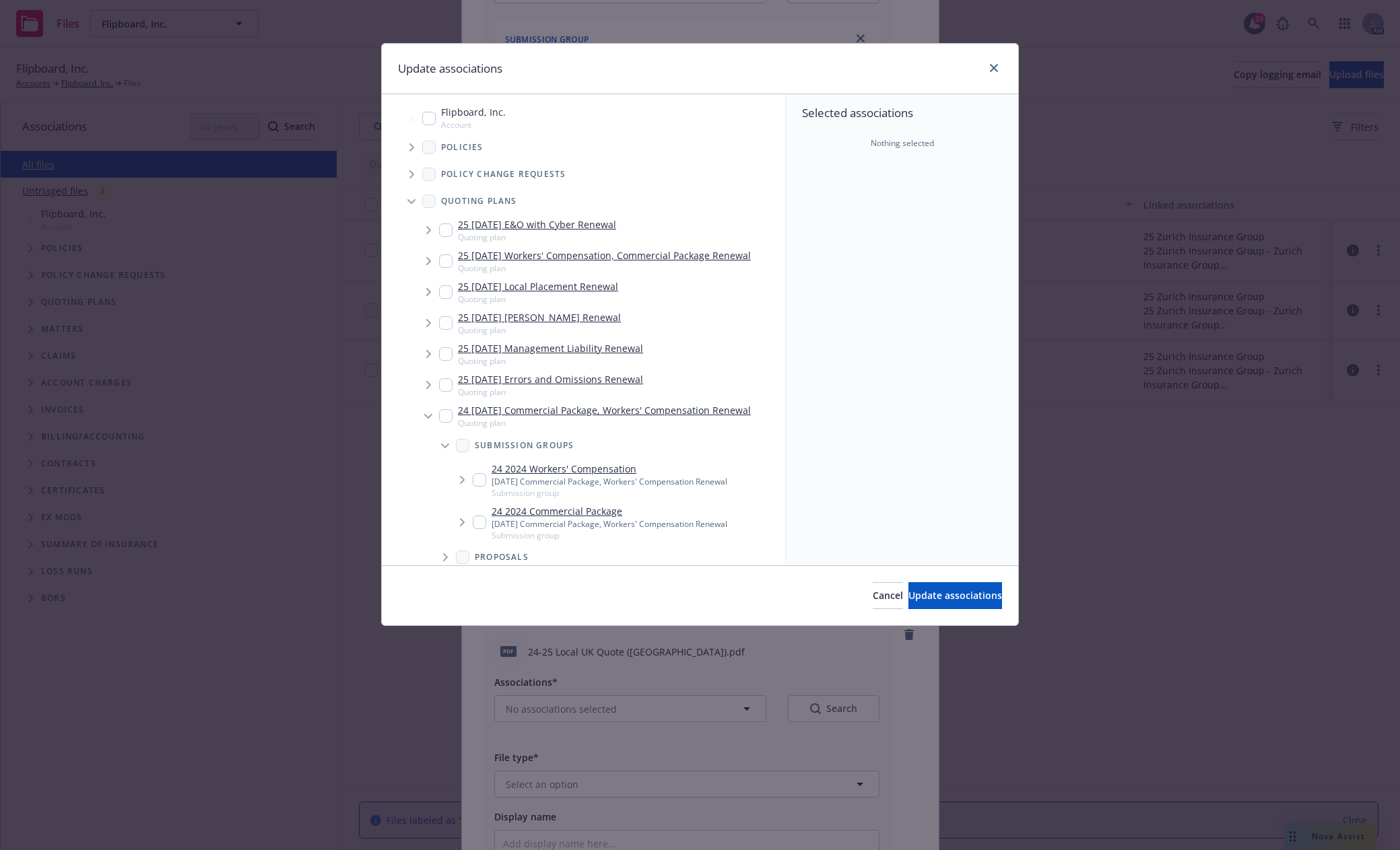
click at [476, 483] on input "Tree Example" at bounding box center [479, 479] width 13 height 13
click at [958, 590] on span "Update associations" at bounding box center [954, 595] width 94 height 12
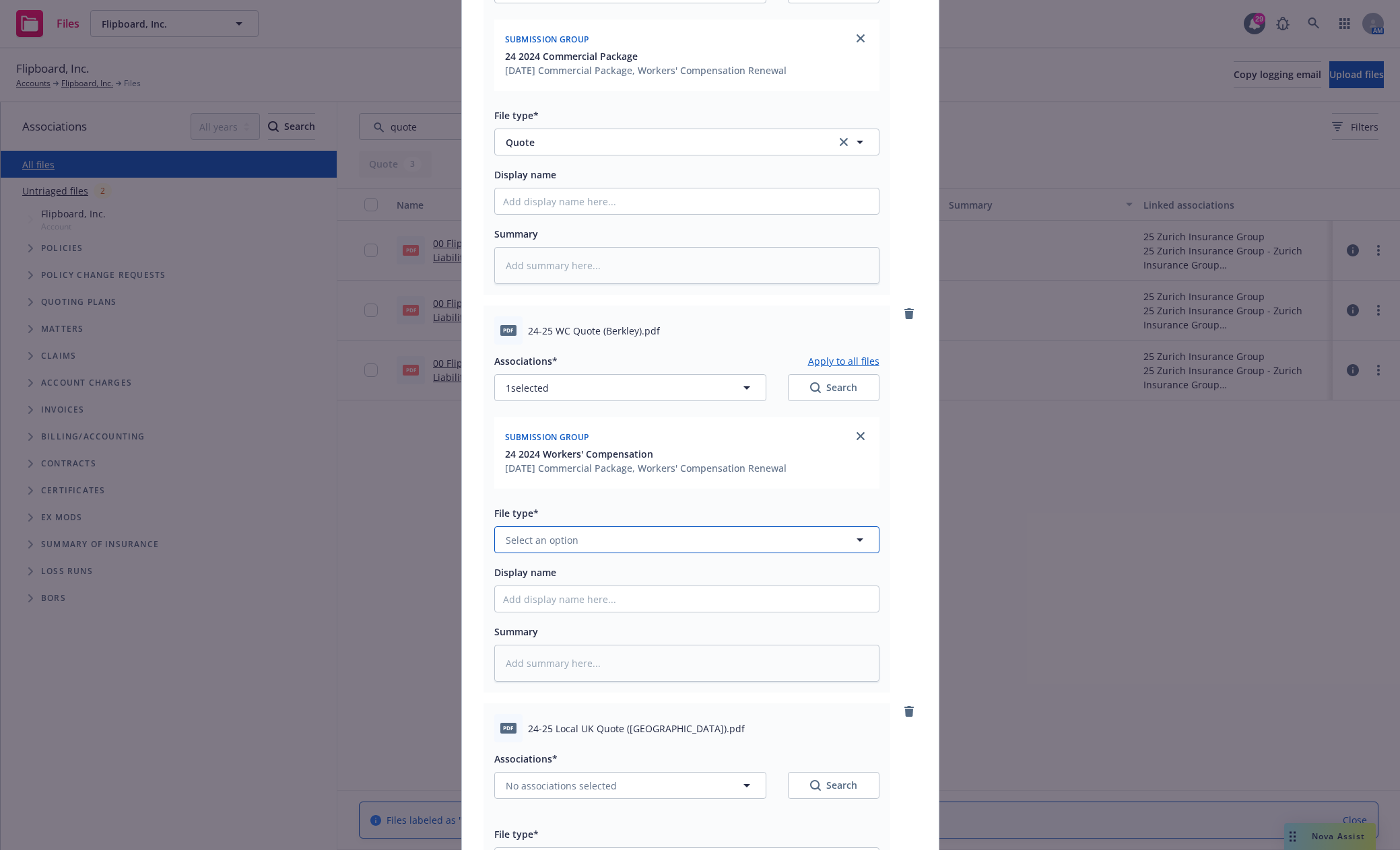
click at [683, 549] on button "Select an option" at bounding box center [687, 540] width 385 height 27
click at [555, 474] on div "Quote" at bounding box center [687, 467] width 367 height 19
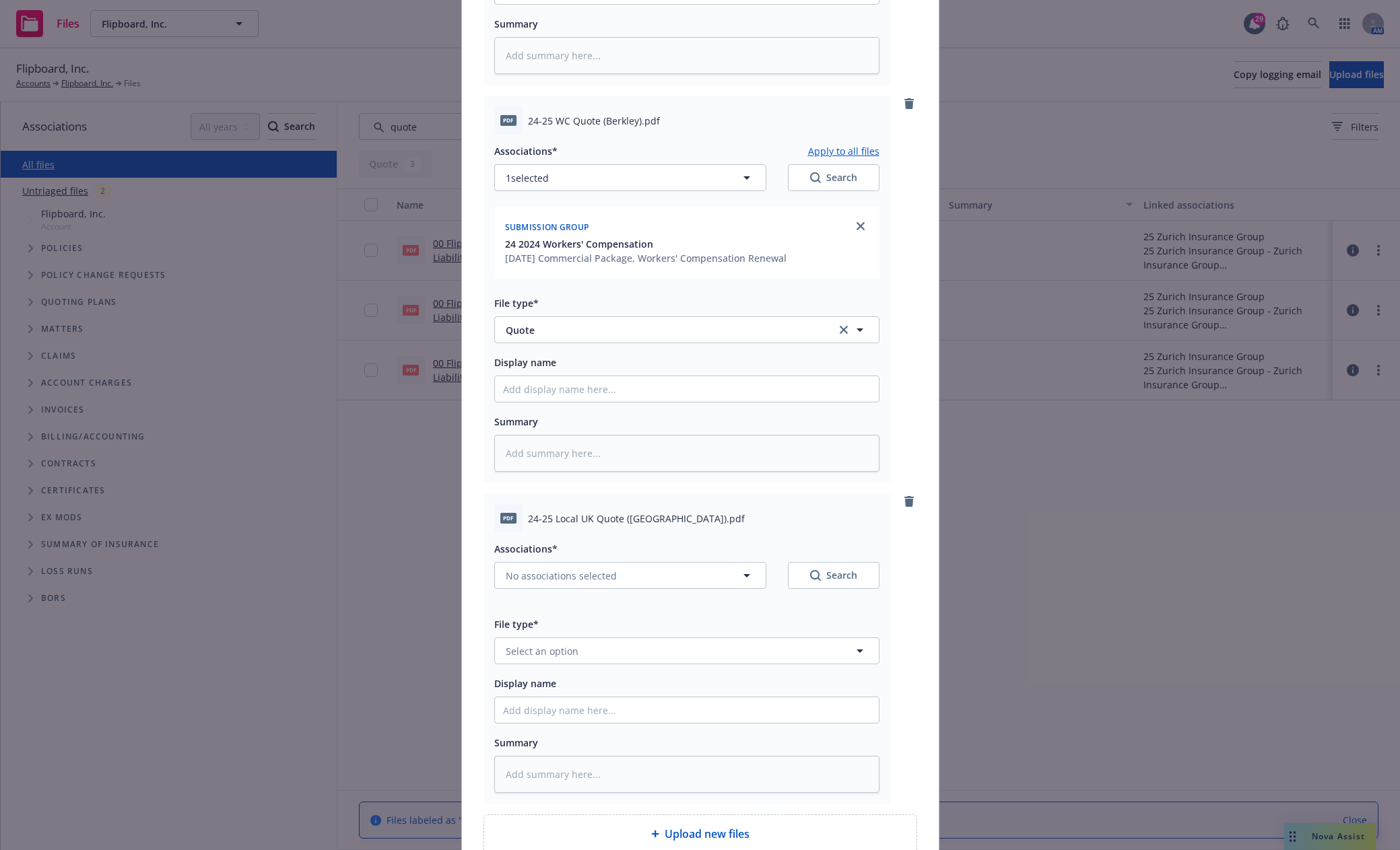
scroll to position [875, 0]
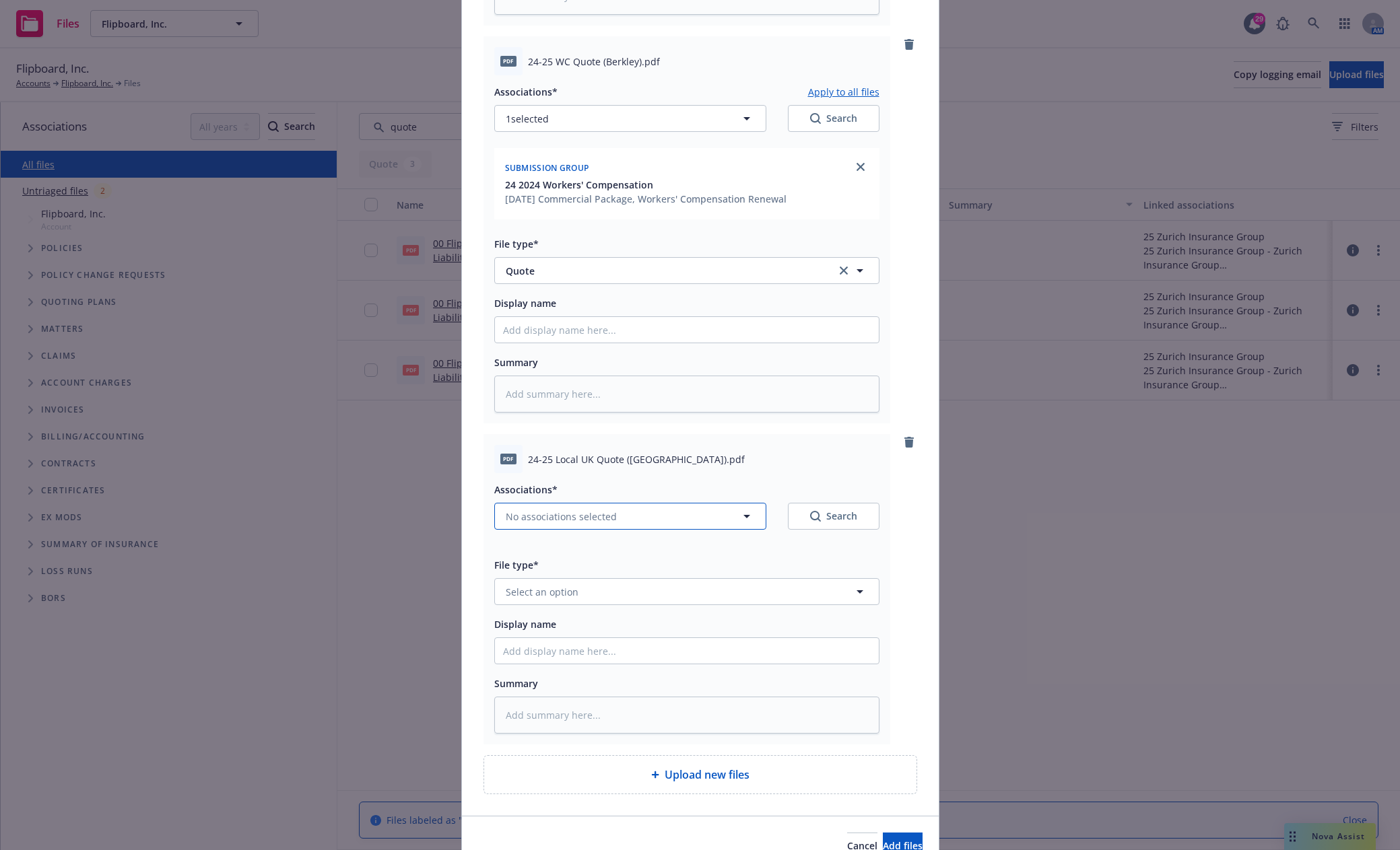
click at [642, 517] on button "No associations selected" at bounding box center [630, 516] width 272 height 27
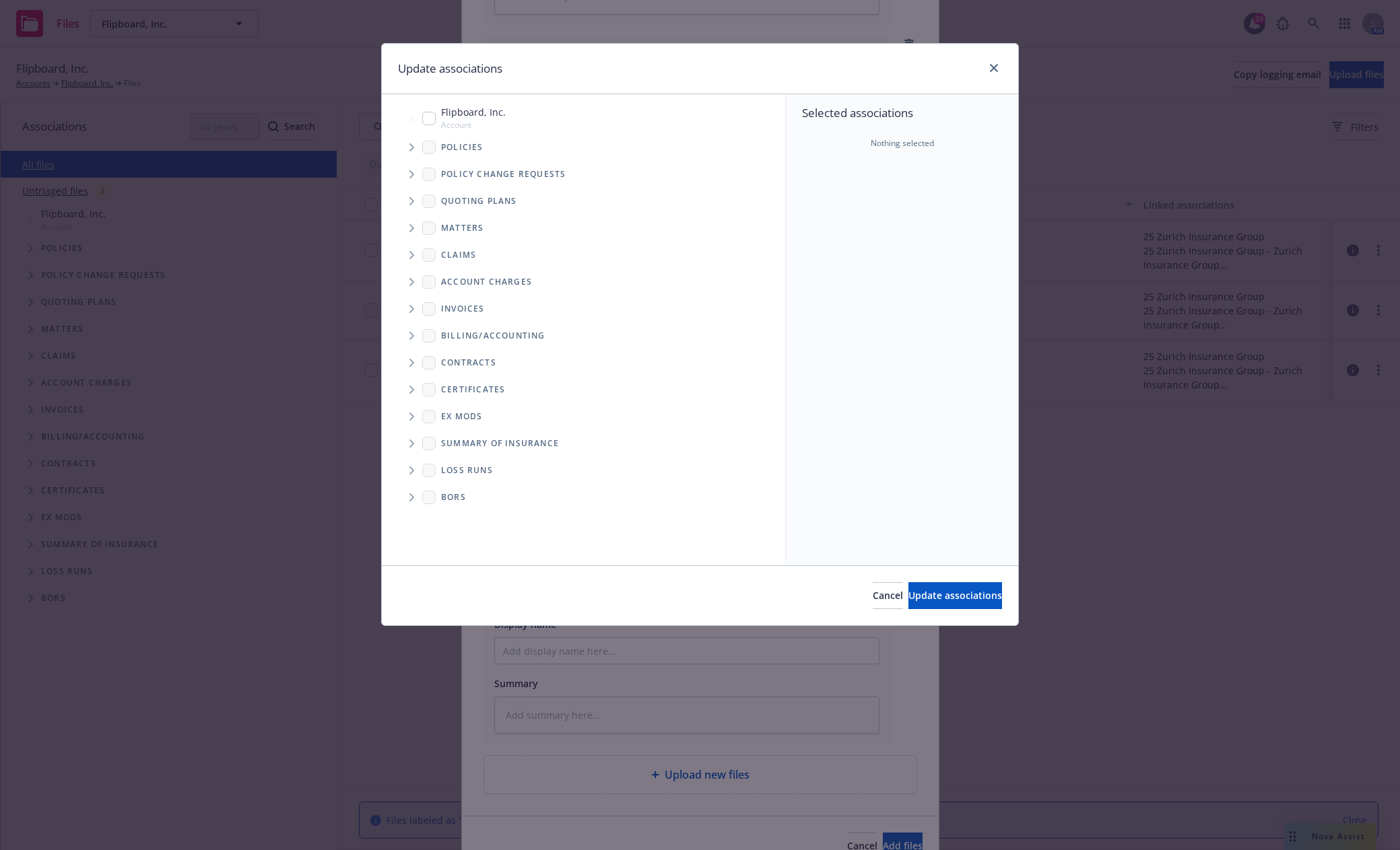
click at [411, 201] on icon "Tree Example" at bounding box center [412, 202] width 6 height 8
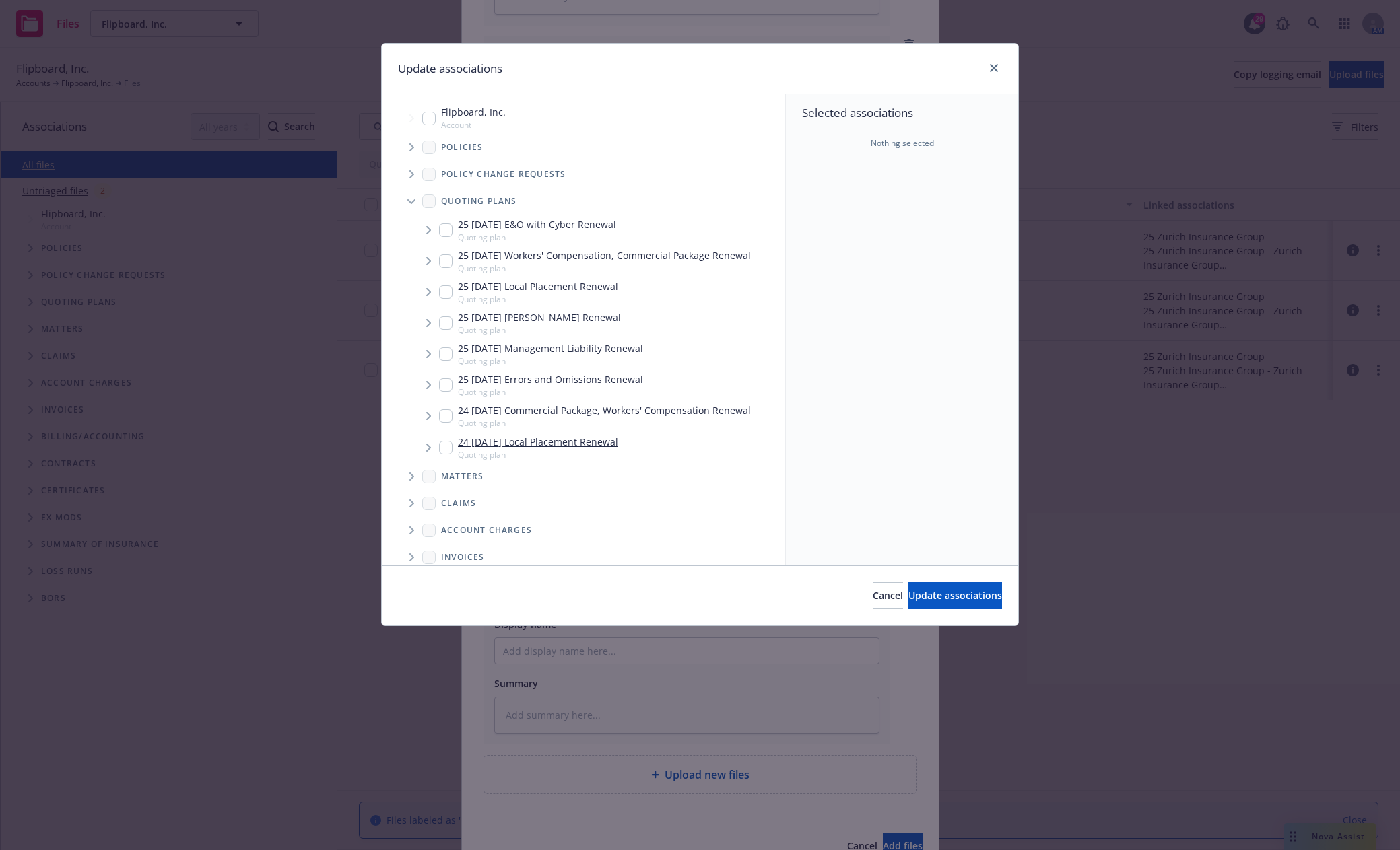
click at [430, 450] on icon "Tree Example" at bounding box center [429, 448] width 6 height 8
click at [448, 477] on span "Tree Example" at bounding box center [445, 476] width 21 height 21
click at [478, 515] on input "Tree Example" at bounding box center [479, 517] width 13 height 13
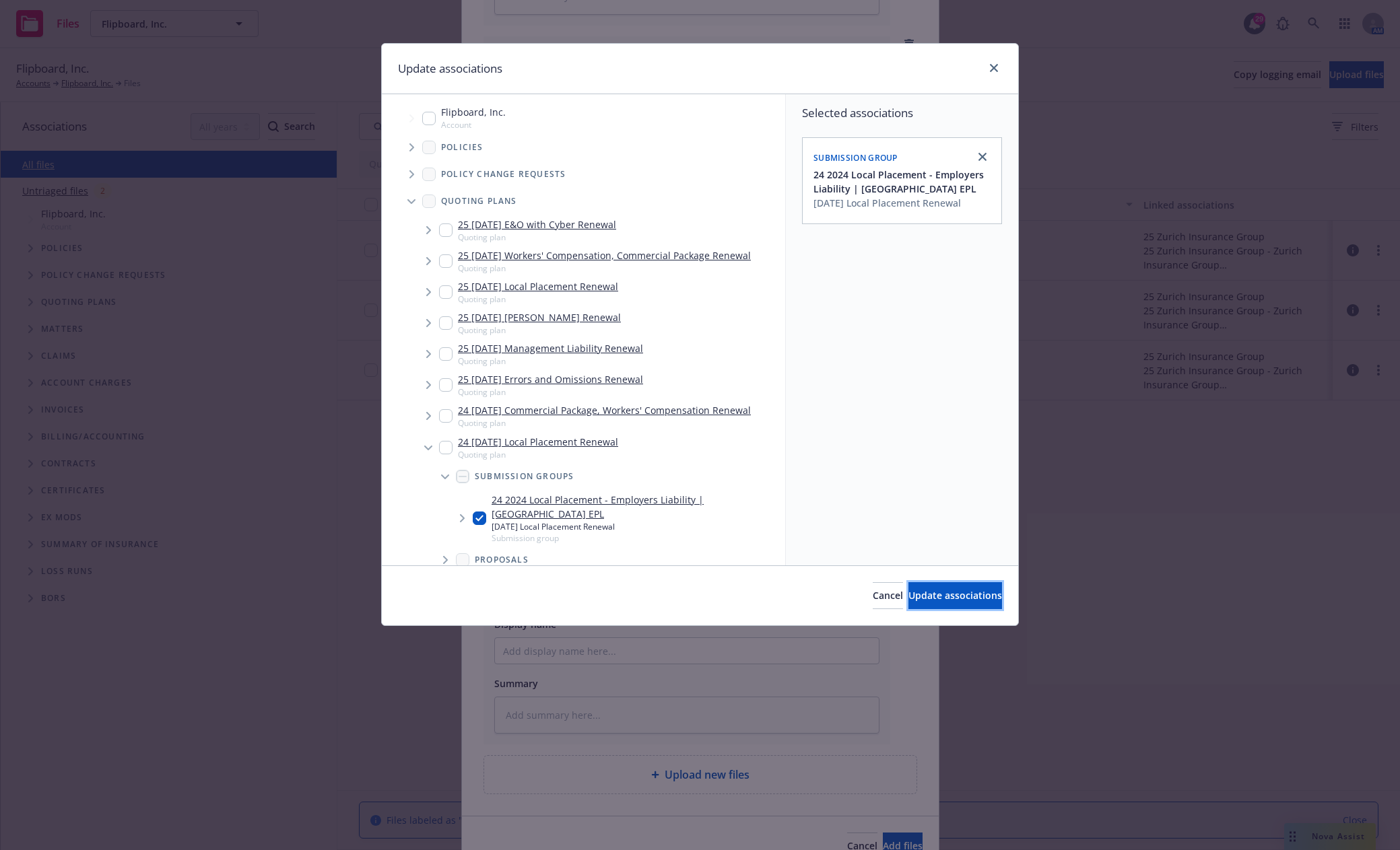
click at [981, 599] on button "Update associations" at bounding box center [954, 595] width 94 height 27
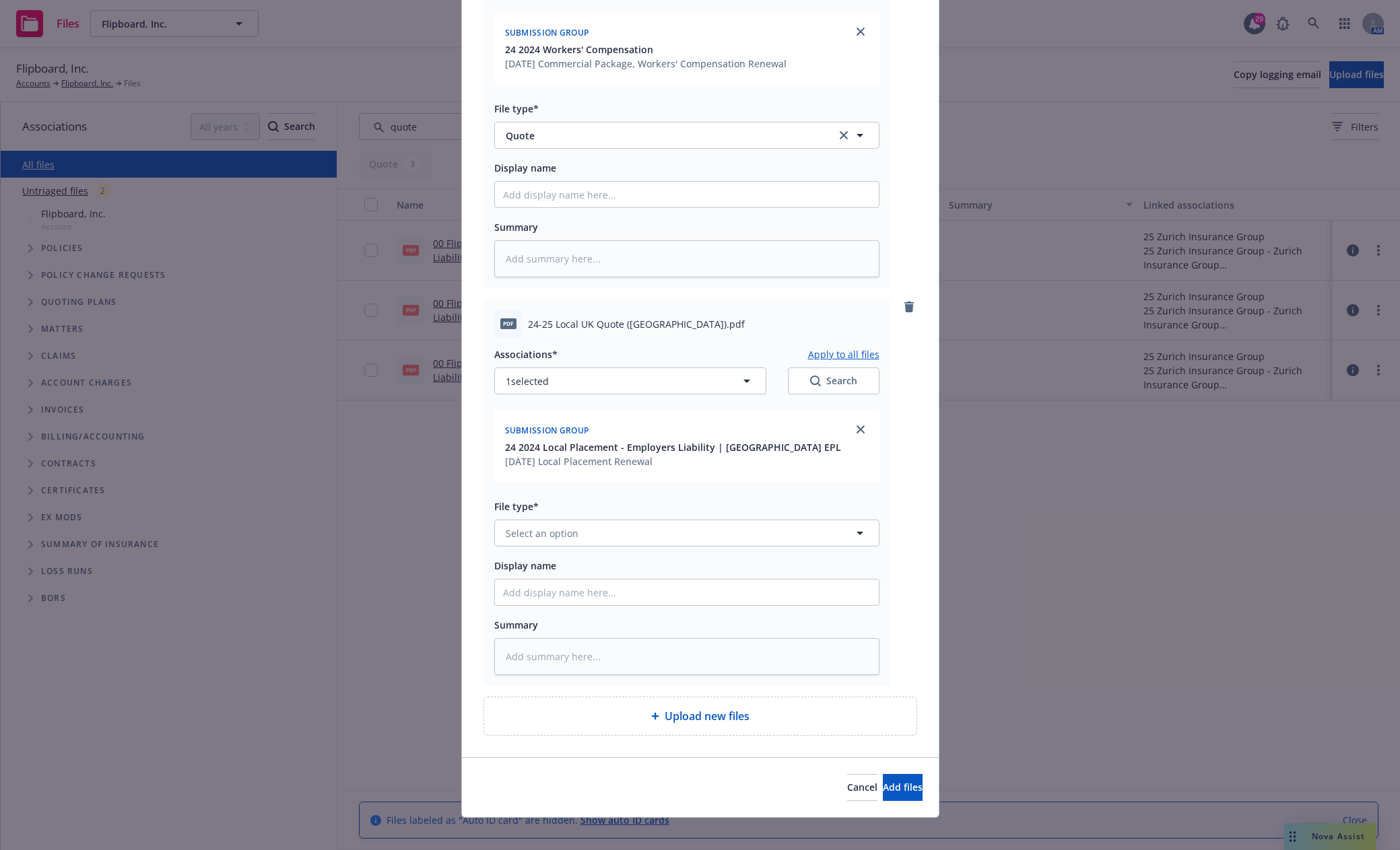
scroll to position [1021, 0]
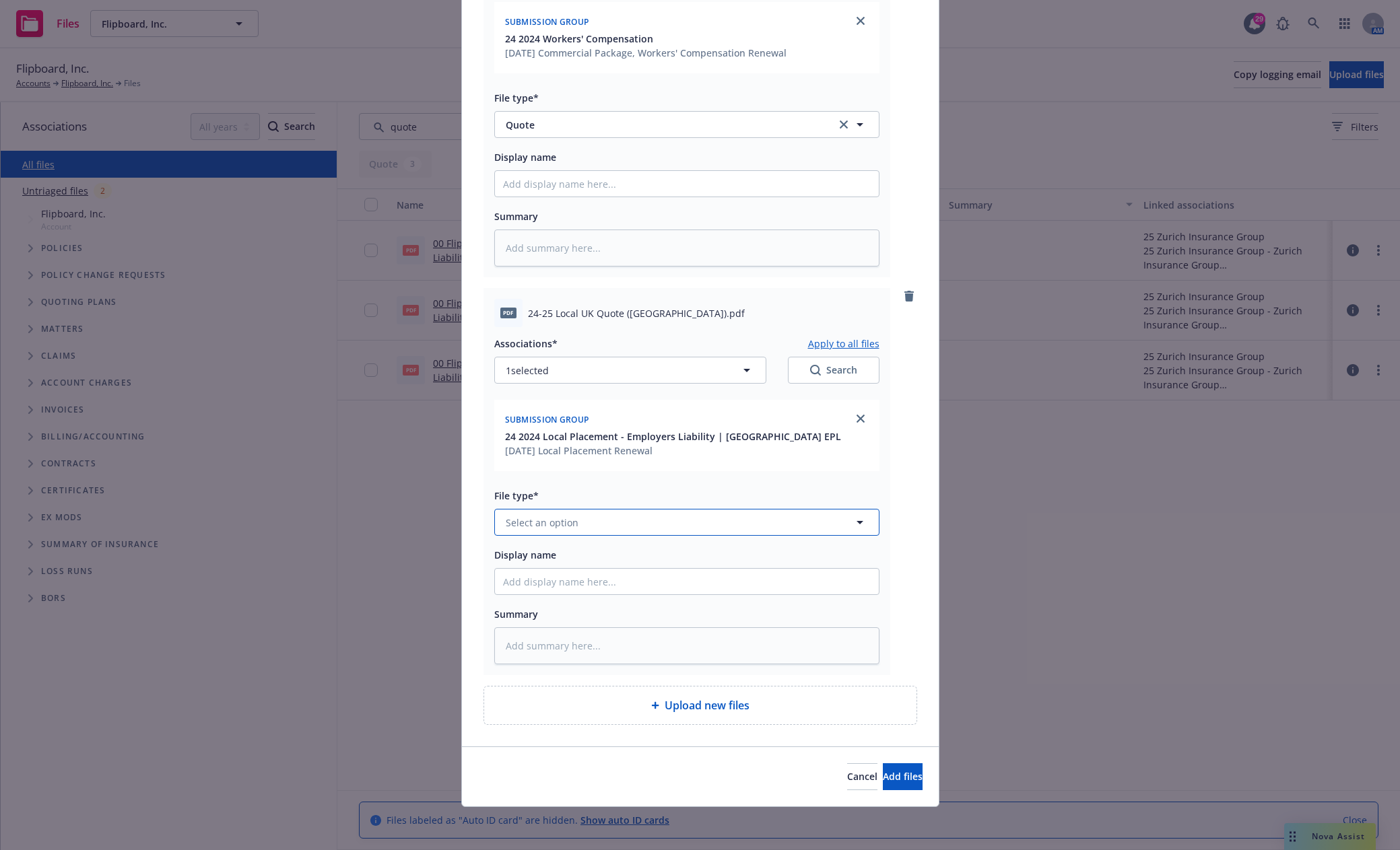
click at [572, 525] on button "Select an option" at bounding box center [687, 522] width 385 height 27
click at [546, 448] on div "Quote" at bounding box center [687, 449] width 367 height 19
click at [889, 774] on span "Add files" at bounding box center [902, 776] width 40 height 12
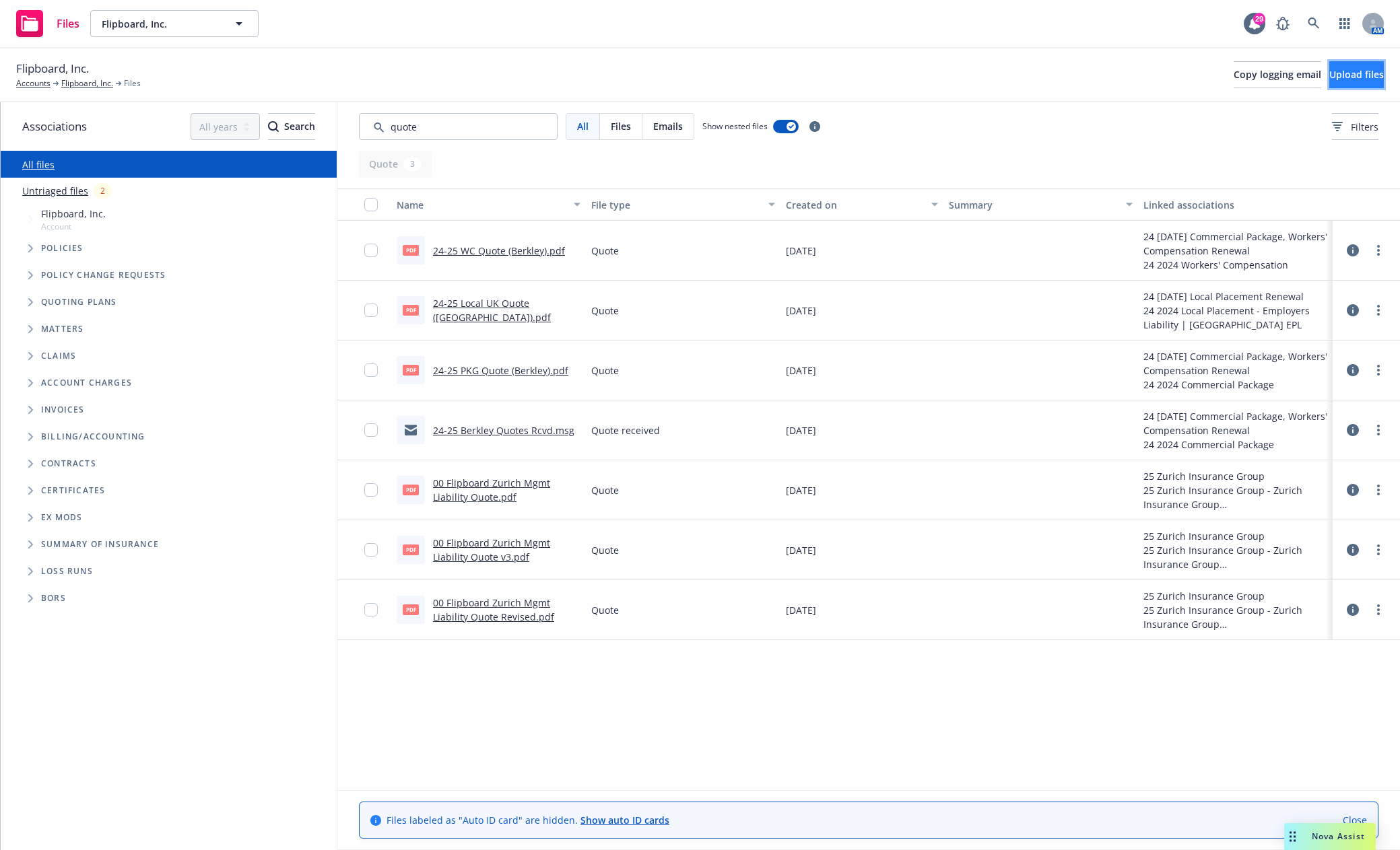
click at [1366, 74] on button "Upload files" at bounding box center [1356, 74] width 55 height 27
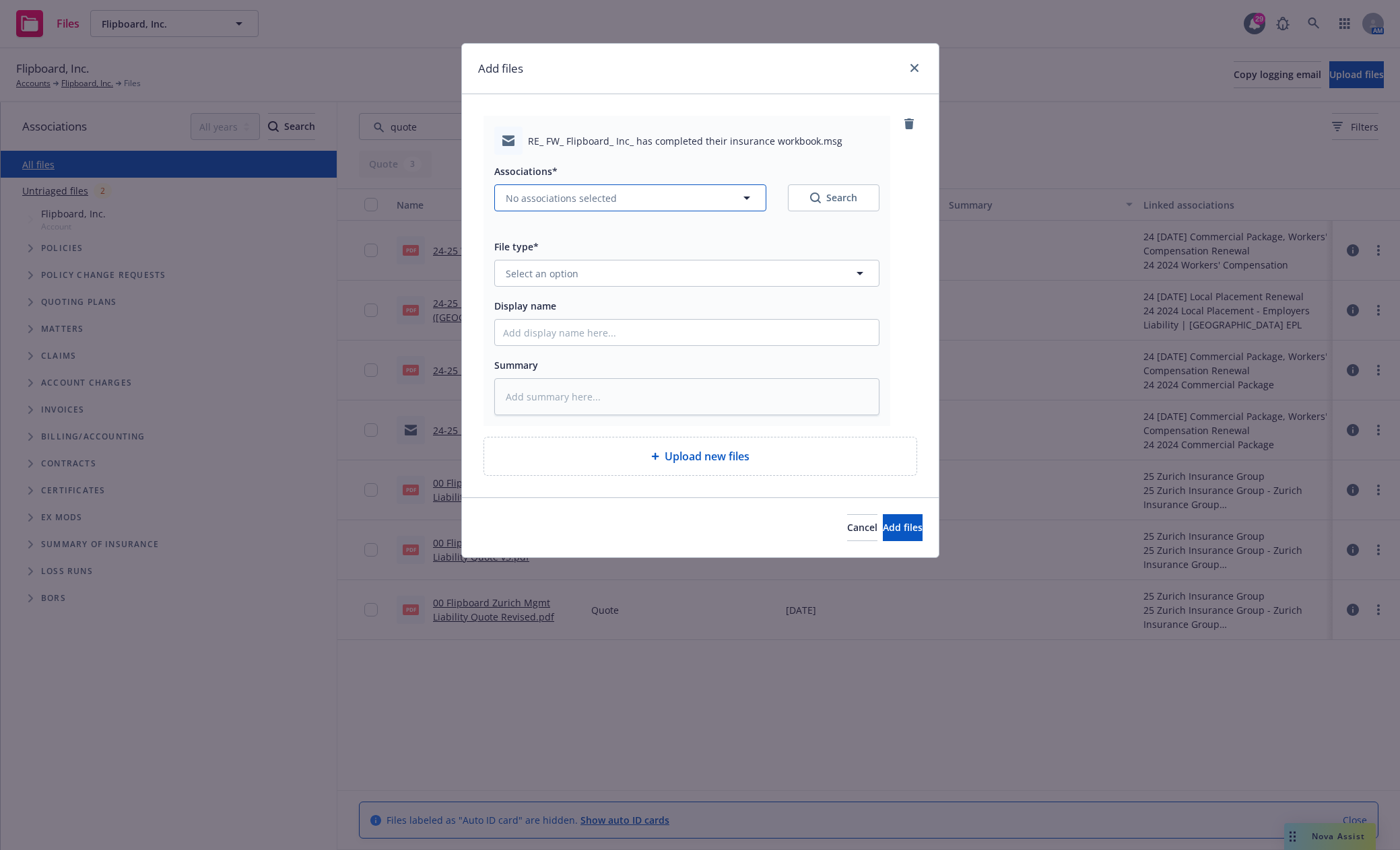
click at [627, 201] on button "No associations selected" at bounding box center [630, 197] width 272 height 27
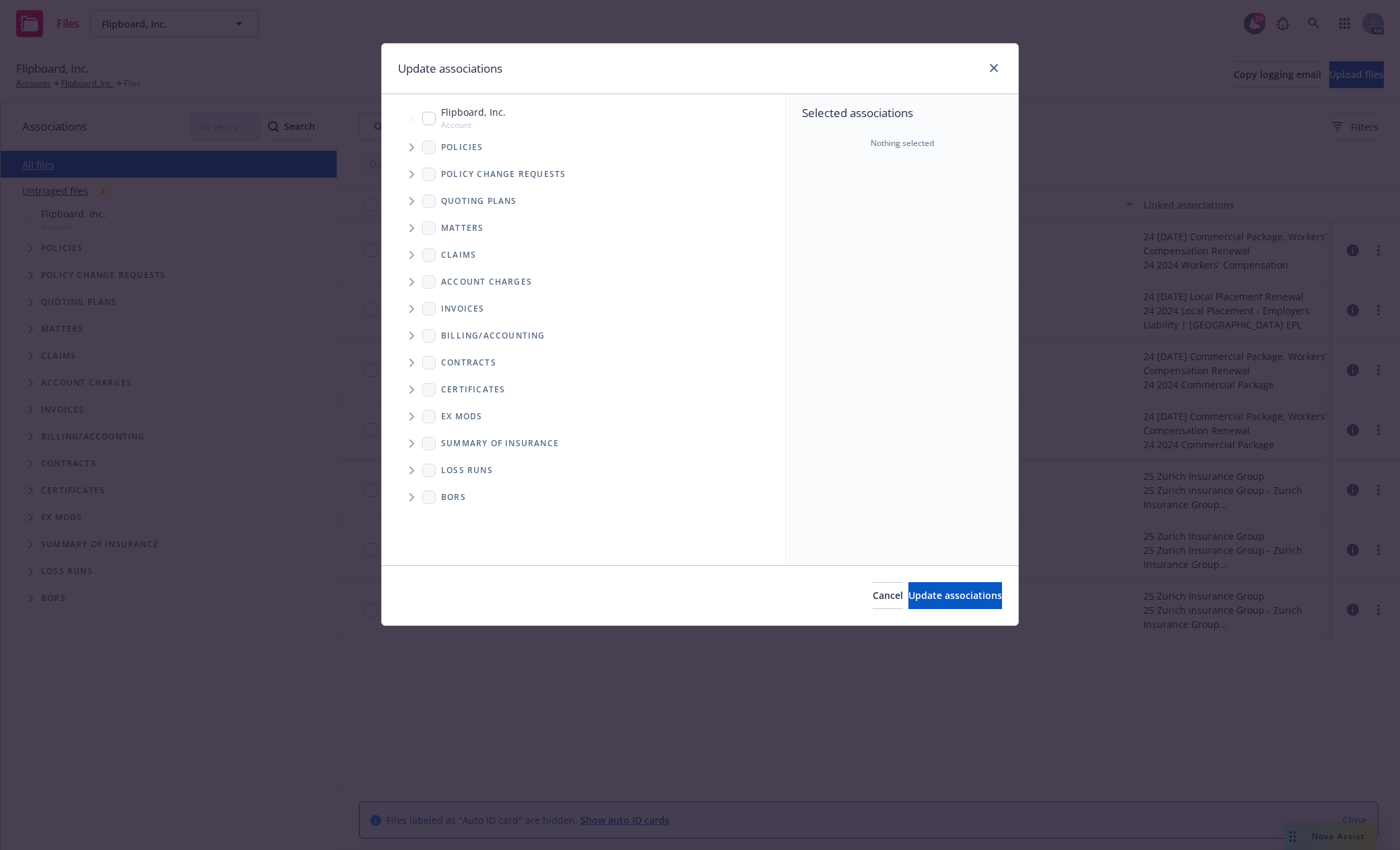
click at [410, 201] on icon "Tree Example" at bounding box center [412, 202] width 6 height 8
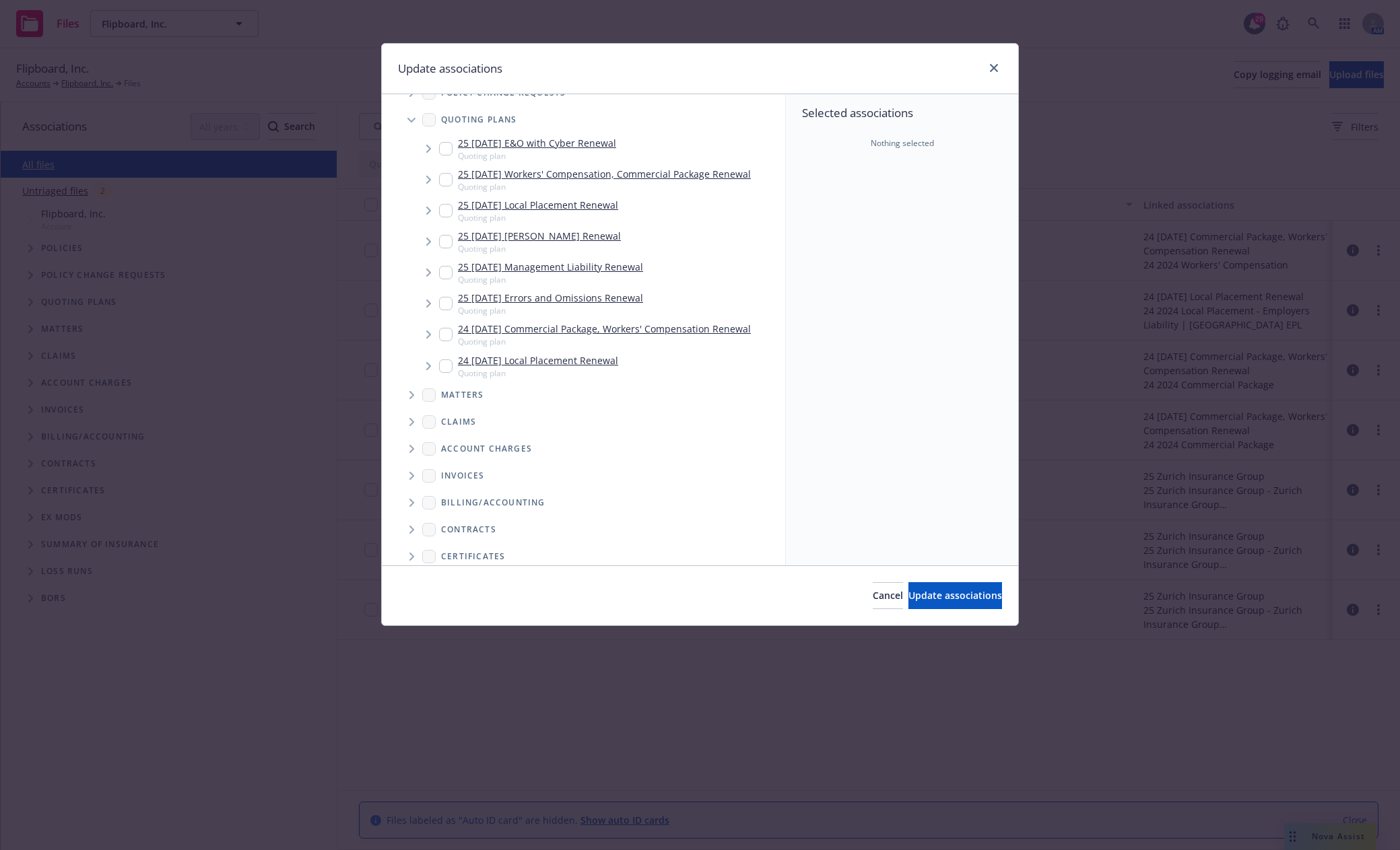
scroll to position [0, 0]
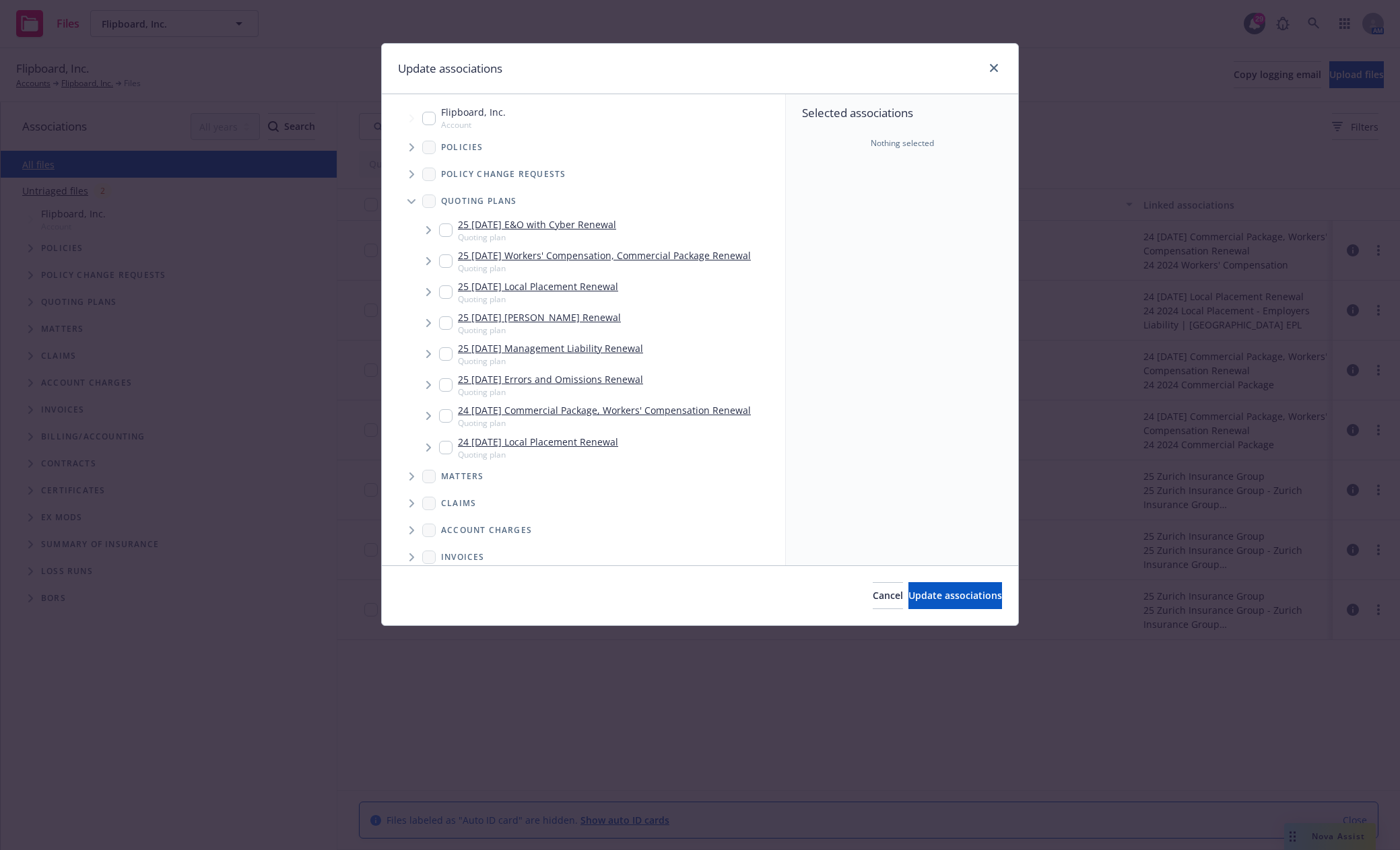
click at [442, 412] on input "Tree Example" at bounding box center [445, 416] width 13 height 13
click at [447, 448] on input "Tree Example" at bounding box center [445, 447] width 13 height 13
click at [430, 416] on icon "Tree Example" at bounding box center [428, 416] width 5 height 8
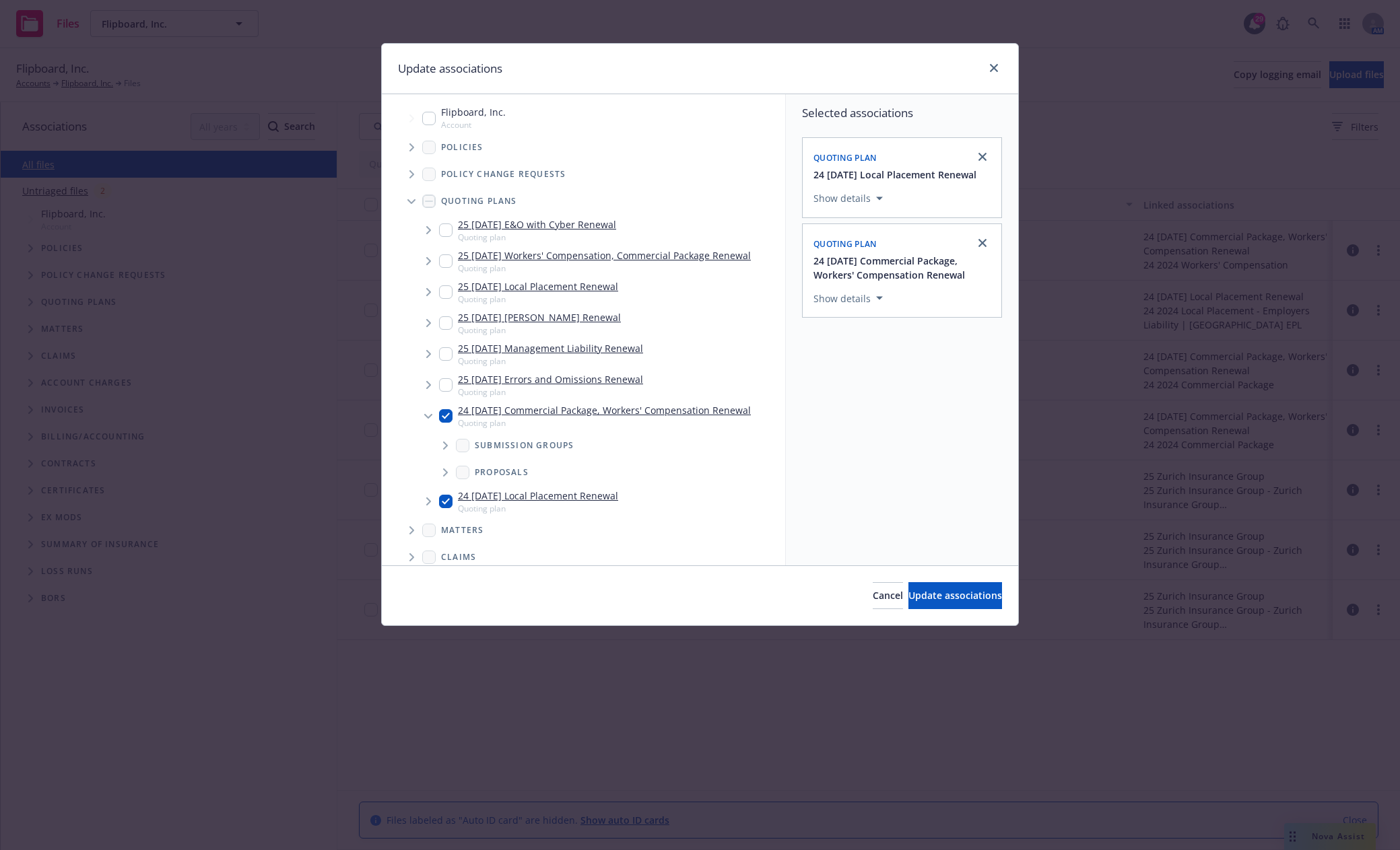
click at [441, 470] on span "Tree Example" at bounding box center [445, 472] width 21 height 21
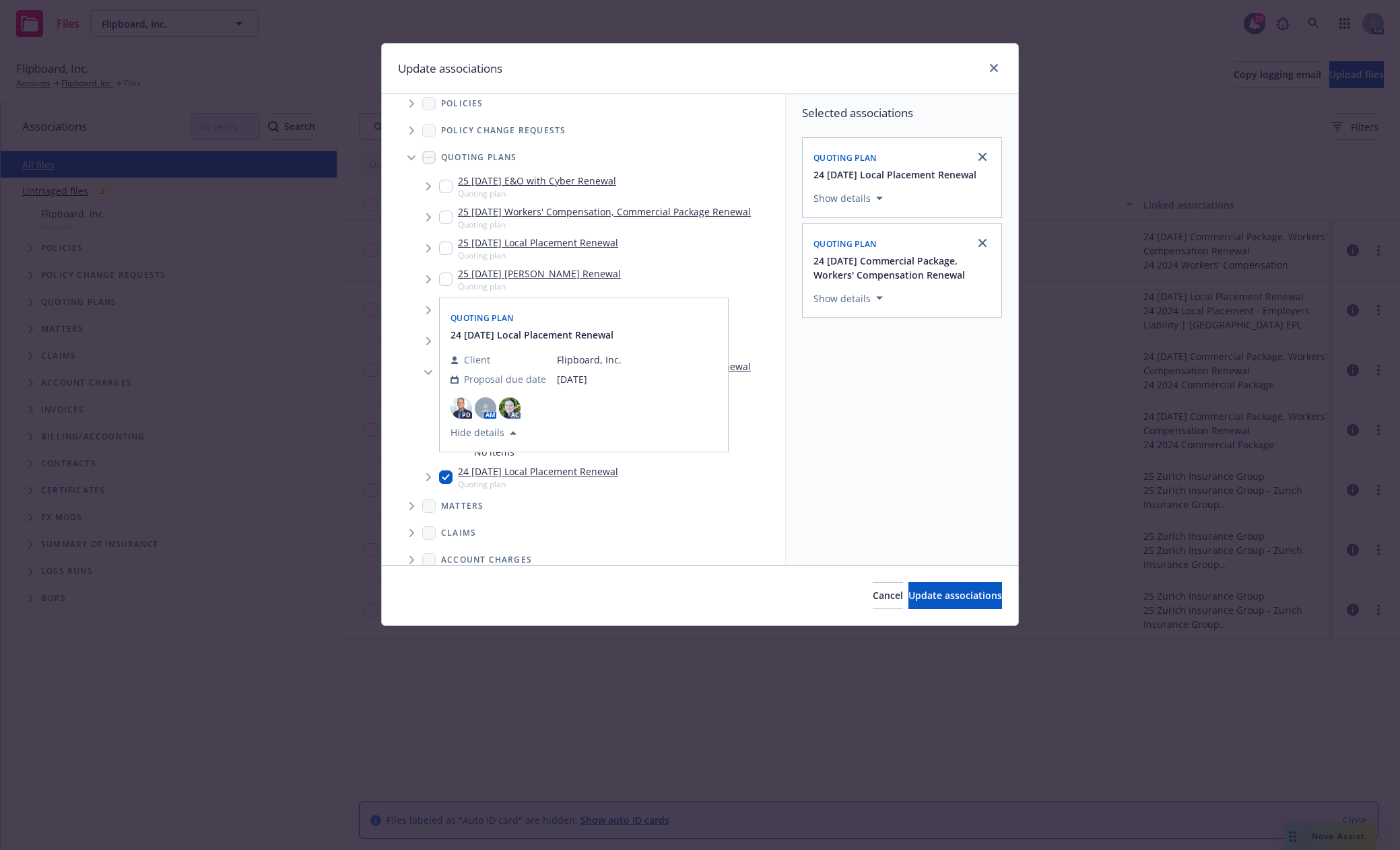
scroll to position [67, 0]
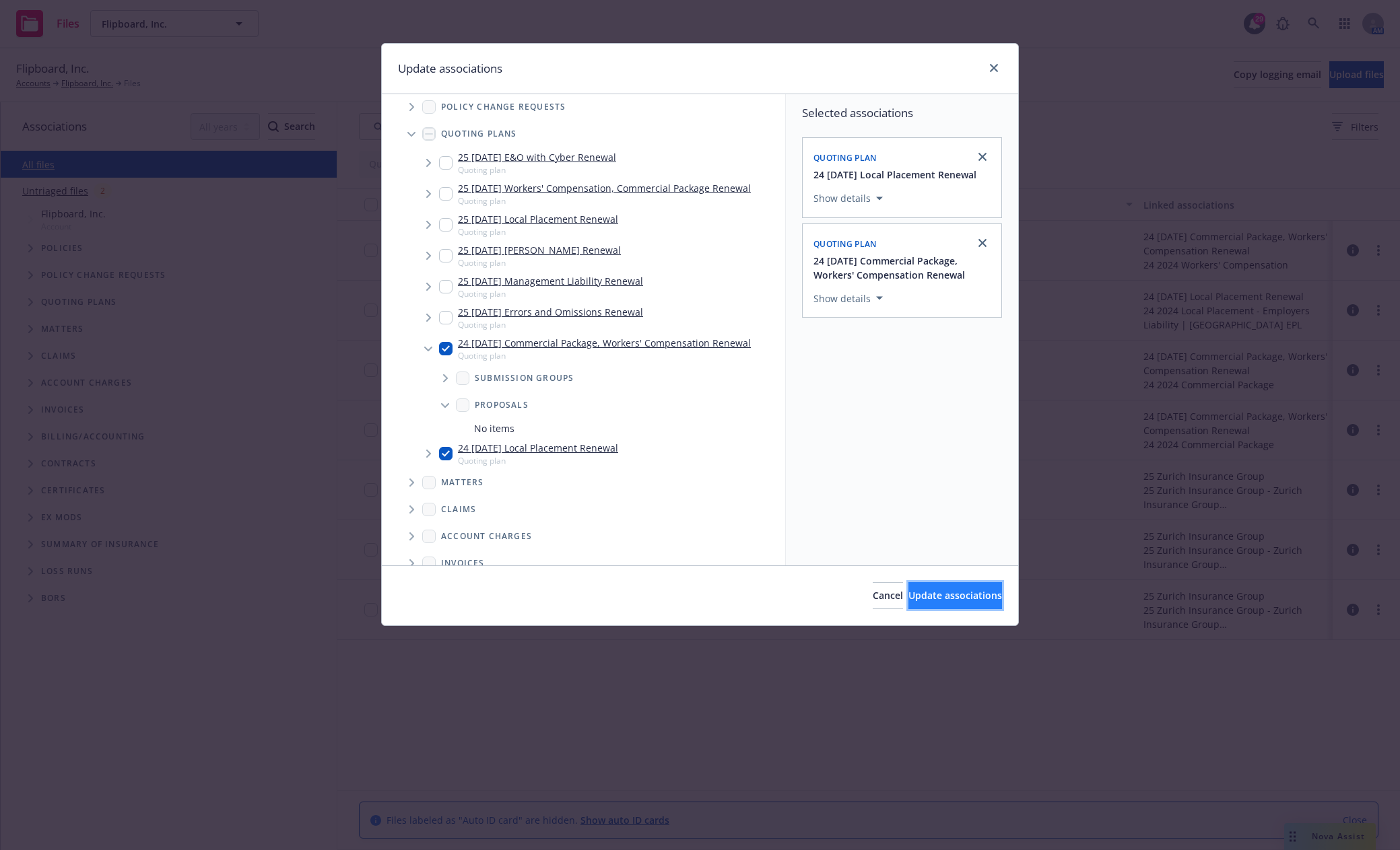
click at [970, 594] on span "Update associations" at bounding box center [954, 595] width 94 height 12
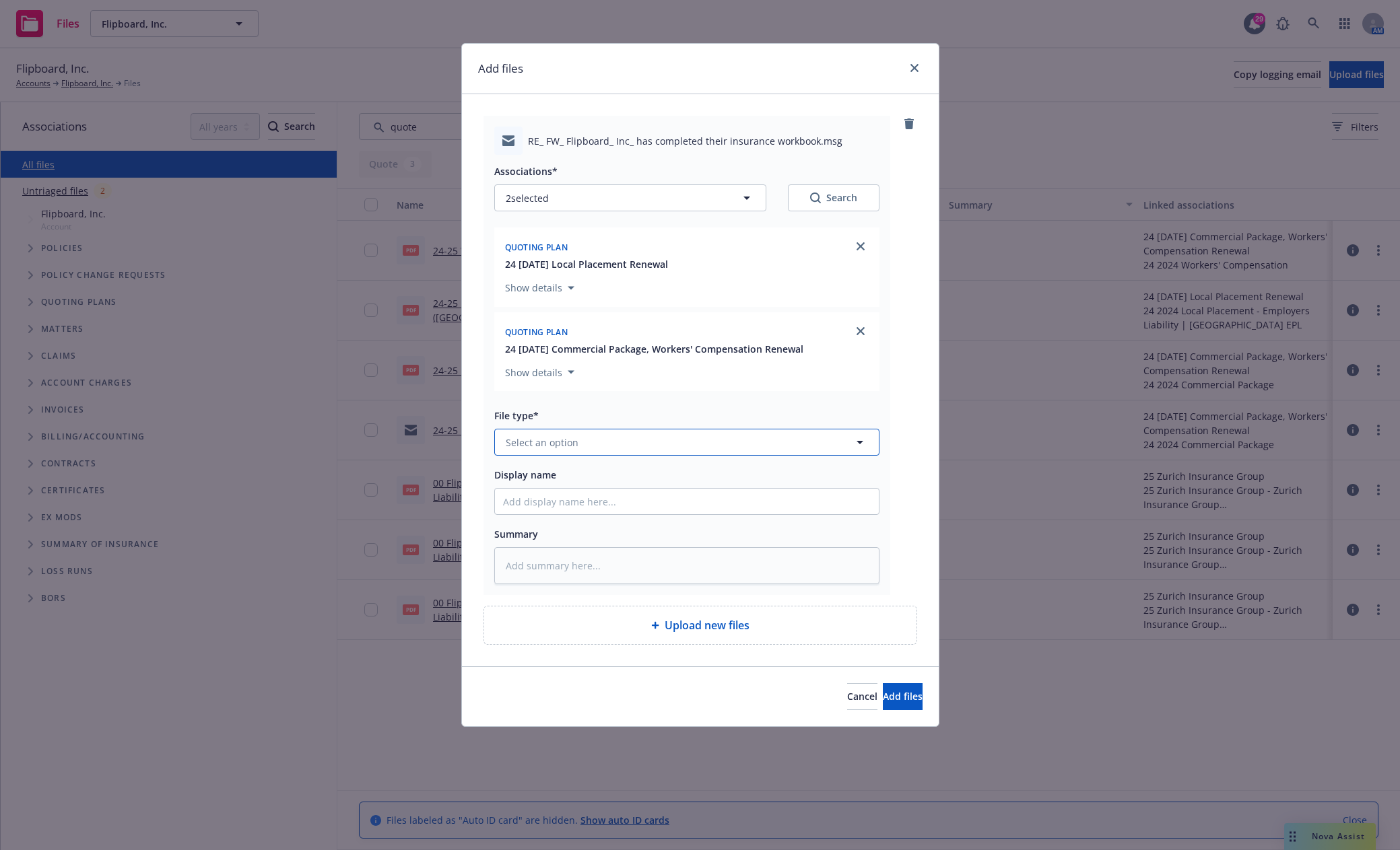
click at [634, 443] on button "Select an option" at bounding box center [687, 442] width 385 height 27
click at [600, 479] on div "Proposal" at bounding box center [687, 479] width 367 height 19
click at [590, 499] on input "Display name" at bounding box center [687, 501] width 384 height 26
click at [894, 698] on span "Add files" at bounding box center [902, 696] width 40 height 12
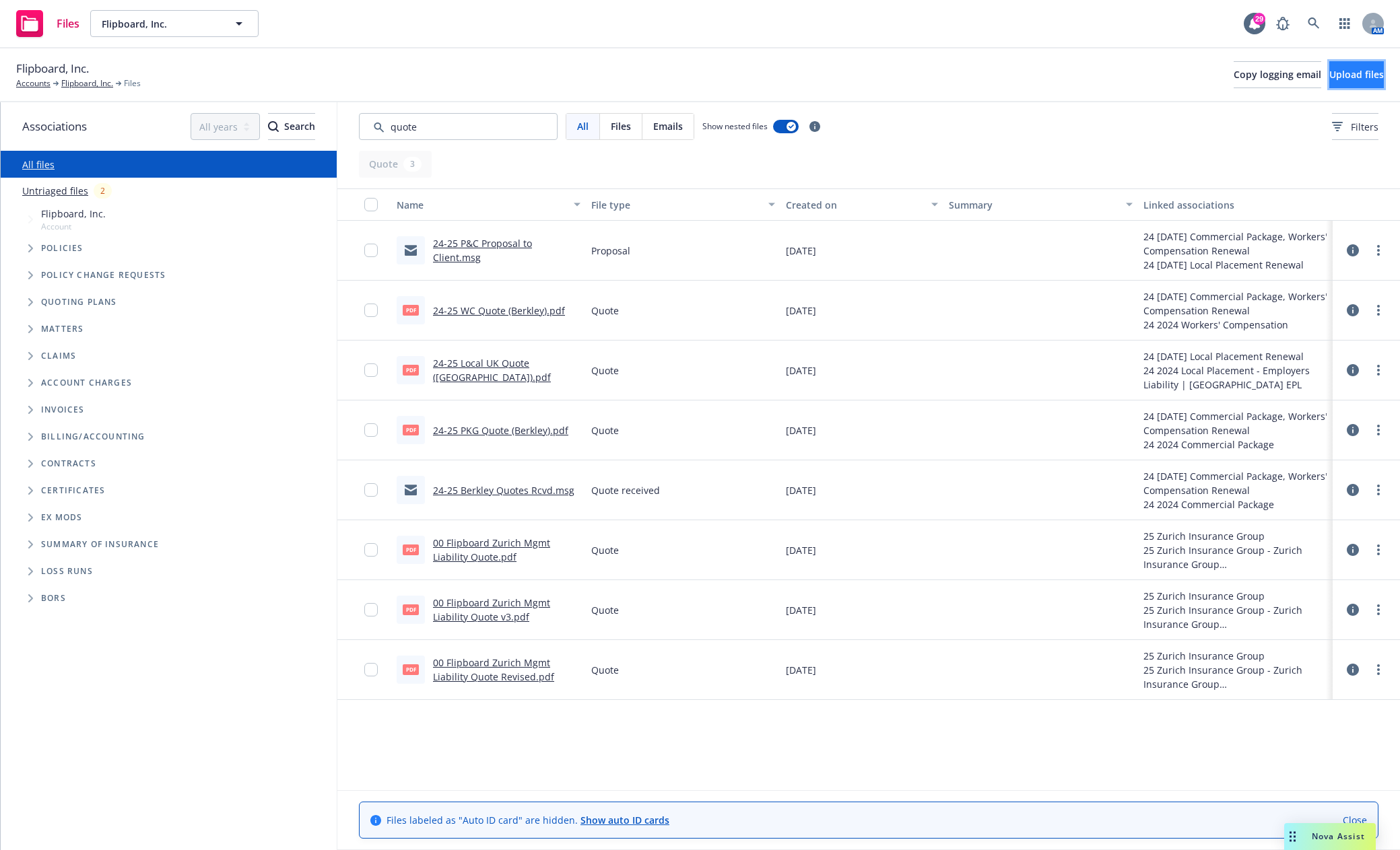
click at [1340, 79] on span "Upload files" at bounding box center [1356, 74] width 55 height 12
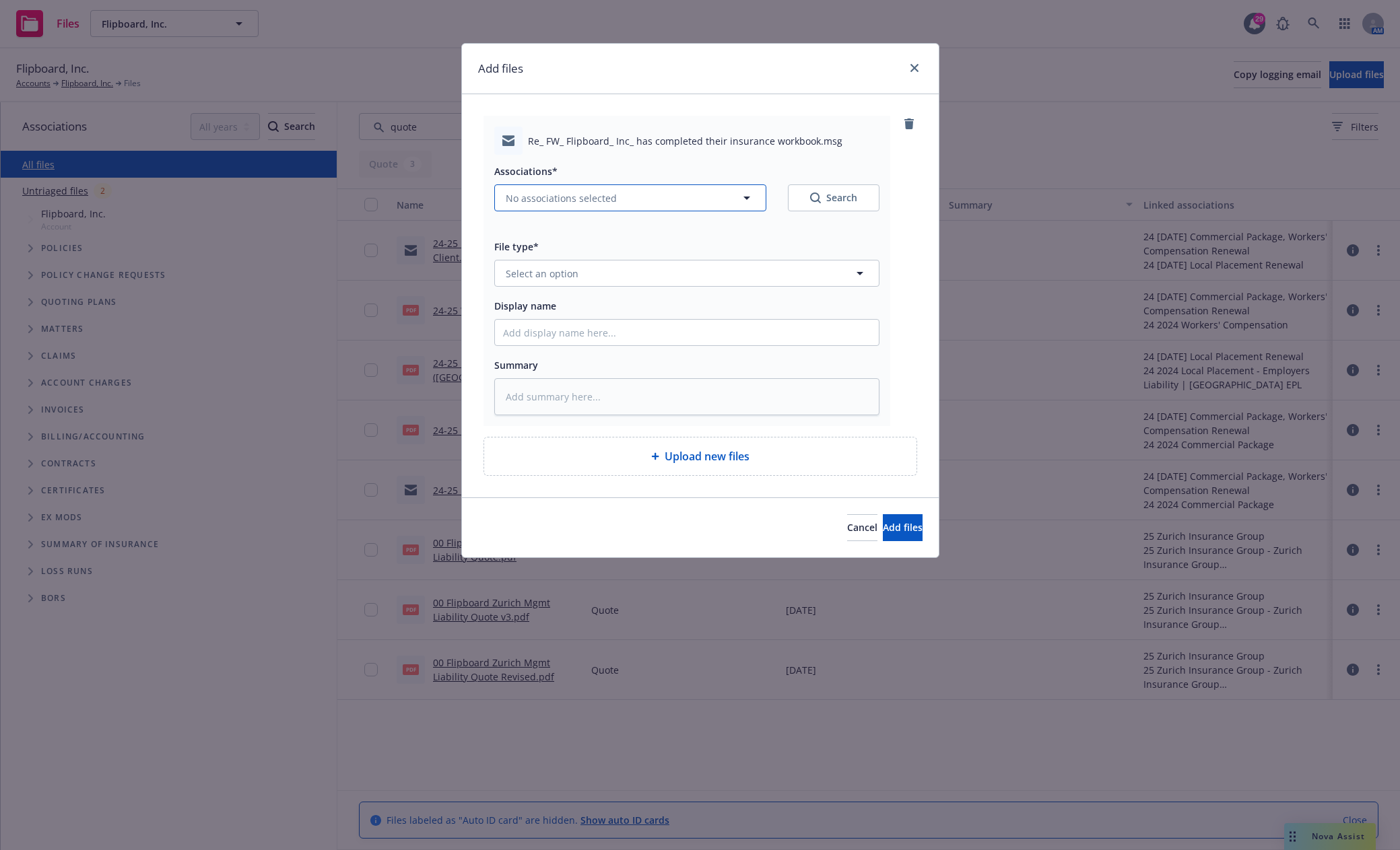
click at [699, 202] on button "No associations selected" at bounding box center [630, 197] width 272 height 27
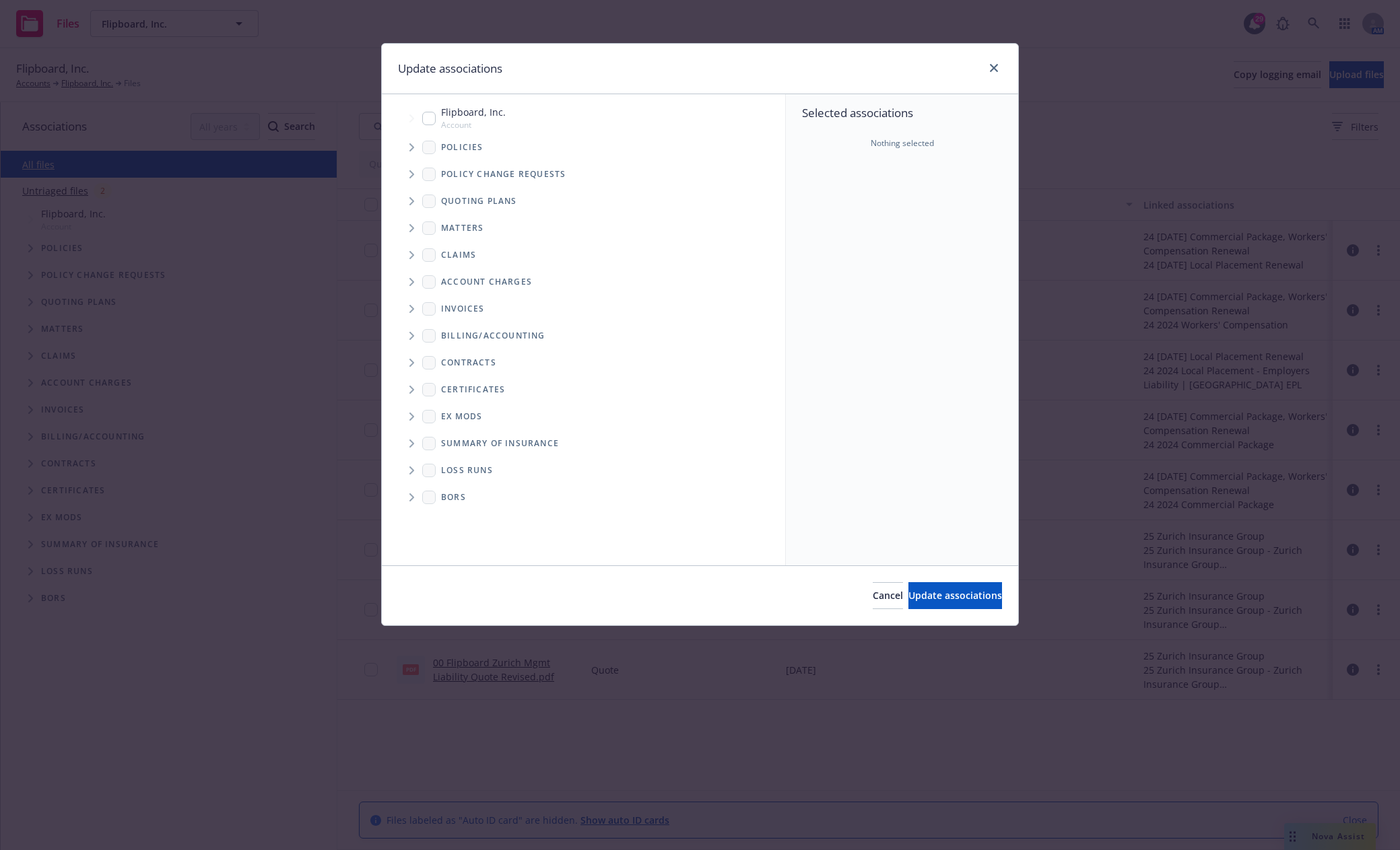
click at [412, 202] on icon "Tree Example" at bounding box center [412, 202] width 6 height 8
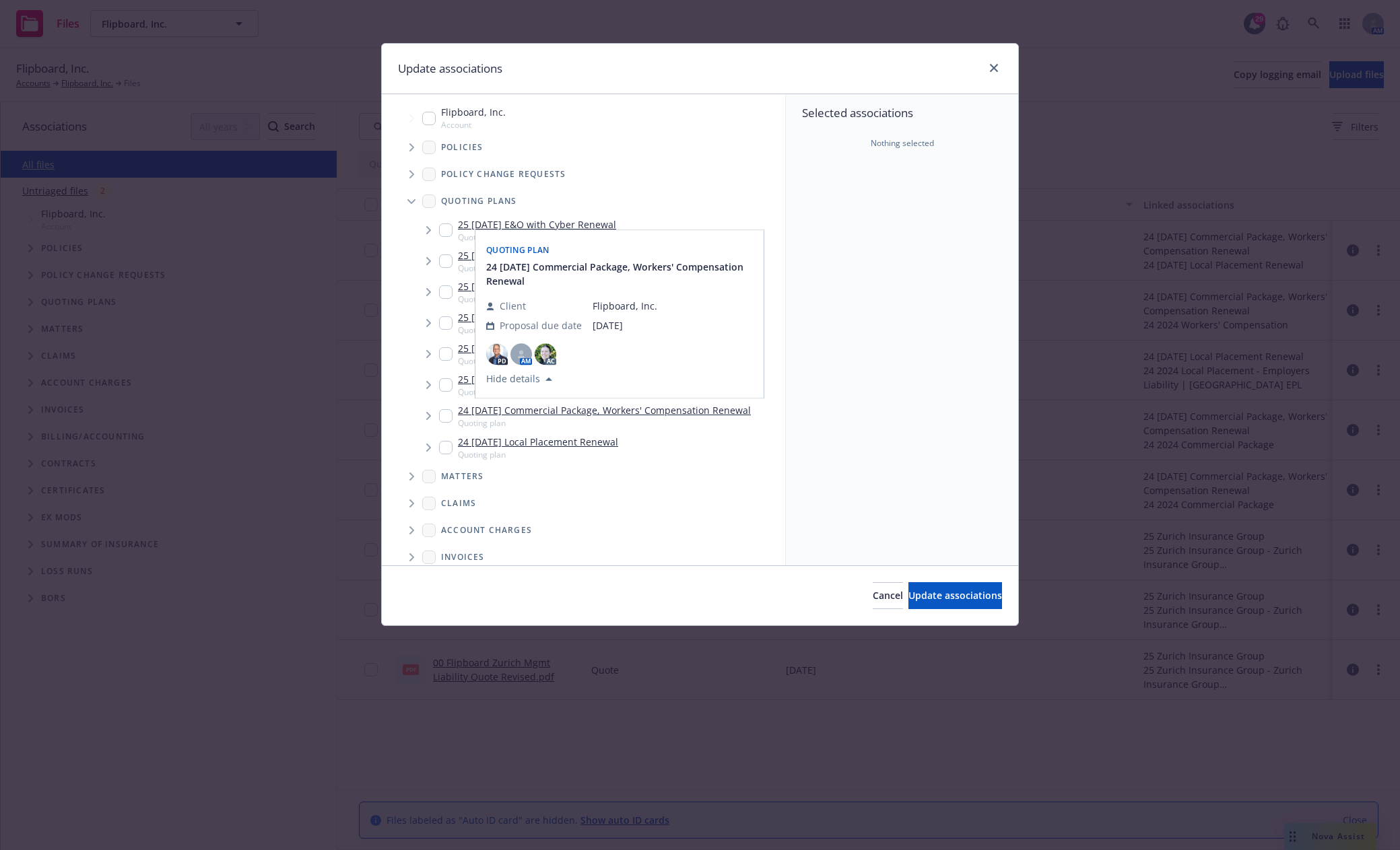
click at [441, 418] on input "Tree Example" at bounding box center [445, 416] width 13 height 13
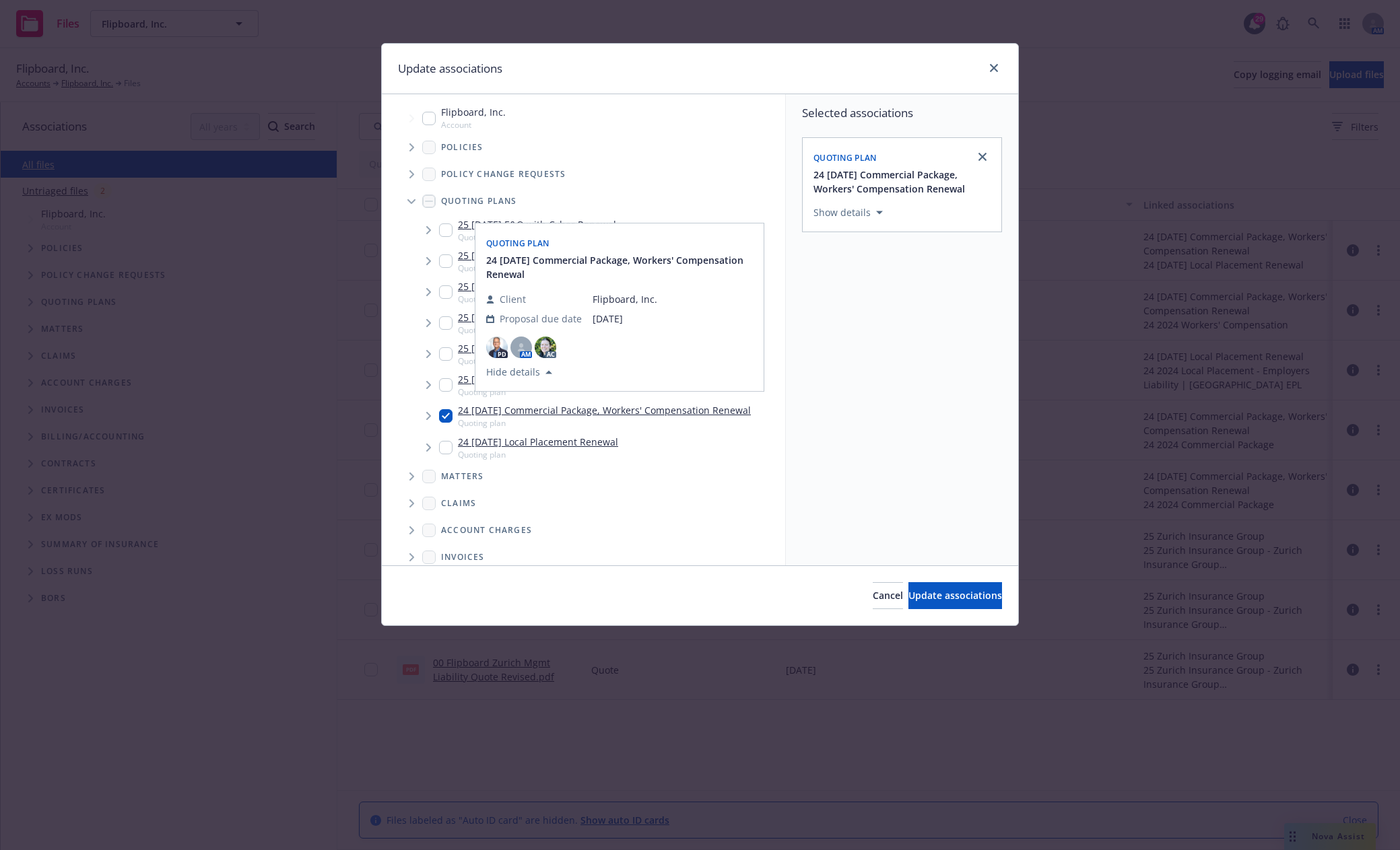
click at [441, 451] on input "Tree Example" at bounding box center [445, 447] width 13 height 13
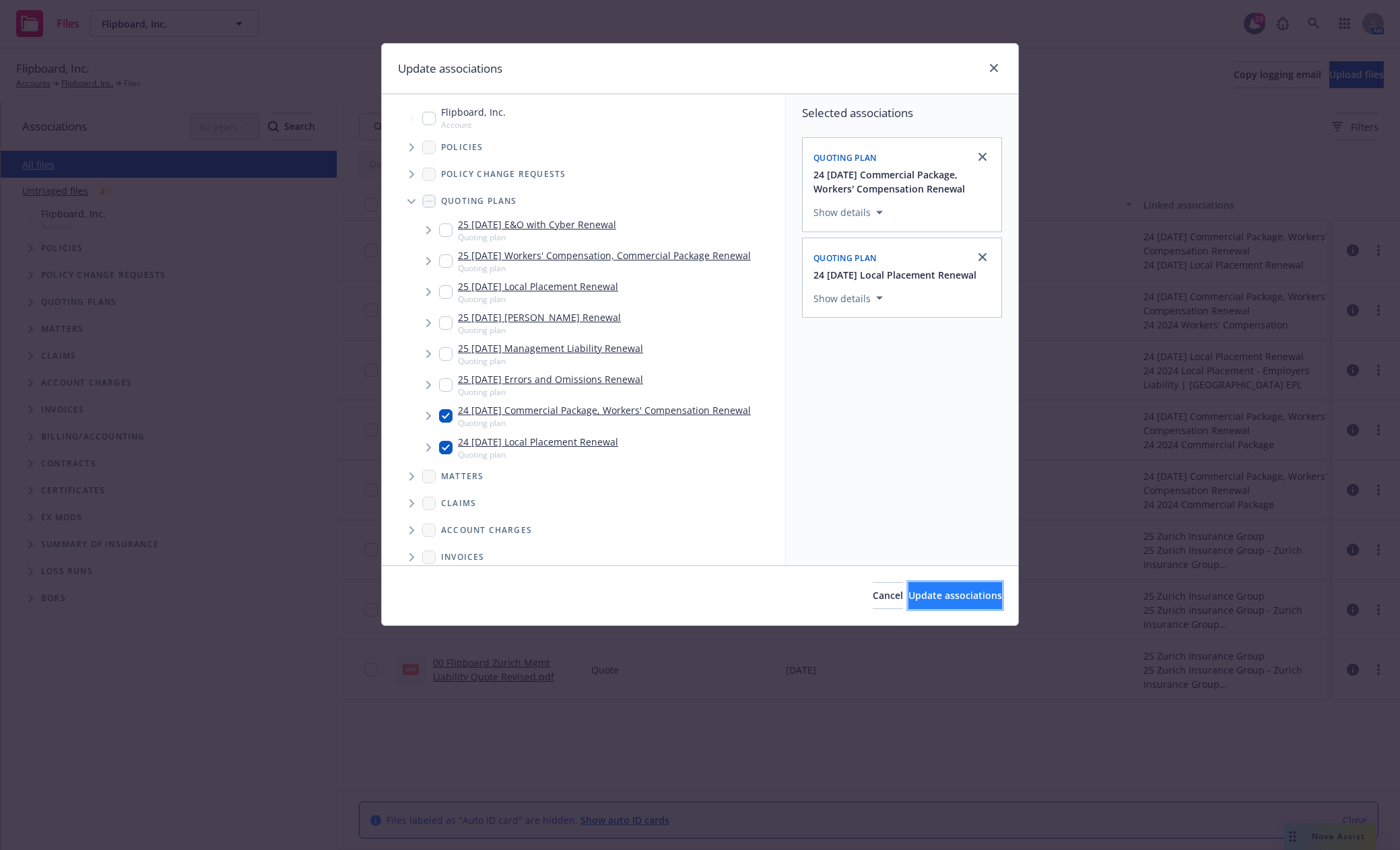
click at [936, 594] on span "Update associations" at bounding box center [954, 595] width 94 height 12
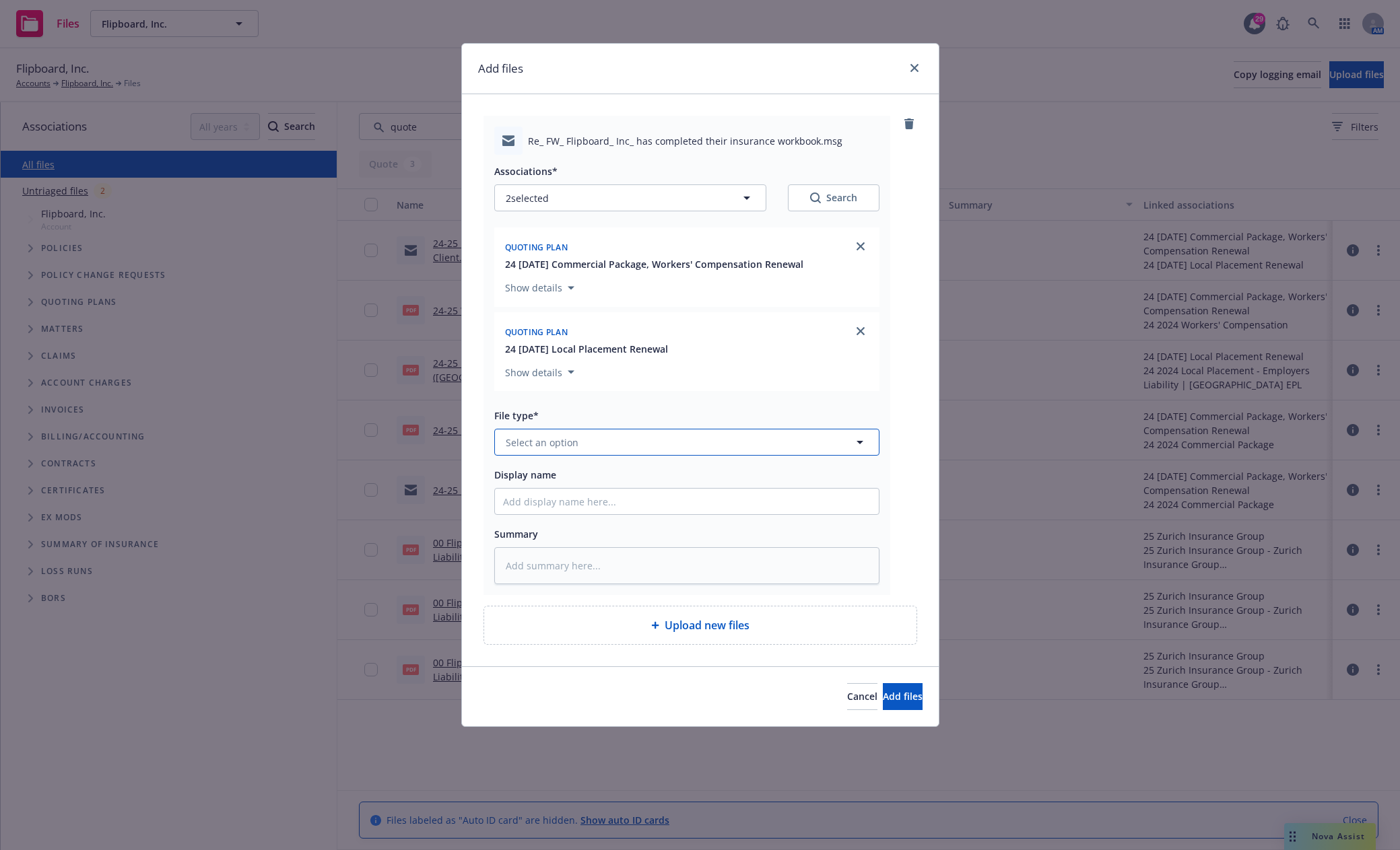
click at [620, 438] on button "Select an option" at bounding box center [687, 442] width 385 height 27
click at [577, 519] on div "Bind Order" at bounding box center [687, 515] width 367 height 19
click at [582, 503] on input "Display name" at bounding box center [687, 501] width 384 height 26
click at [885, 689] on button "Add files" at bounding box center [902, 696] width 40 height 27
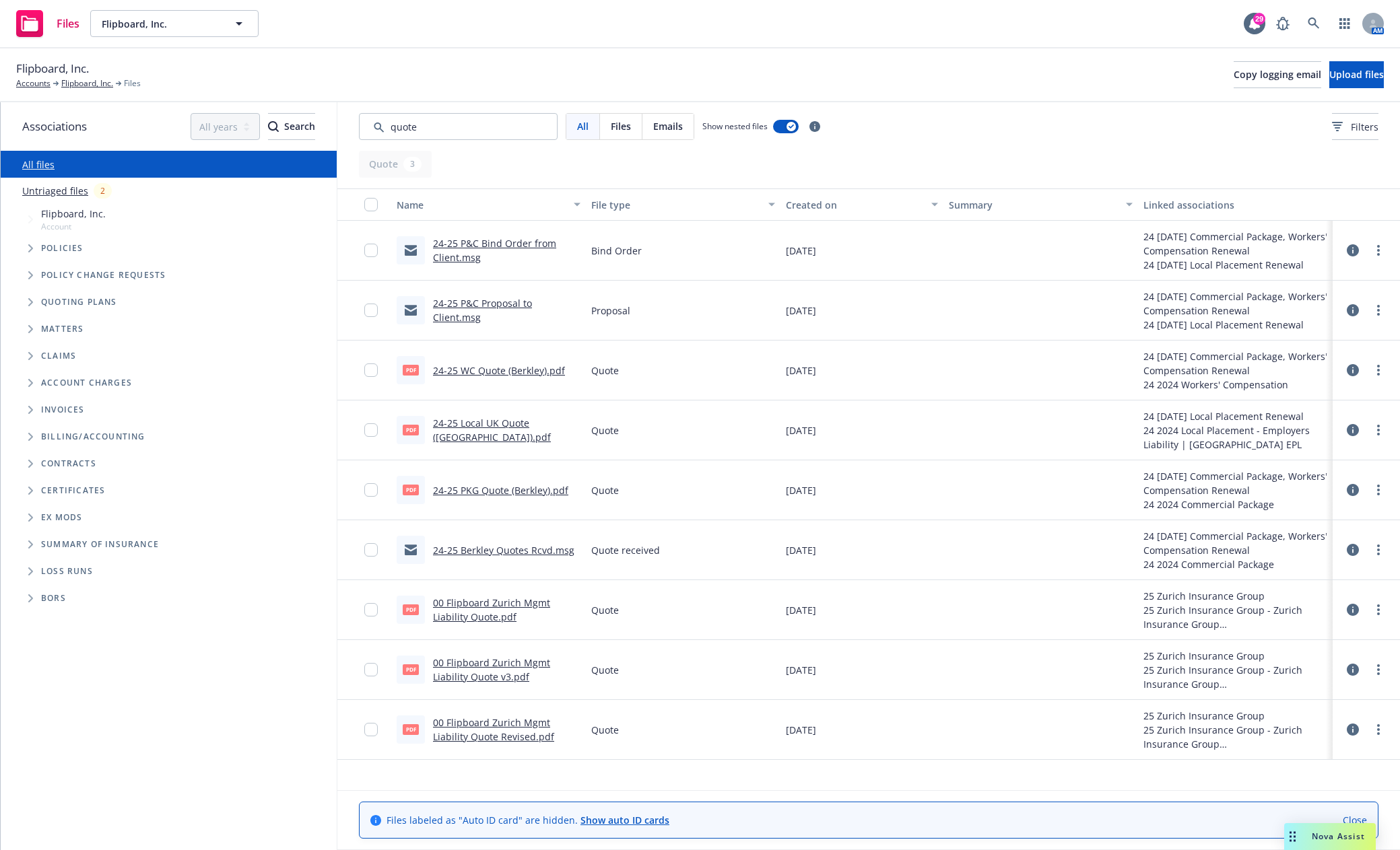
click at [26, 246] on span "Tree Example" at bounding box center [30, 248] width 21 height 21
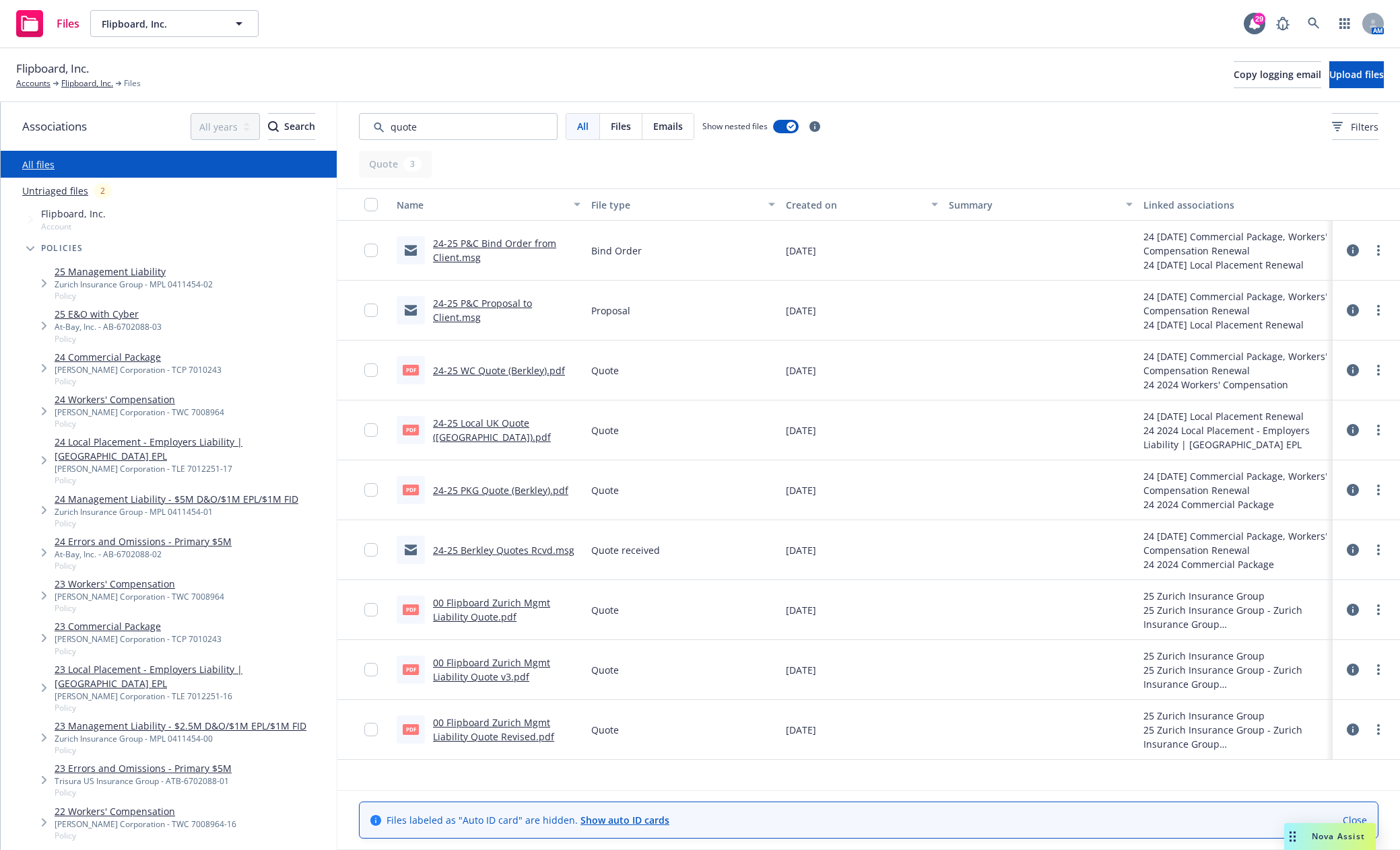
click at [41, 450] on span "Tree Example" at bounding box center [44, 460] width 21 height 21
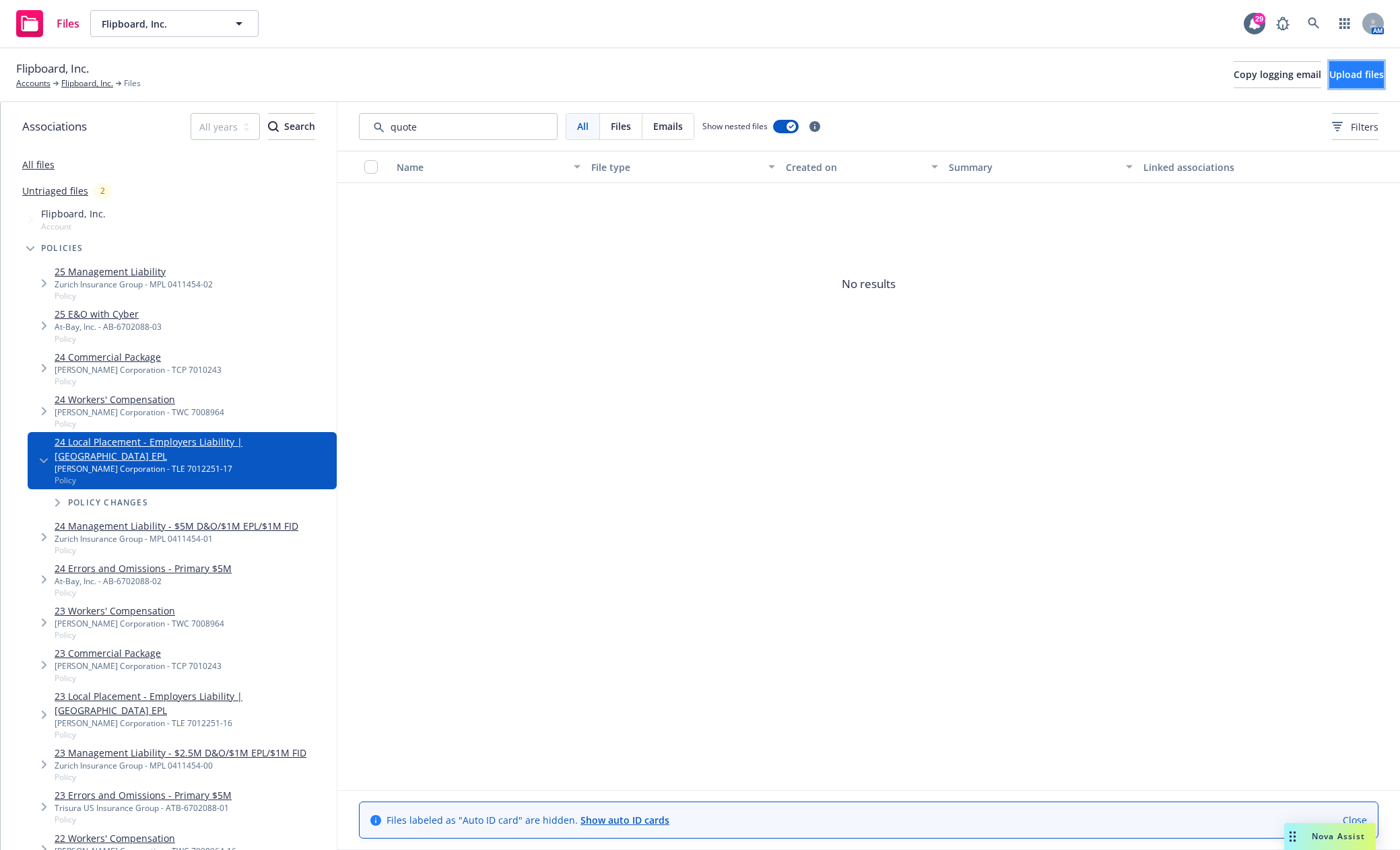
click at [1350, 71] on span "Upload files" at bounding box center [1356, 74] width 55 height 12
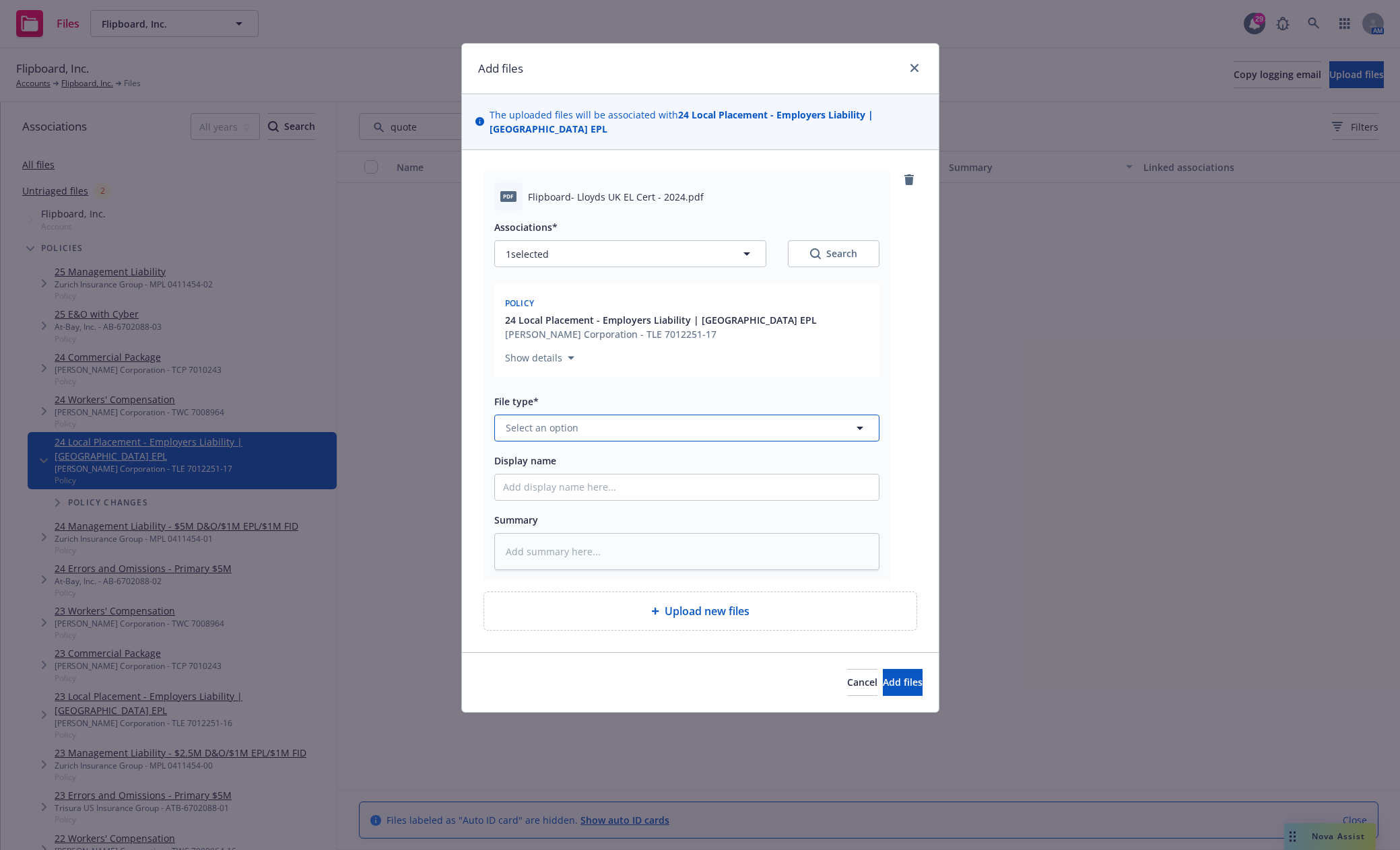
click at [735, 414] on button "Select an option" at bounding box center [687, 427] width 385 height 27
click at [596, 637] on span "Certificate of insurance" at bounding box center [561, 644] width 107 height 14
click at [895, 674] on button "Add files" at bounding box center [902, 682] width 40 height 27
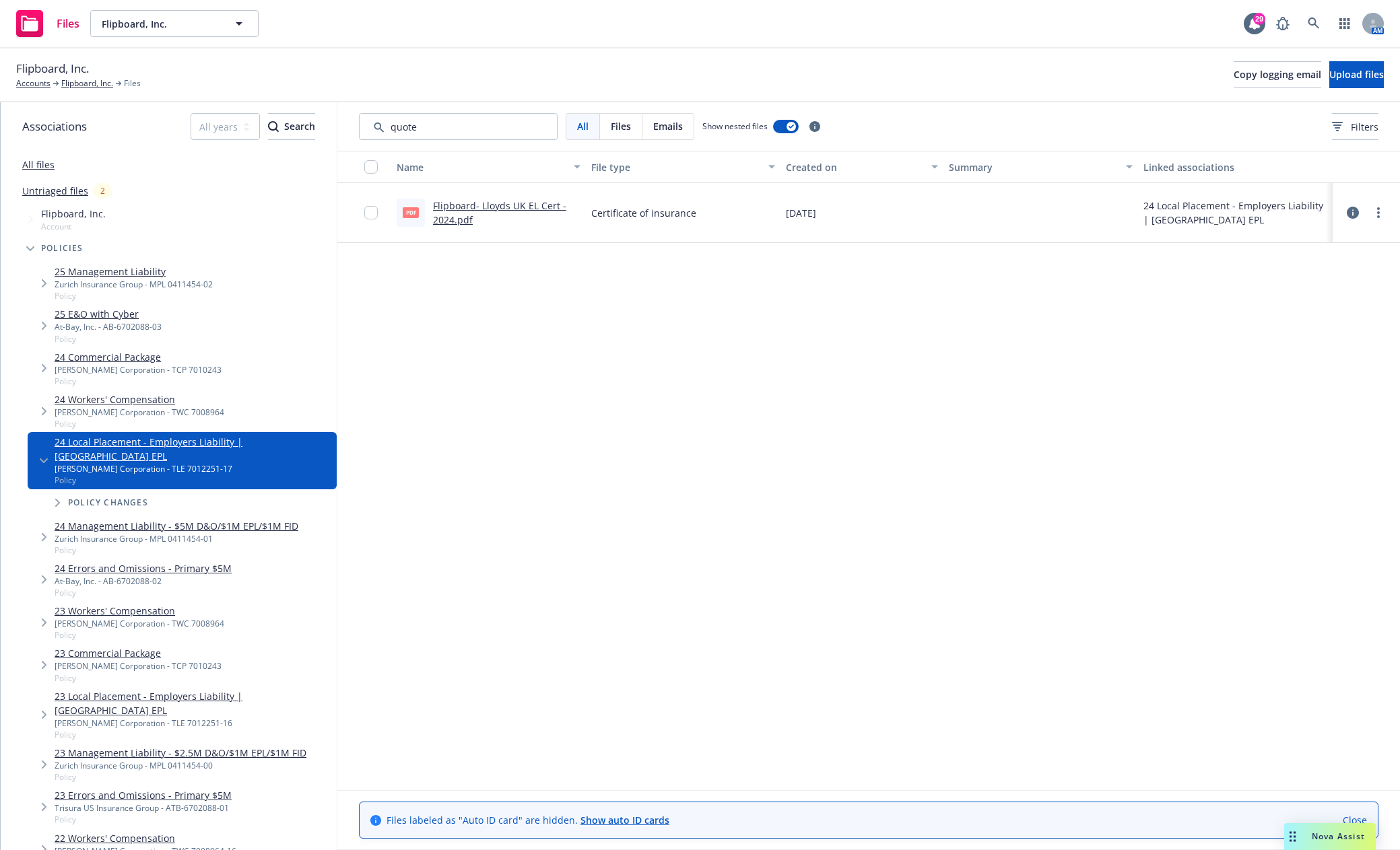
click at [43, 162] on link "All files" at bounding box center [38, 164] width 33 height 12
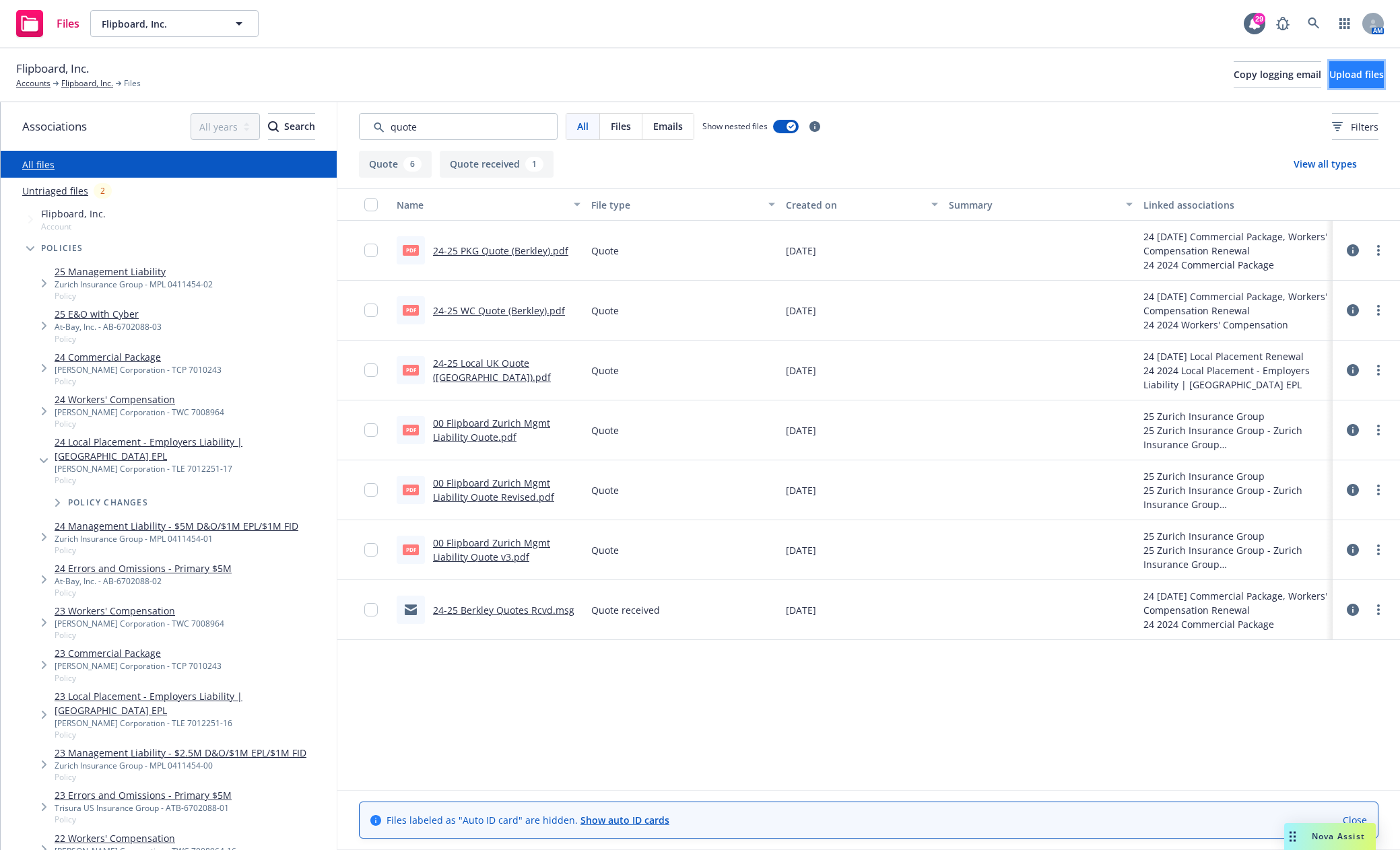
click at [1347, 71] on span "Upload files" at bounding box center [1356, 74] width 55 height 12
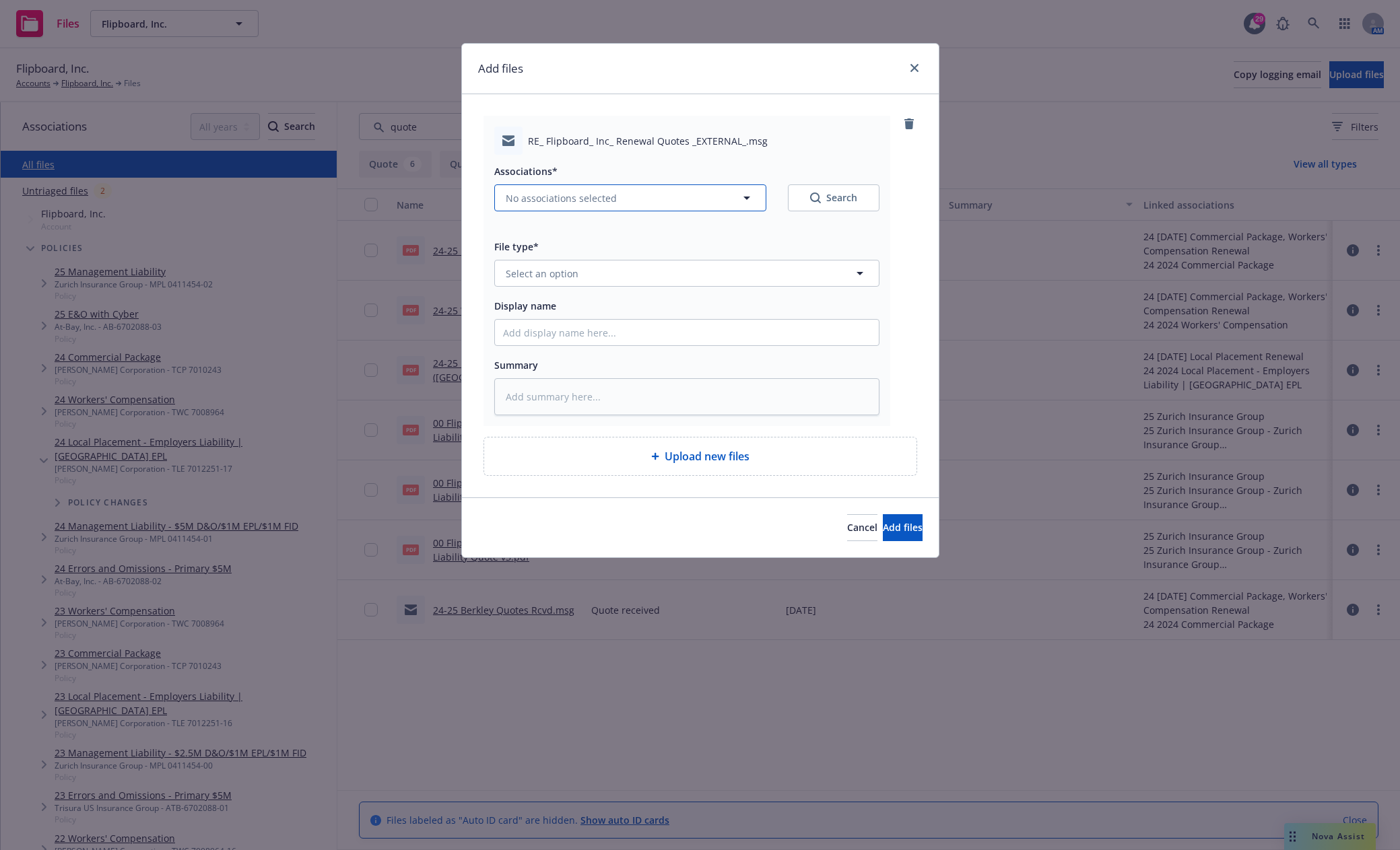
click at [672, 195] on button "No associations selected" at bounding box center [630, 197] width 272 height 27
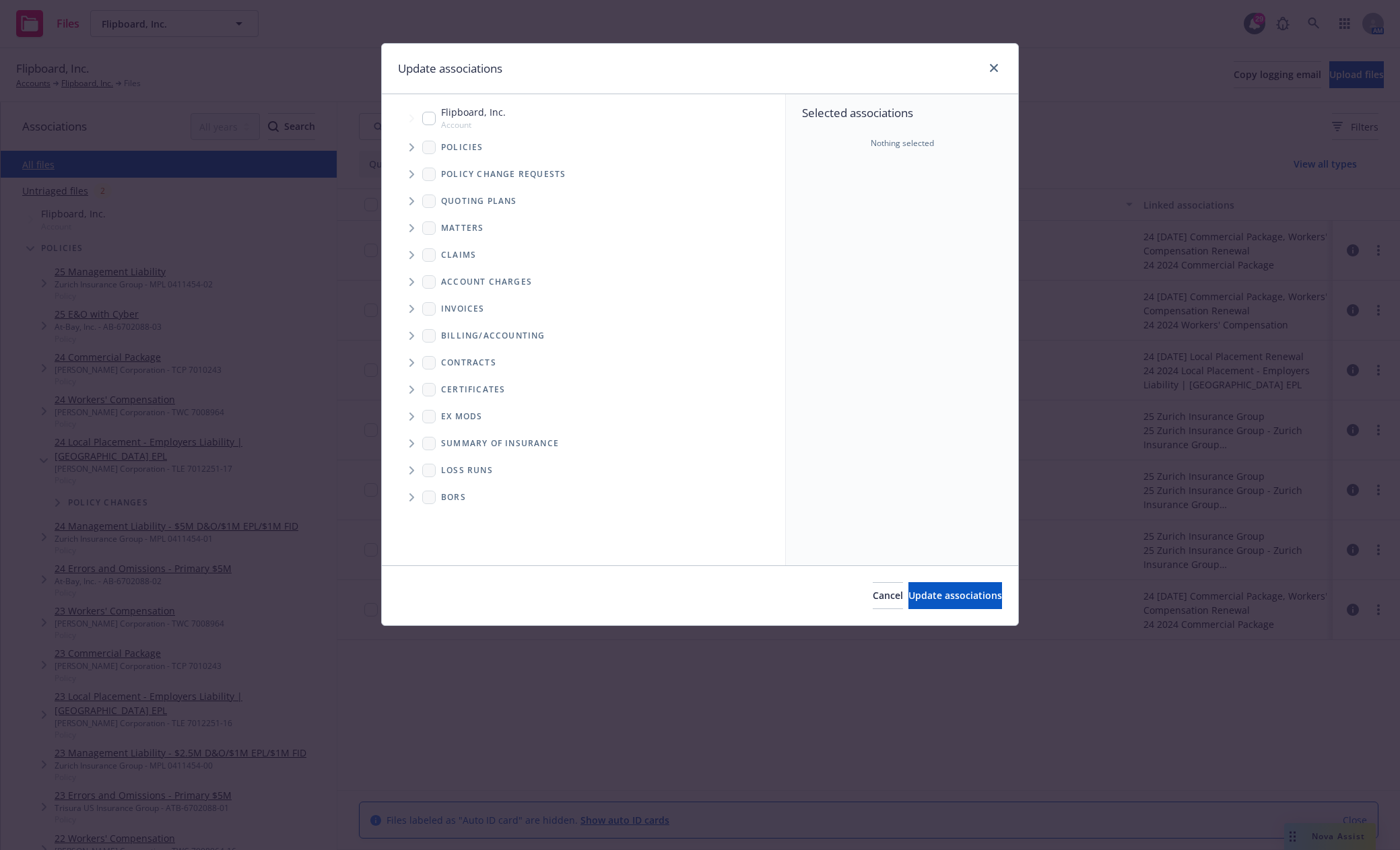
click at [413, 201] on icon "Tree Example" at bounding box center [412, 202] width 5 height 8
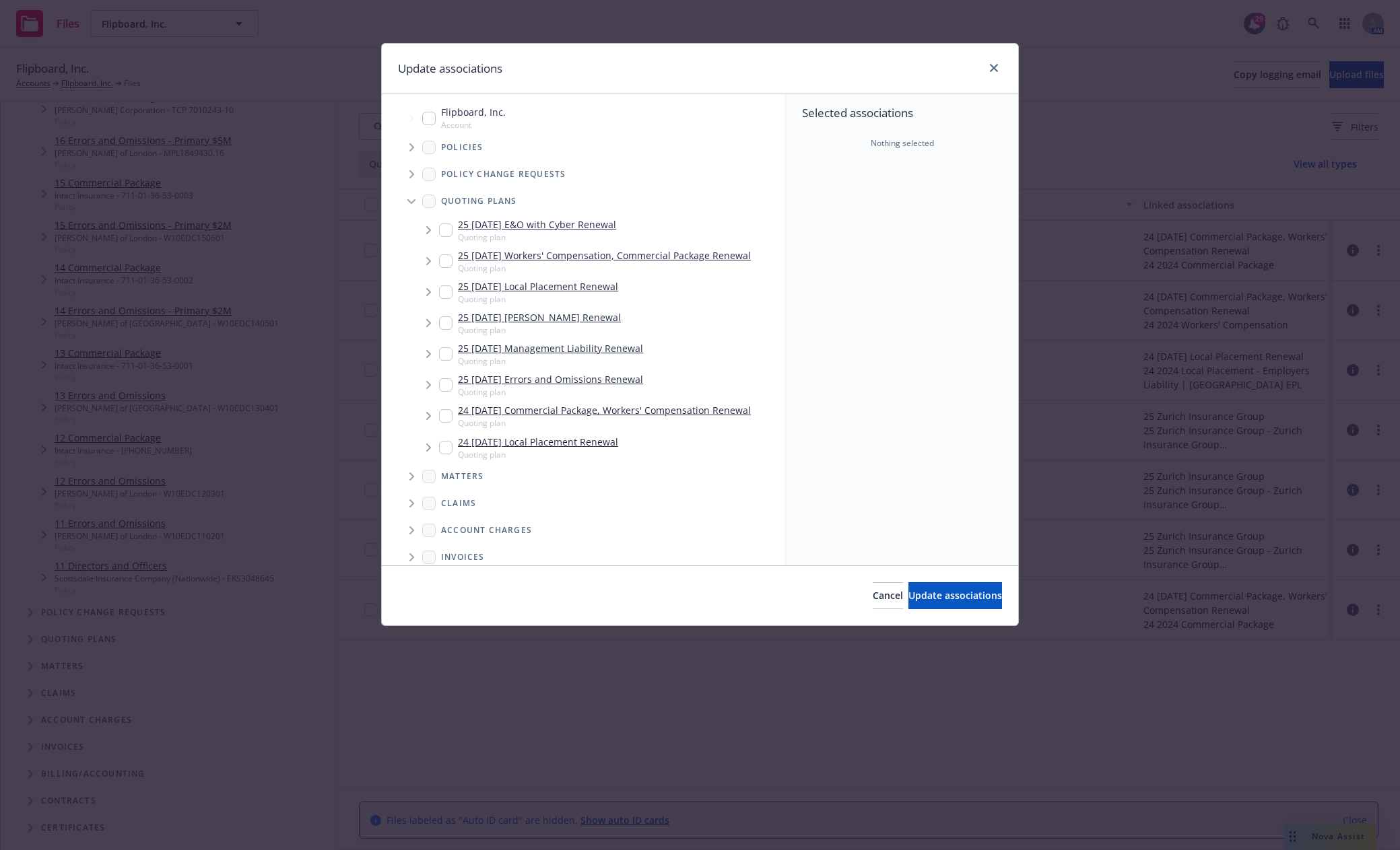
click at [428, 417] on icon "Tree Example" at bounding box center [429, 416] width 6 height 8
click at [444, 420] on input "Tree Example" at bounding box center [445, 416] width 13 height 13
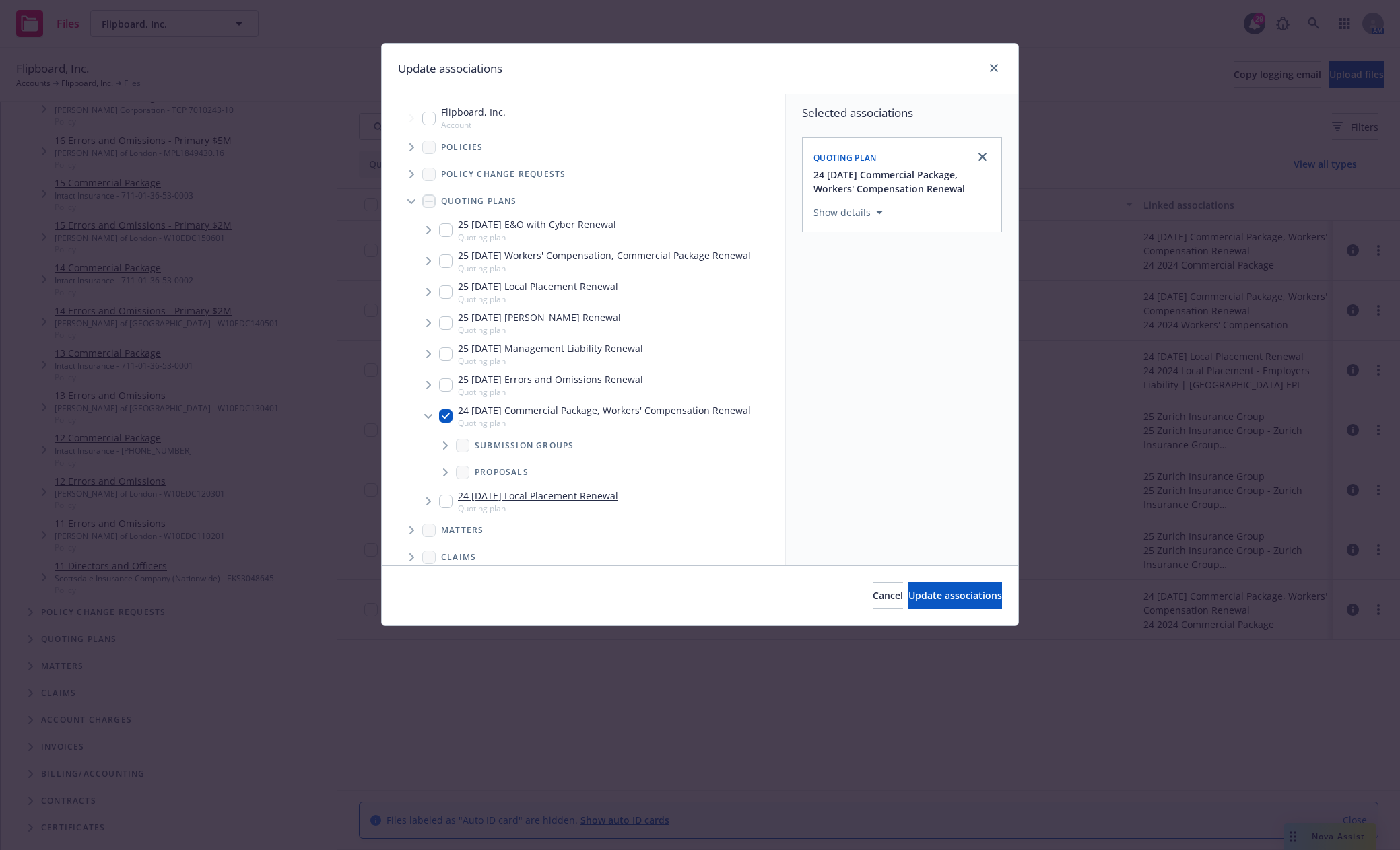
click at [444, 506] on input "Tree Example" at bounding box center [445, 501] width 13 height 13
click at [980, 596] on button "Update associations" at bounding box center [954, 595] width 94 height 27
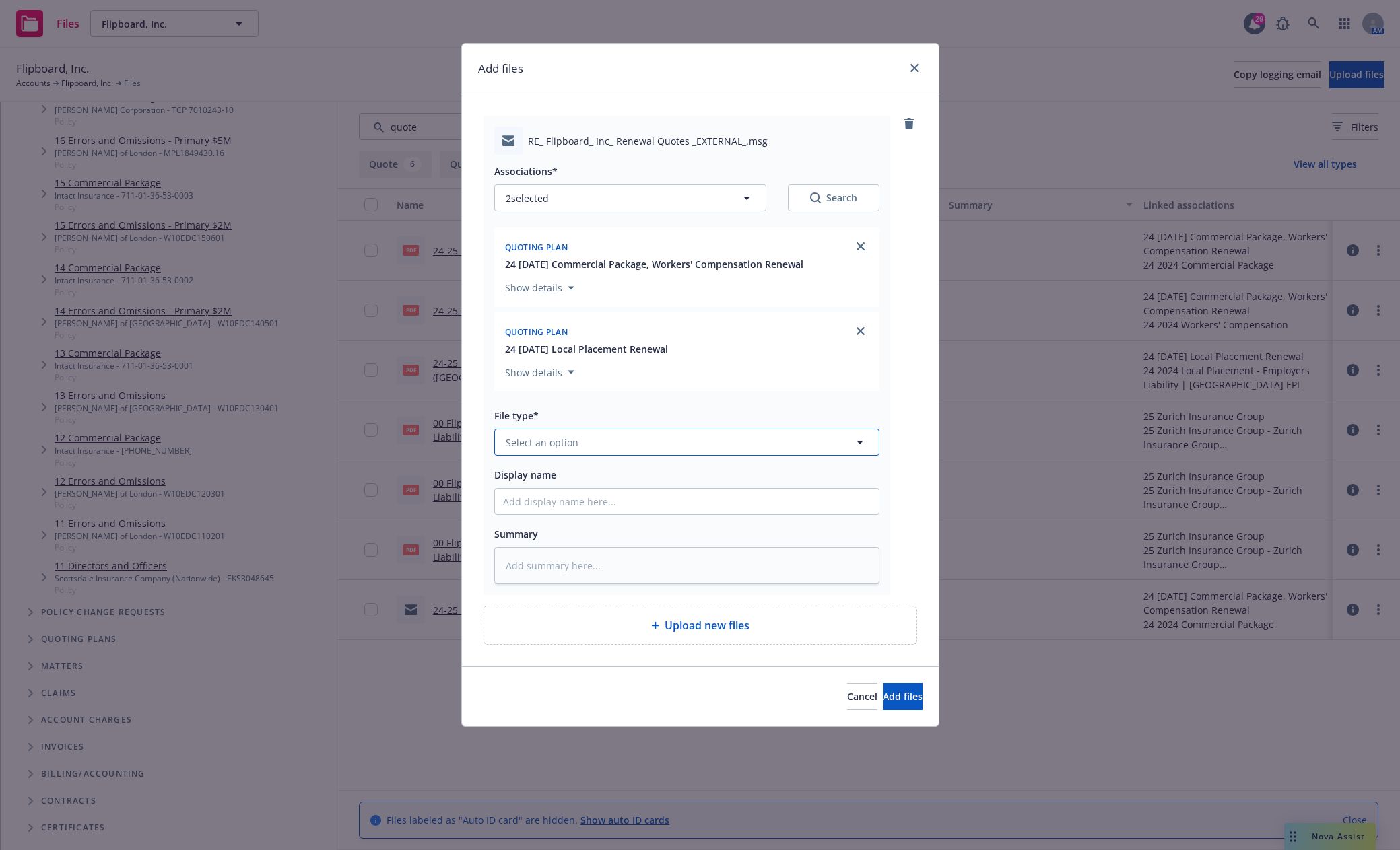
click at [600, 448] on button "Select an option" at bounding box center [687, 442] width 385 height 27
click at [565, 513] on div "Bind Order" at bounding box center [687, 515] width 367 height 19
click at [565, 496] on input "Display name" at bounding box center [687, 501] width 384 height 26
click at [886, 701] on span "Add files" at bounding box center [902, 696] width 40 height 12
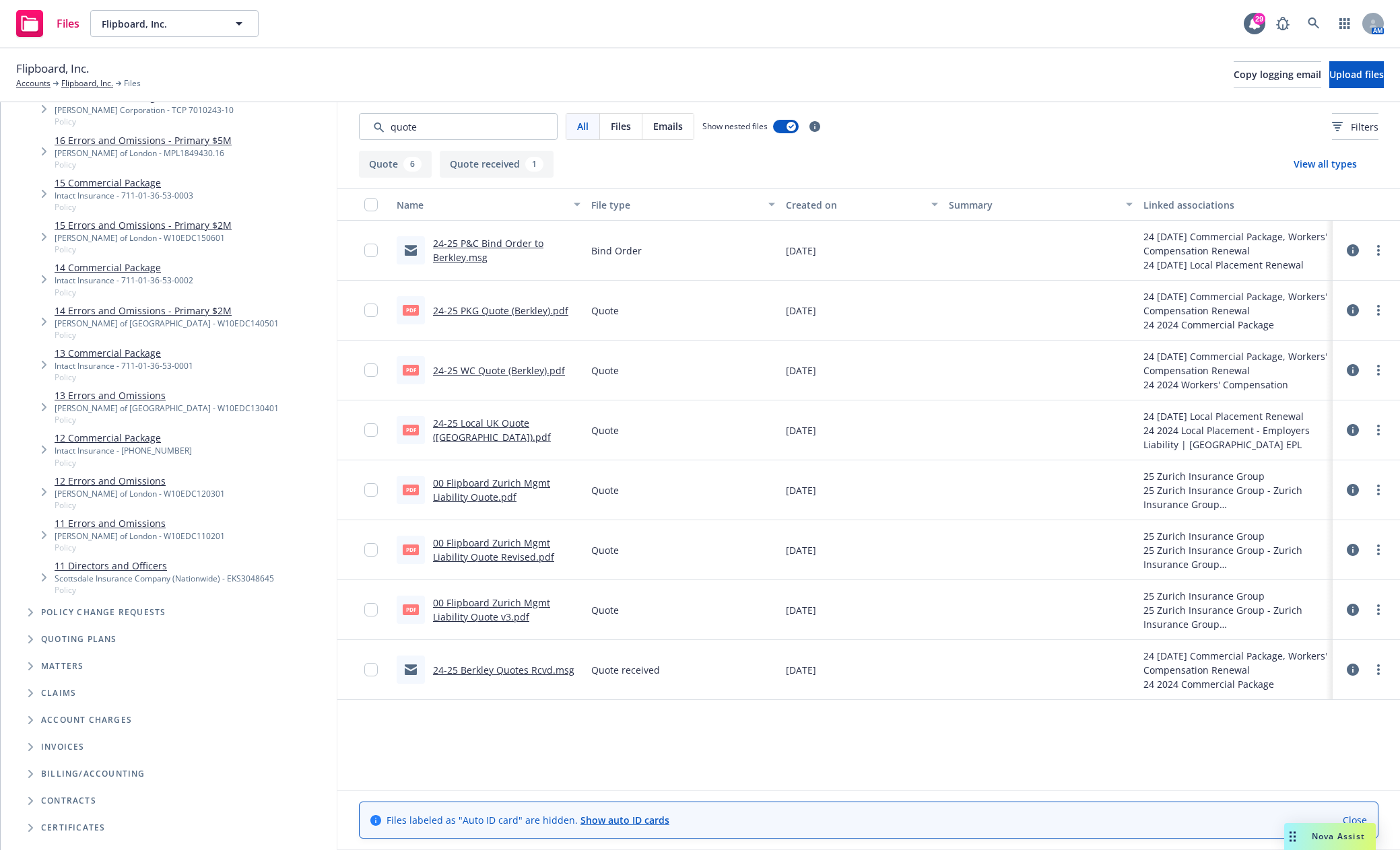
click at [26, 628] on span "Tree Example" at bounding box center [30, 639] width 21 height 21
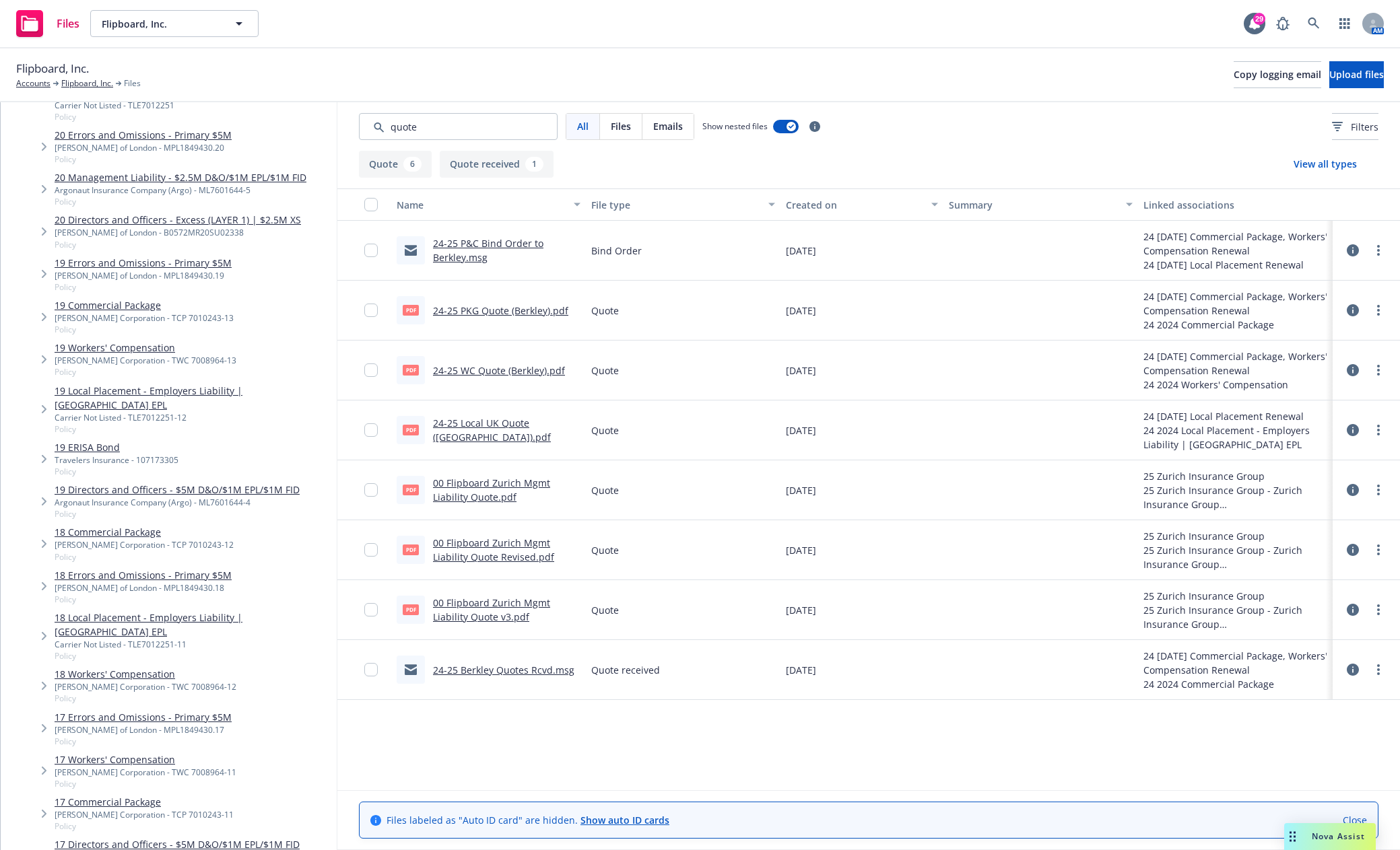
scroll to position [0, 0]
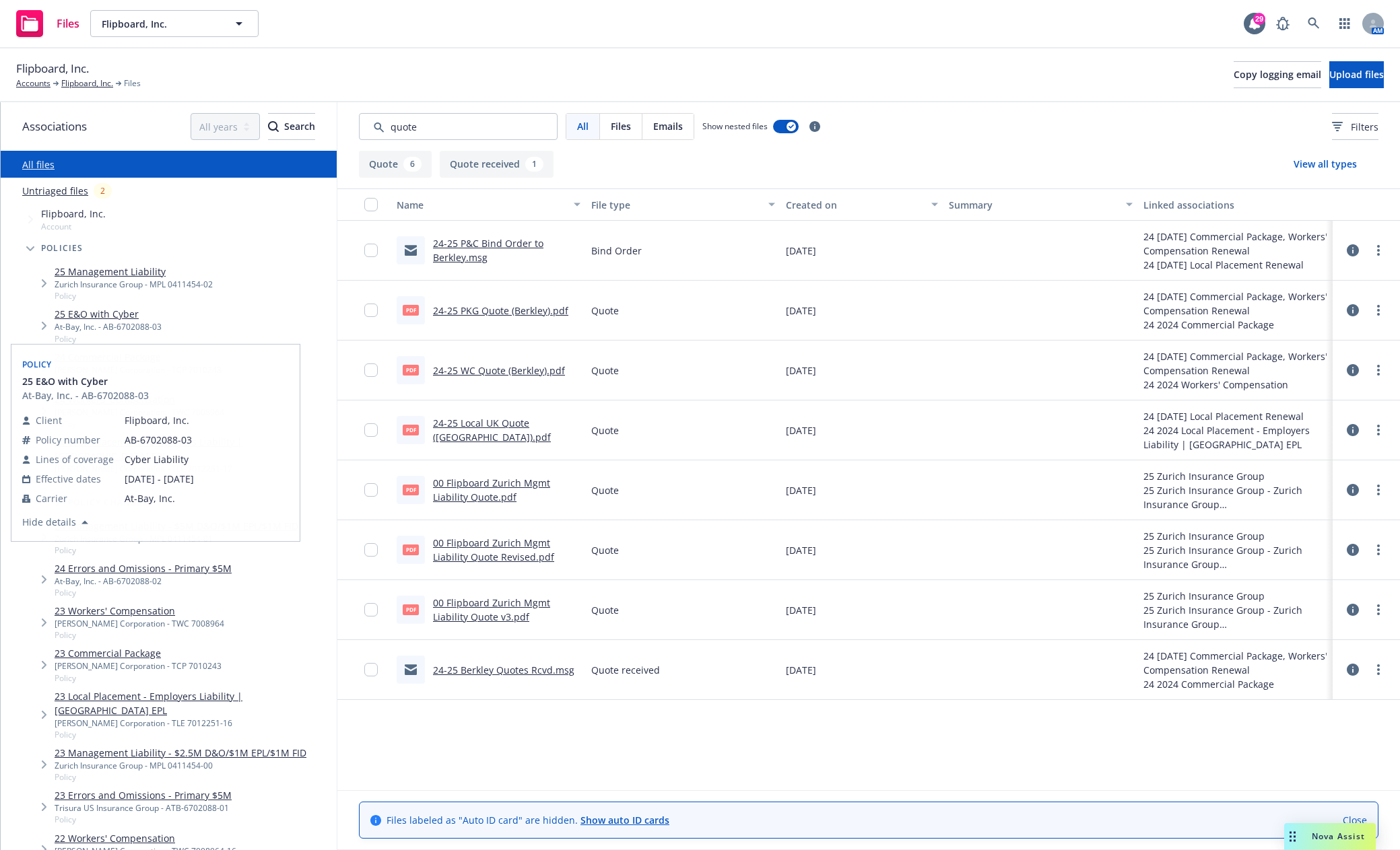
click at [27, 251] on icon "Tree Example" at bounding box center [30, 249] width 8 height 6
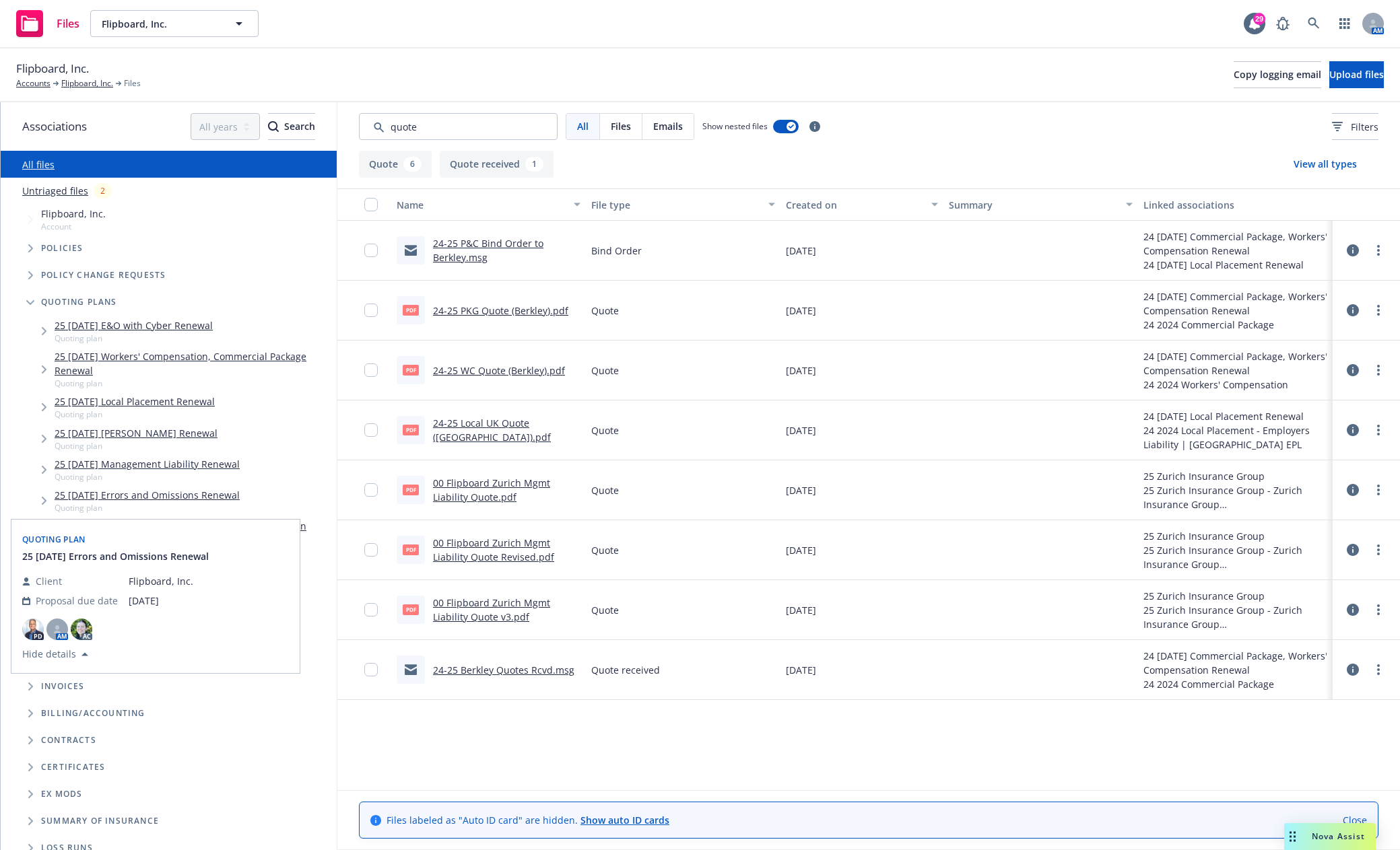
click at [191, 498] on link "25 [DATE] Errors and Omissions Renewal" at bounding box center [147, 495] width 185 height 14
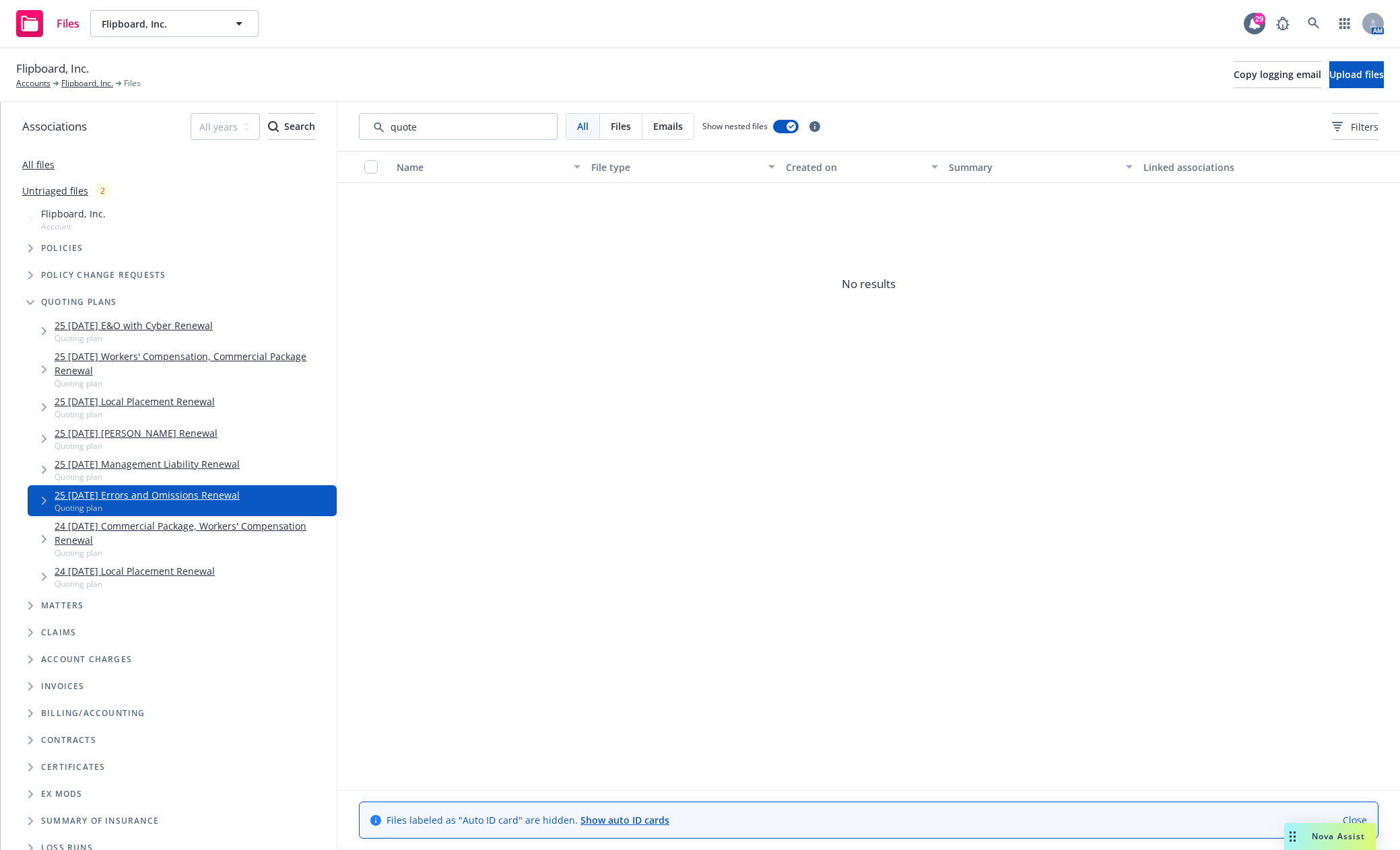
click at [30, 497] on div "25 [DATE] Errors and Omissions Renewal Quoting plan" at bounding box center [182, 500] width 309 height 31
click at [38, 500] on span "Tree Example" at bounding box center [44, 500] width 21 height 21
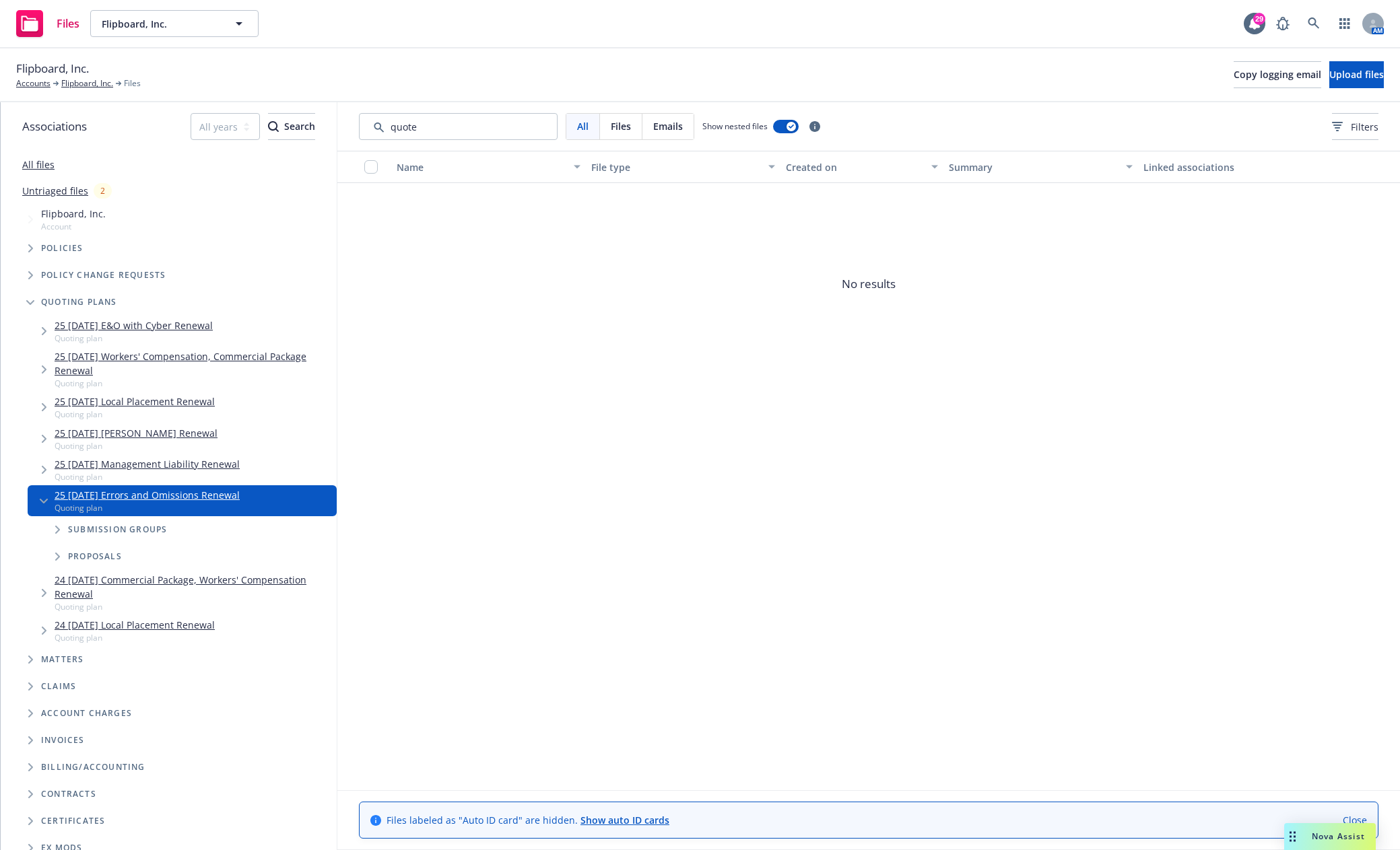
click at [53, 522] on span "Tree Example" at bounding box center [57, 529] width 21 height 21
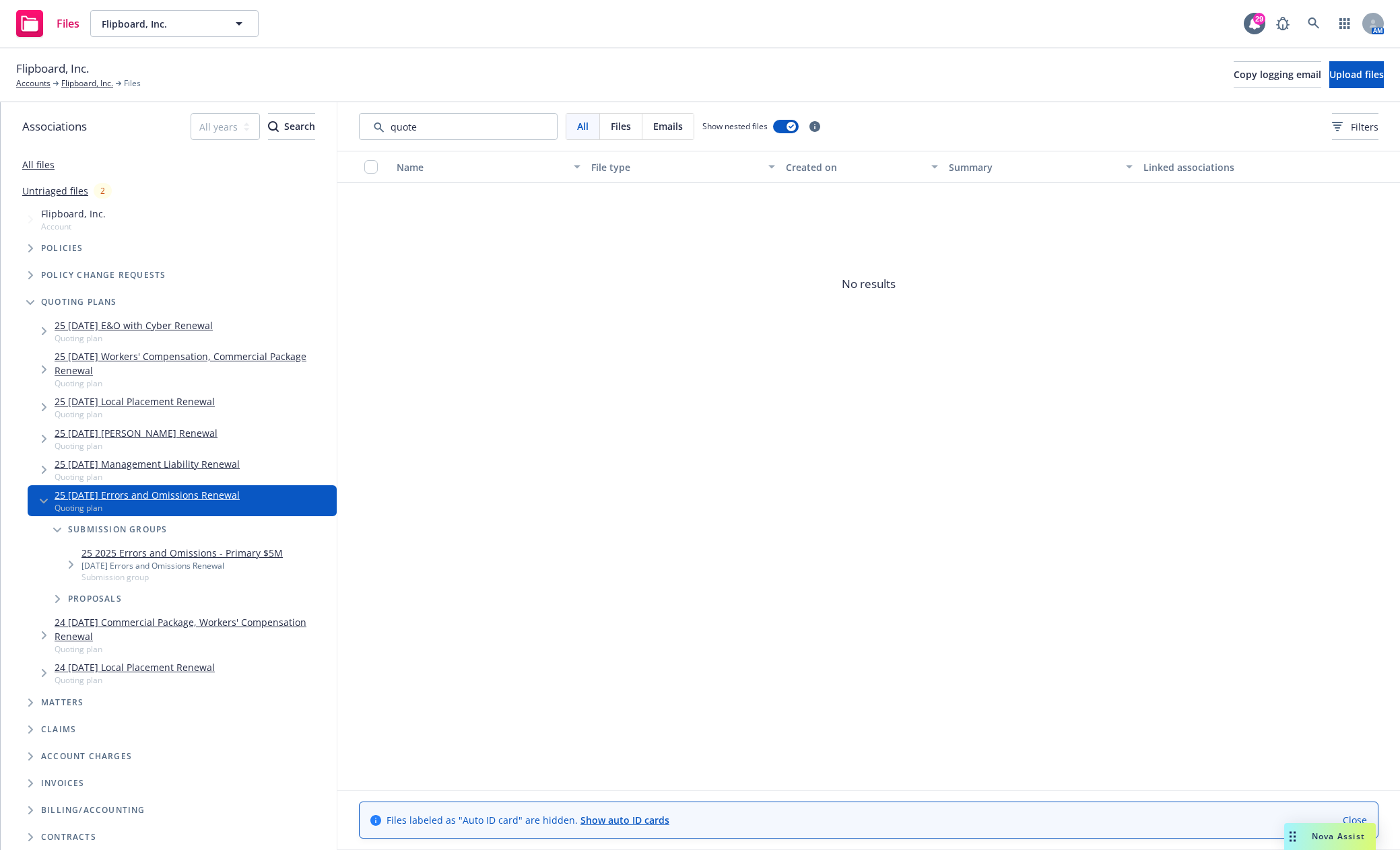
click at [71, 563] on icon "Tree Example" at bounding box center [71, 565] width 5 height 8
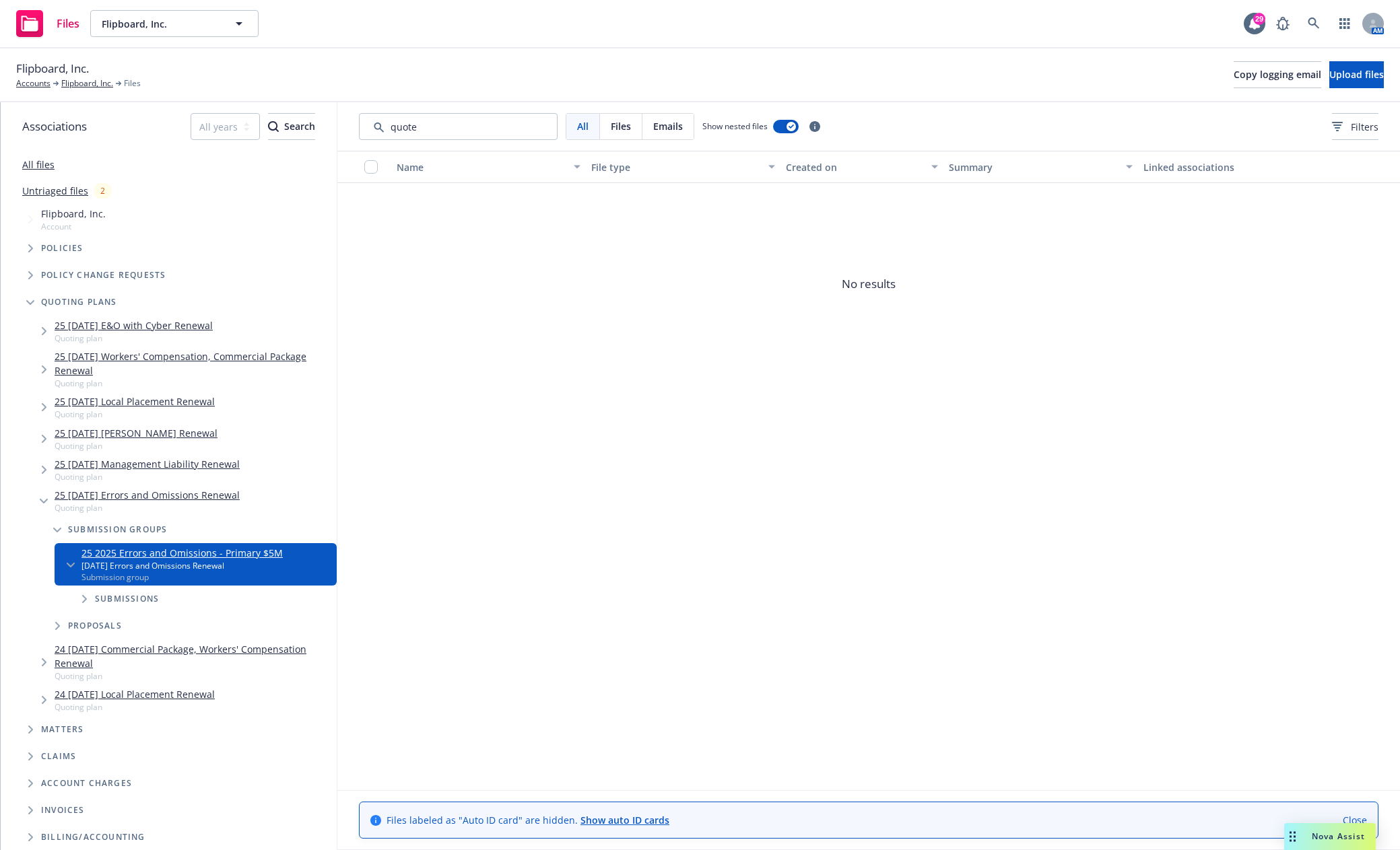
click at [80, 598] on span "Tree Example" at bounding box center [84, 599] width 21 height 21
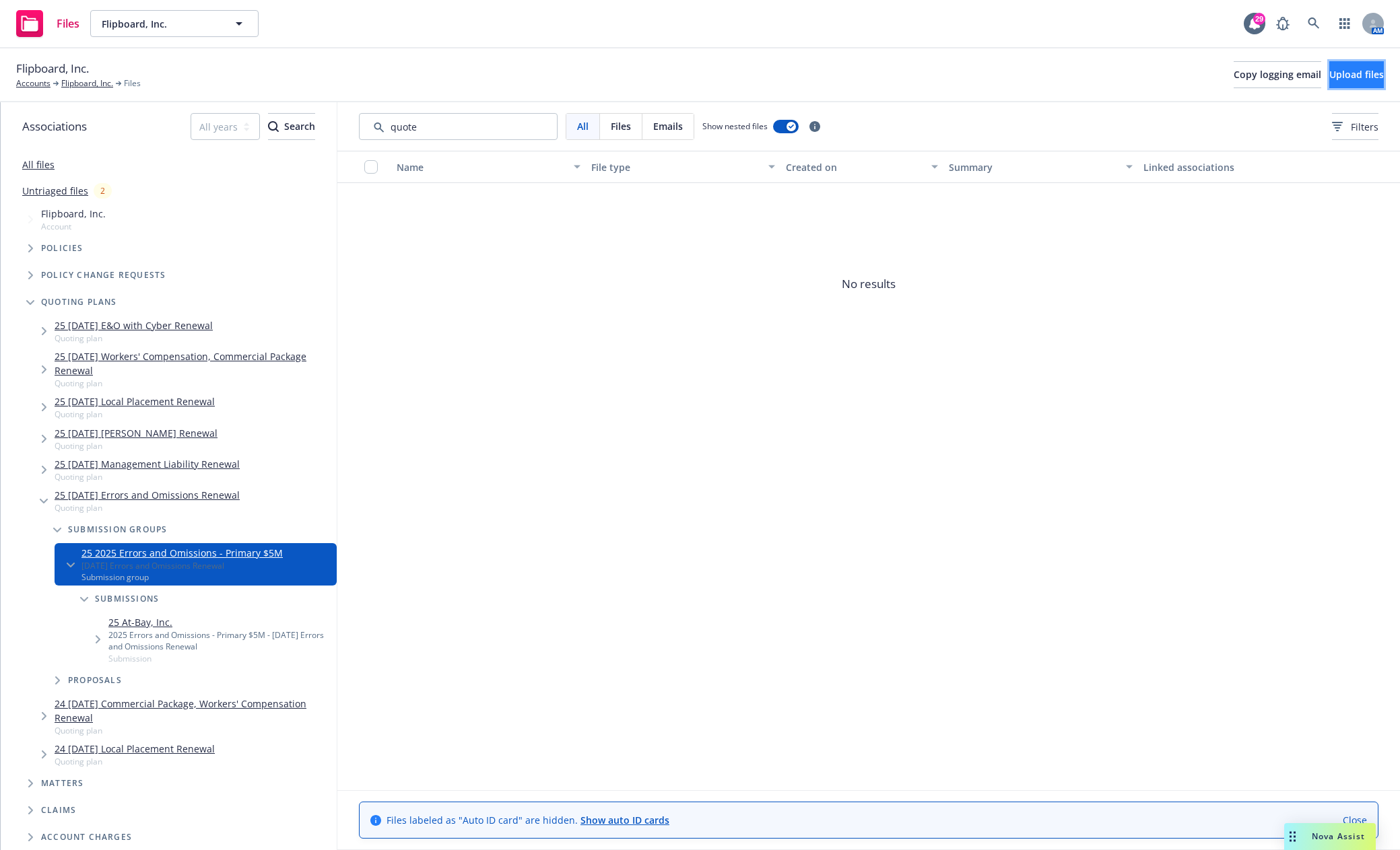
click at [1329, 67] on button "Upload files" at bounding box center [1356, 74] width 55 height 27
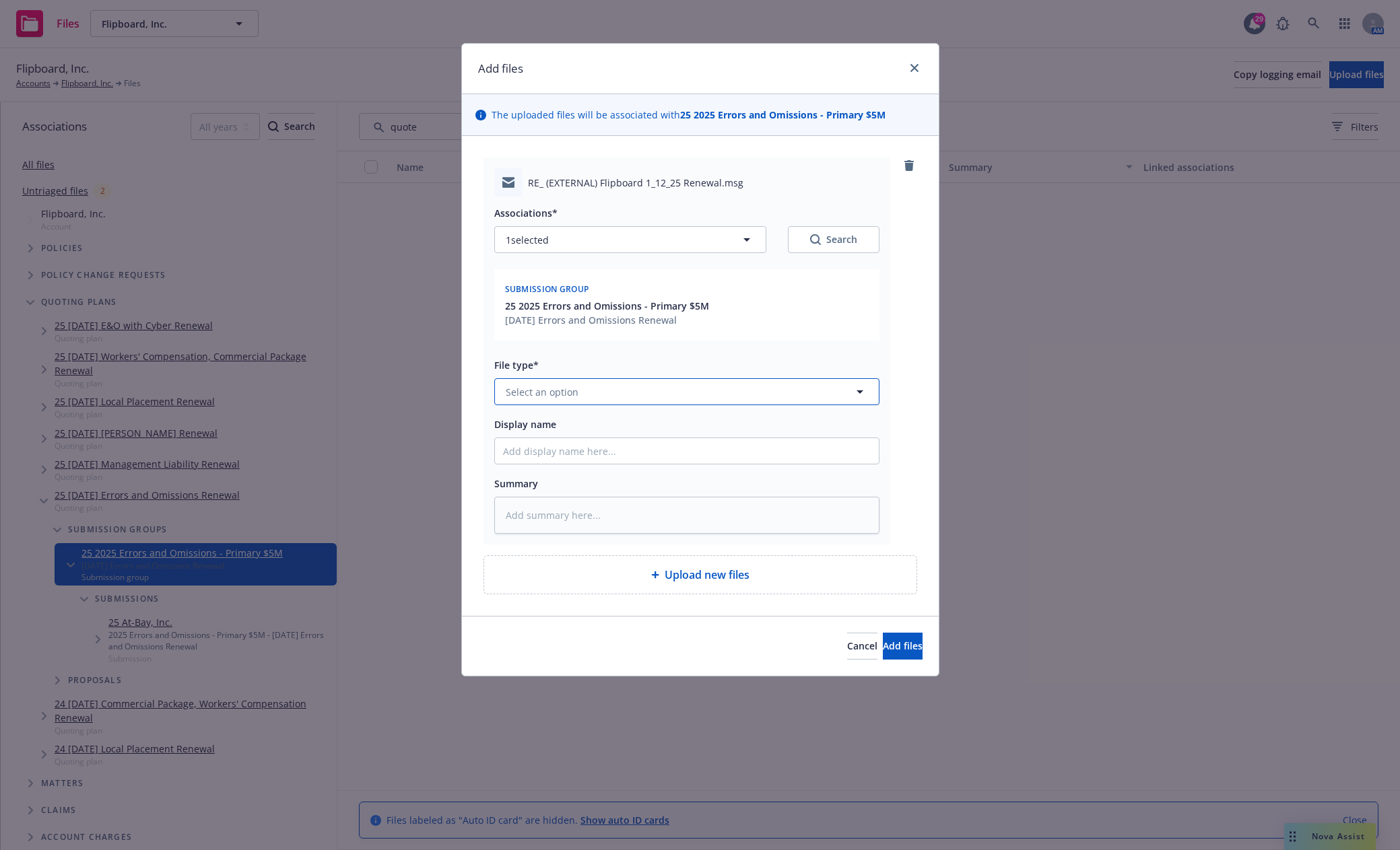
click at [624, 395] on button "Select an option" at bounding box center [687, 391] width 385 height 27
click at [574, 459] on span "Quote received" at bounding box center [543, 465] width 70 height 14
click at [627, 452] on input "Display name" at bounding box center [687, 450] width 384 height 26
drag, startPoint x: 618, startPoint y: 453, endPoint x: 195, endPoint y: 475, distance: 423.6
click at [202, 474] on div "Add files The uploaded files will be associated with 25 2025 Errors and Omissio…" at bounding box center [700, 425] width 1400 height 850
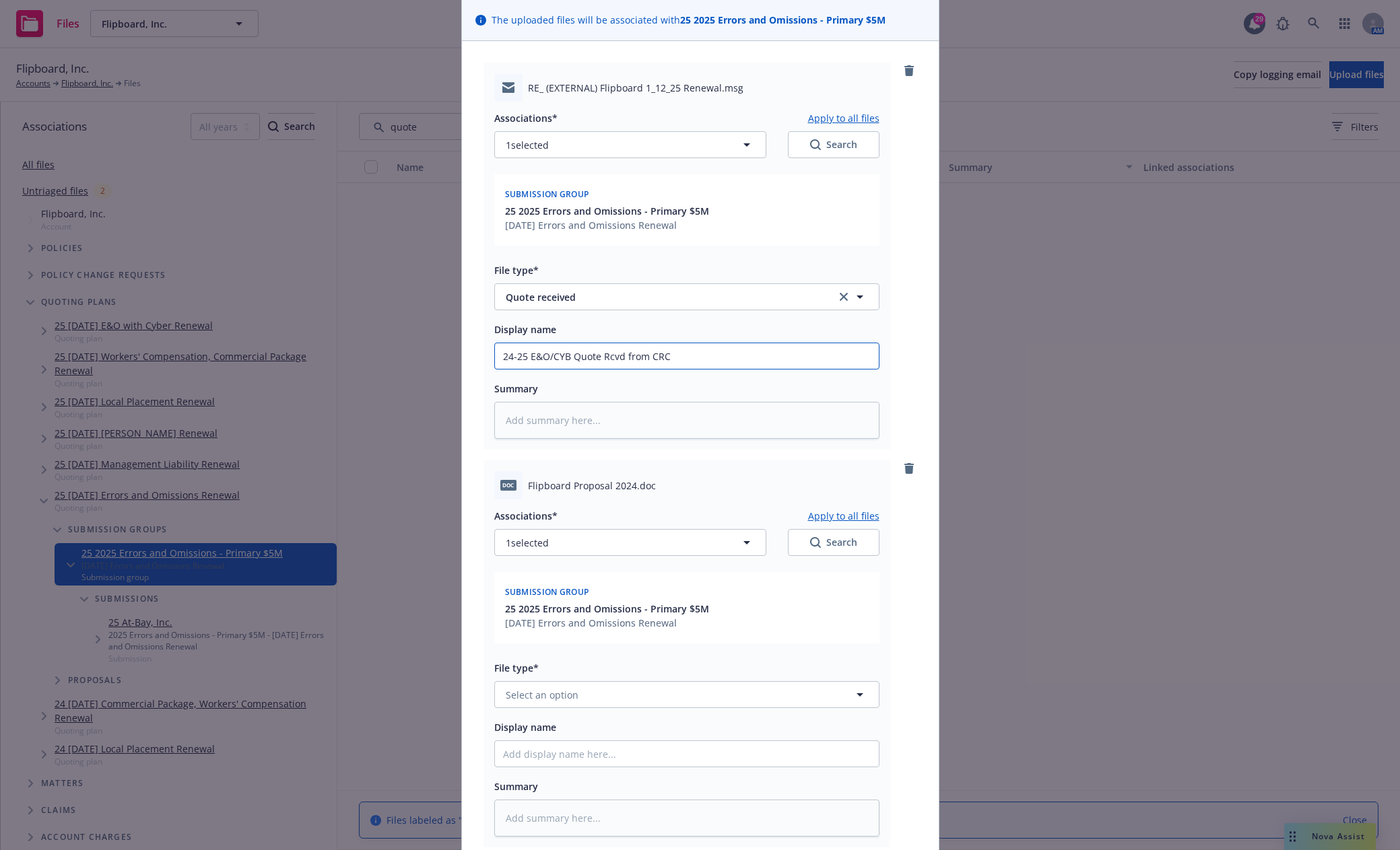
scroll to position [267, 0]
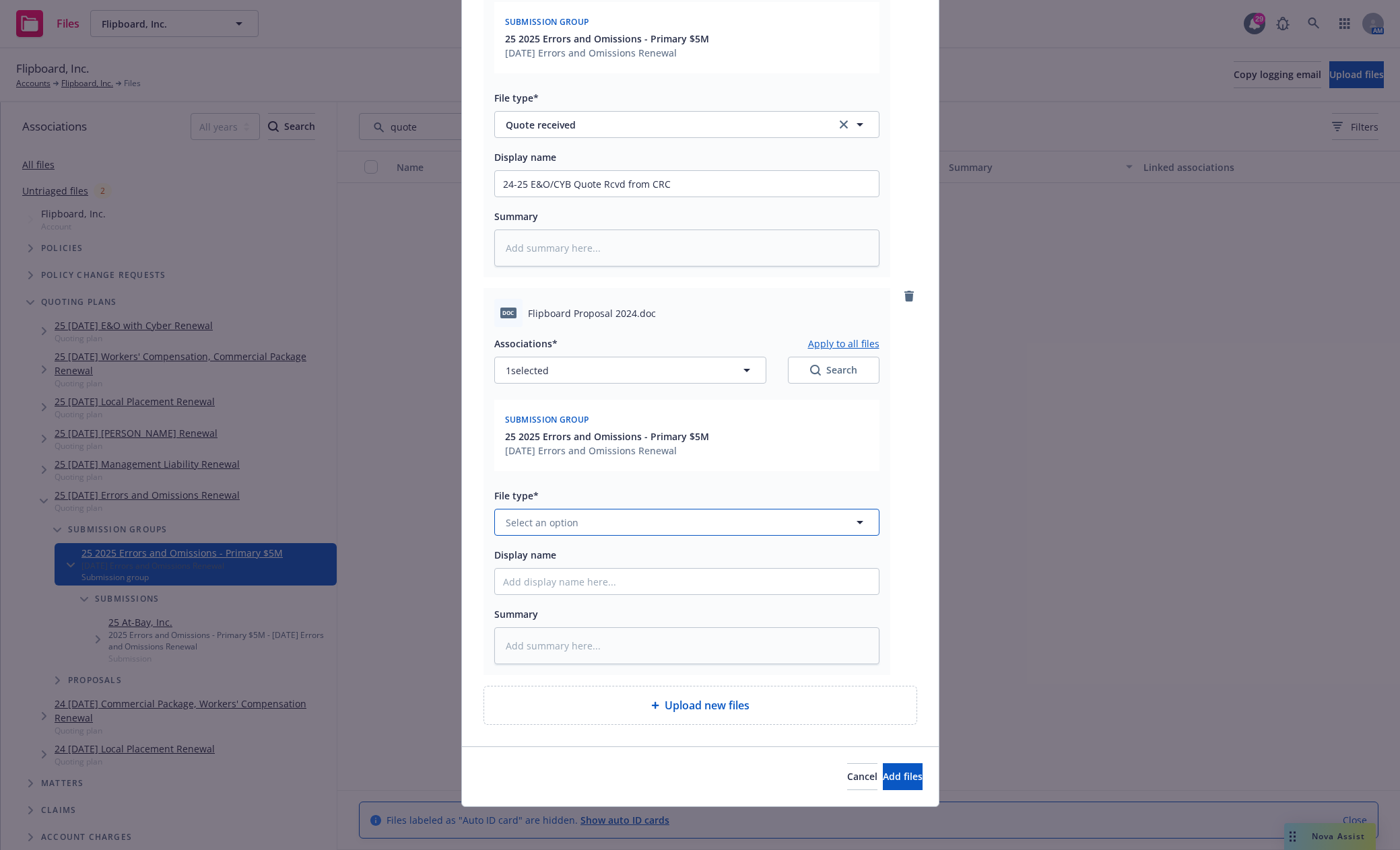
click at [548, 517] on span "Select an option" at bounding box center [542, 522] width 73 height 14
click at [542, 445] on div "Quote" at bounding box center [687, 449] width 367 height 19
click at [540, 583] on input "Display name" at bounding box center [687, 581] width 384 height 26
paste input "24-25 E&O/CYB Quote Rcvd from CRC"
drag, startPoint x: 596, startPoint y: 583, endPoint x: 795, endPoint y: 579, distance: 199.0
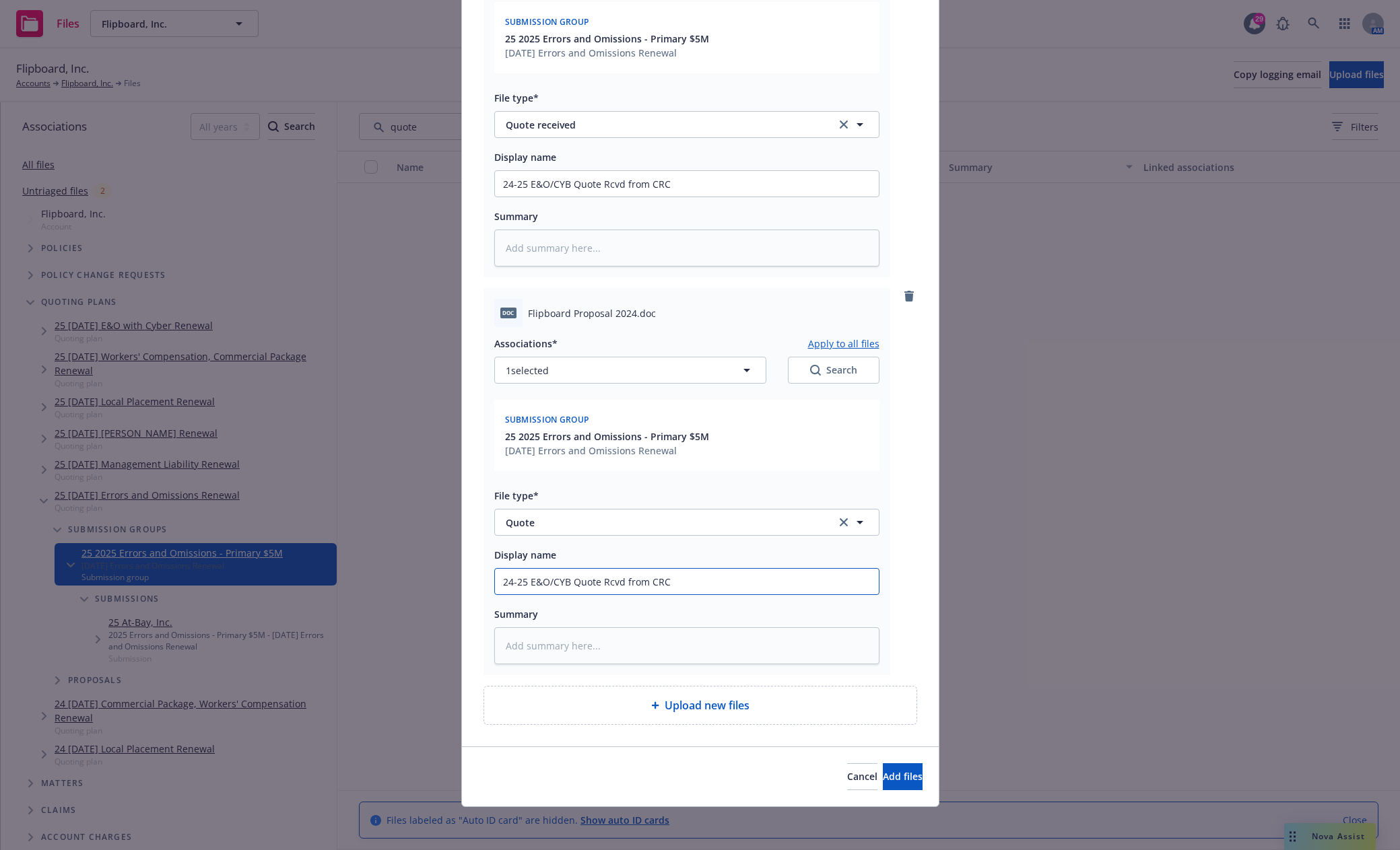
click at [795, 579] on input "24-25 E&O/CYB Quote Rcvd from CRC" at bounding box center [687, 581] width 384 height 26
click at [893, 778] on span "Add files" at bounding box center [902, 776] width 40 height 12
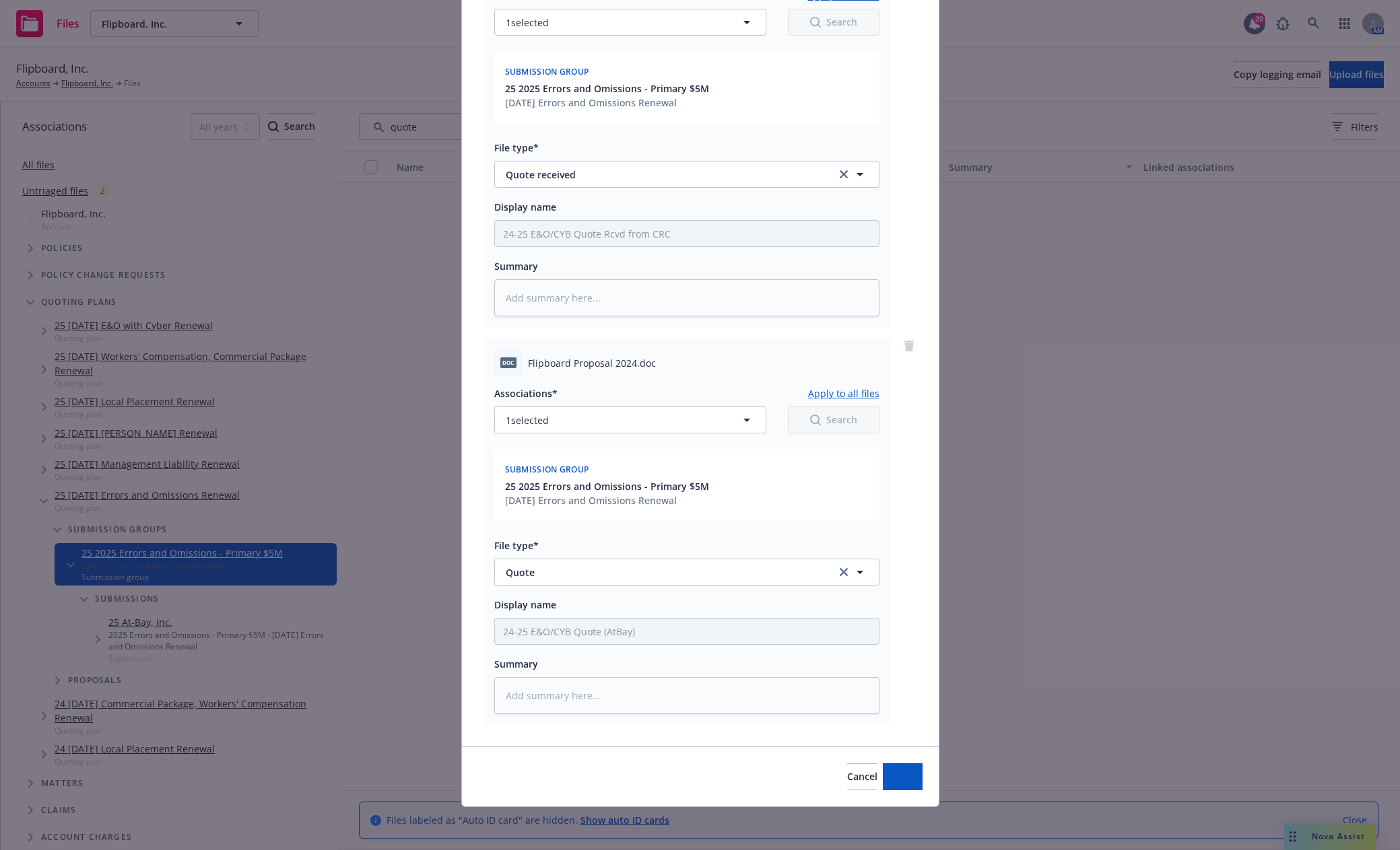
scroll to position [218, 0]
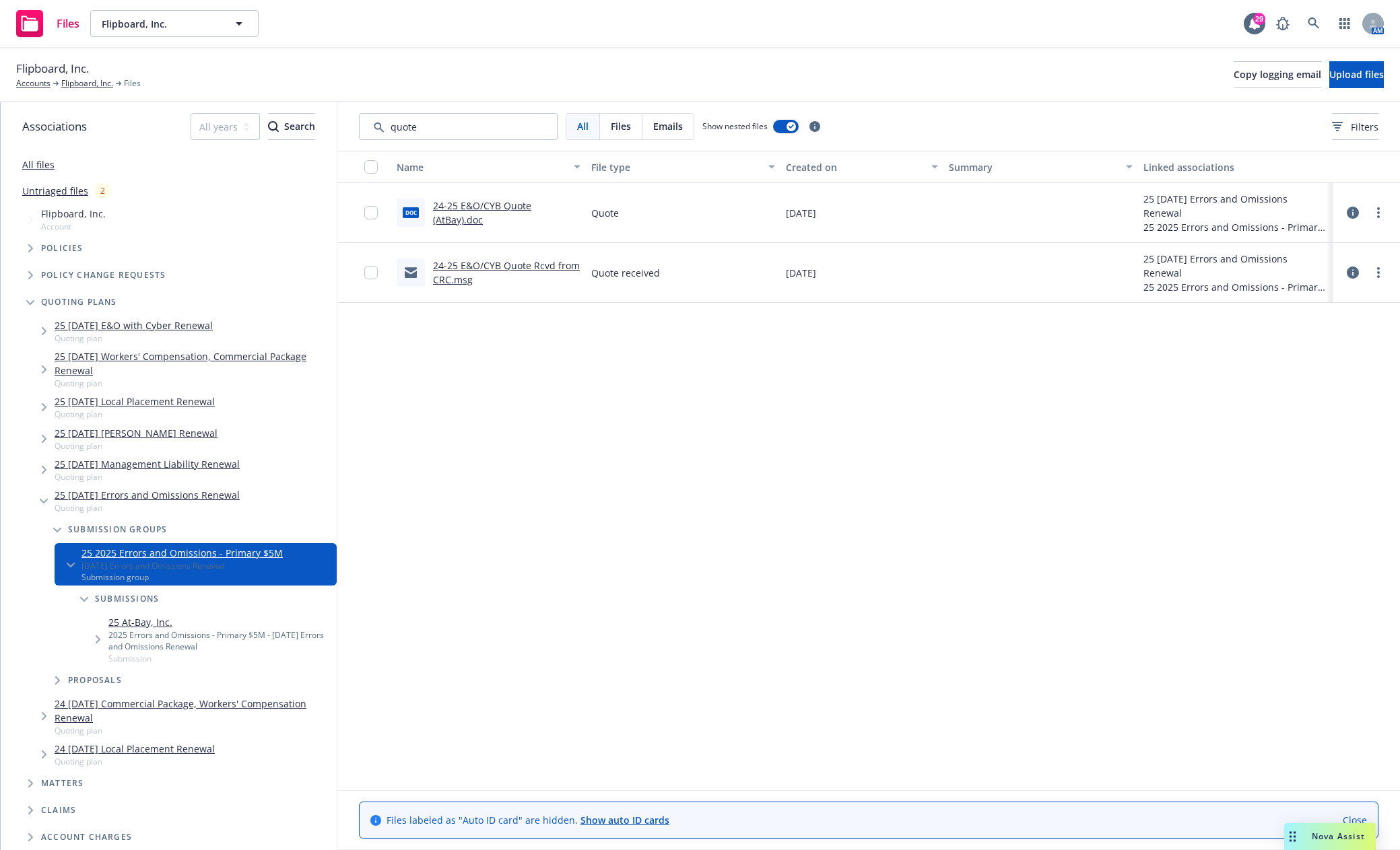
click at [28, 300] on icon "Tree Example" at bounding box center [30, 303] width 8 height 6
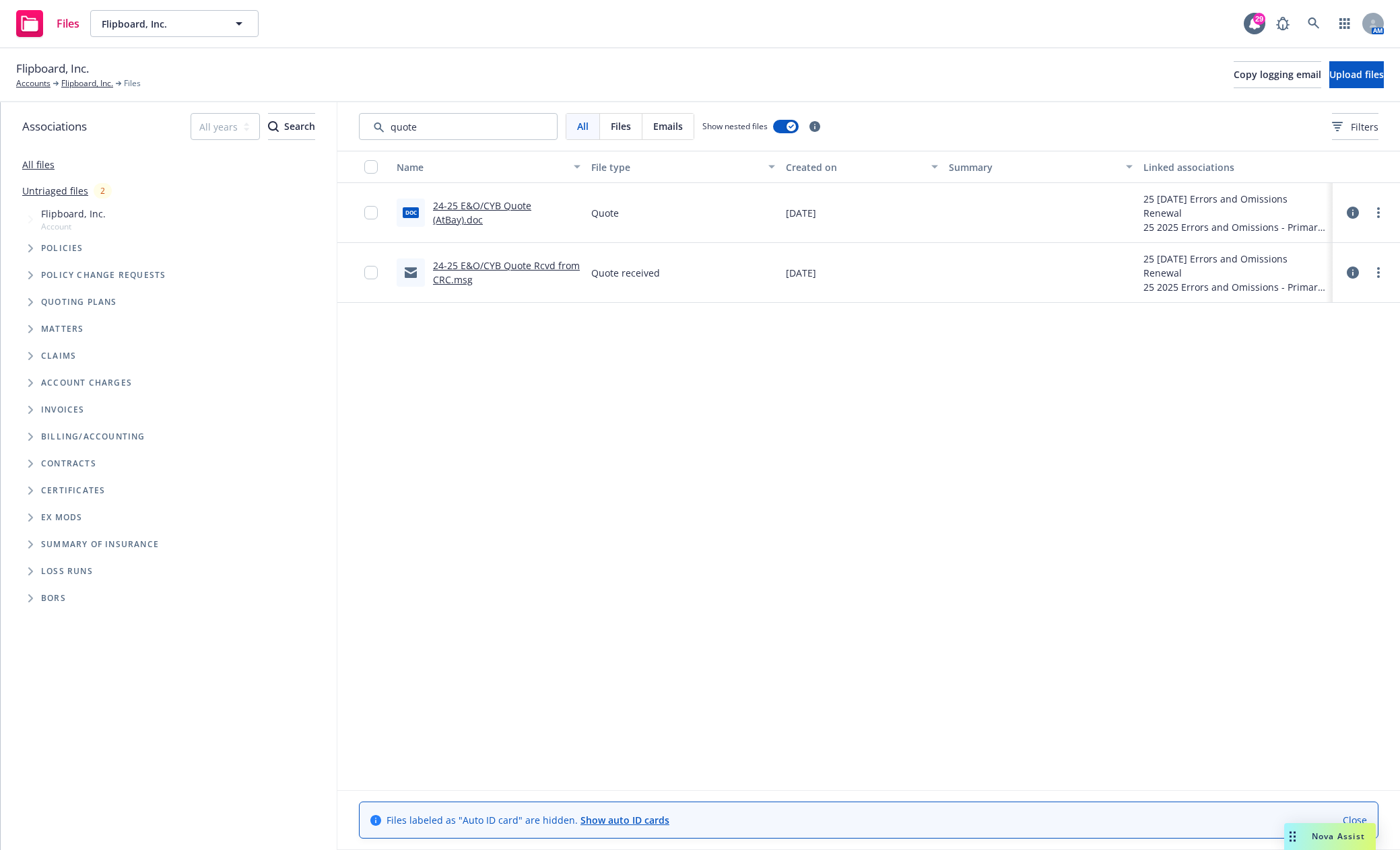
click at [28, 252] on span "Tree Example" at bounding box center [30, 248] width 21 height 21
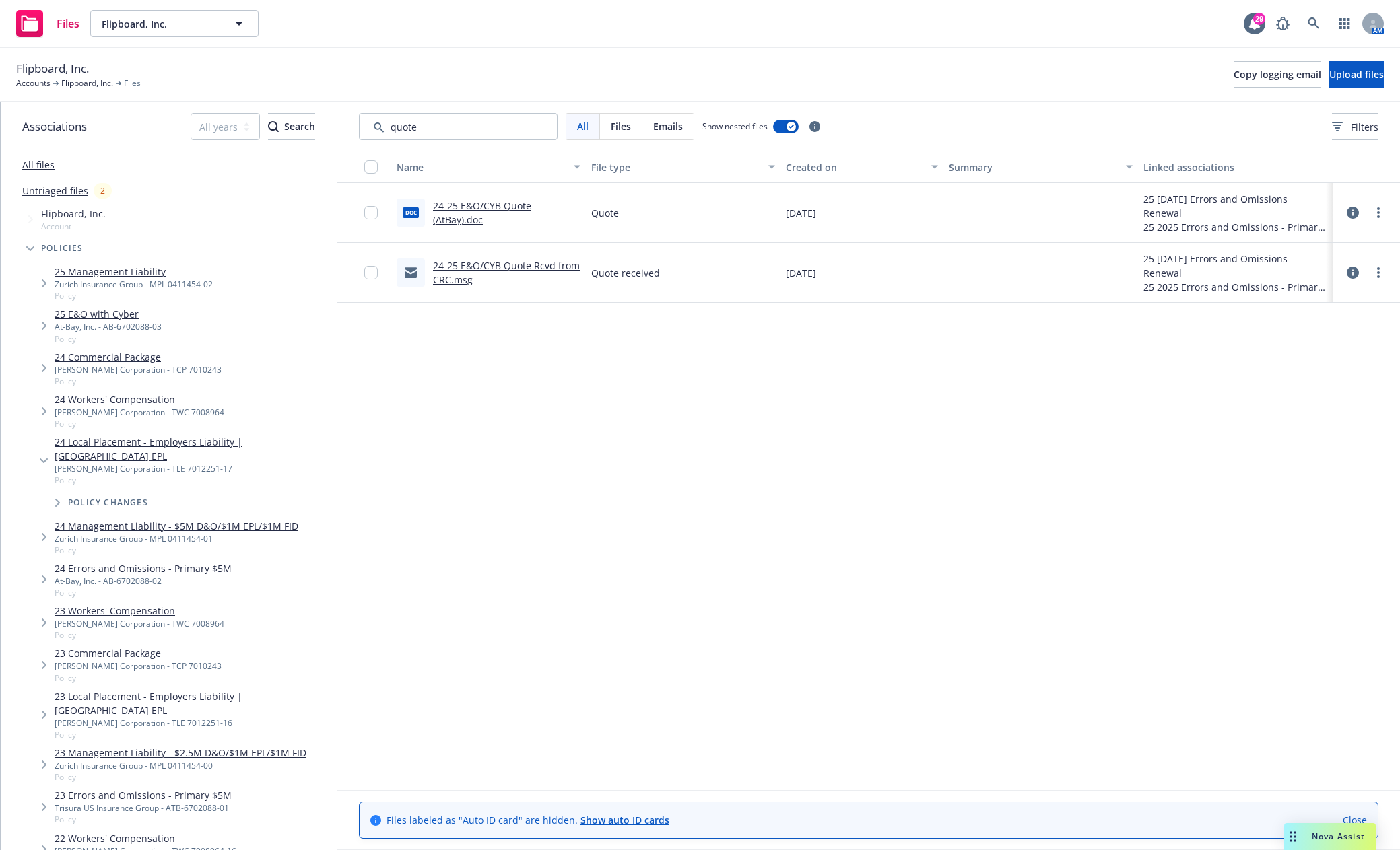
click at [49, 450] on span "Tree Example" at bounding box center [44, 460] width 21 height 21
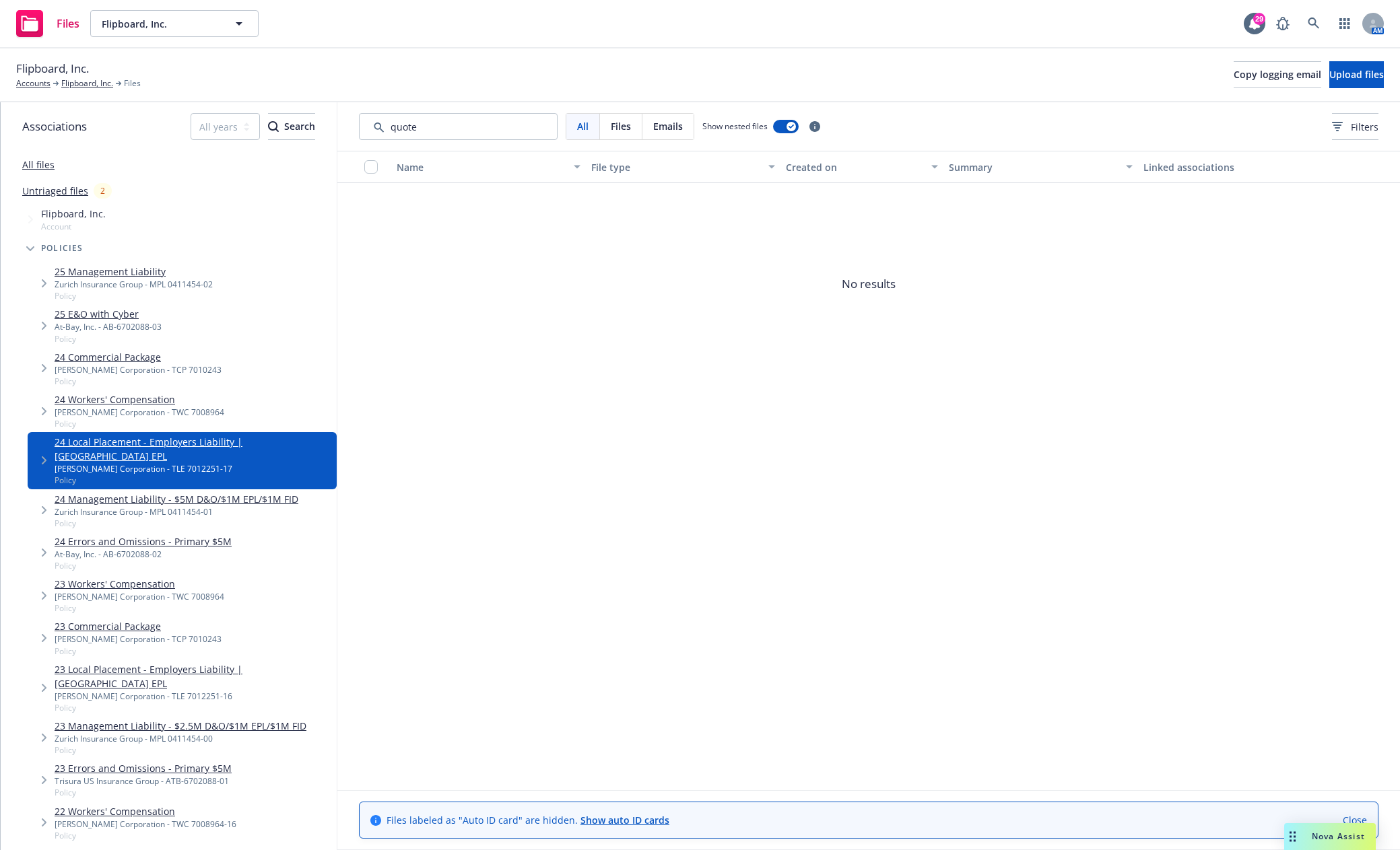
click at [37, 451] on span "Tree Example" at bounding box center [44, 460] width 21 height 21
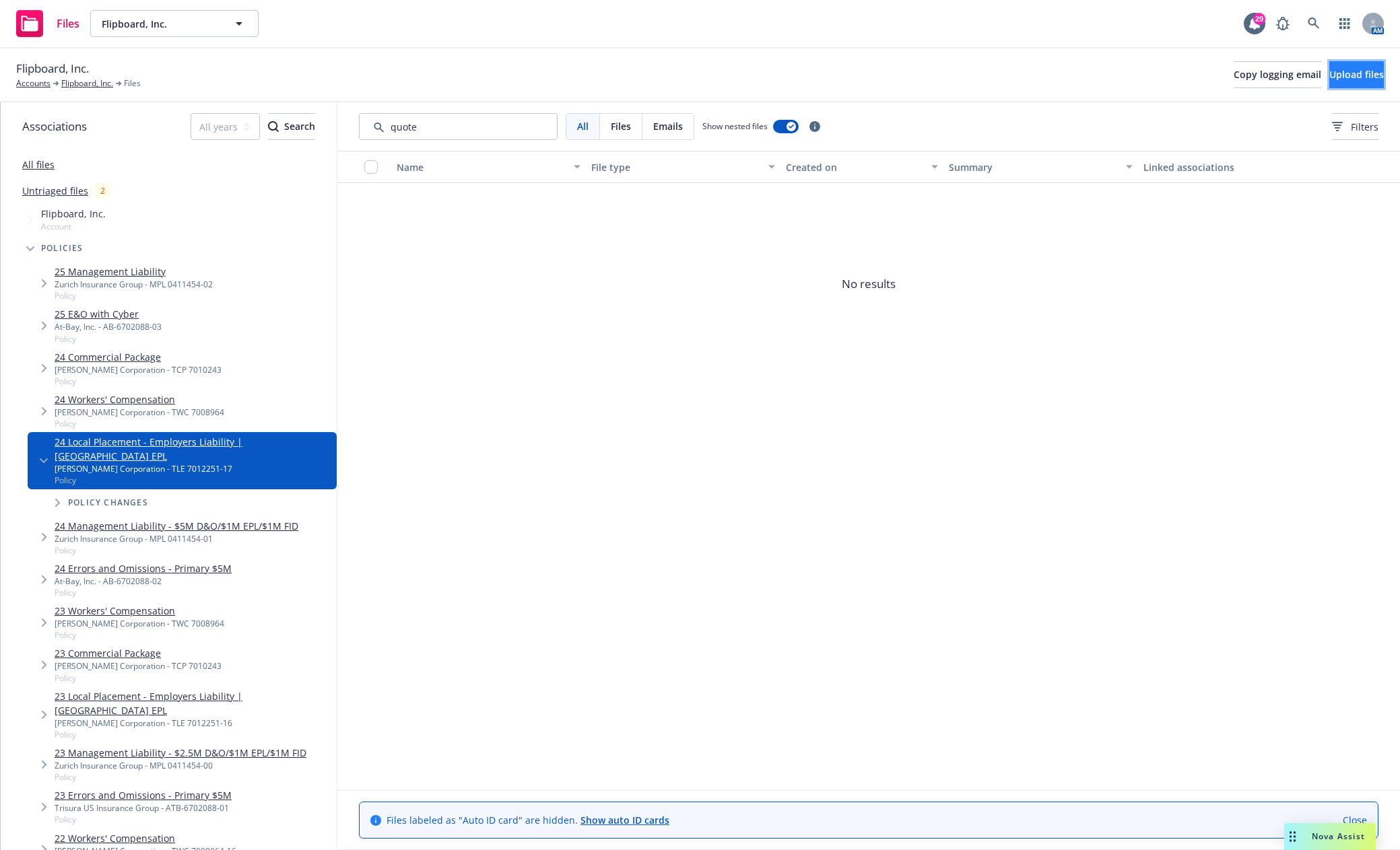
click at [1370, 74] on button "Upload files" at bounding box center [1356, 74] width 55 height 27
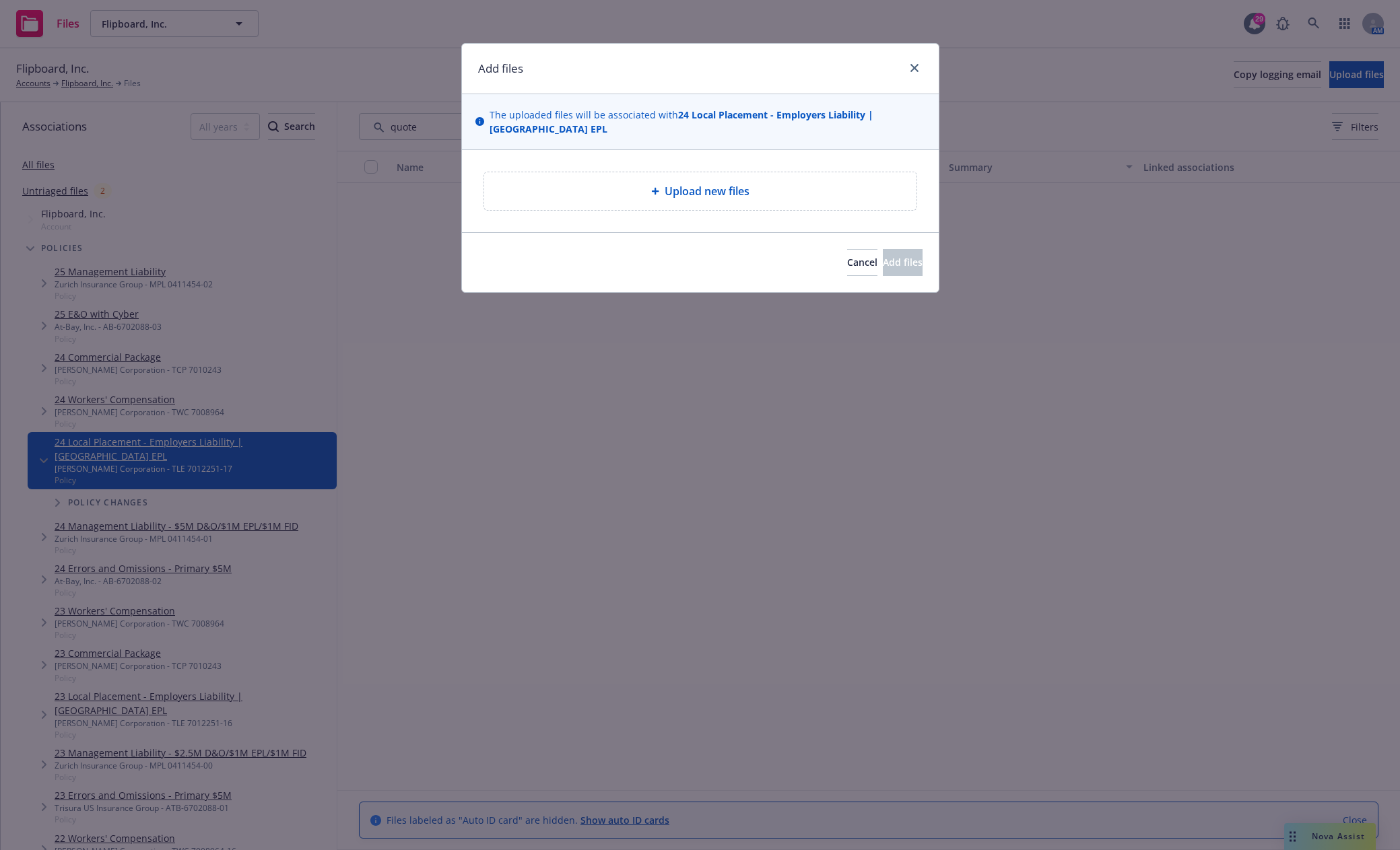
click at [704, 173] on div "Upload new files" at bounding box center [700, 191] width 434 height 39
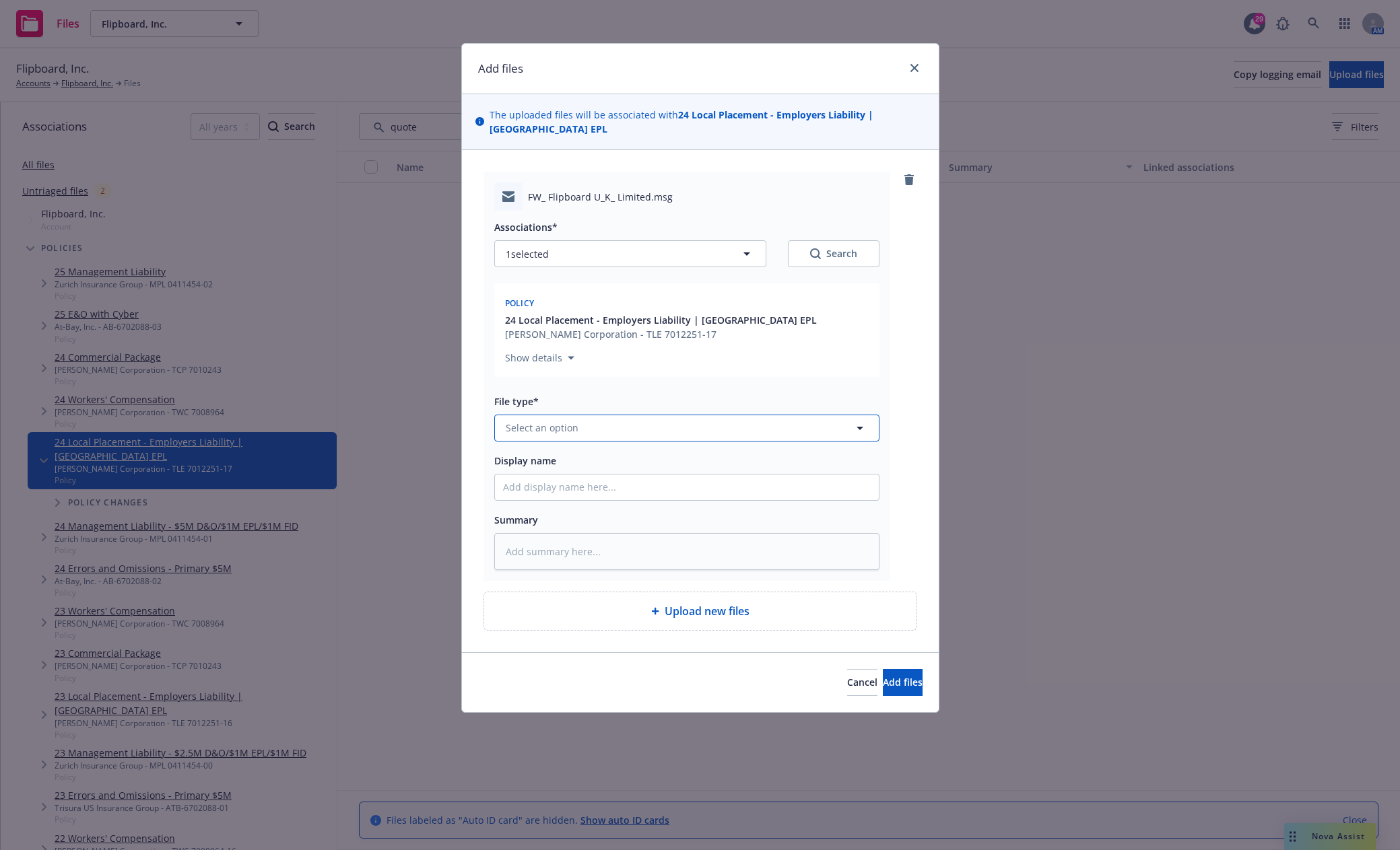
click at [578, 414] on button "Select an option" at bounding box center [687, 427] width 385 height 27
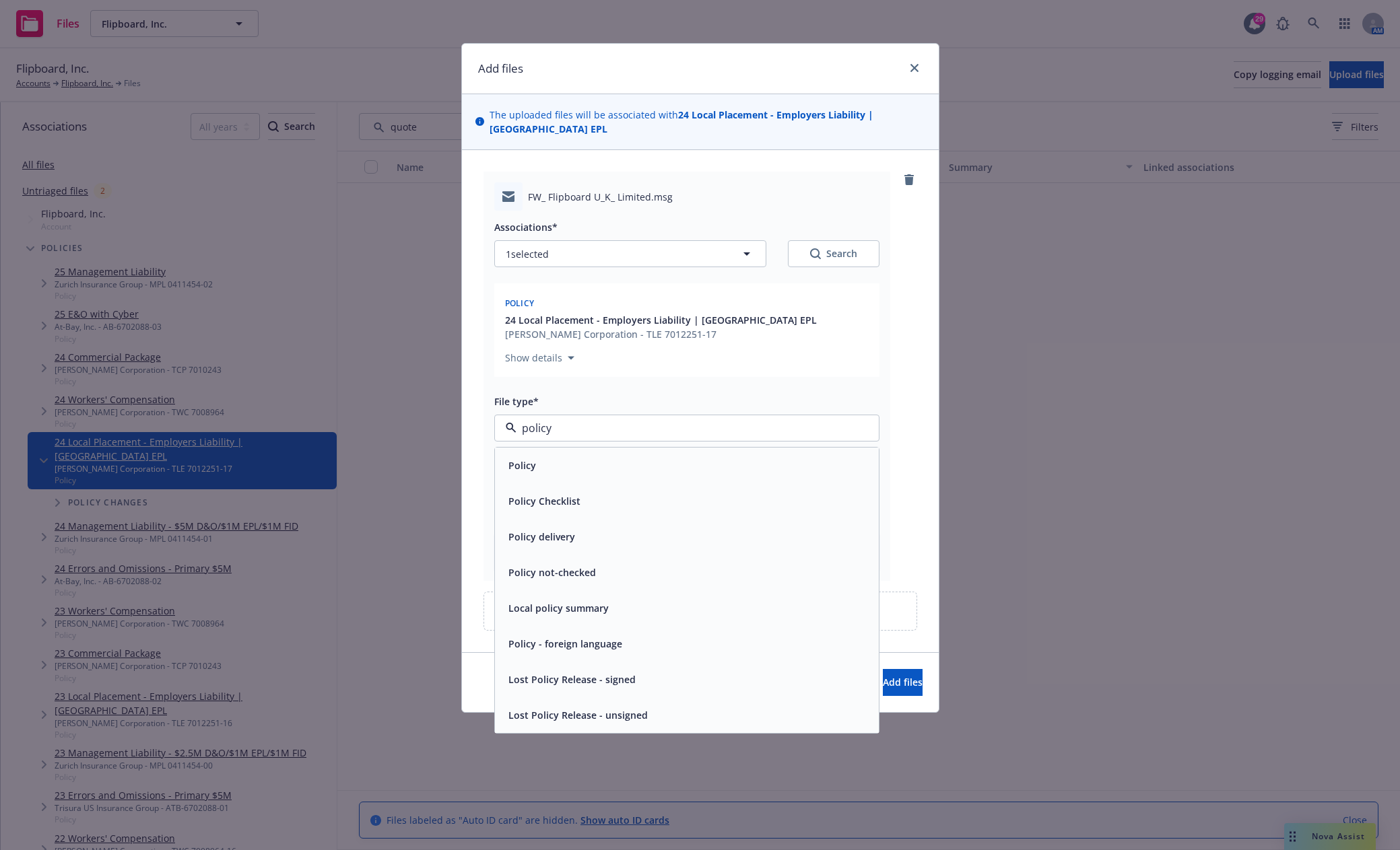
click at [537, 456] on div "Policy" at bounding box center [687, 466] width 367 height 19
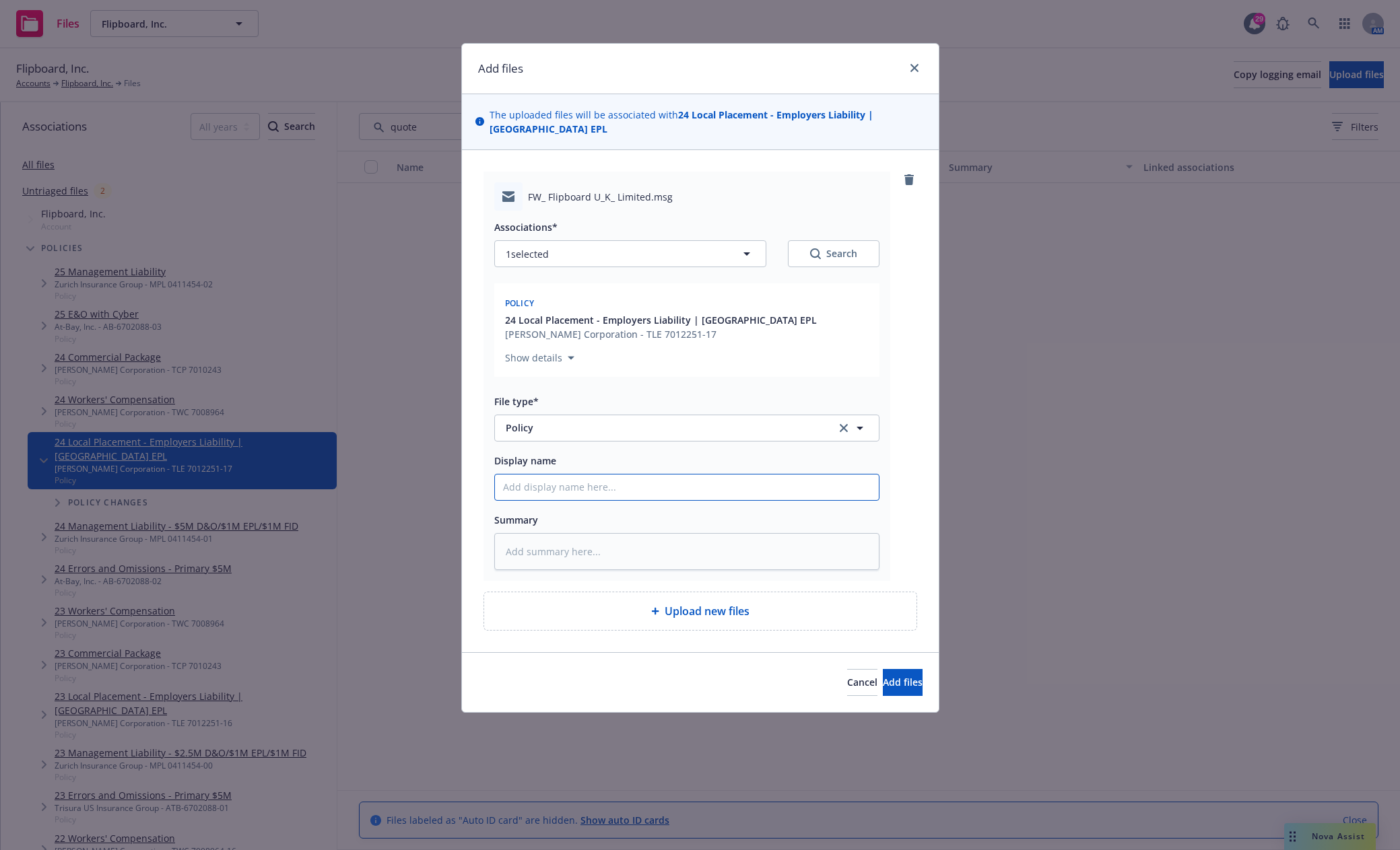
click at [595, 475] on input "Display name" at bounding box center [687, 487] width 384 height 26
drag, startPoint x: 610, startPoint y: 476, endPoint x: 620, endPoint y: 473, distance: 10.4
click at [610, 476] on input "24-25 Local UK EL Policy Rcvd" at bounding box center [687, 487] width 384 height 26
drag, startPoint x: 690, startPoint y: 472, endPoint x: 221, endPoint y: 485, distance: 469.2
click at [222, 484] on div "Add files The uploaded files will be associated with 24 Local Placement - Emplo…" at bounding box center [700, 425] width 1400 height 850
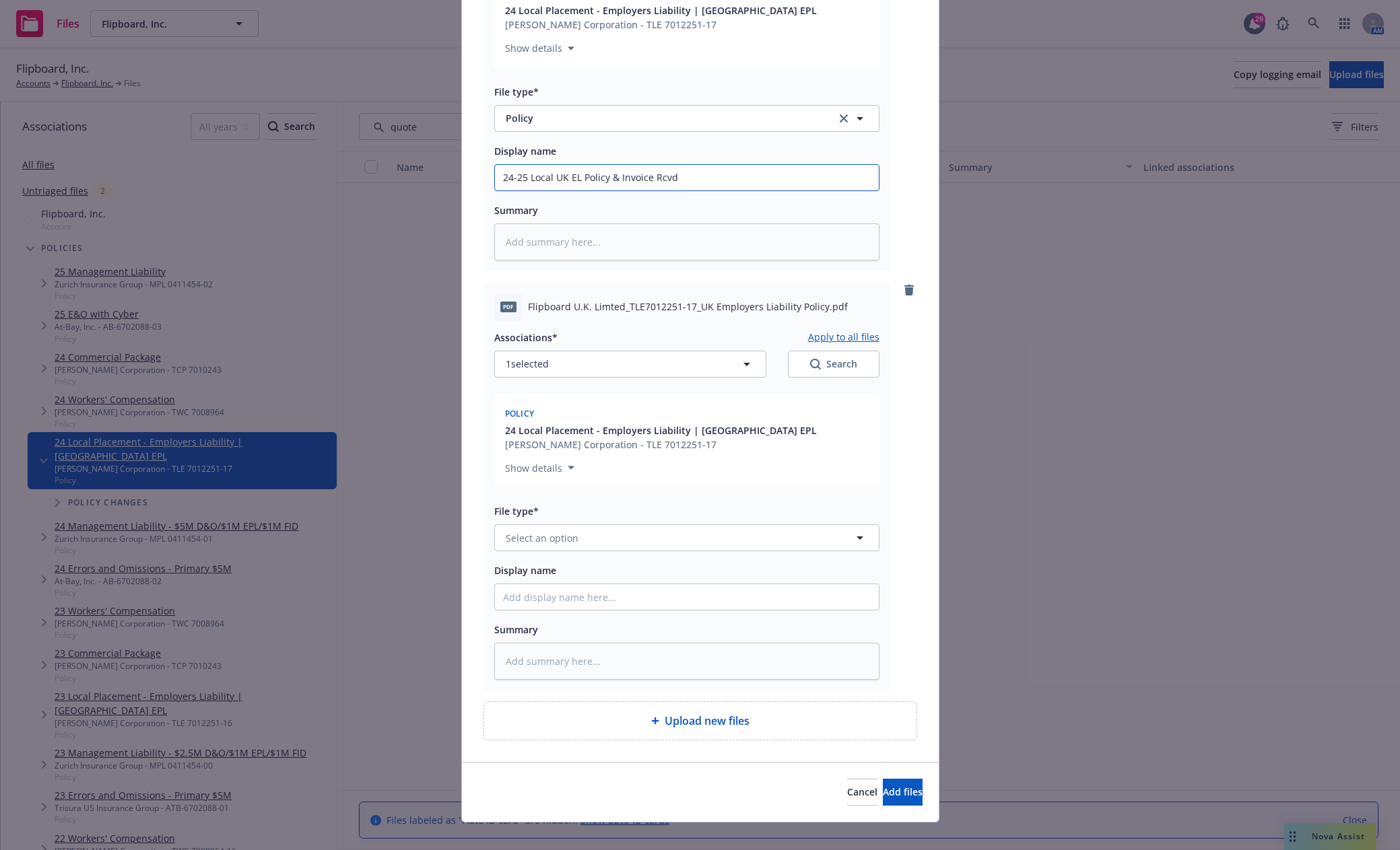
scroll to position [311, 0]
click at [593, 524] on button "Select an option" at bounding box center [687, 536] width 385 height 27
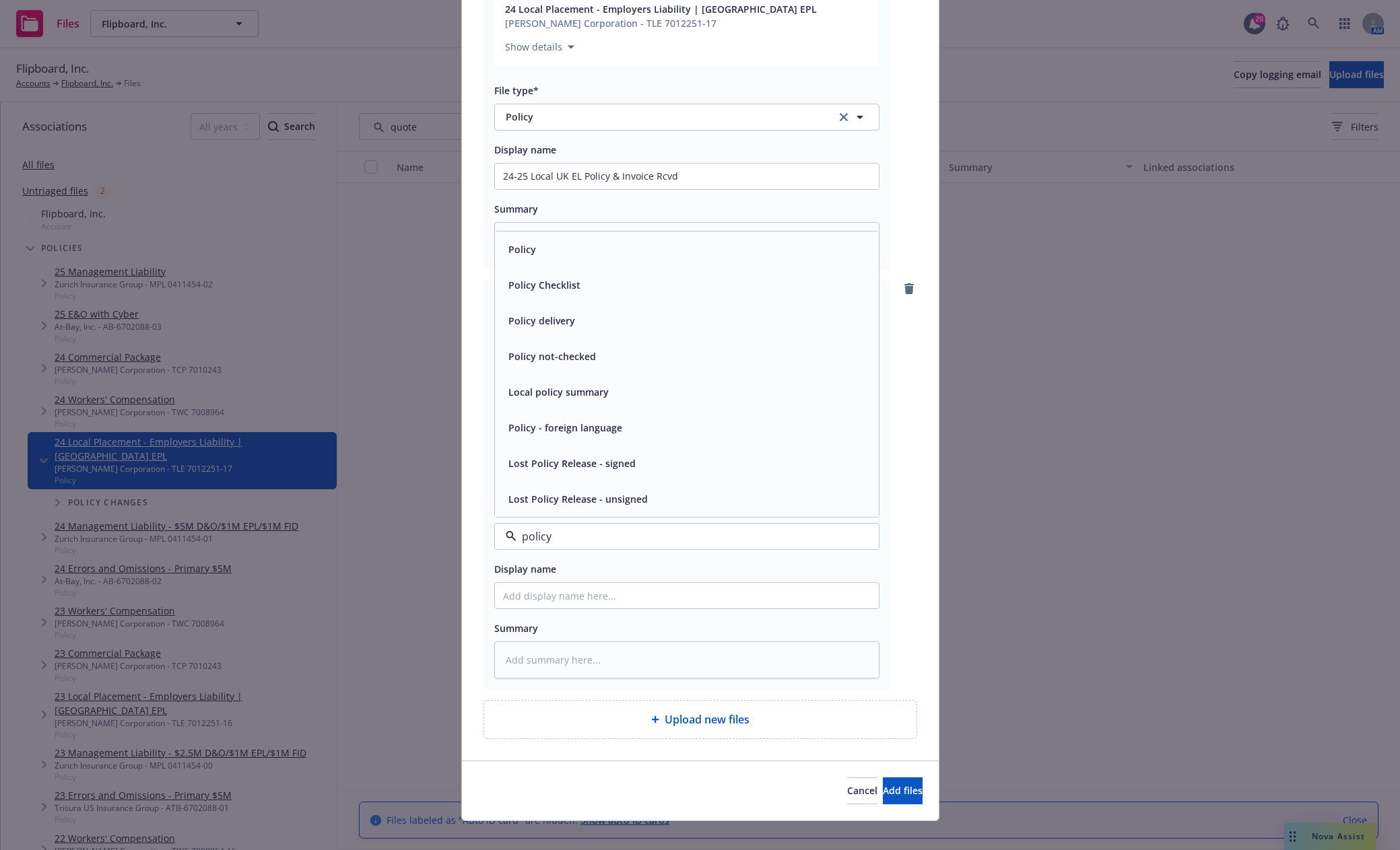
click at [536, 245] on div "Policy" at bounding box center [687, 249] width 367 height 19
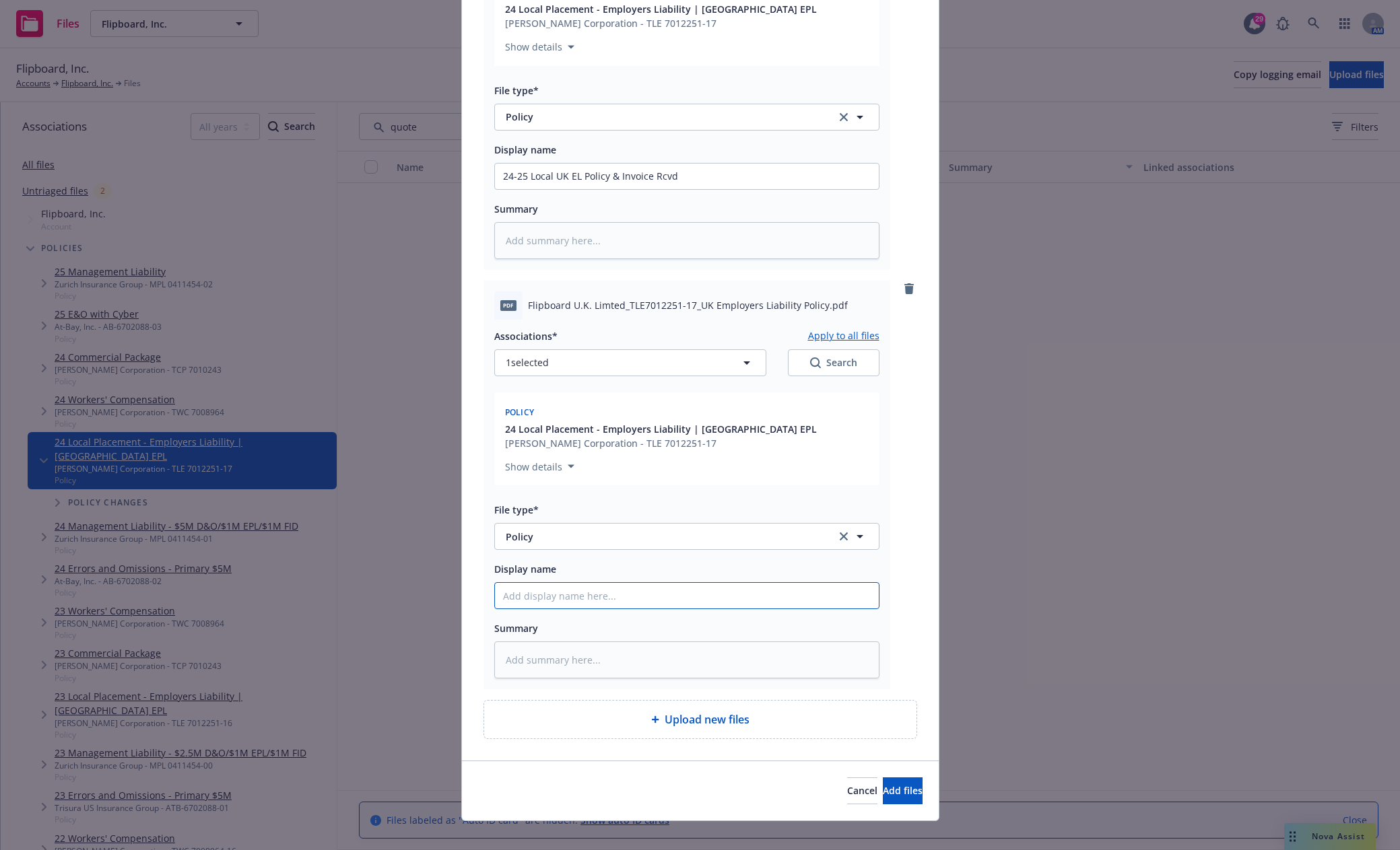
click at [577, 586] on input "Display name" at bounding box center [687, 595] width 384 height 26
paste input "24-25 Local UK EL Policy & Invoice Rcvd"
drag, startPoint x: 606, startPoint y: 581, endPoint x: 785, endPoint y: 581, distance: 179.0
click at [785, 583] on input "24-25 Local UK EL Policy & Invoice Rcvd" at bounding box center [687, 595] width 384 height 26
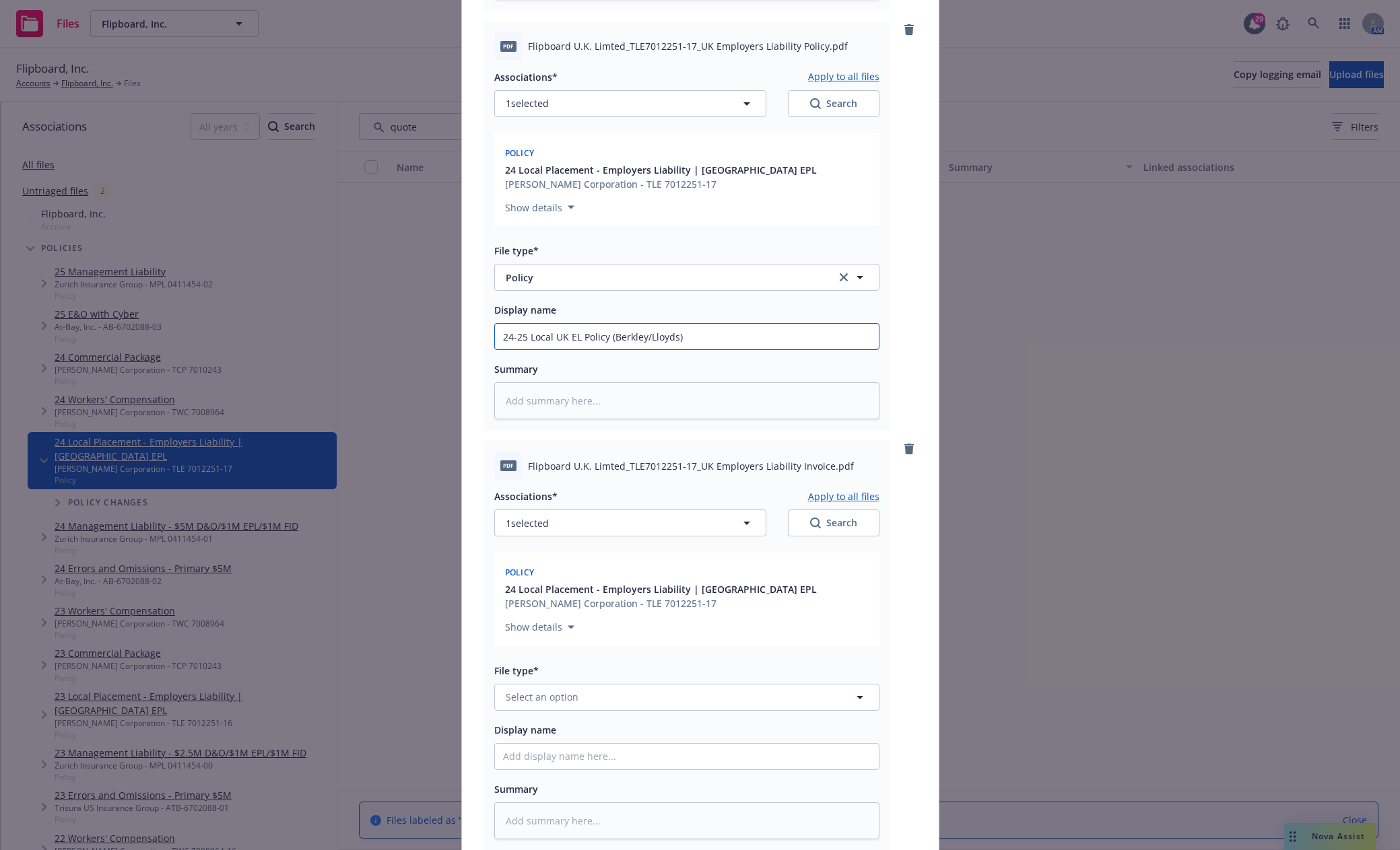
scroll to position [648, 0]
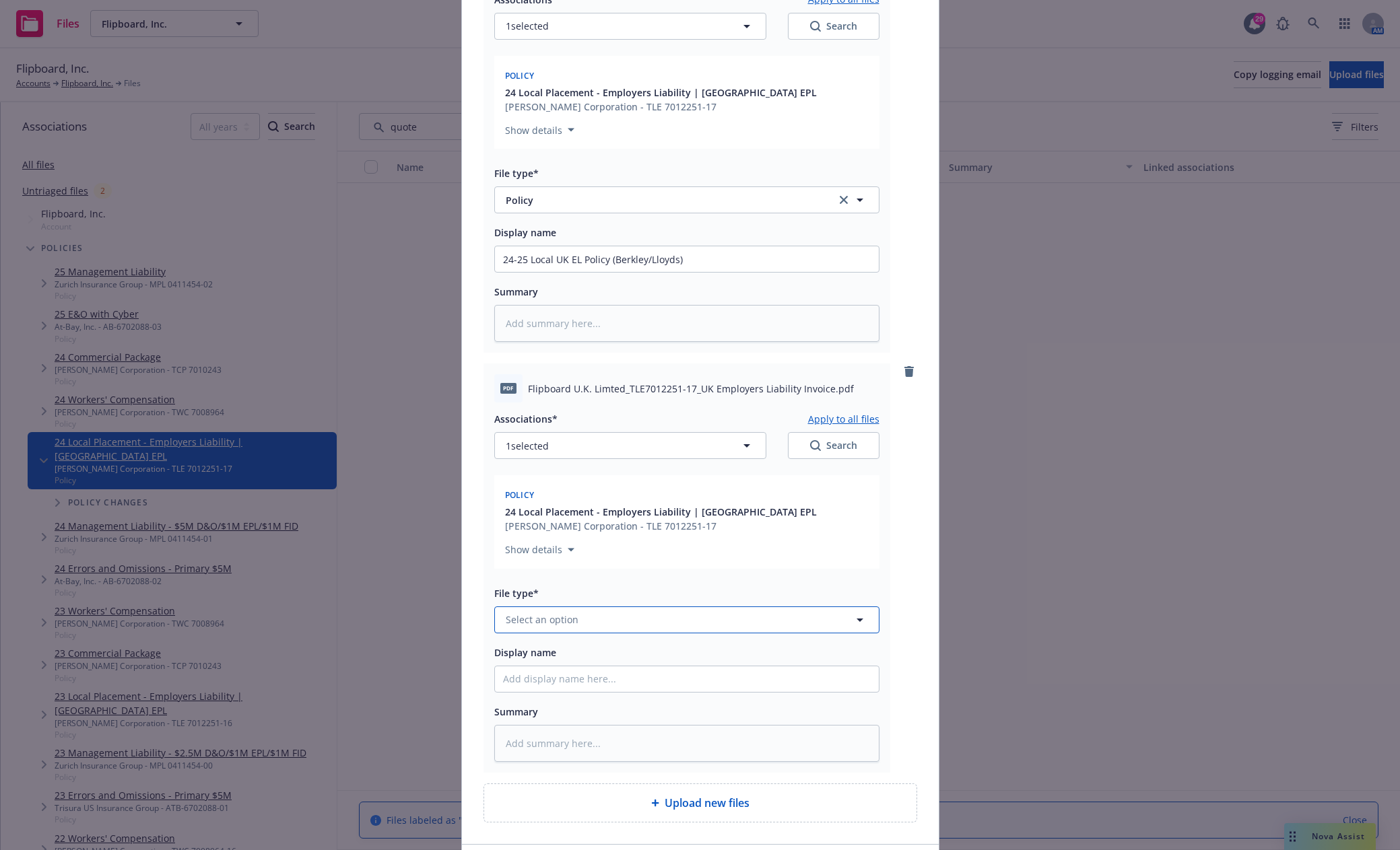
click at [581, 610] on button "Select an option" at bounding box center [687, 619] width 385 height 27
click at [581, 576] on span "Invoice - Third Party" at bounding box center [554, 583] width 93 height 14
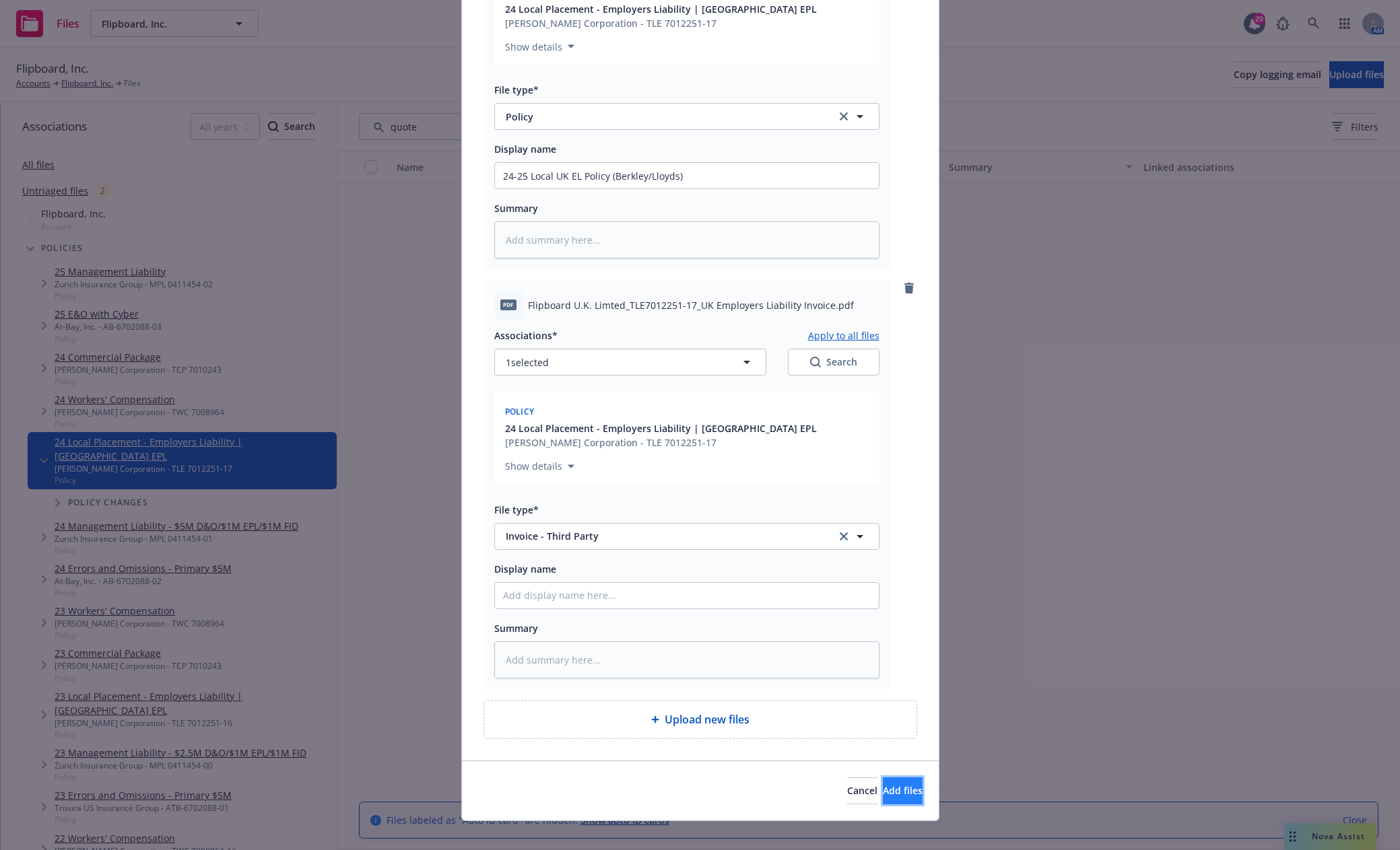
click at [883, 784] on span "Add files" at bounding box center [902, 790] width 40 height 12
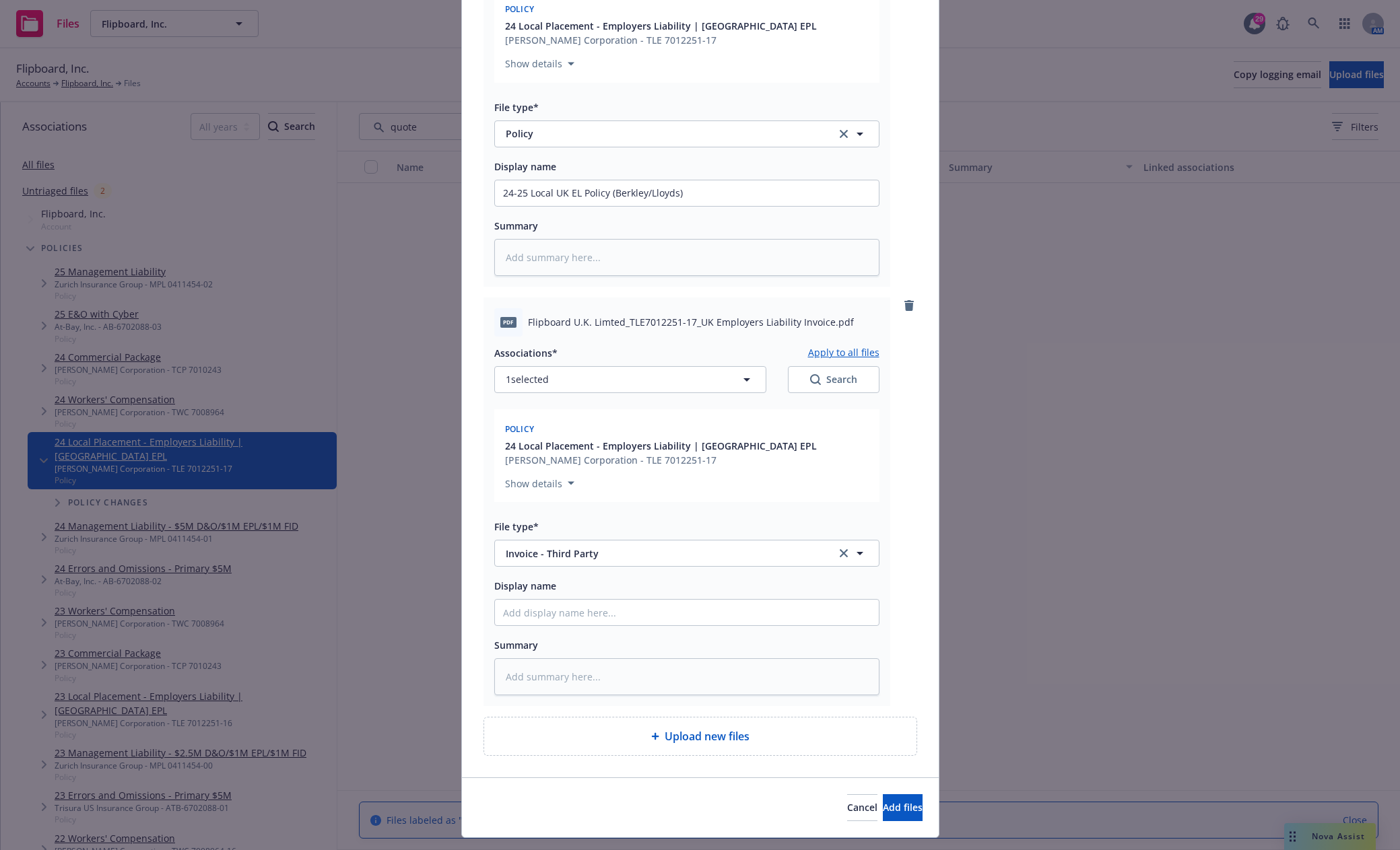
scroll to position [747, 0]
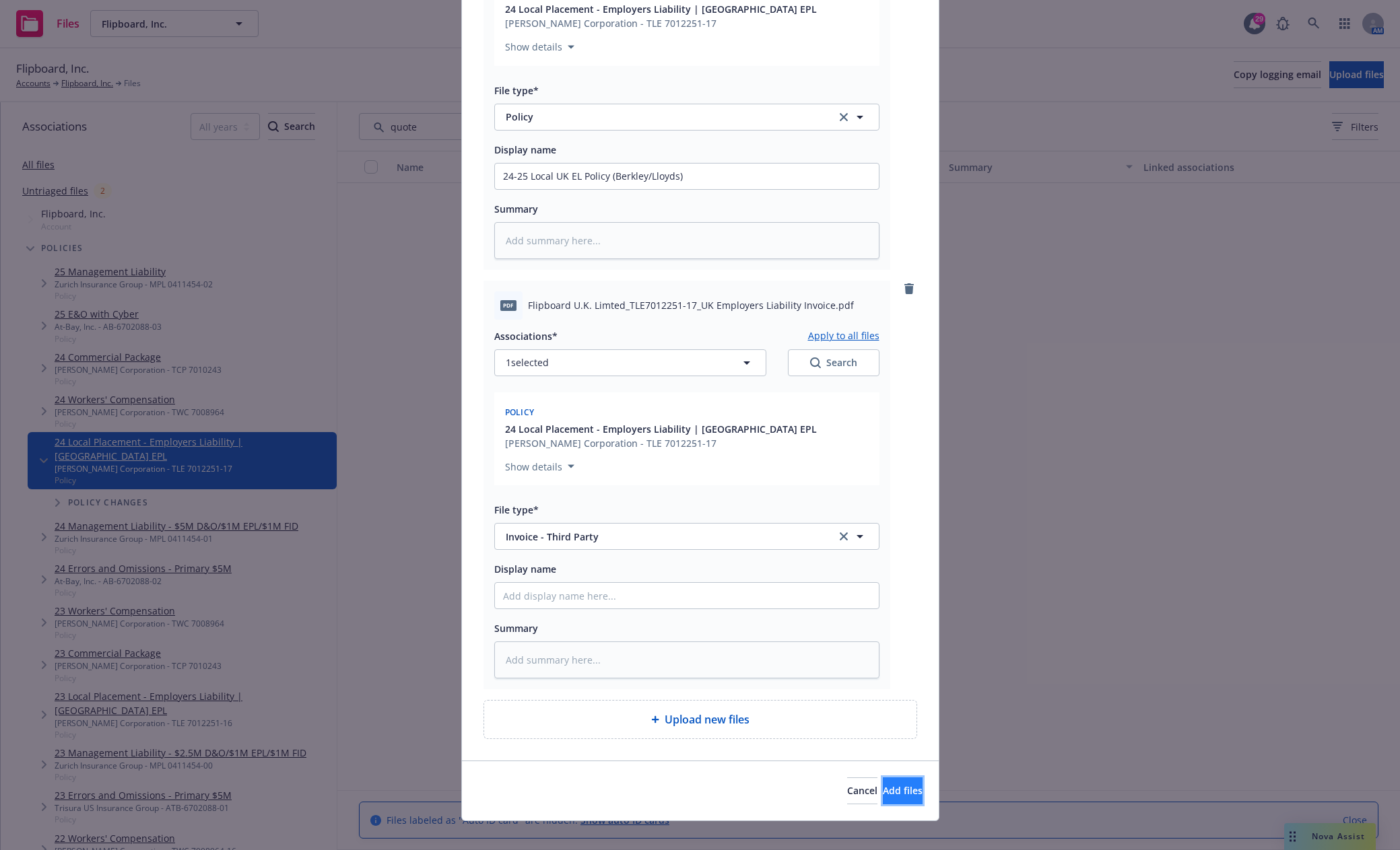
click at [883, 784] on span "Add files" at bounding box center [902, 790] width 40 height 12
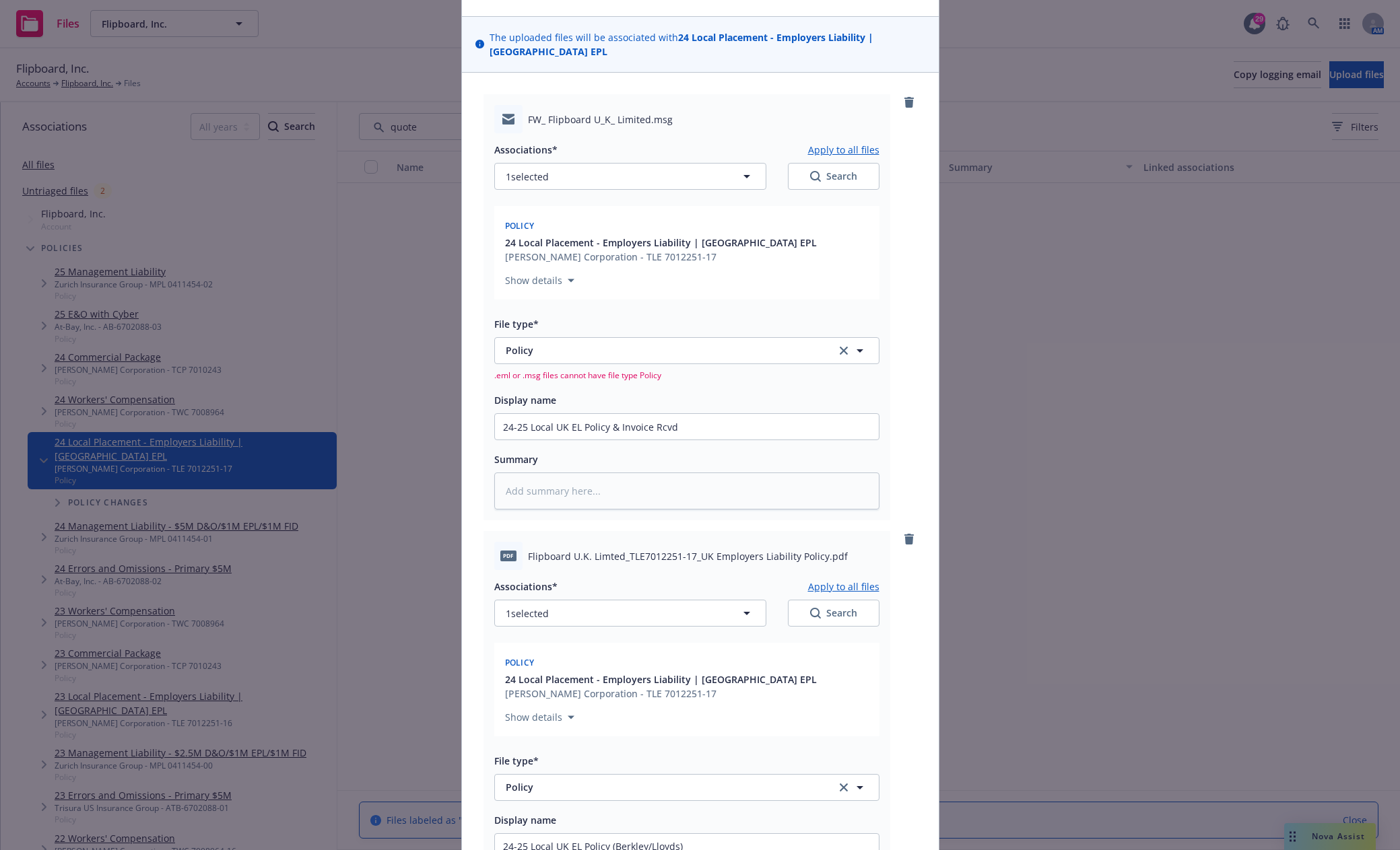
scroll to position [75, 0]
click at [586, 346] on span "Policy" at bounding box center [662, 353] width 312 height 14
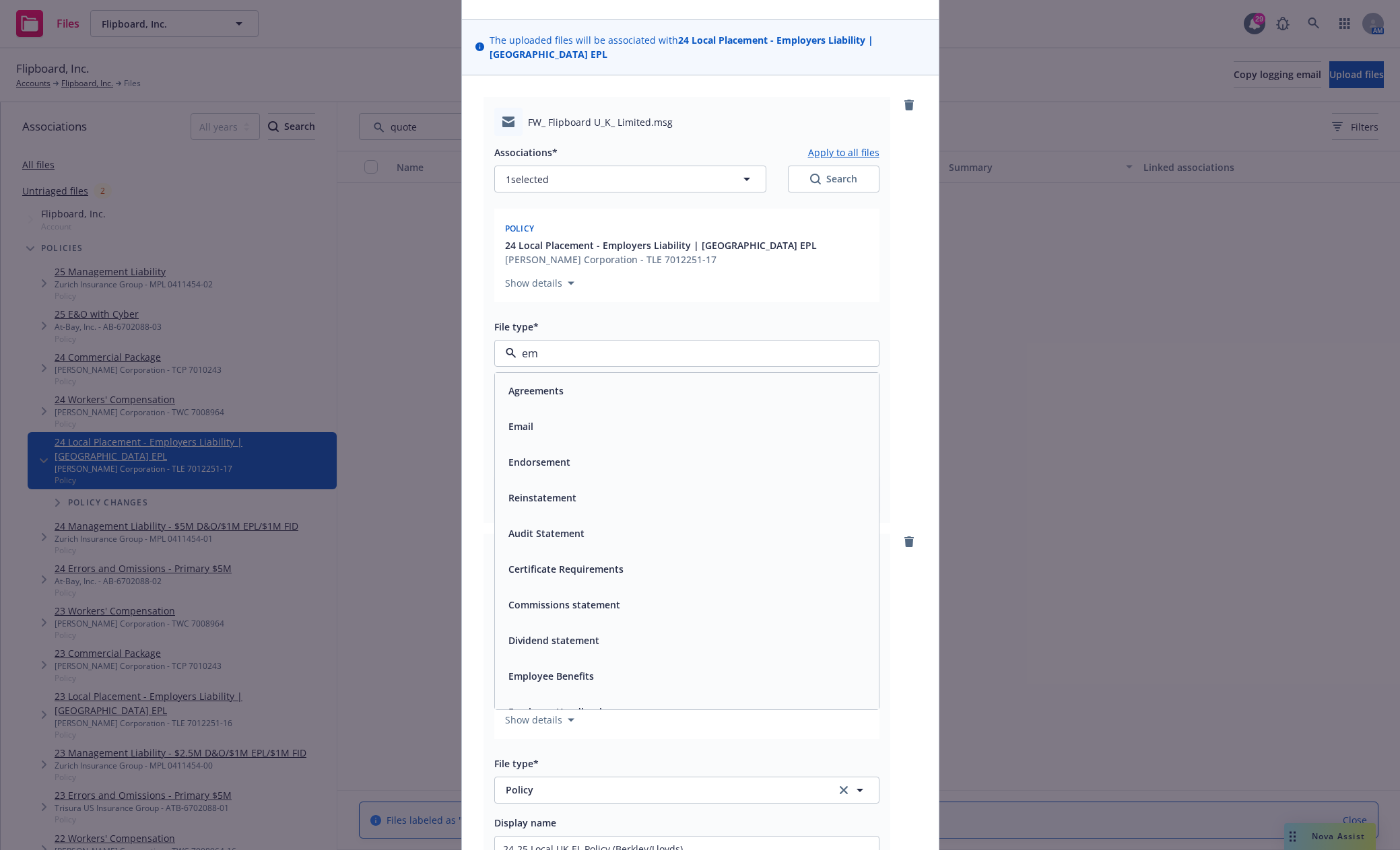
click at [553, 416] on div "Email" at bounding box center [687, 426] width 367 height 19
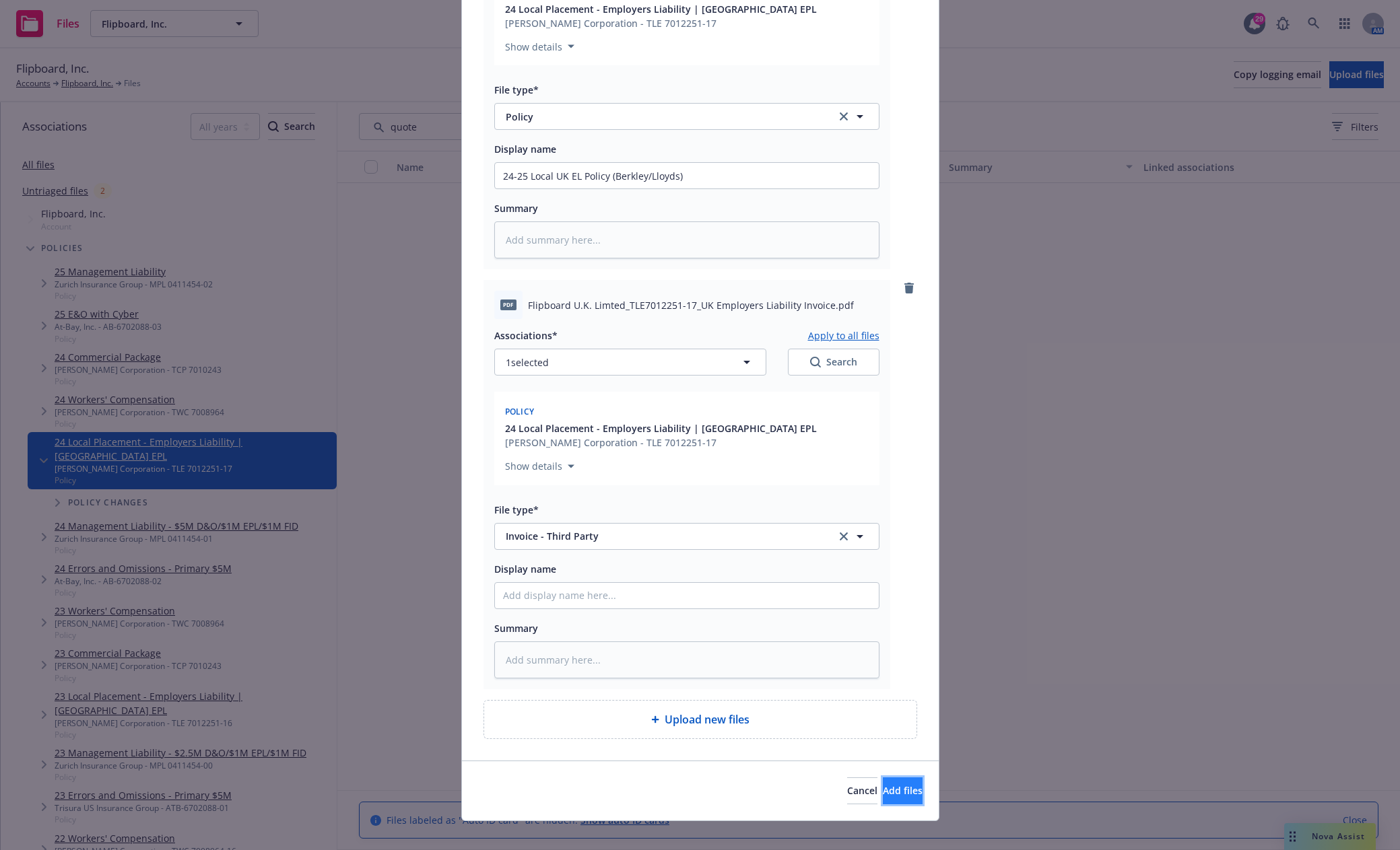
click at [884, 788] on button "Add files" at bounding box center [902, 790] width 40 height 27
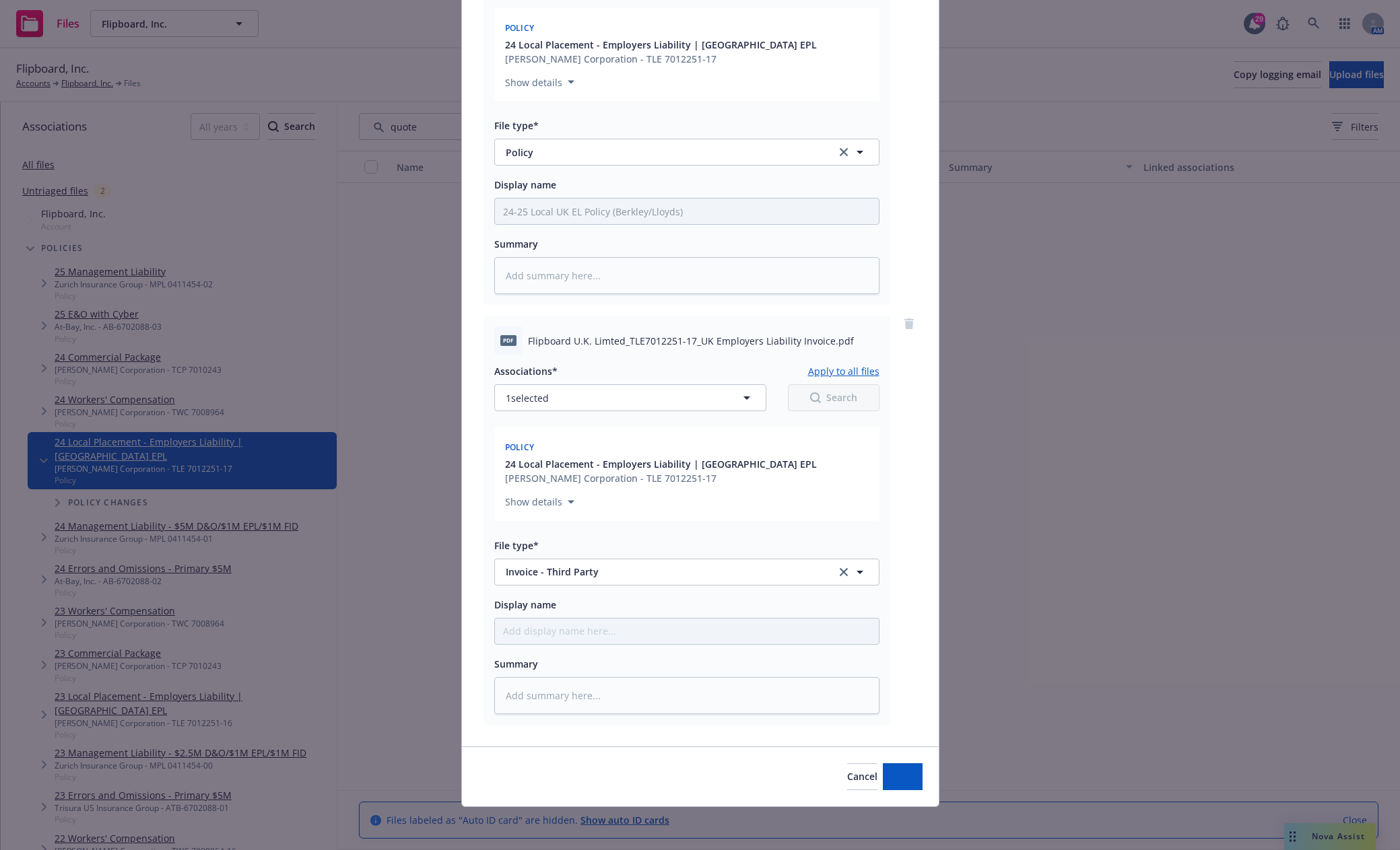
scroll to position [681, 0]
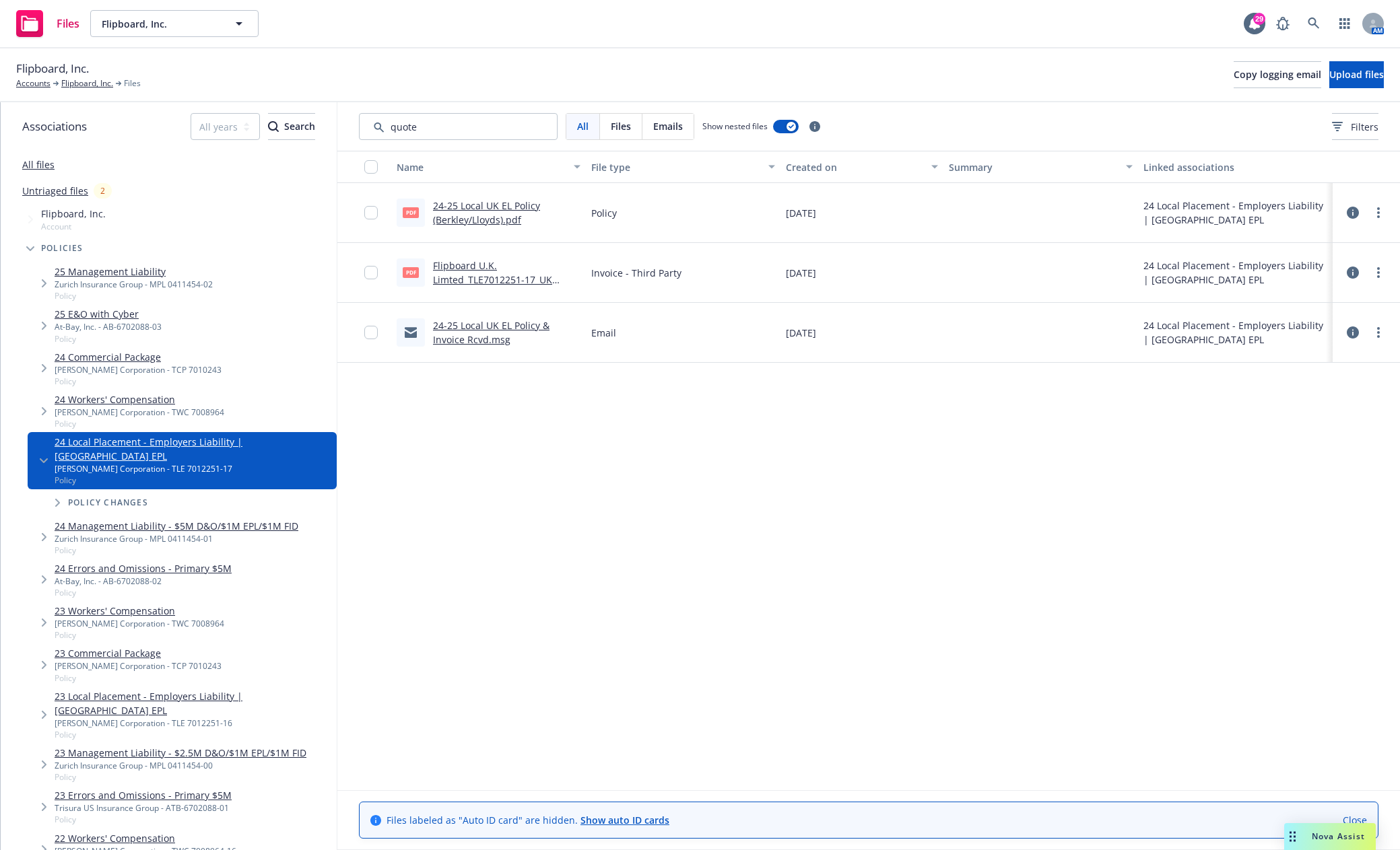
click at [40, 324] on span "Tree Example" at bounding box center [44, 326] width 21 height 21
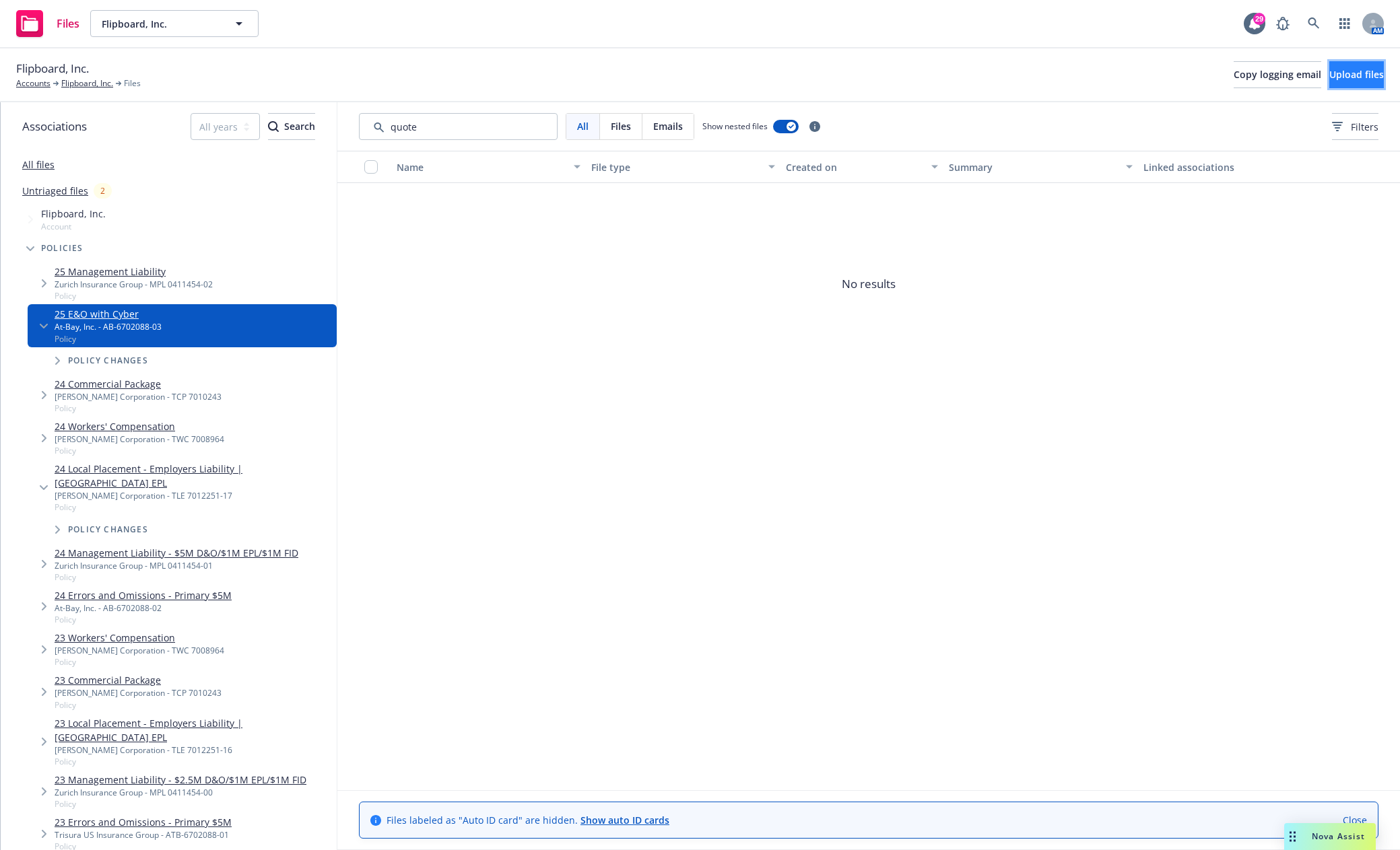
click at [1340, 71] on span "Upload files" at bounding box center [1356, 74] width 55 height 12
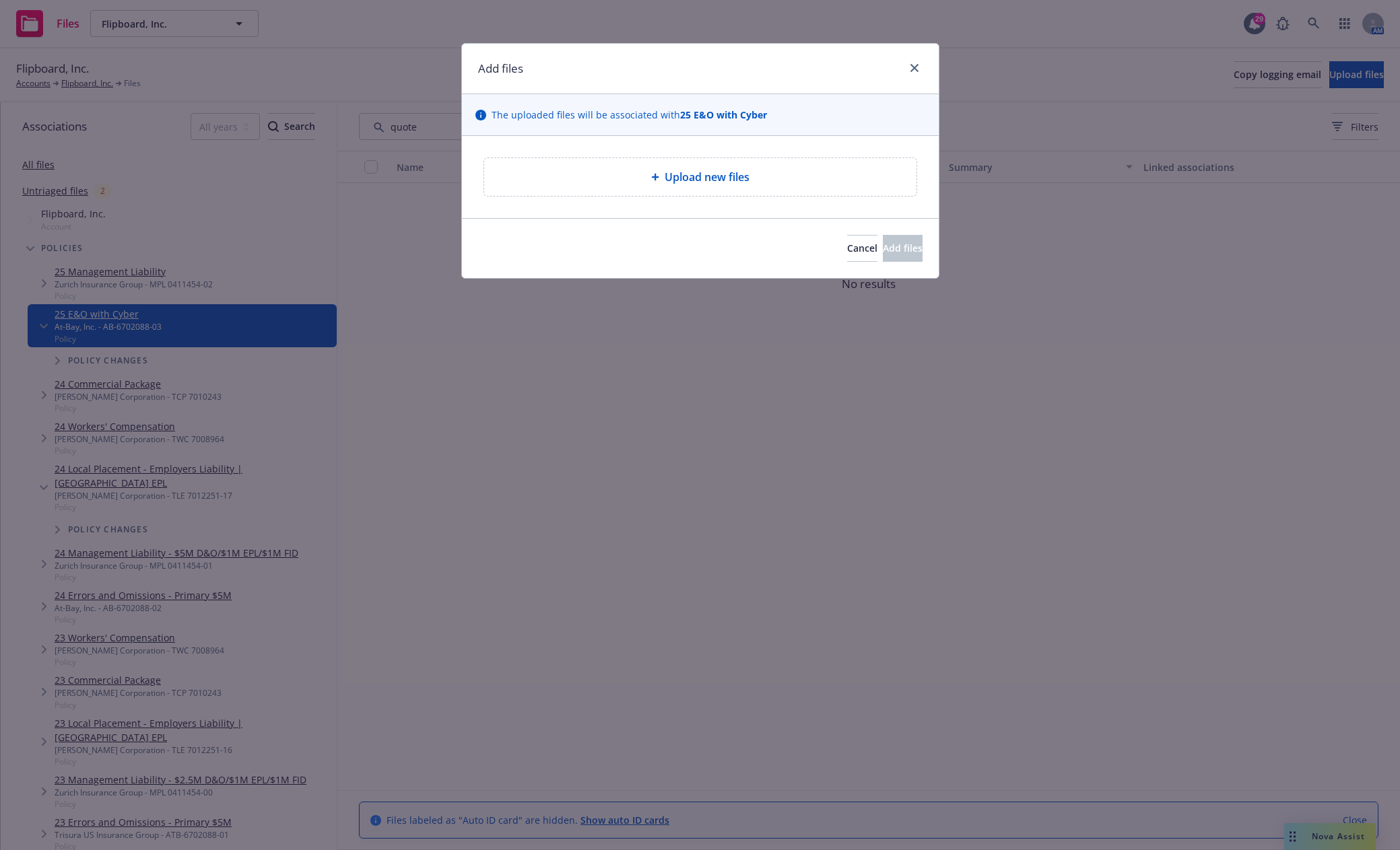
click at [698, 181] on span "Upload new files" at bounding box center [707, 177] width 85 height 16
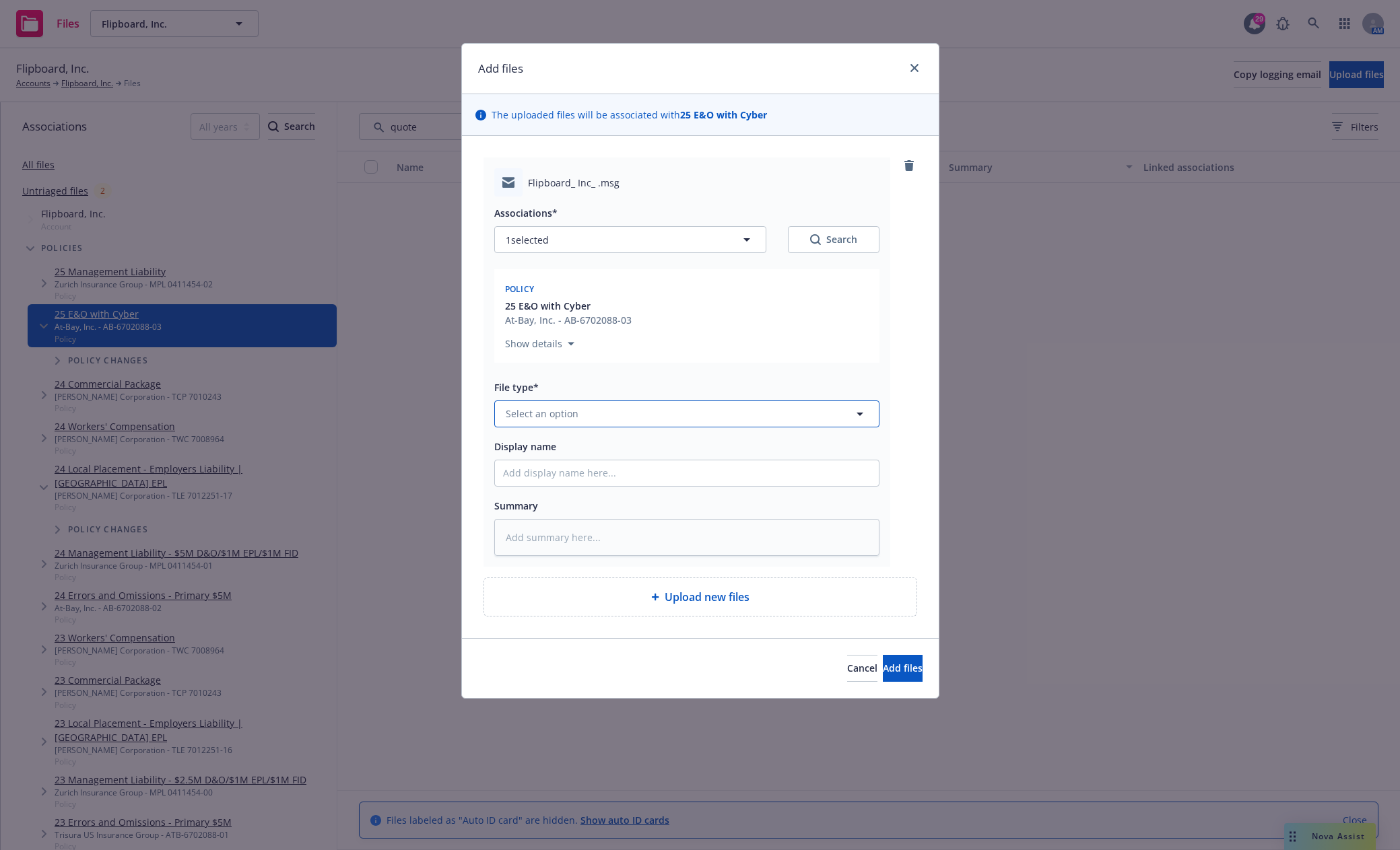
click at [641, 412] on button "Select an option" at bounding box center [687, 414] width 385 height 27
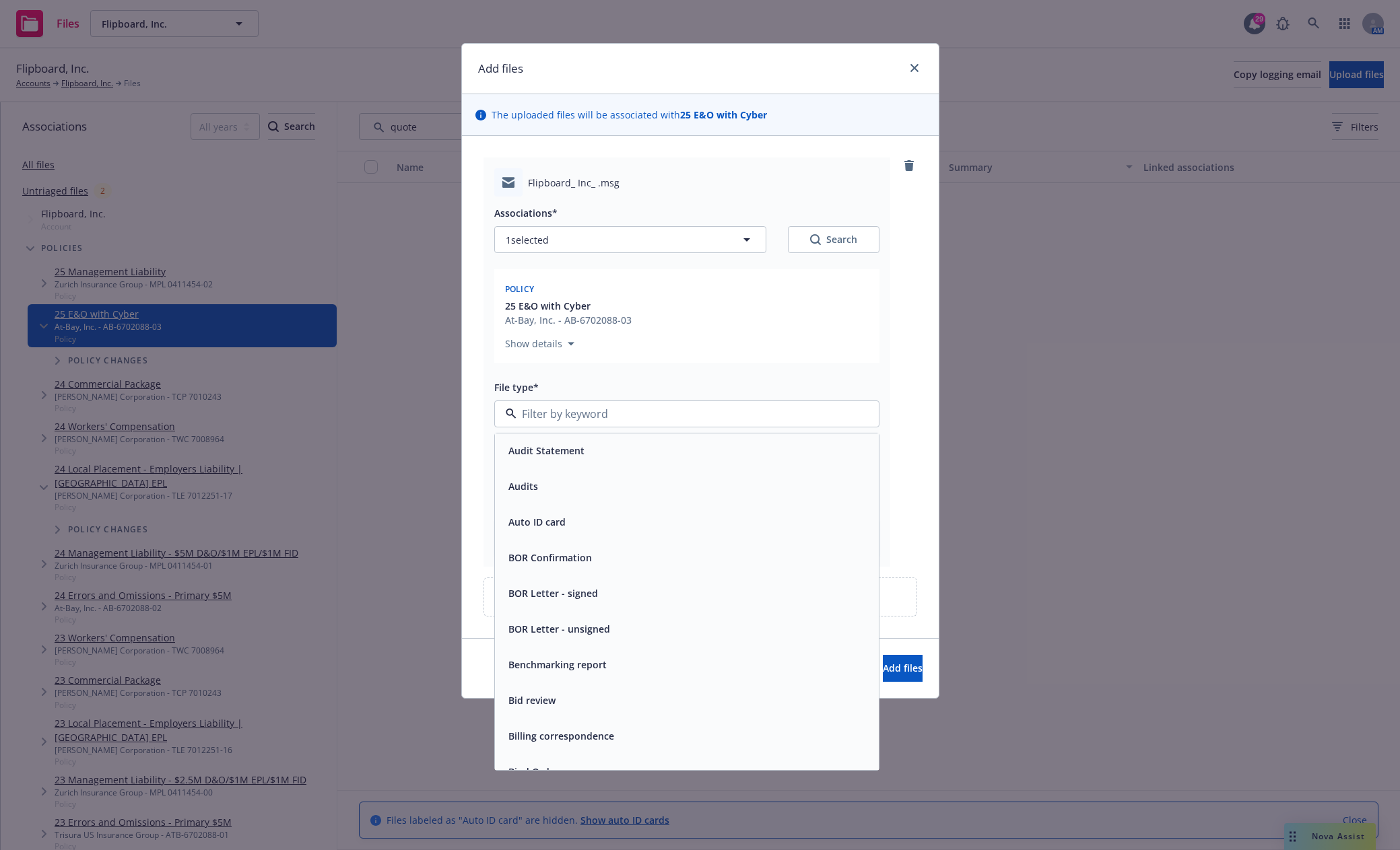
scroll to position [471, 0]
click at [572, 758] on div "Binder" at bounding box center [687, 765] width 367 height 19
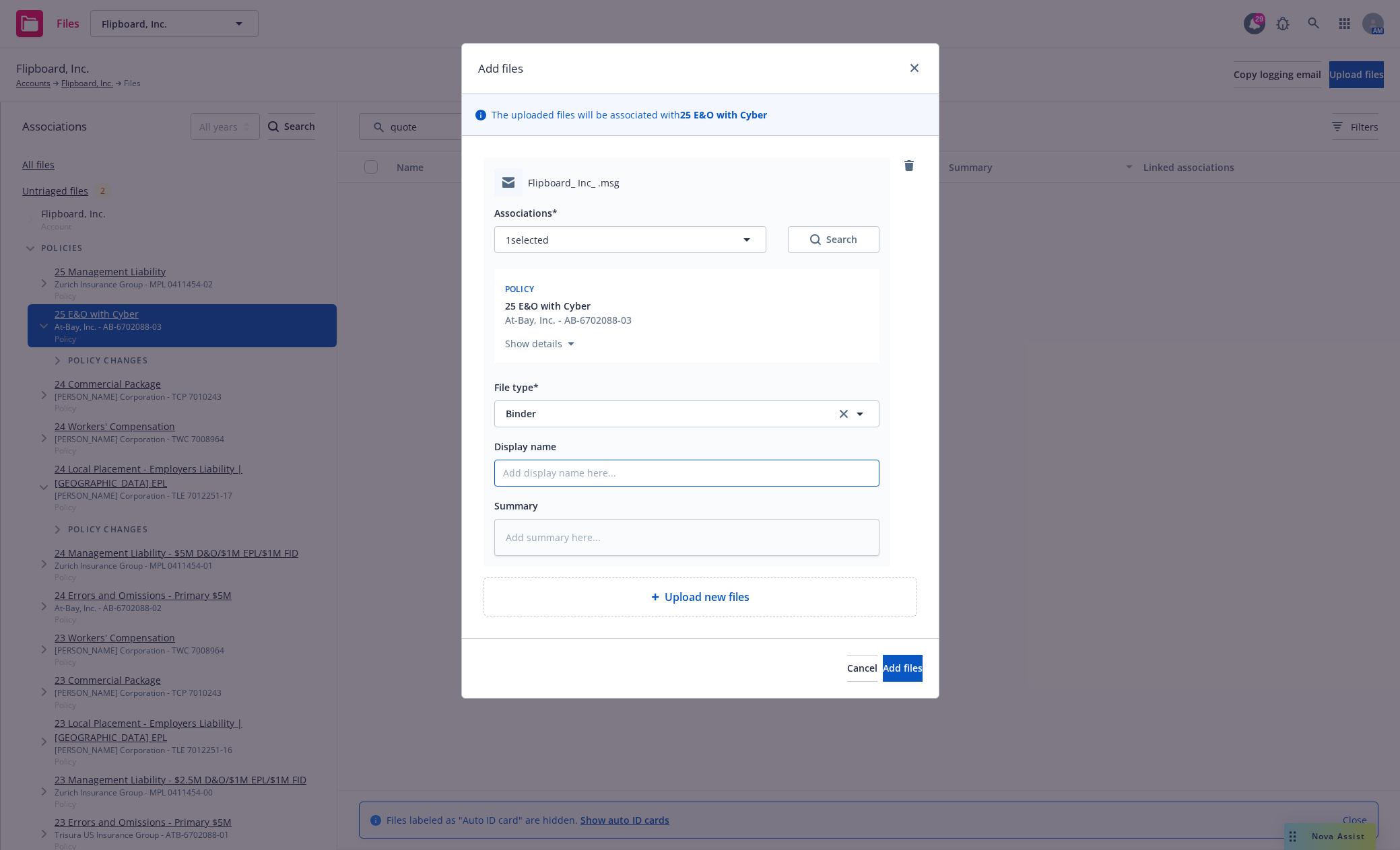
click at [560, 468] on input "Display name" at bounding box center [687, 472] width 384 height 26
click at [890, 673] on button "Add files" at bounding box center [902, 668] width 40 height 27
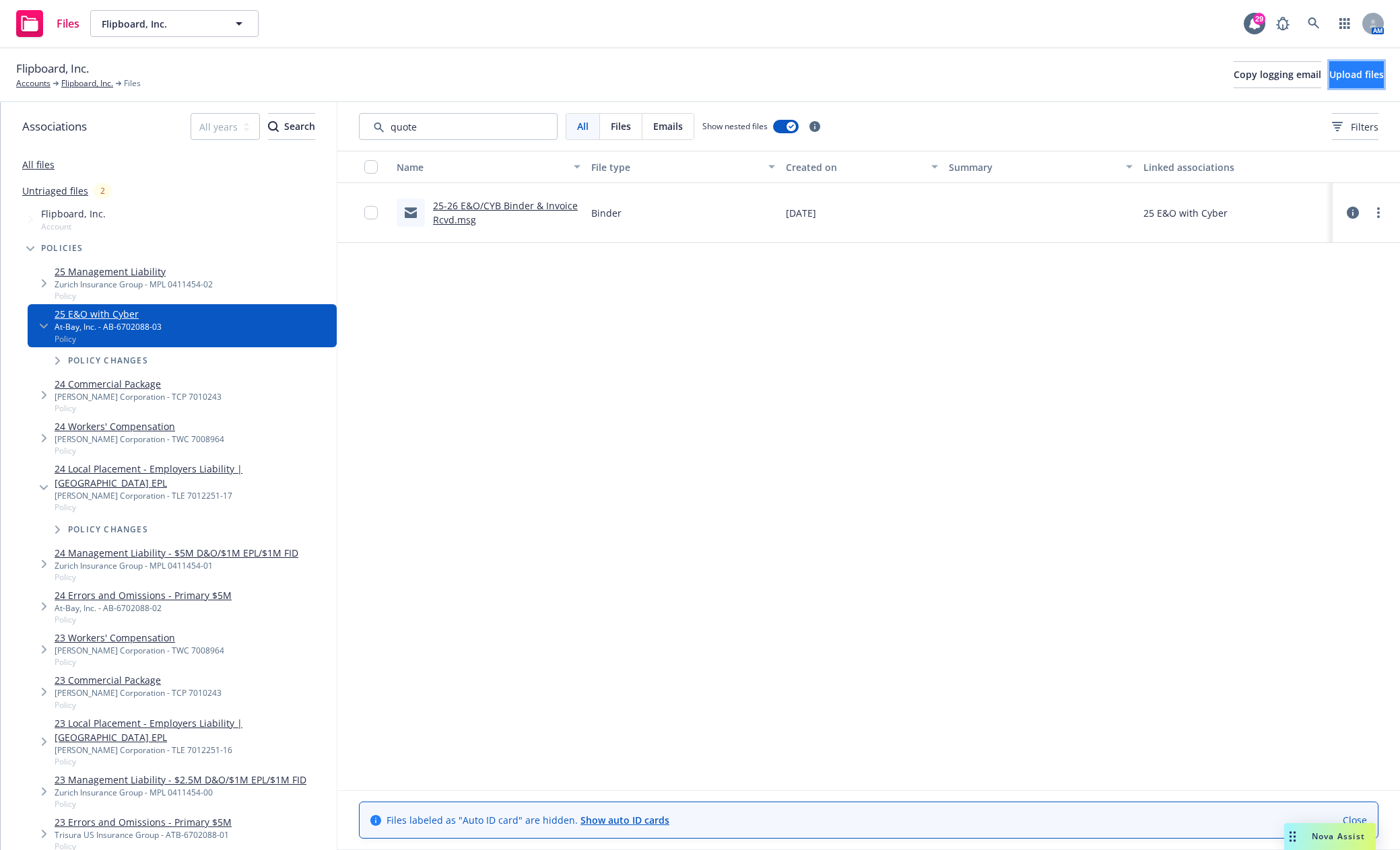
click at [1329, 76] on span "Upload files" at bounding box center [1356, 74] width 55 height 12
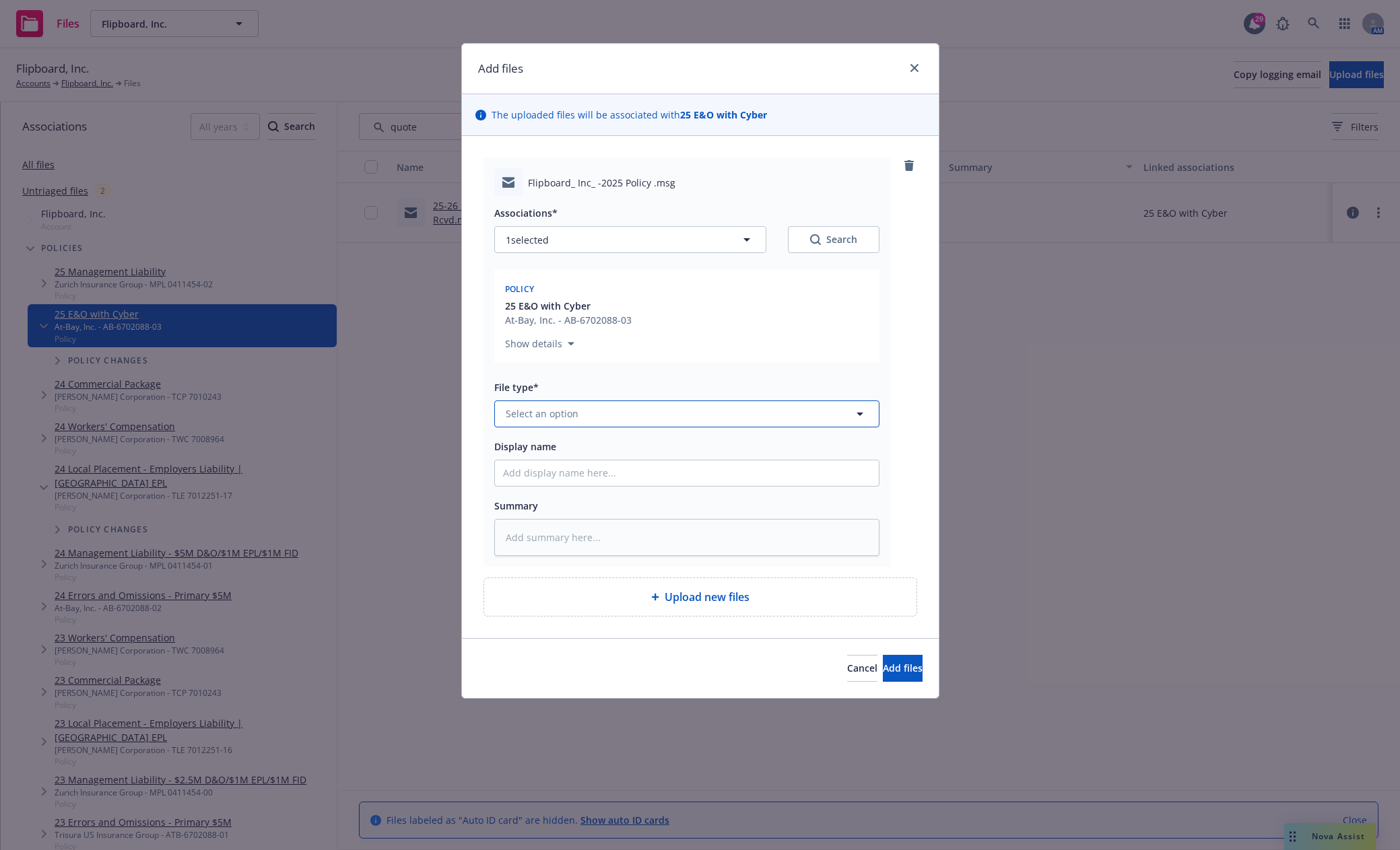
click at [600, 416] on button "Select an option" at bounding box center [687, 414] width 385 height 27
drag, startPoint x: 599, startPoint y: 453, endPoint x: 598, endPoint y: 463, distance: 10.0
click at [598, 453] on div "Email" at bounding box center [687, 451] width 367 height 19
click at [581, 473] on input "Display name" at bounding box center [687, 472] width 384 height 26
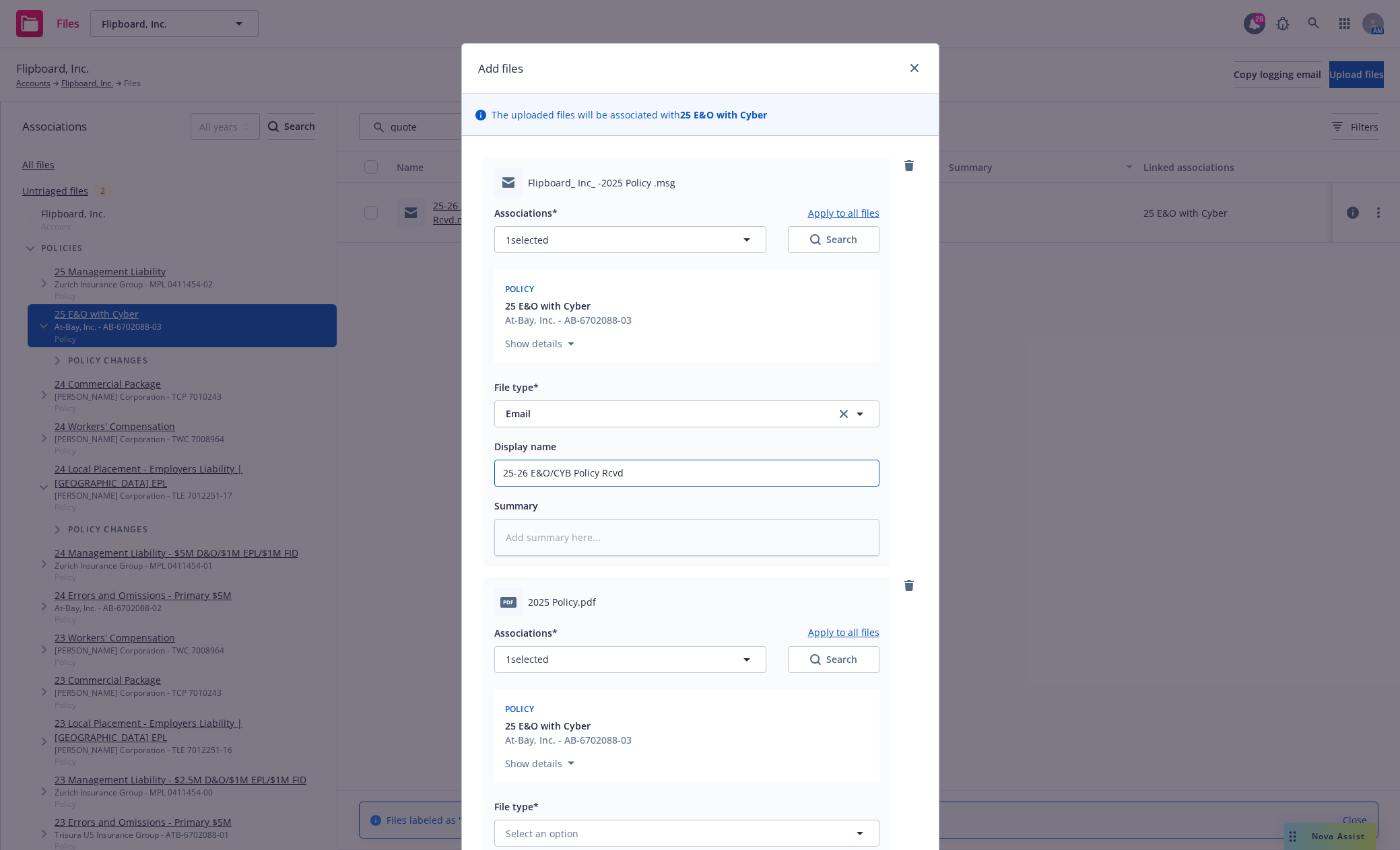
scroll to position [269, 0]
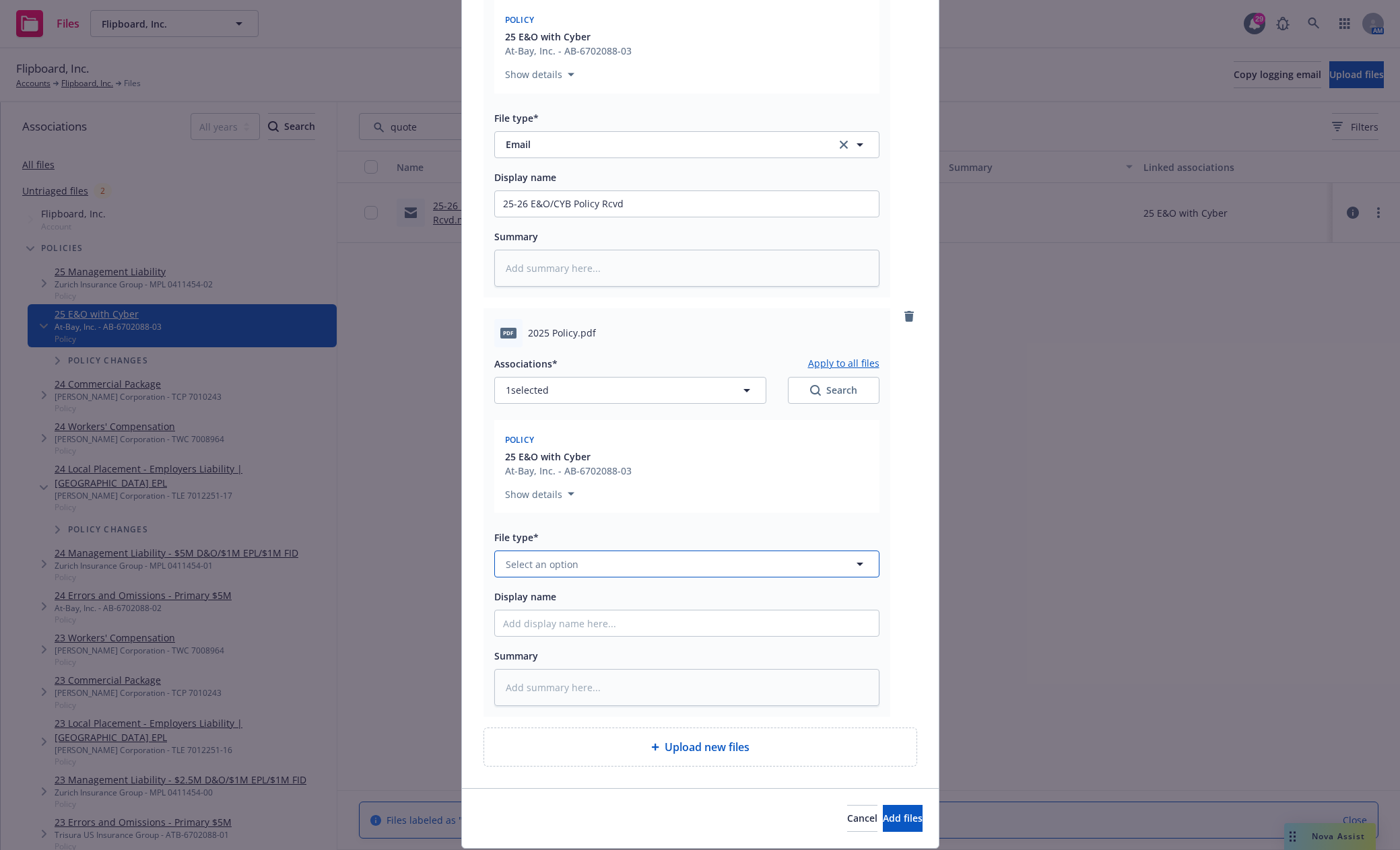
click at [552, 551] on button "Select an option" at bounding box center [687, 564] width 385 height 27
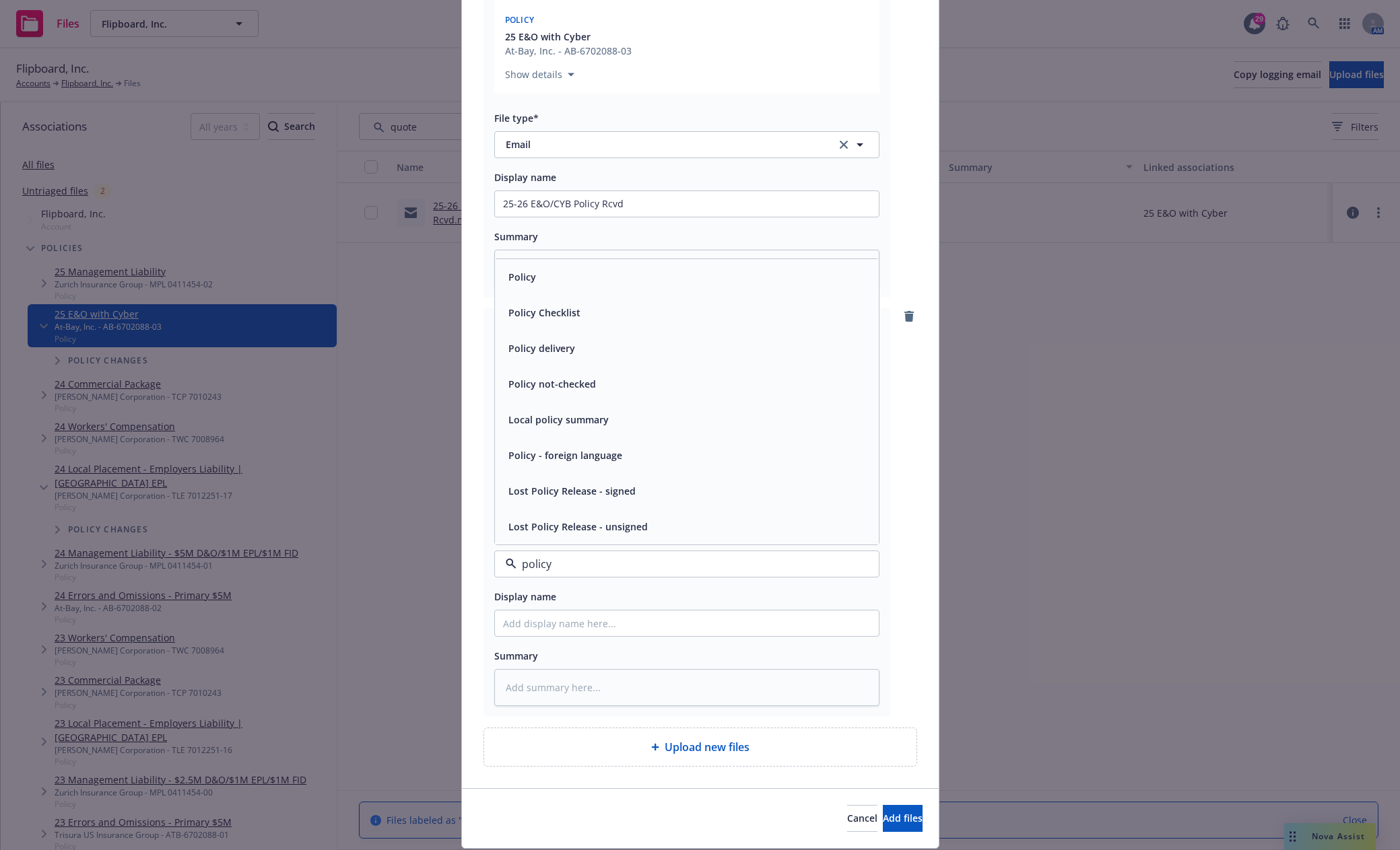
click at [550, 284] on div "Policy" at bounding box center [687, 277] width 367 height 19
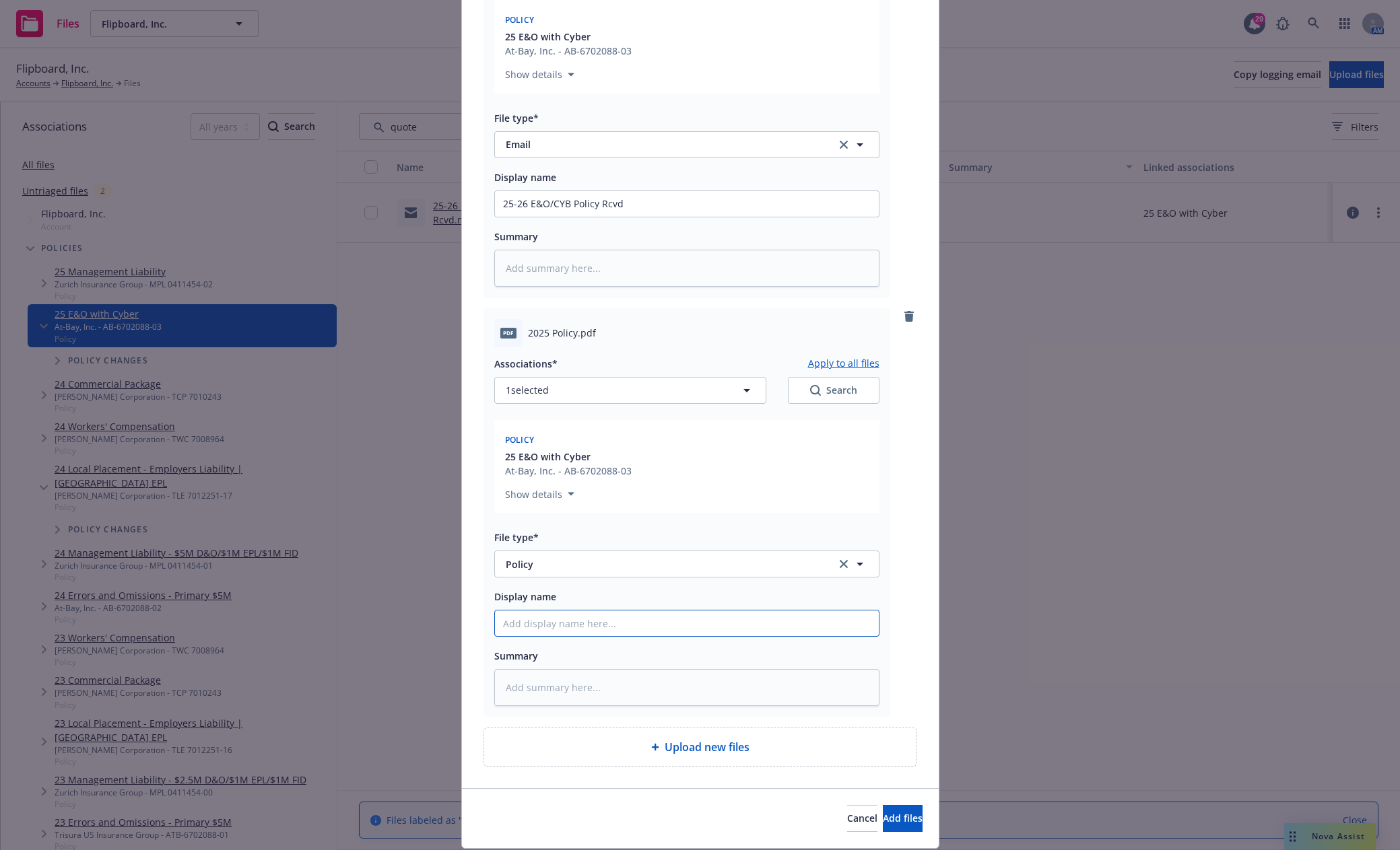
click at [577, 626] on input "Display name" at bounding box center [687, 623] width 384 height 26
click at [887, 817] on span "Add files" at bounding box center [902, 818] width 40 height 12
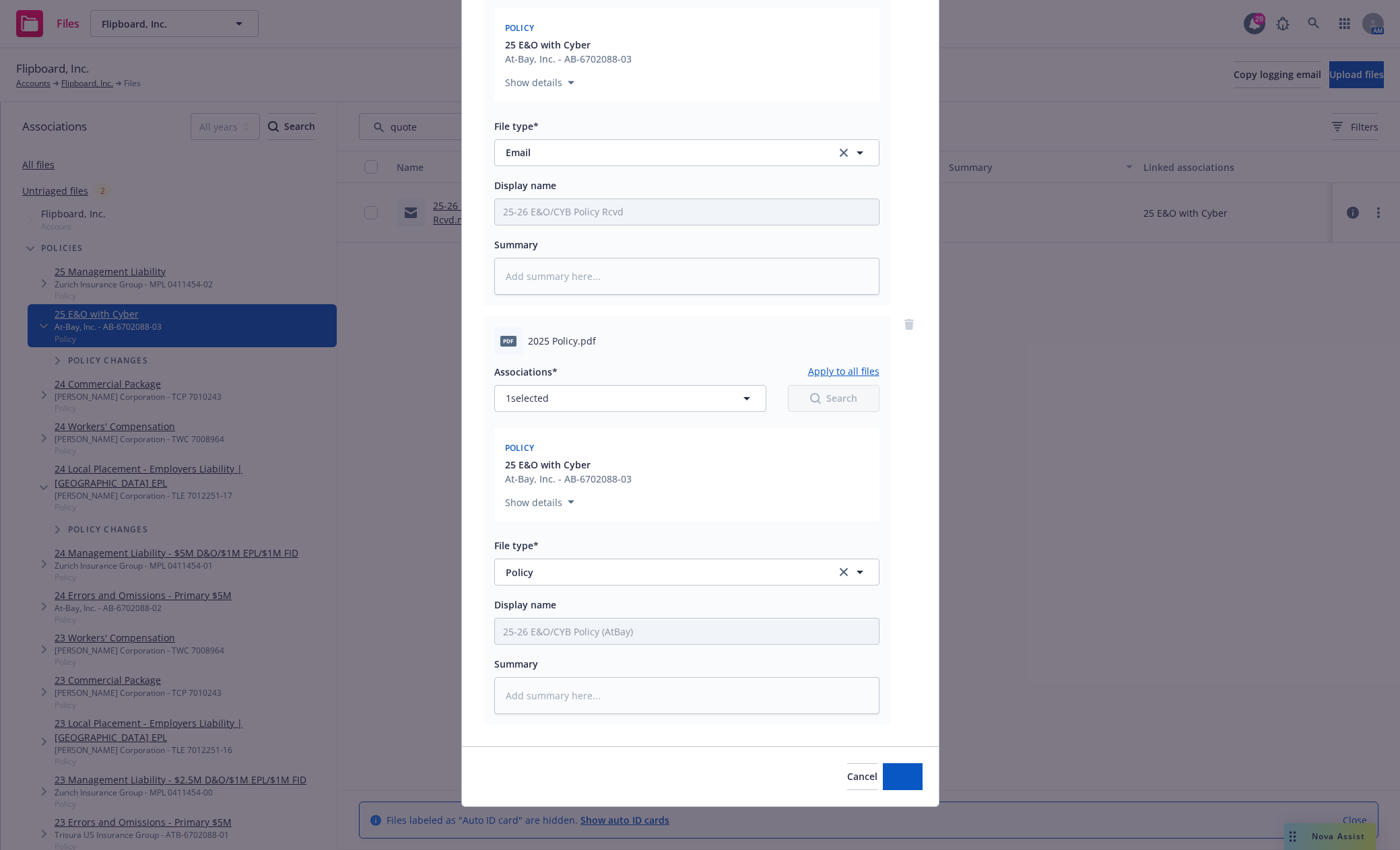
scroll to position [261, 0]
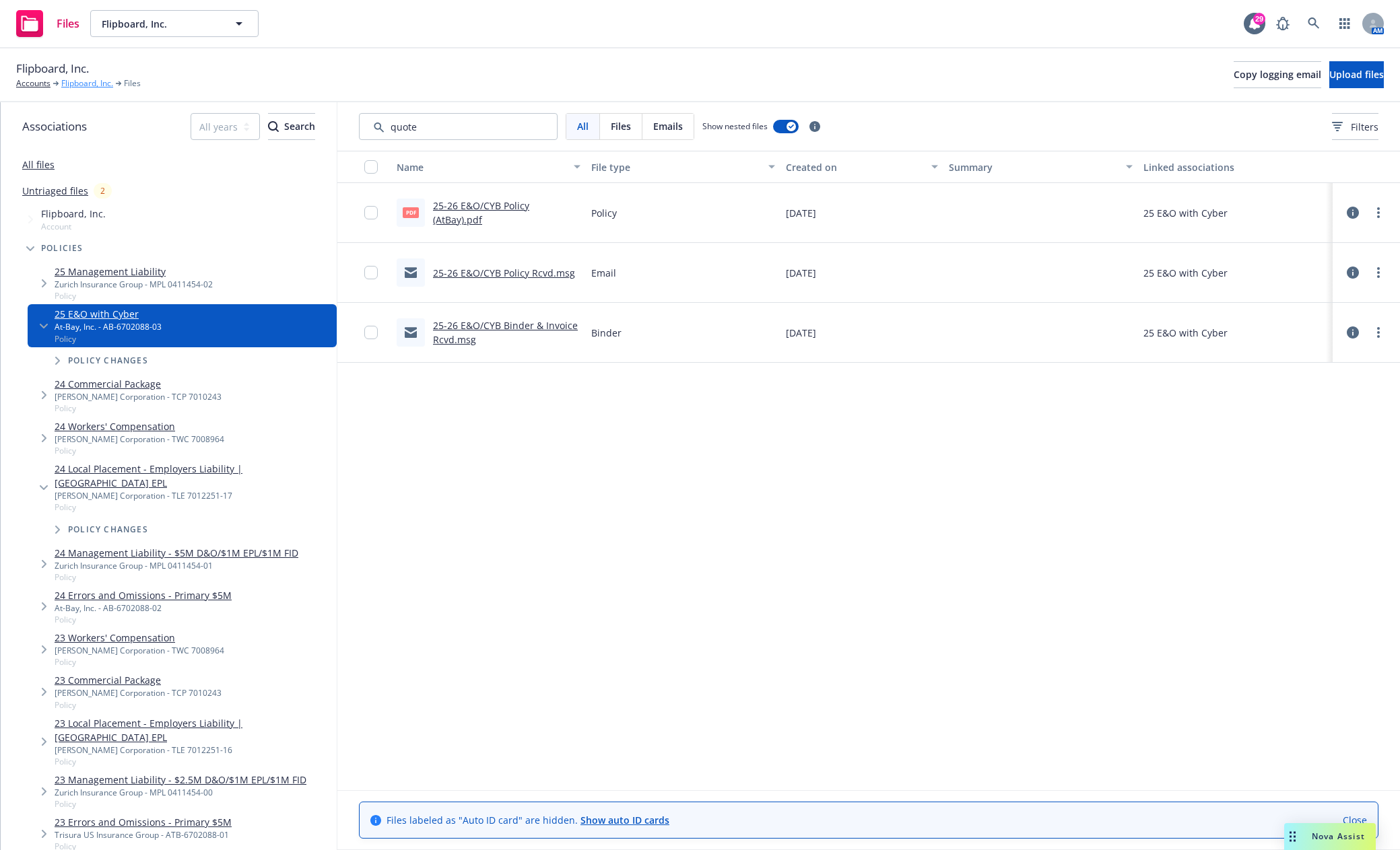
click at [84, 83] on link "Flipboard, Inc." at bounding box center [87, 83] width 52 height 12
